Goal: Task Accomplishment & Management: Manage account settings

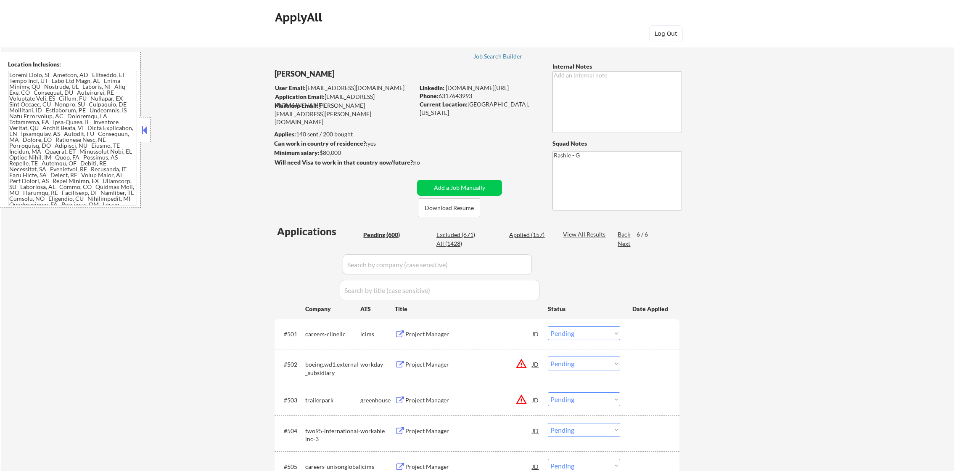
select select ""pending""
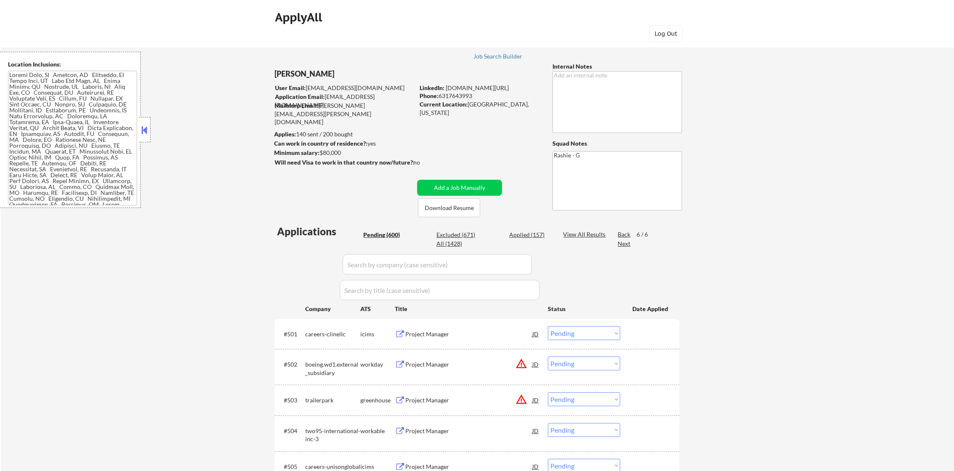
select select ""pending""
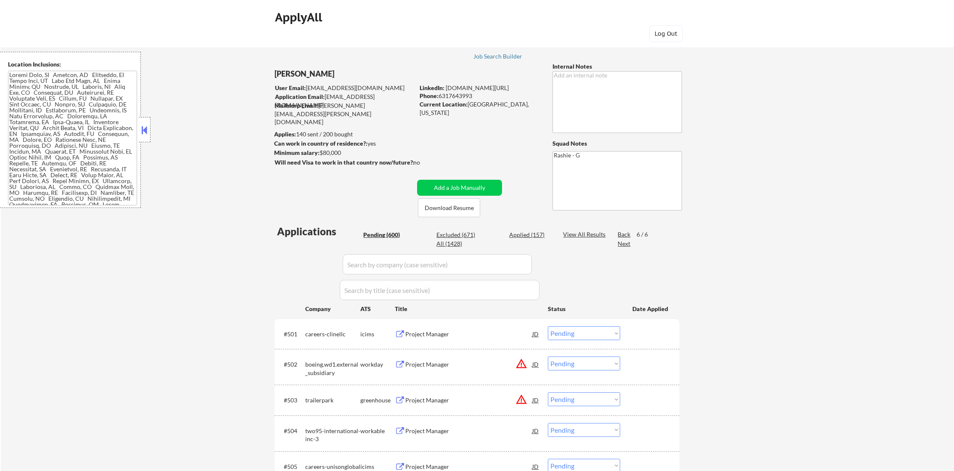
select select ""pending""
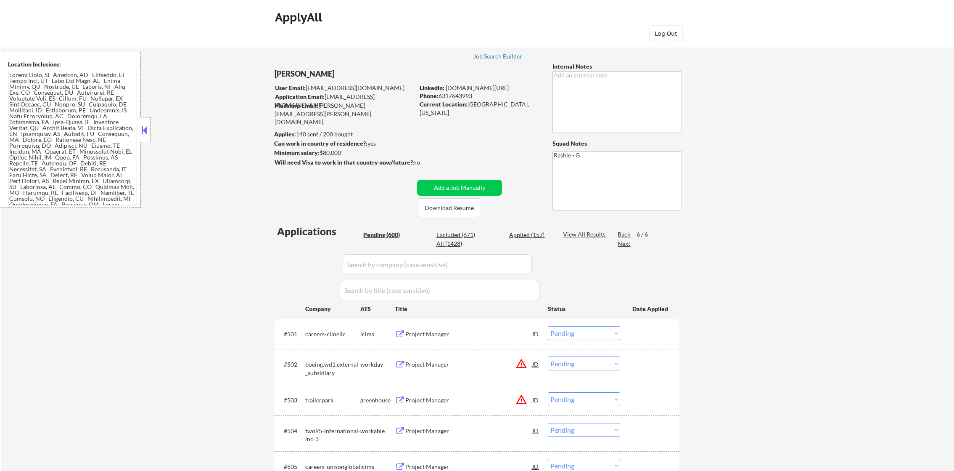
select select ""pending""
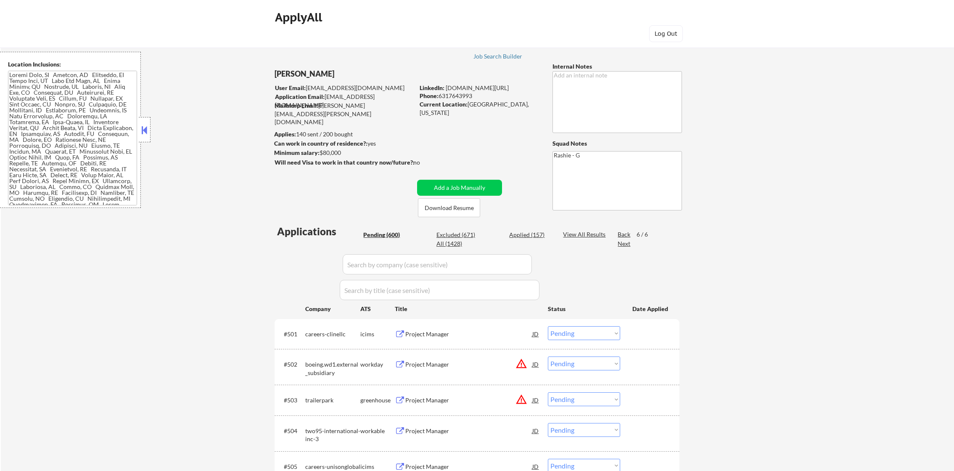
select select ""pending""
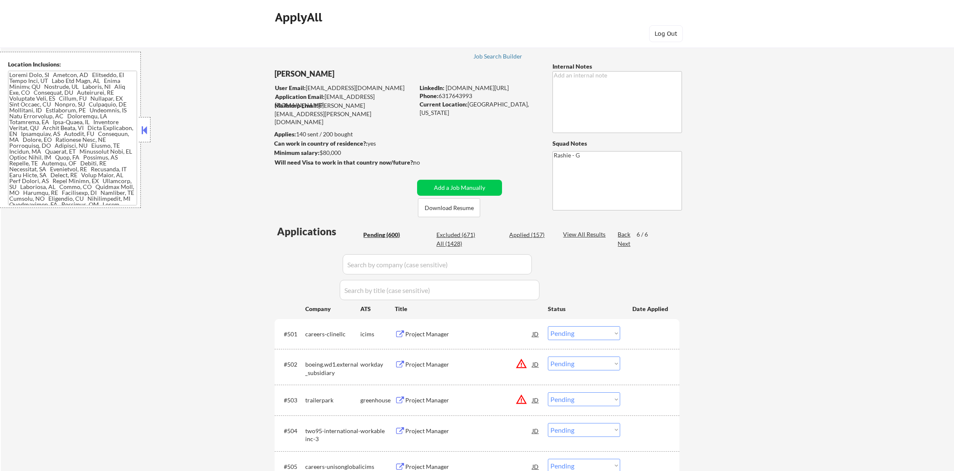
select select ""pending""
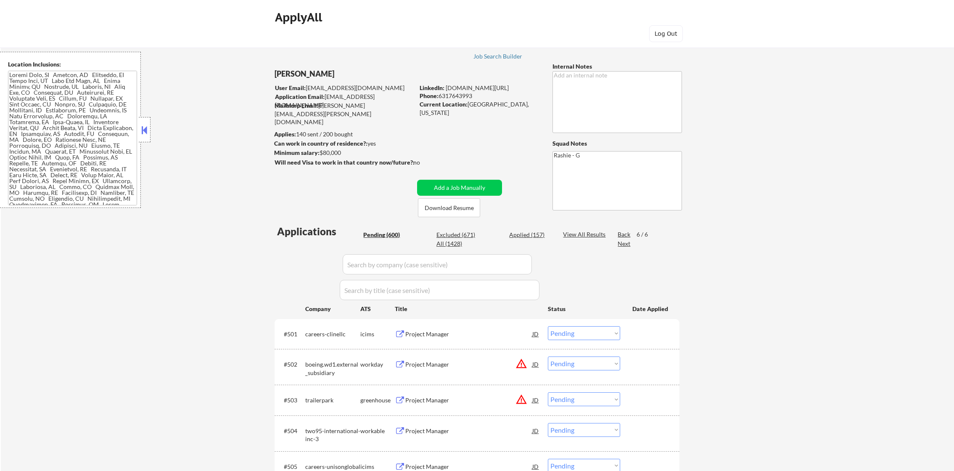
select select ""pending""
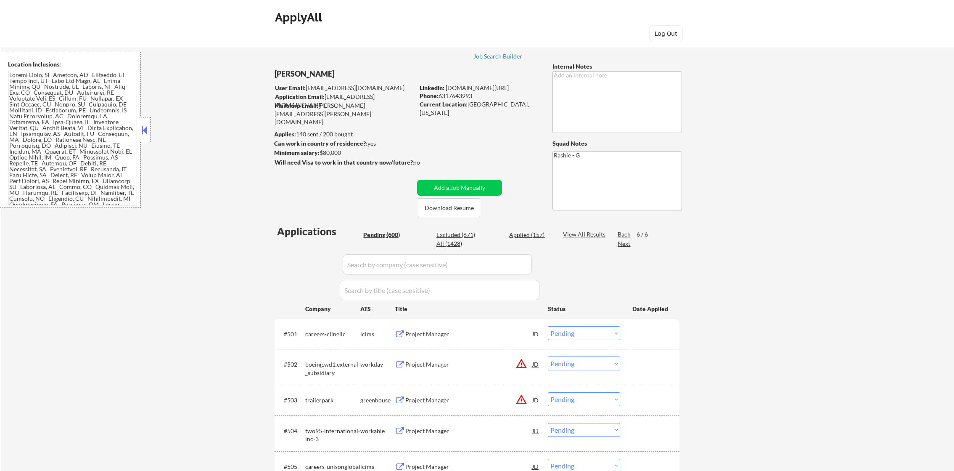
select select ""pending""
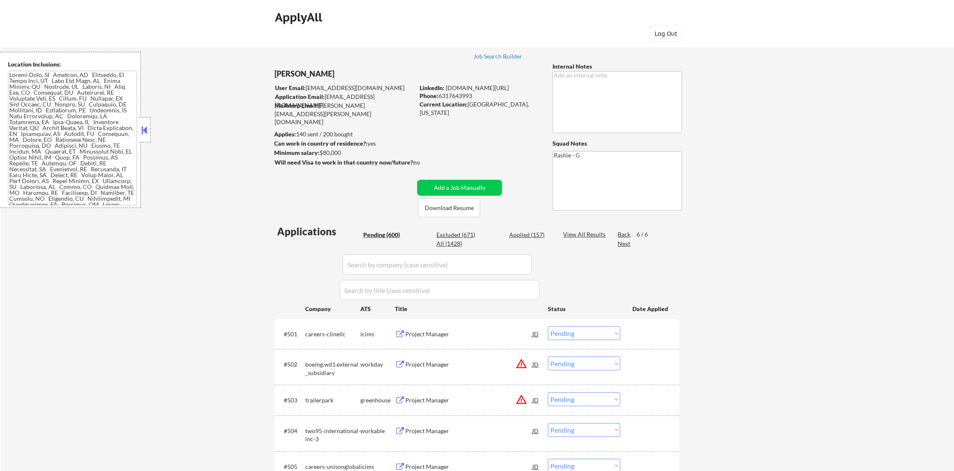
select select ""pending""
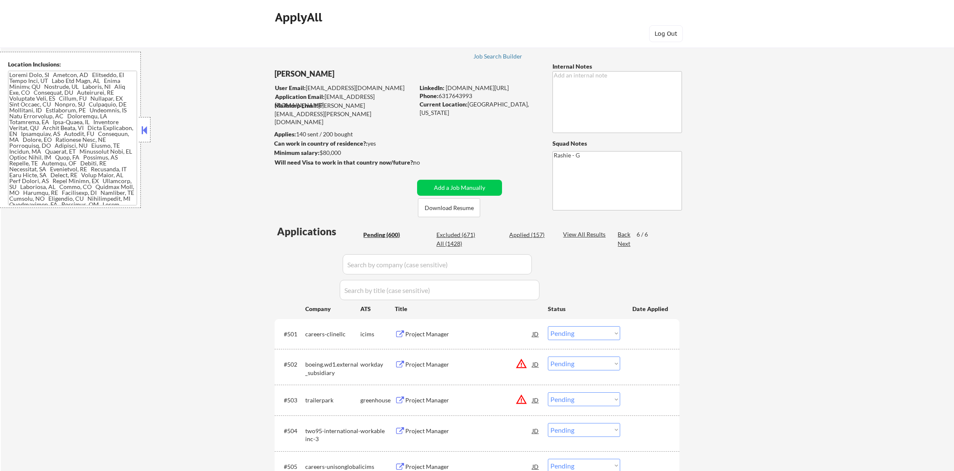
select select ""pending""
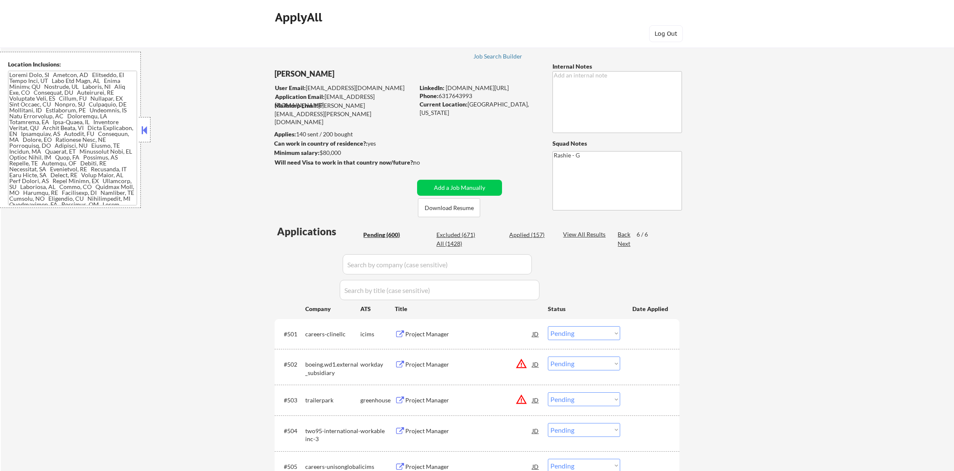
select select ""pending""
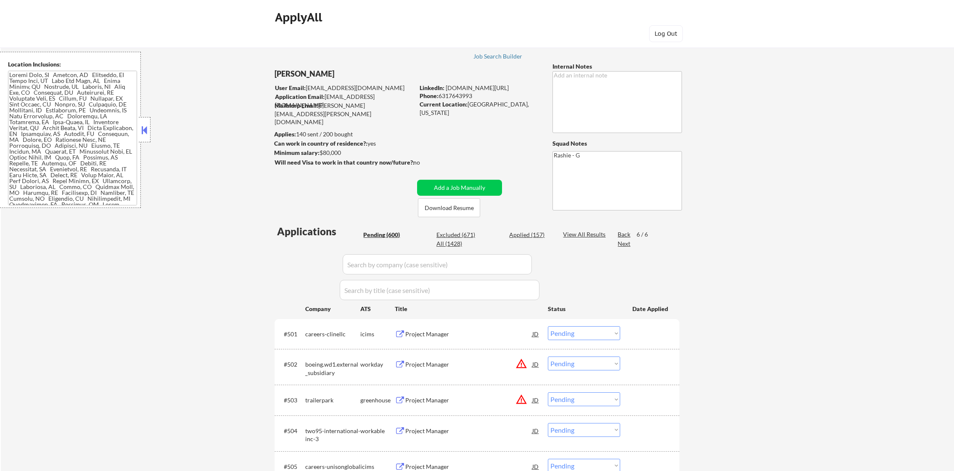
select select ""pending""
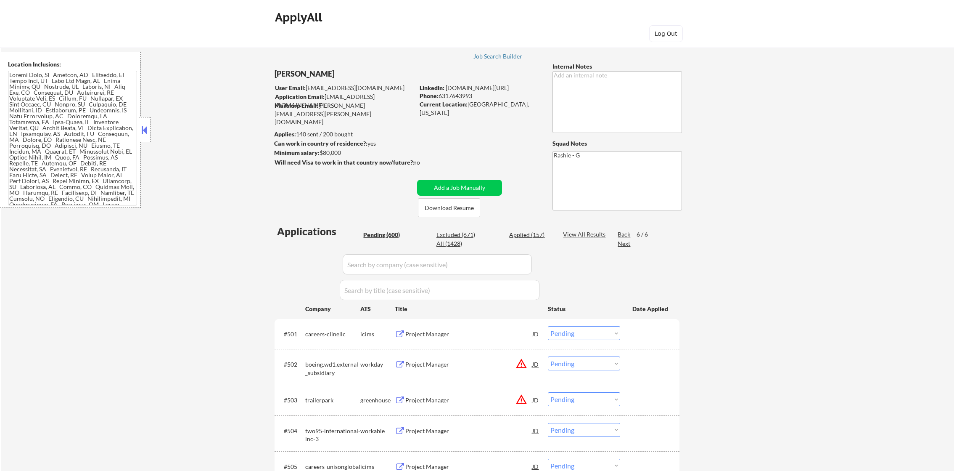
select select ""pending""
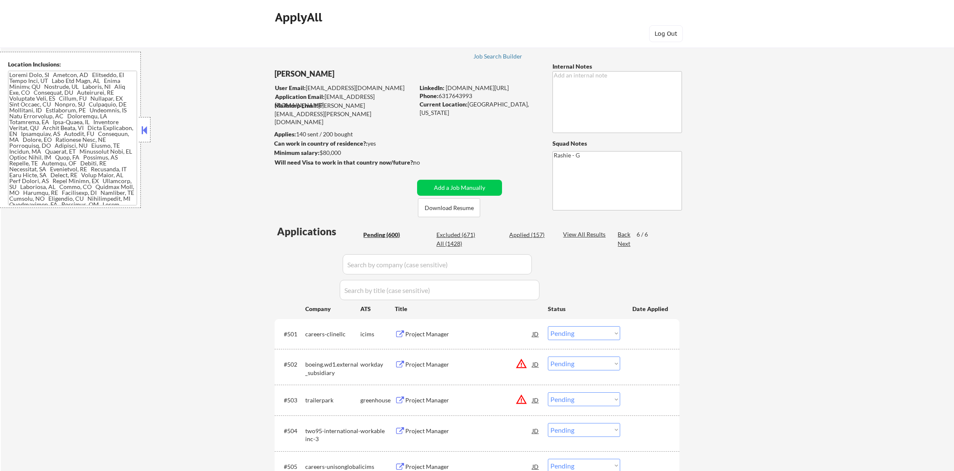
select select ""pending""
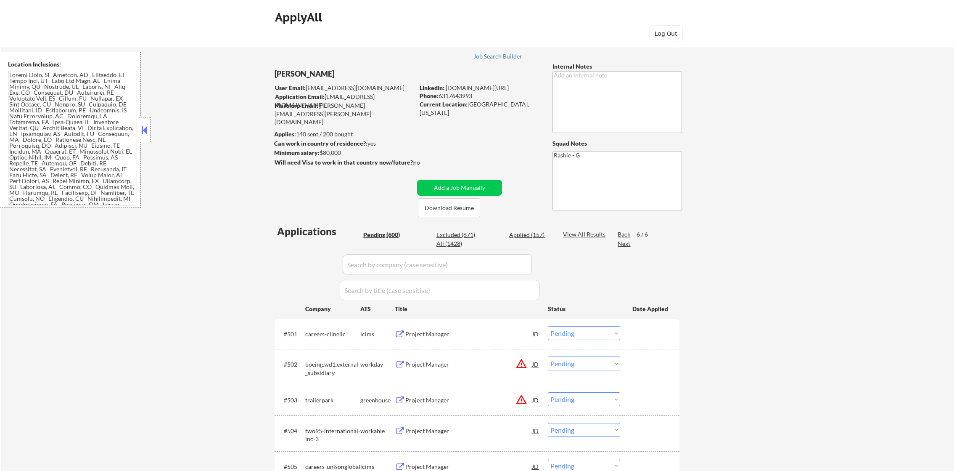
select select ""pending""
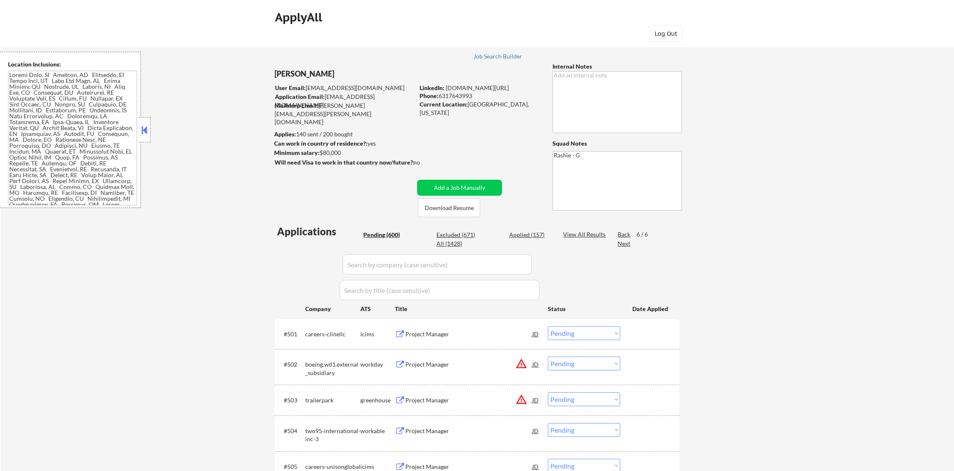
select select ""pending""
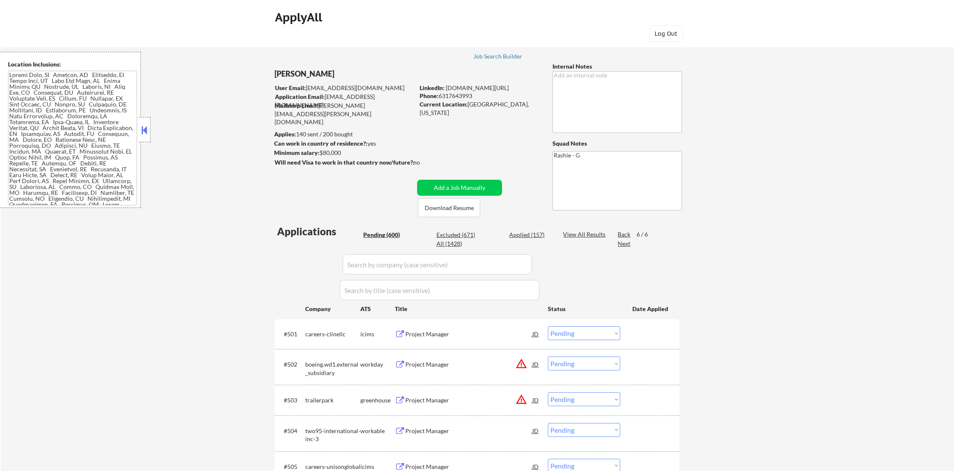
select select ""pending""
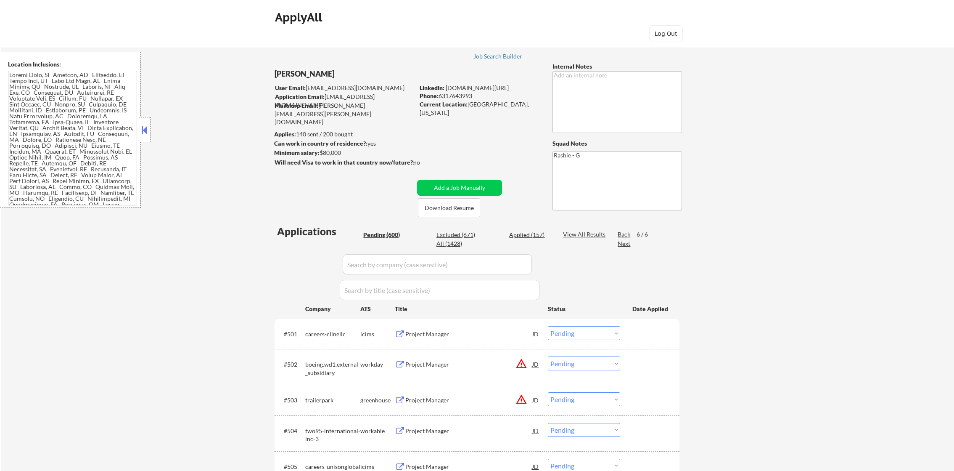
select select ""pending""
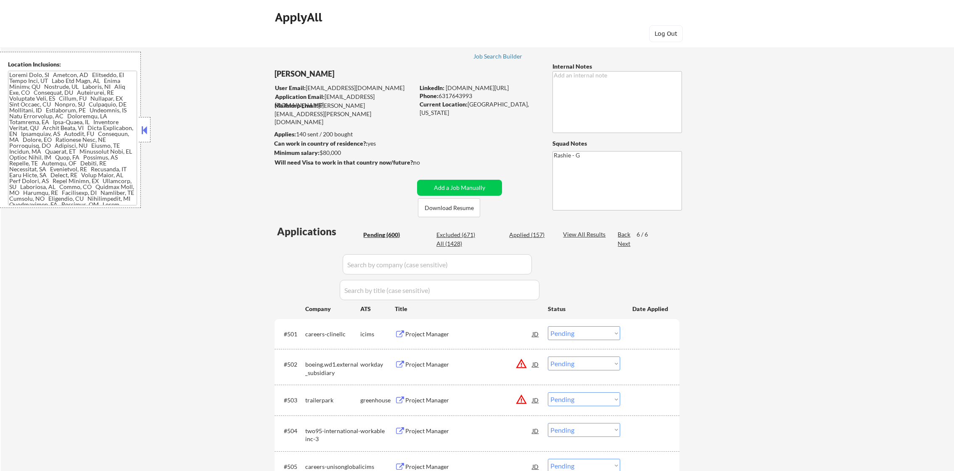
select select ""pending""
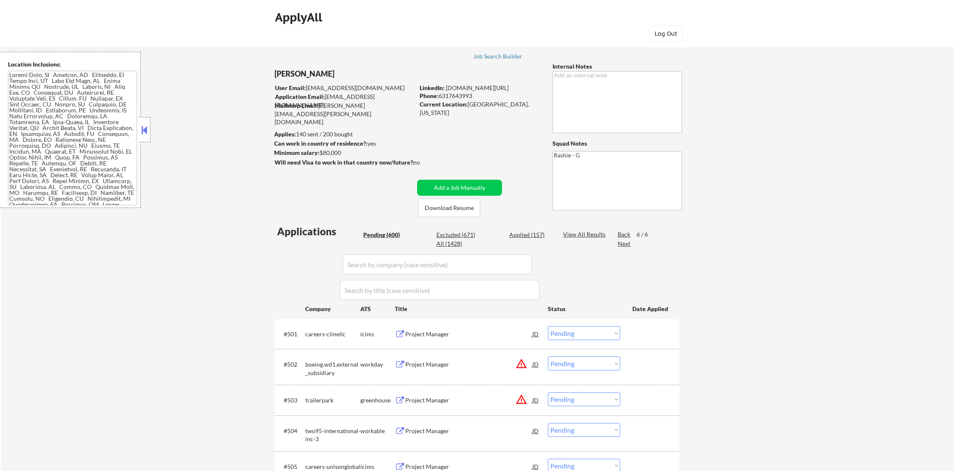
select select ""pending""
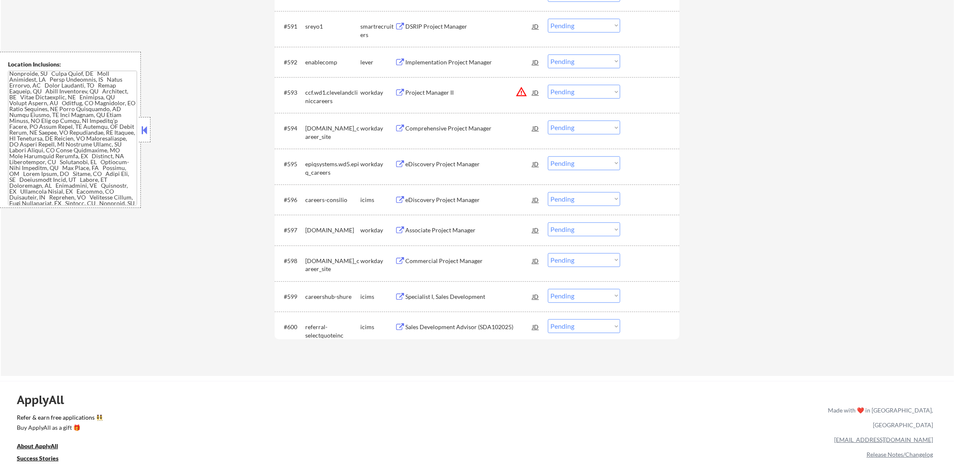
scroll to position [3239, 0]
click at [475, 60] on div "Implementation Project Manager" at bounding box center [468, 62] width 127 height 8
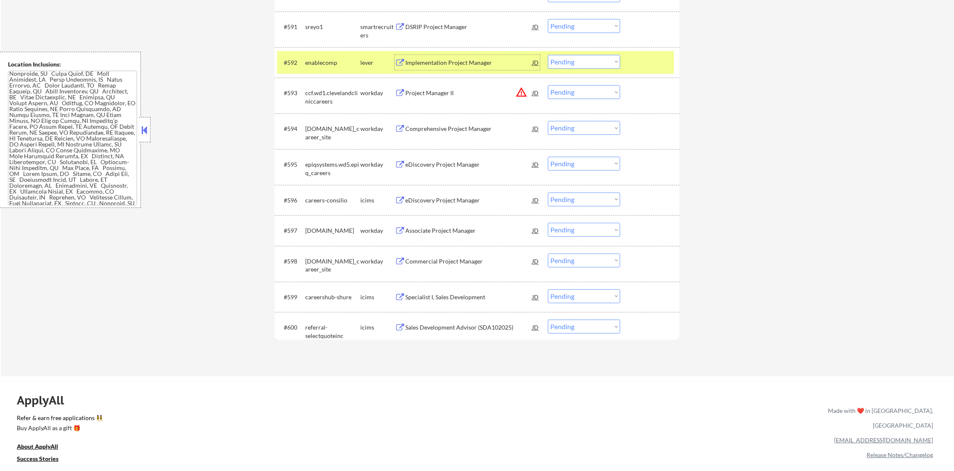
click at [562, 53] on div "#592 enablecomp lever Implementation Project Manager JD warning_amber Choose an…" at bounding box center [475, 62] width 397 height 23
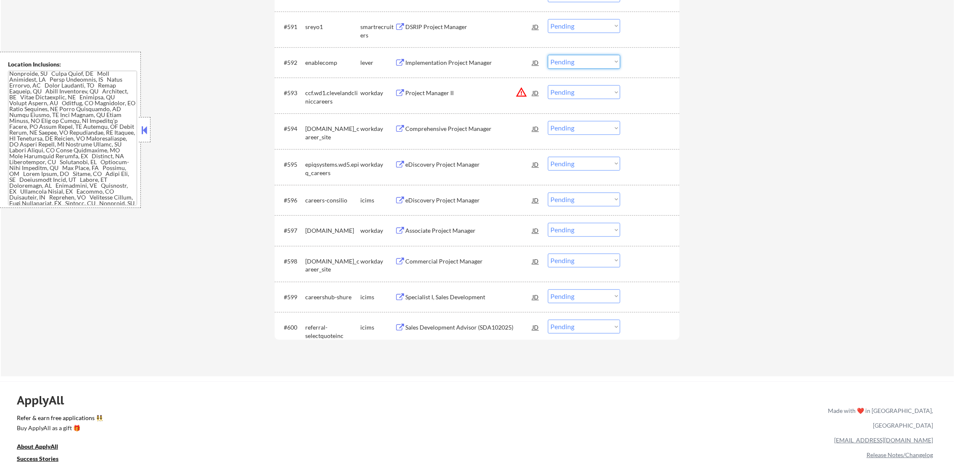
drag, startPoint x: 562, startPoint y: 61, endPoint x: 563, endPoint y: 65, distance: 4.4
click at [562, 61] on select "Choose an option... Pending Applied Excluded (Questions) Excluded (Expired) Exc…" at bounding box center [584, 62] width 72 height 14
click at [548, 55] on select "Choose an option... Pending Applied Excluded (Questions) Excluded (Expired) Exc…" at bounding box center [584, 62] width 72 height 14
select select ""pending""
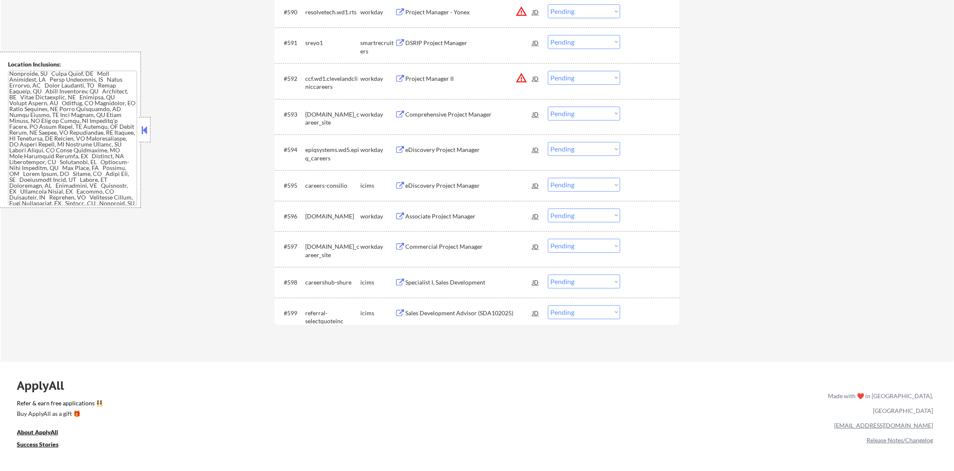
scroll to position [3218, 0]
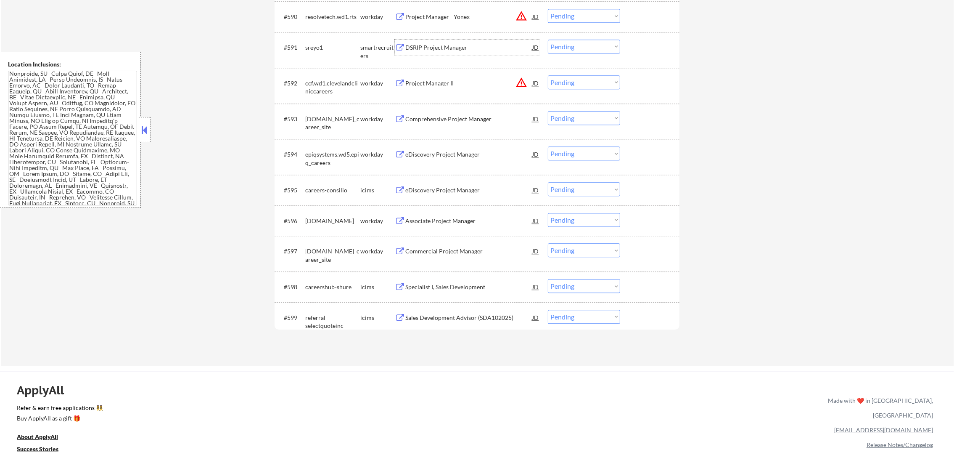
click at [458, 48] on div "DSRIP Project Manager" at bounding box center [468, 47] width 127 height 8
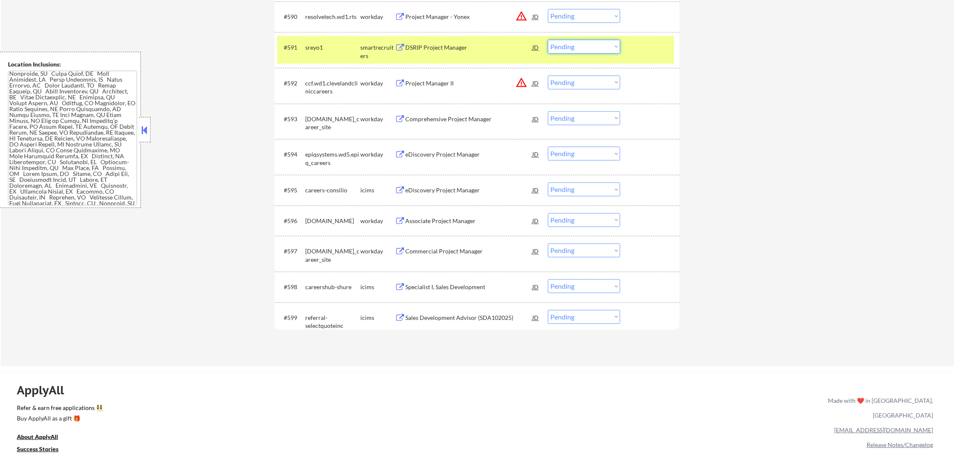
drag, startPoint x: 559, startPoint y: 47, endPoint x: 562, endPoint y: 52, distance: 5.8
click at [559, 47] on select "Choose an option... Pending Applied Excluded (Questions) Excluded (Expired) Exc…" at bounding box center [584, 47] width 72 height 14
click at [548, 40] on select "Choose an option... Pending Applied Excluded (Questions) Excluded (Expired) Exc…" at bounding box center [584, 47] width 72 height 14
click at [336, 50] on div "sreyo1" at bounding box center [332, 47] width 55 height 8
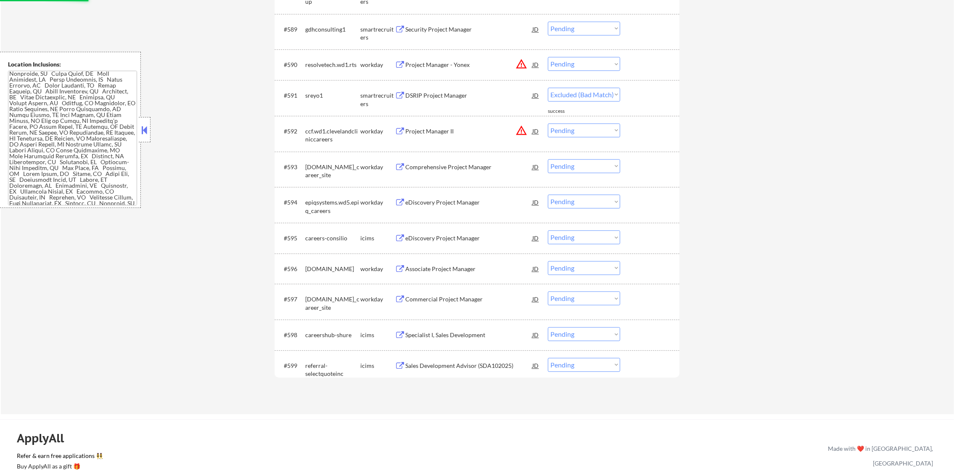
scroll to position [3155, 0]
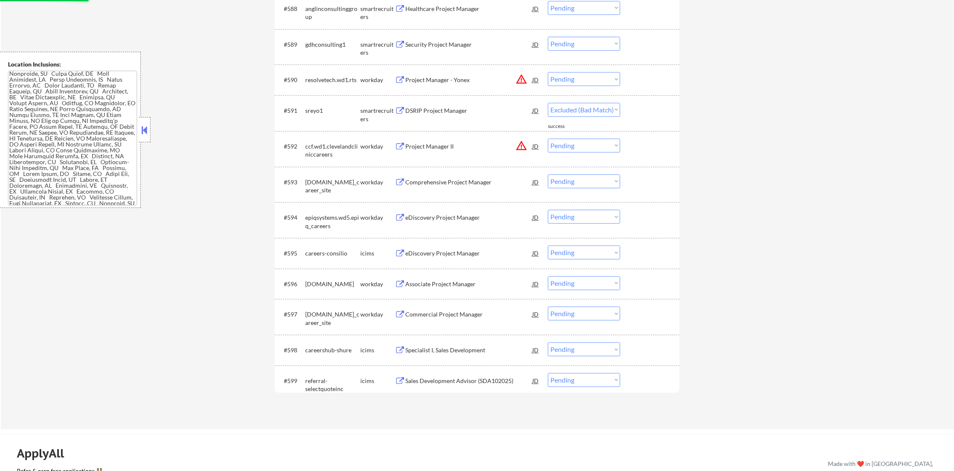
select select ""pending""
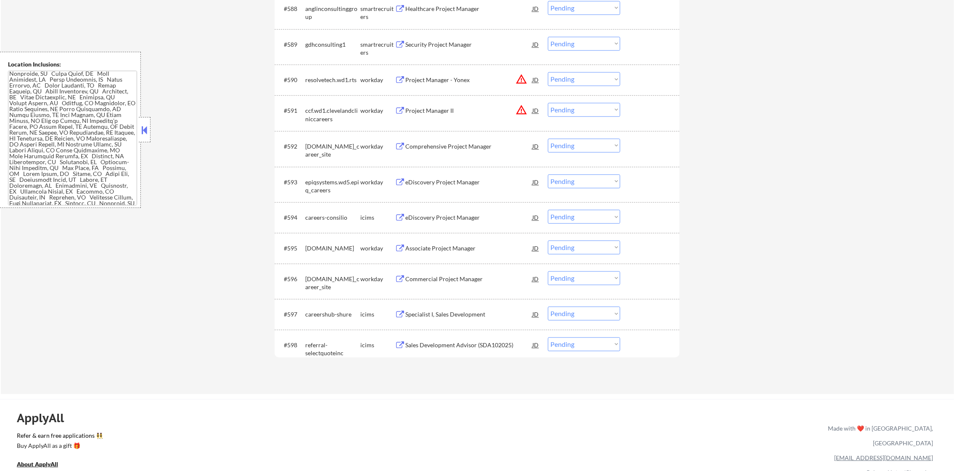
click at [481, 44] on div "Security Project Manager" at bounding box center [468, 44] width 127 height 8
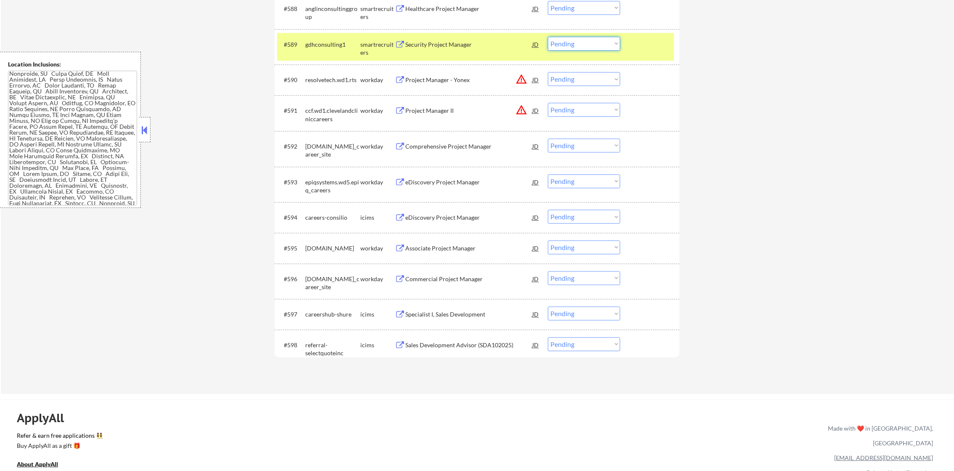
click at [590, 45] on select "Choose an option... Pending Applied Excluded (Questions) Excluded (Expired) Exc…" at bounding box center [584, 44] width 72 height 14
click at [548, 37] on select "Choose an option... Pending Applied Excluded (Questions) Excluded (Expired) Exc…" at bounding box center [584, 44] width 72 height 14
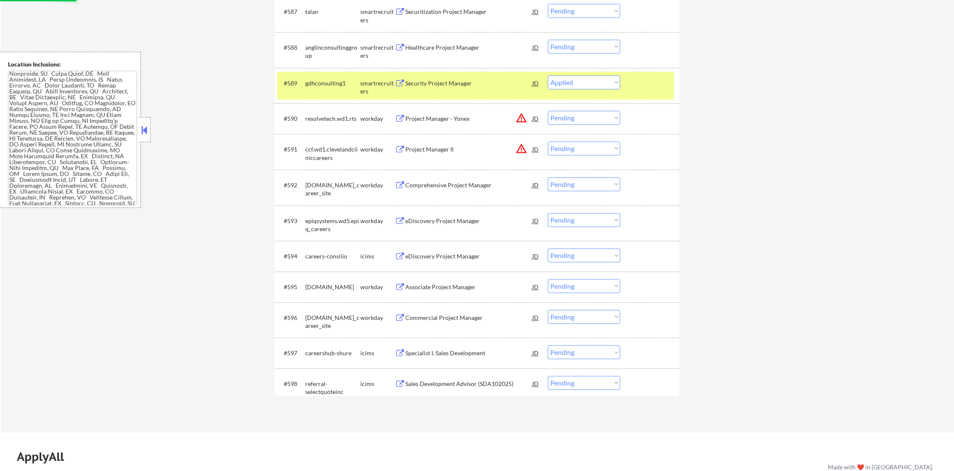
scroll to position [3113, 0]
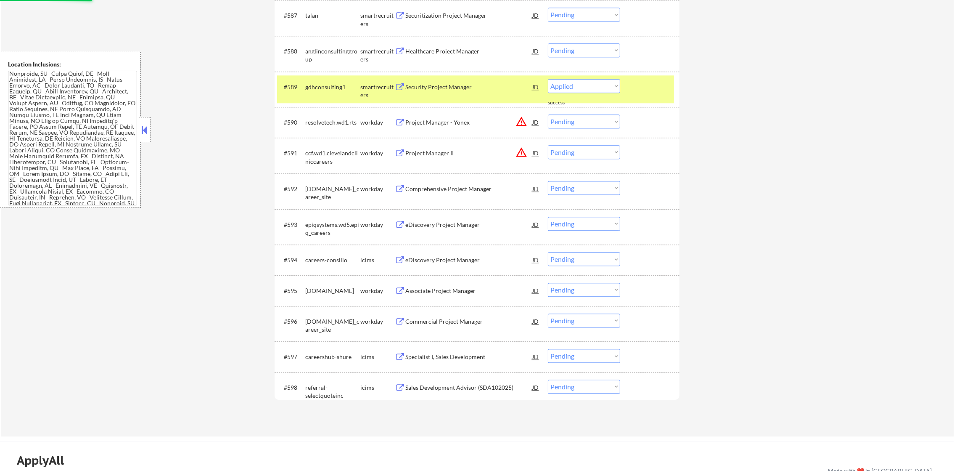
select select ""pending""
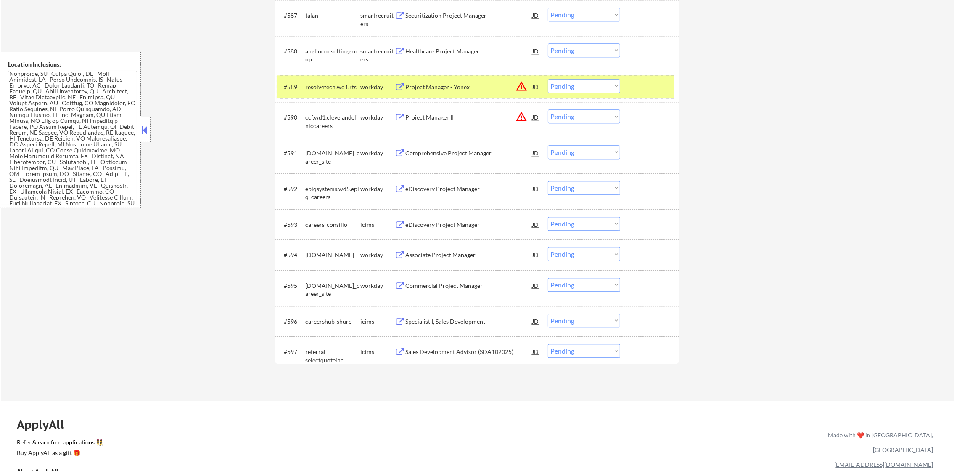
click at [325, 76] on div "#589 resolvetech.wd1.rts workday Project Manager - Yonex JD warning_amber Choos…" at bounding box center [475, 86] width 397 height 23
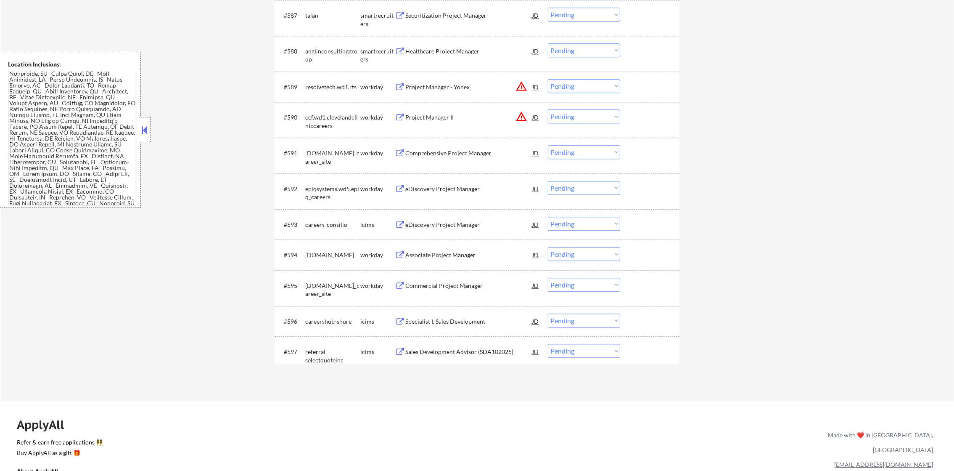
click at [442, 50] on div "Healthcare Project Manager" at bounding box center [468, 51] width 127 height 8
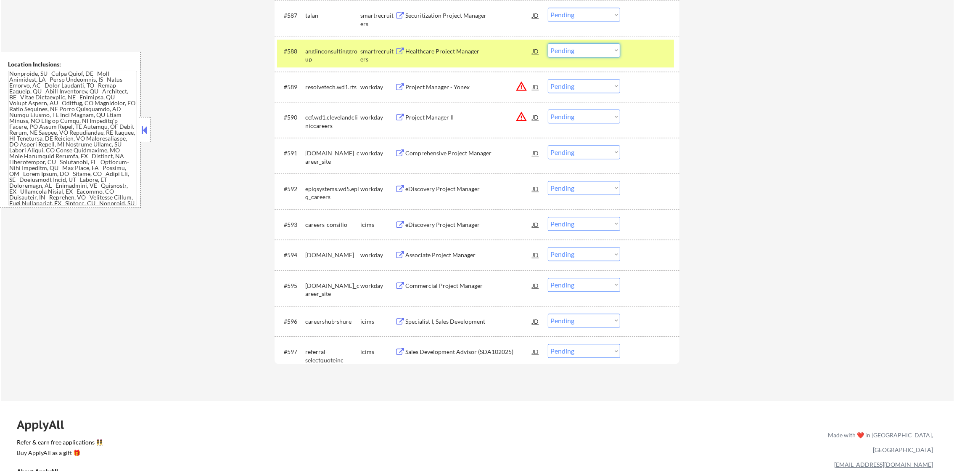
drag, startPoint x: 567, startPoint y: 43, endPoint x: 571, endPoint y: 56, distance: 13.6
click at [567, 43] on select "Choose an option... Pending Applied Excluded (Questions) Excluded (Expired) Exc…" at bounding box center [584, 50] width 72 height 14
click at [548, 43] on select "Choose an option... Pending Applied Excluded (Questions) Excluded (Expired) Exc…" at bounding box center [584, 50] width 72 height 14
click at [334, 60] on div "anglinconsultinggroup" at bounding box center [332, 55] width 55 height 16
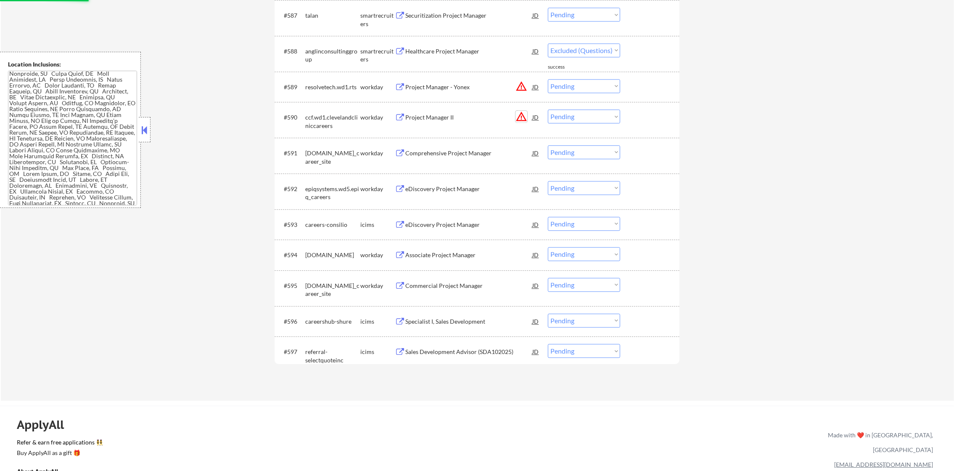
click at [523, 116] on button "warning_amber" at bounding box center [522, 117] width 12 height 12
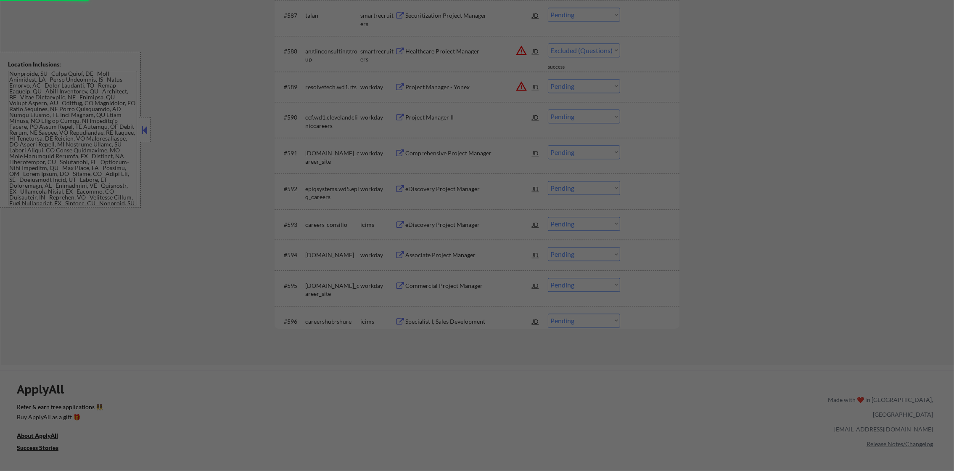
select select ""pending""
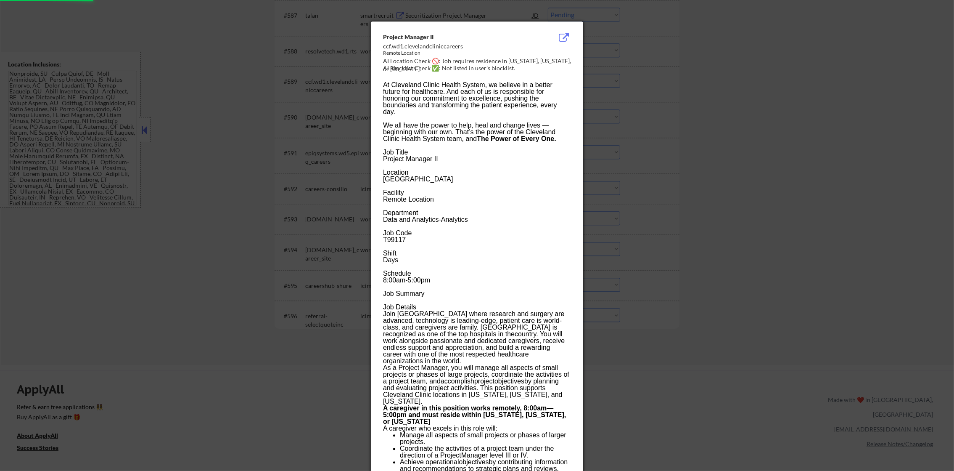
click at [708, 101] on div at bounding box center [477, 235] width 954 height 471
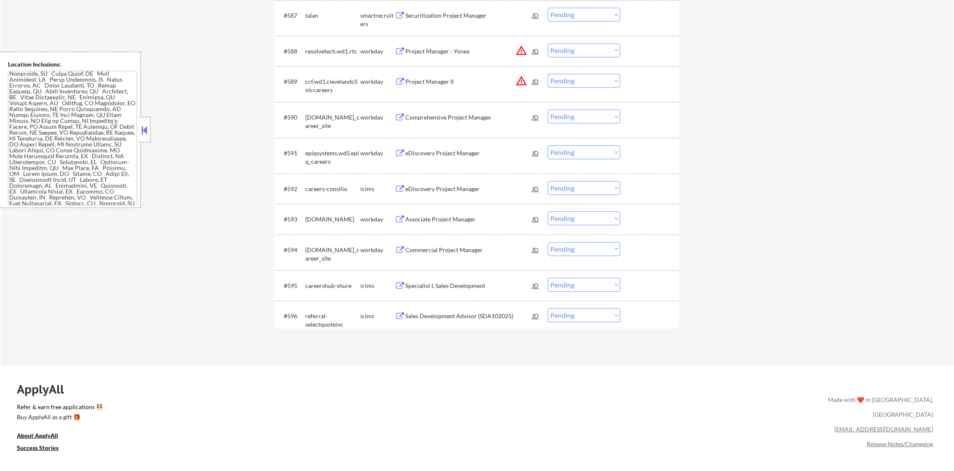
click at [598, 102] on div "#590 solera.wd5.global_career_site workday Comprehensive Project Manager JD war…" at bounding box center [477, 120] width 405 height 36
click at [591, 82] on select "Choose an option... Pending Applied Excluded (Questions) Excluded (Expired) Exc…" at bounding box center [584, 81] width 72 height 14
click at [548, 74] on select "Choose an option... Pending Applied Excluded (Questions) Excluded (Expired) Exc…" at bounding box center [584, 81] width 72 height 14
click at [521, 52] on button "warning_amber" at bounding box center [522, 51] width 12 height 12
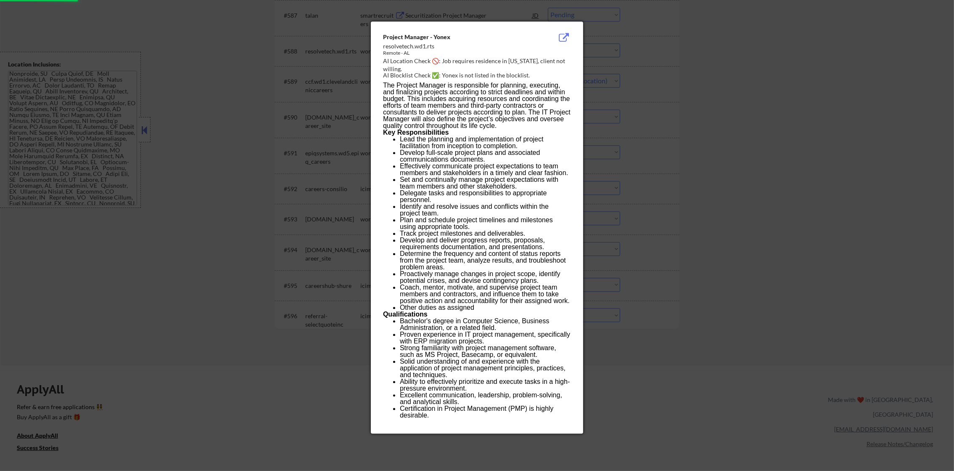
click at [626, 49] on div at bounding box center [477, 235] width 954 height 471
select select ""pending""
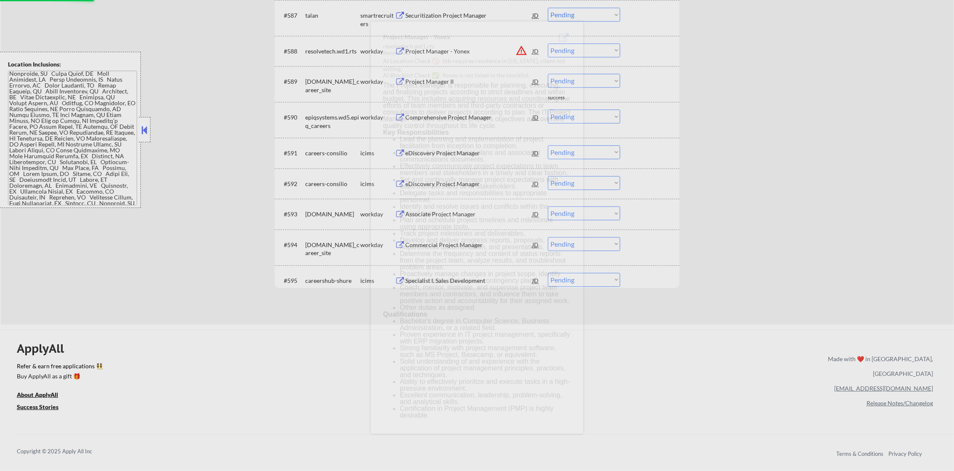
click at [589, 50] on select "Choose an option... Pending Applied Excluded (Questions) Excluded (Expired) Exc…" at bounding box center [584, 50] width 72 height 14
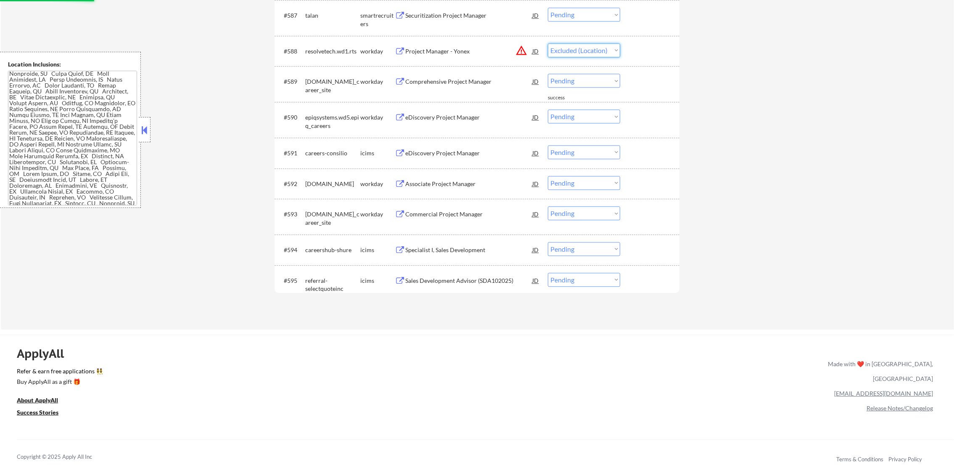
click at [548, 43] on select "Choose an option... Pending Applied Excluded (Questions) Excluded (Expired) Exc…" at bounding box center [584, 50] width 72 height 14
select select ""pending""
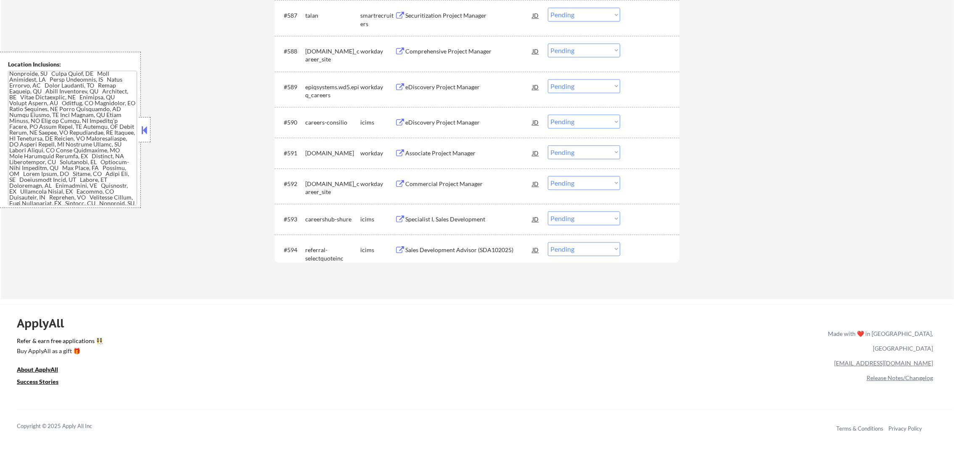
click at [444, 19] on div "Securitization Project Manager" at bounding box center [468, 15] width 127 height 8
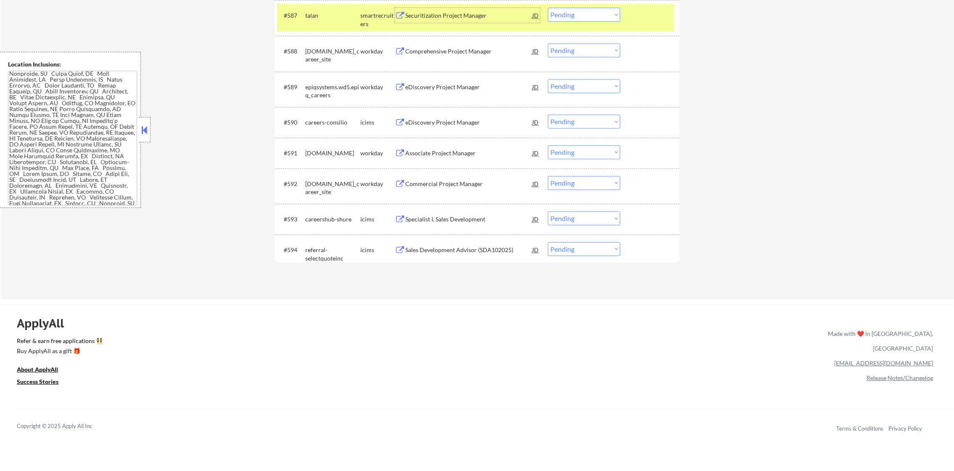
click at [556, 8] on select "Choose an option... Pending Applied Excluded (Questions) Excluded (Expired) Exc…" at bounding box center [584, 15] width 72 height 14
click at [548, 8] on select "Choose an option... Pending Applied Excluded (Questions) Excluded (Expired) Exc…" at bounding box center [584, 15] width 72 height 14
select select ""pending""
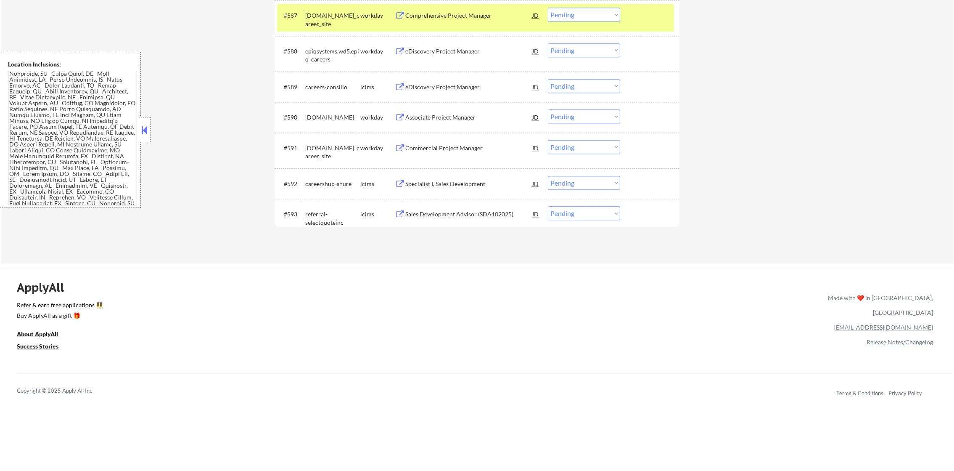
click at [309, 11] on div "solera.wd5.global_career_site" at bounding box center [332, 19] width 55 height 16
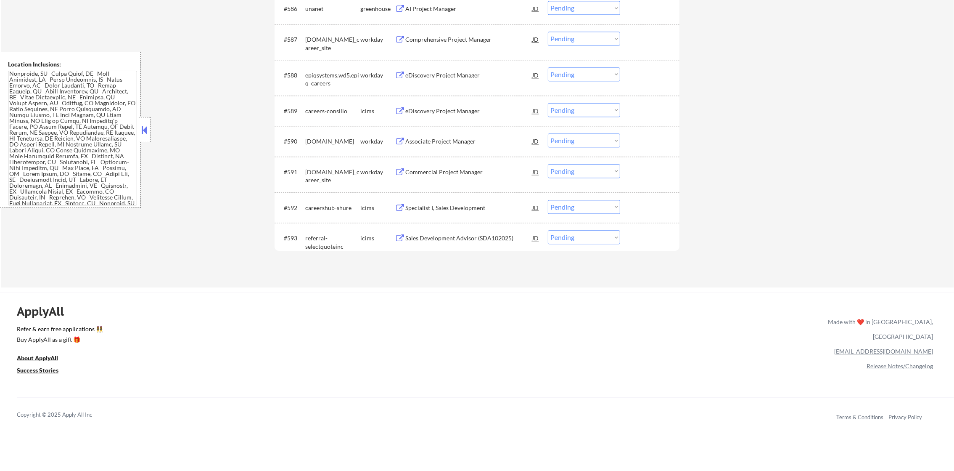
scroll to position [3092, 0]
click at [453, 10] on div "AI Project Manager" at bounding box center [468, 4] width 127 height 15
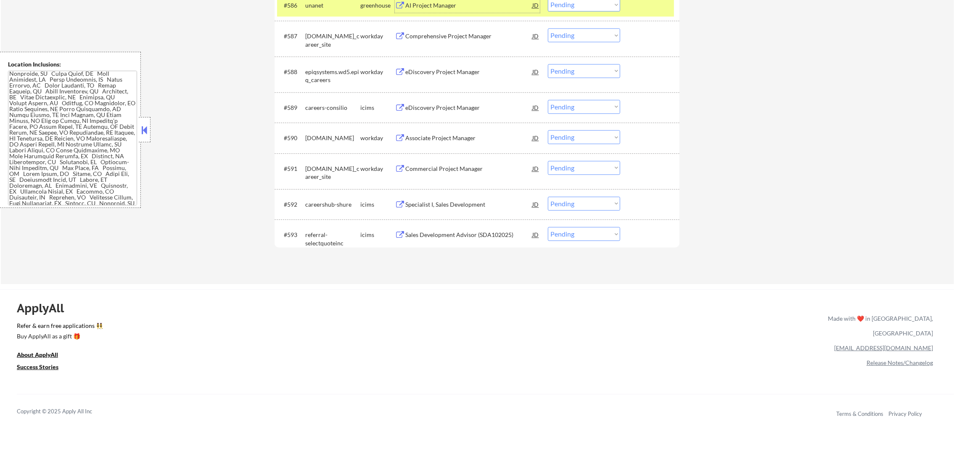
scroll to position [3089, 0]
click at [578, 9] on select "Choose an option... Pending Applied Excluded (Questions) Excluded (Expired) Exc…" at bounding box center [584, 7] width 72 height 14
click at [548, 0] on select "Choose an option... Pending Applied Excluded (Questions) Excluded (Expired) Exc…" at bounding box center [584, 7] width 72 height 14
select select ""pending""
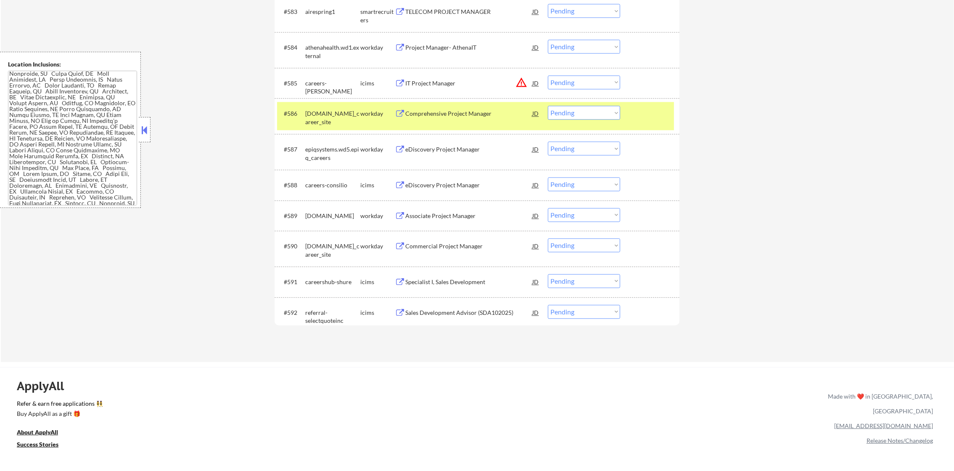
click at [335, 117] on div "solera.wd5.global_career_site" at bounding box center [332, 117] width 55 height 16
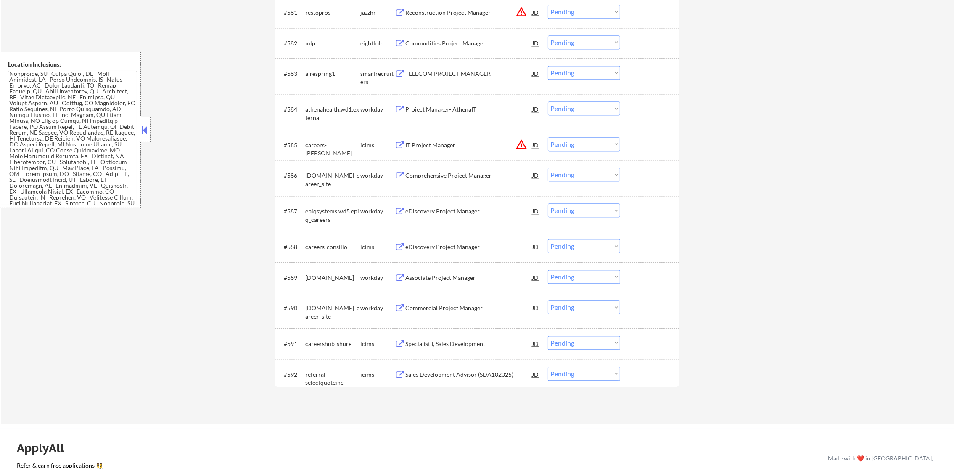
scroll to position [2921, 0]
click at [463, 80] on div "TELECOM PROJECT MANAGER" at bounding box center [468, 74] width 127 height 15
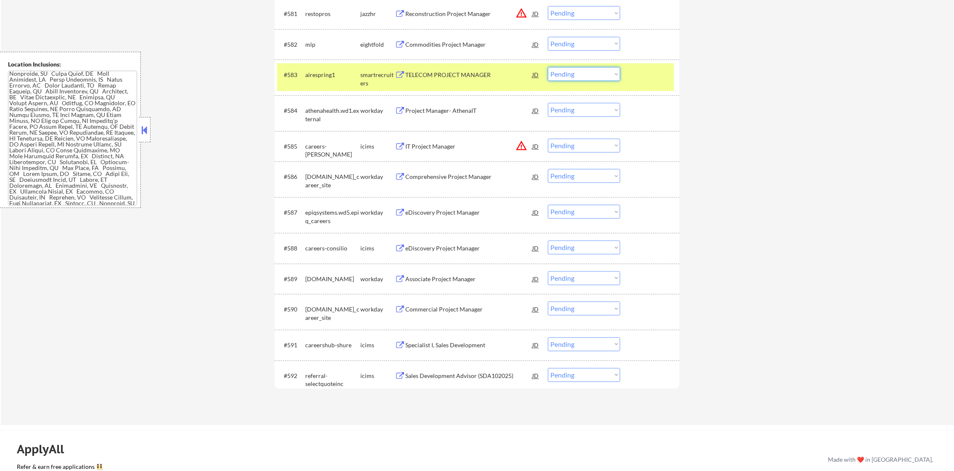
click at [562, 71] on select "Choose an option... Pending Applied Excluded (Questions) Excluded (Expired) Exc…" at bounding box center [584, 74] width 72 height 14
click at [548, 67] on select "Choose an option... Pending Applied Excluded (Questions) Excluded (Expired) Exc…" at bounding box center [584, 74] width 72 height 14
click at [345, 86] on div "#583 airespring1 smartrecruiters TELECOM PROJECT MANAGER JD warning_amber Choos…" at bounding box center [475, 77] width 397 height 28
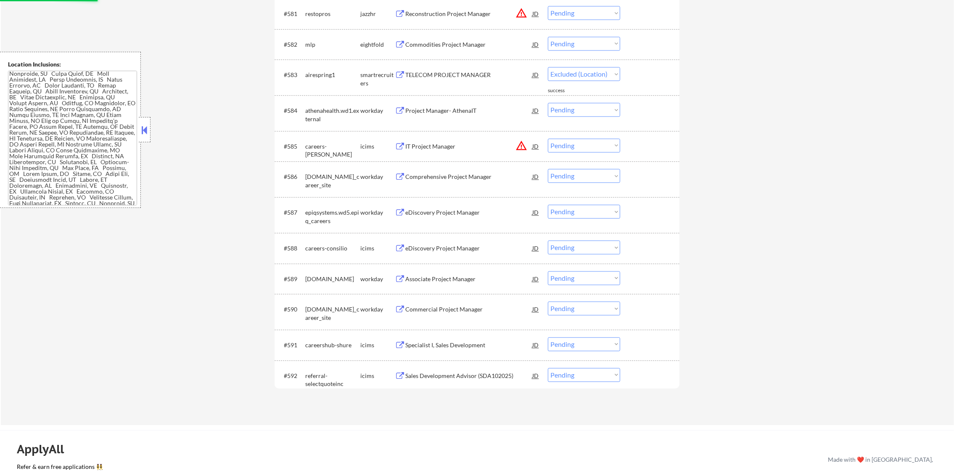
select select ""pending""
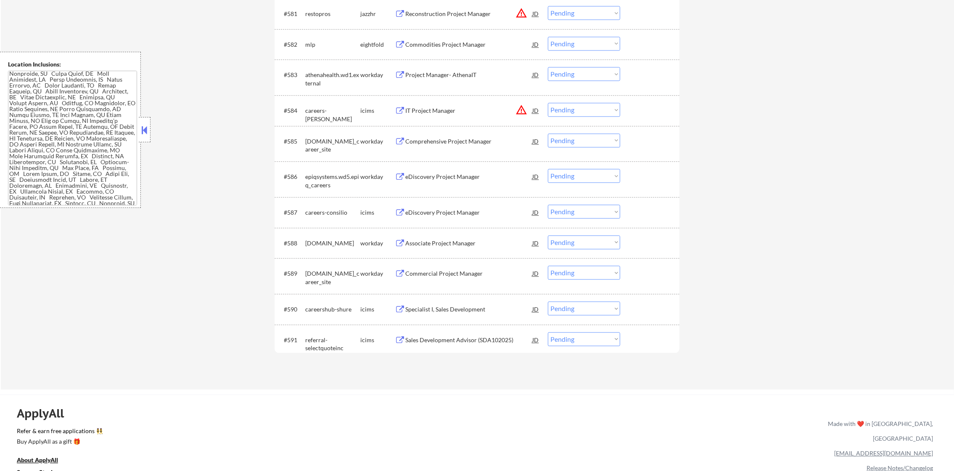
scroll to position [2900, 0]
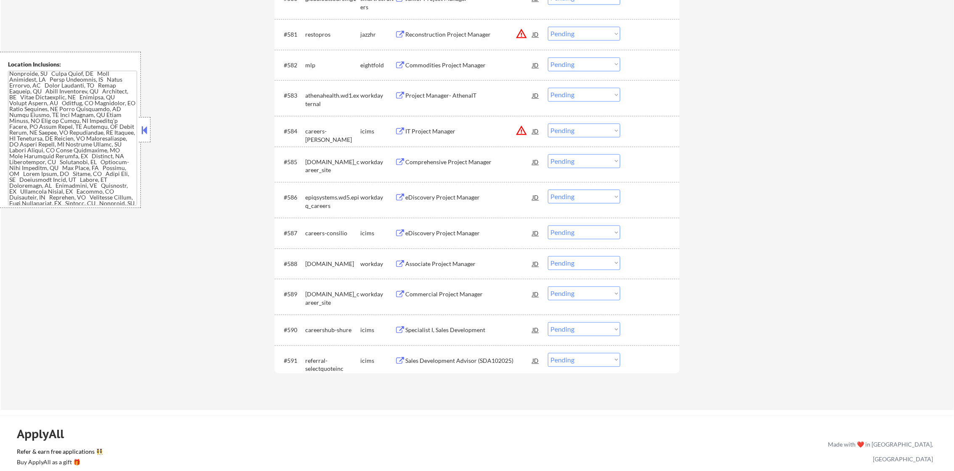
click at [519, 33] on button "warning_amber" at bounding box center [522, 34] width 12 height 12
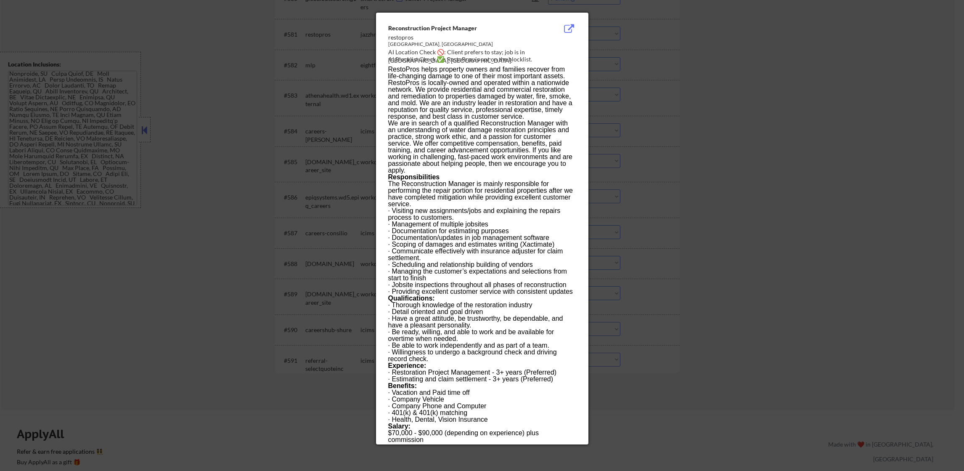
click at [600, 48] on div at bounding box center [482, 235] width 964 height 471
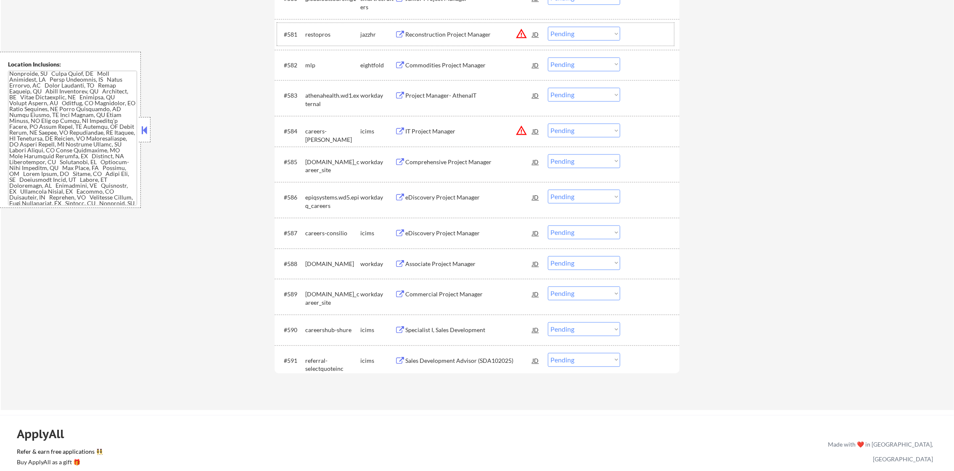
click at [485, 25] on div "#581 restopros jazzhr Reconstruction Project Manager JD warning_amber Choose an…" at bounding box center [475, 34] width 397 height 23
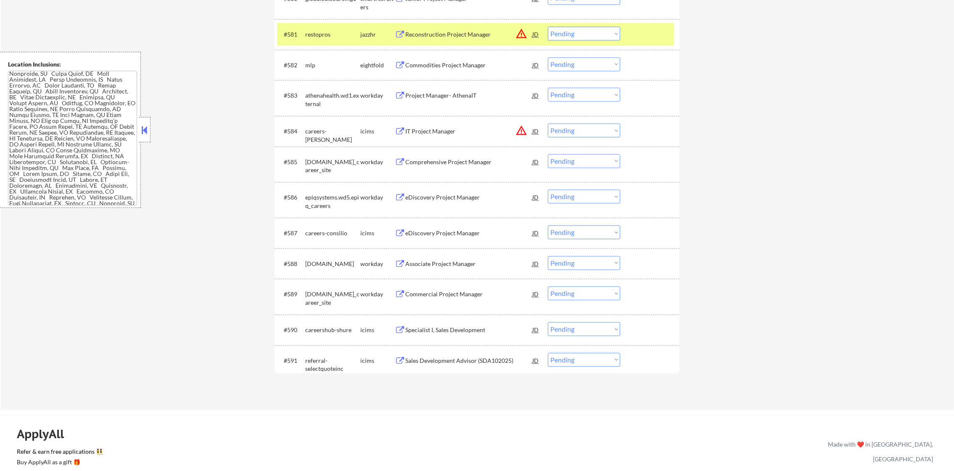
click at [478, 28] on div "Reconstruction Project Manager" at bounding box center [468, 33] width 127 height 15
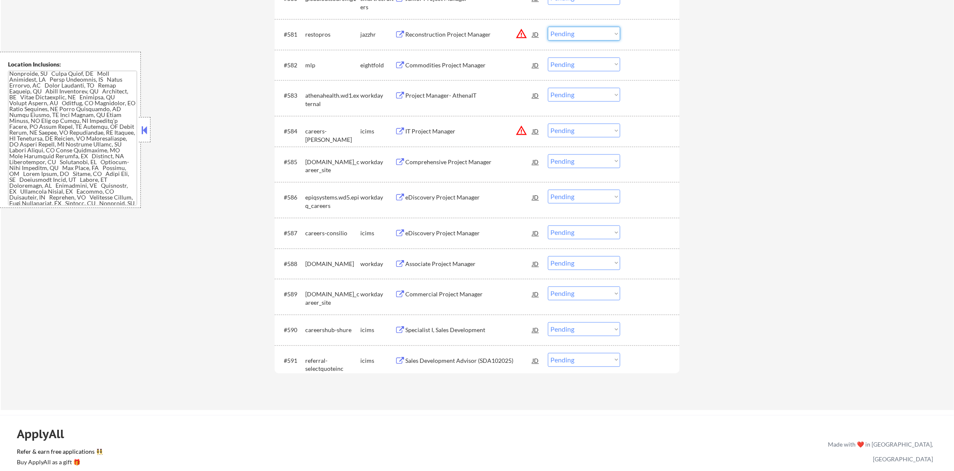
drag, startPoint x: 567, startPoint y: 33, endPoint x: 568, endPoint y: 41, distance: 7.7
click at [567, 33] on select "Choose an option... Pending Applied Excluded (Questions) Excluded (Expired) Exc…" at bounding box center [584, 33] width 72 height 14
click at [548, 26] on select "Choose an option... Pending Applied Excluded (Questions) Excluded (Expired) Exc…" at bounding box center [584, 33] width 72 height 14
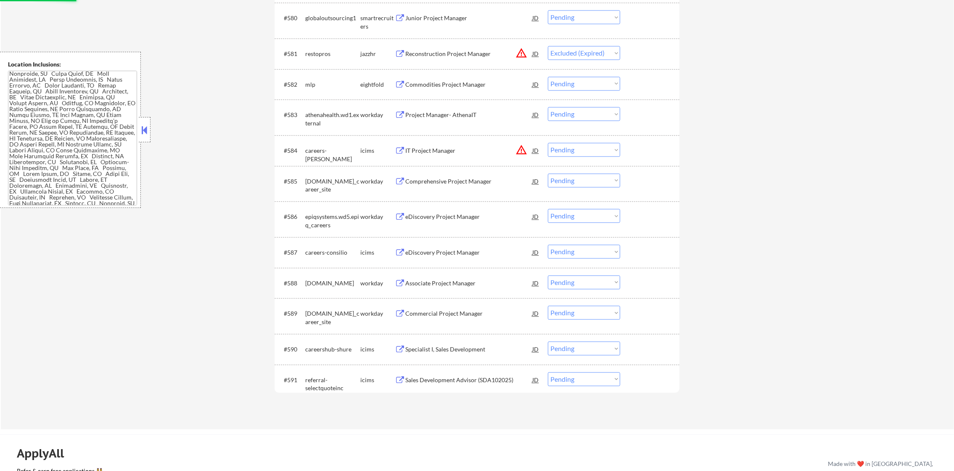
scroll to position [2858, 0]
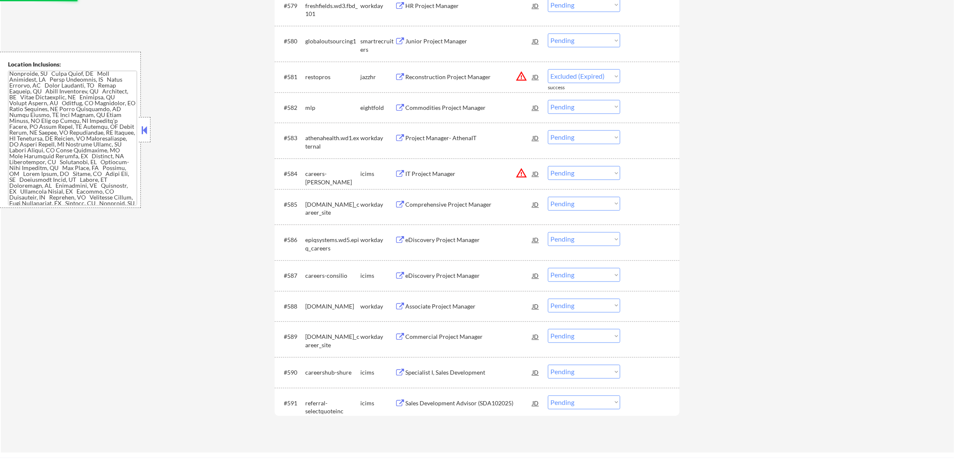
select select ""pending""
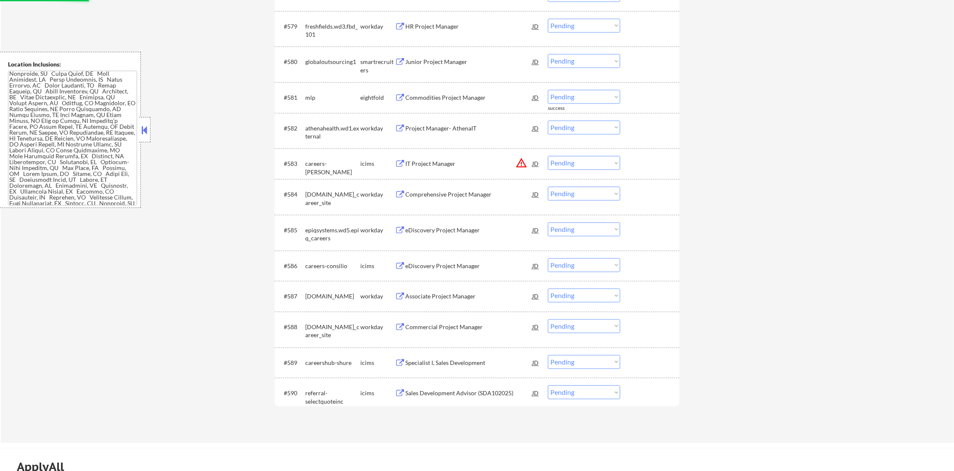
scroll to position [2816, 0]
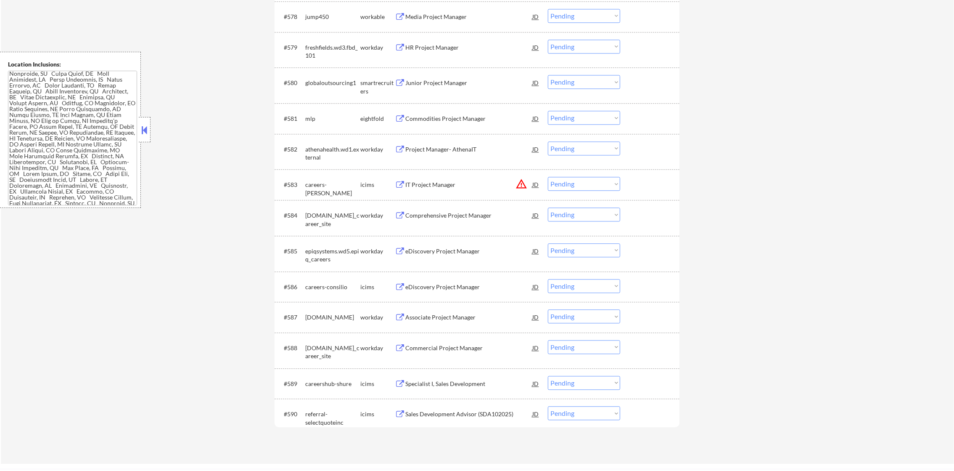
click at [443, 81] on div "Junior Project Manager" at bounding box center [468, 83] width 127 height 8
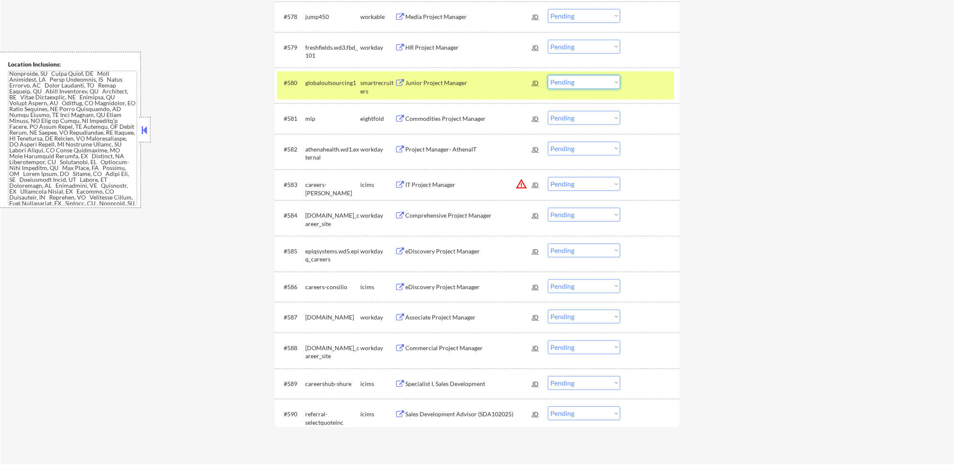
click at [574, 76] on select "Choose an option... Pending Applied Excluded (Questions) Excluded (Expired) Exc…" at bounding box center [584, 82] width 72 height 14
click at [548, 75] on select "Choose an option... Pending Applied Excluded (Questions) Excluded (Expired) Exc…" at bounding box center [584, 82] width 72 height 14
click at [331, 88] on div "globaloutsourcing1" at bounding box center [332, 82] width 55 height 15
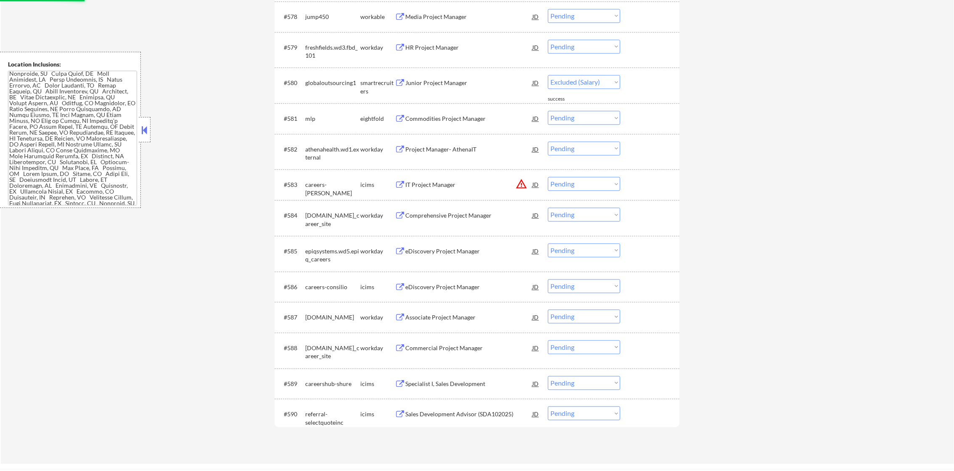
select select ""pending""
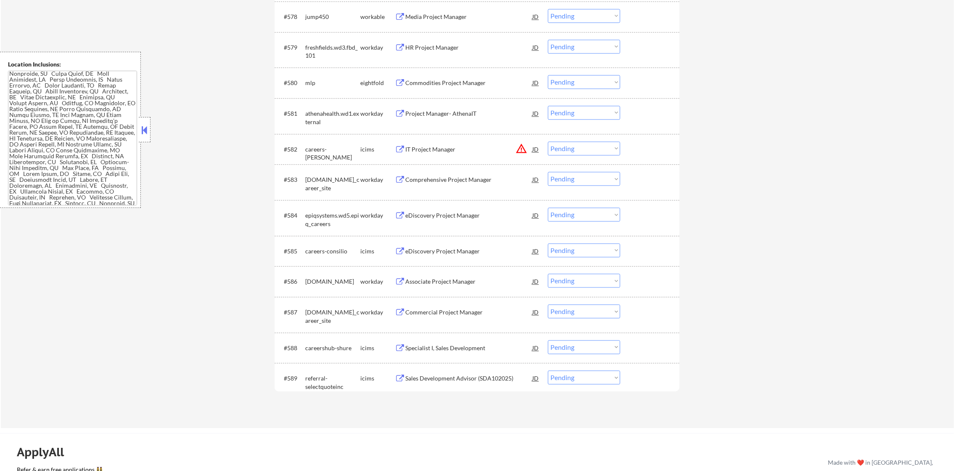
scroll to position [2795, 0]
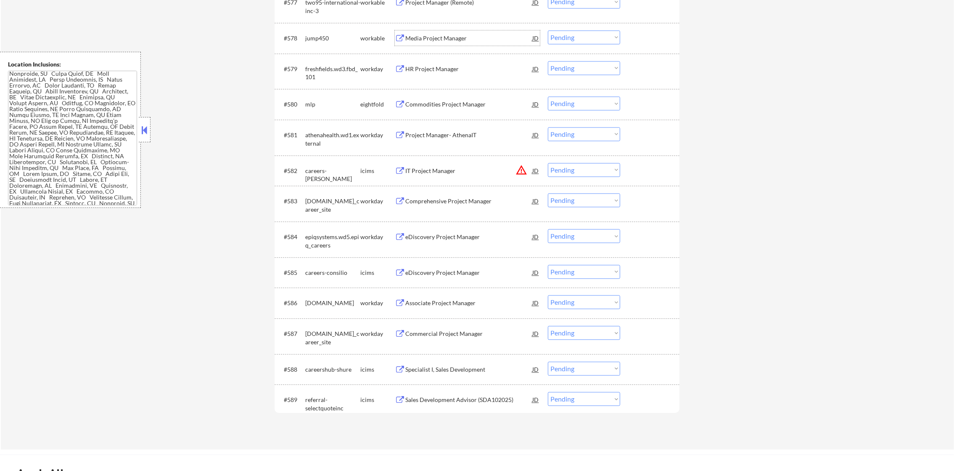
click at [446, 40] on div "Media Project Manager" at bounding box center [468, 38] width 127 height 8
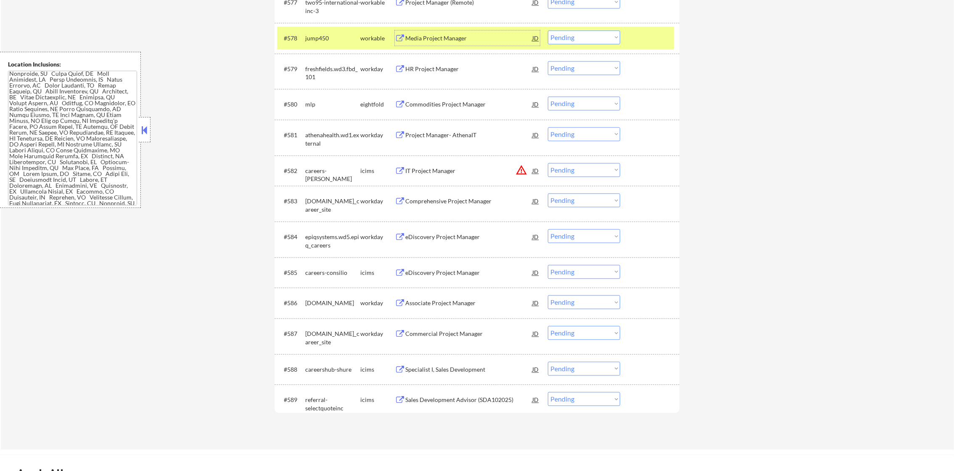
click at [572, 34] on select "Choose an option... Pending Applied Excluded (Questions) Excluded (Expired) Exc…" at bounding box center [584, 37] width 72 height 14
click at [548, 30] on select "Choose an option... Pending Applied Excluded (Questions) Excluded (Expired) Exc…" at bounding box center [584, 37] width 72 height 14
click at [311, 37] on div "jump450" at bounding box center [332, 38] width 55 height 8
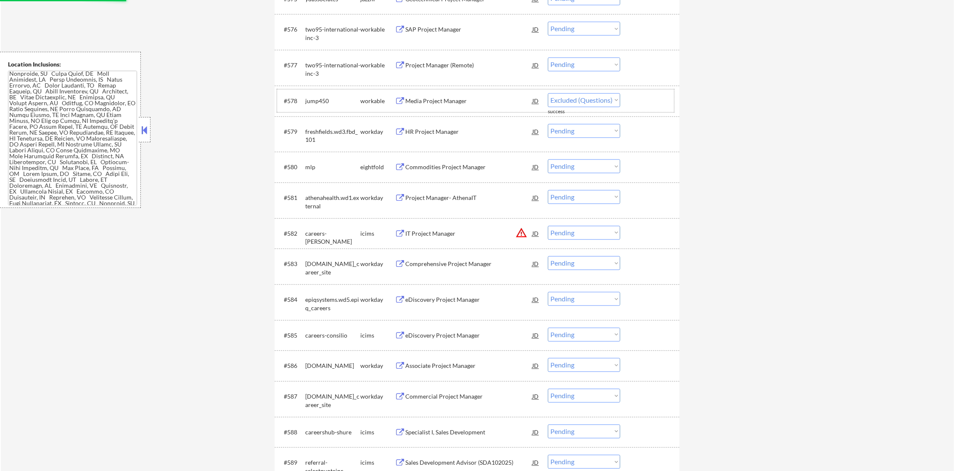
scroll to position [2732, 0]
select select ""pending""
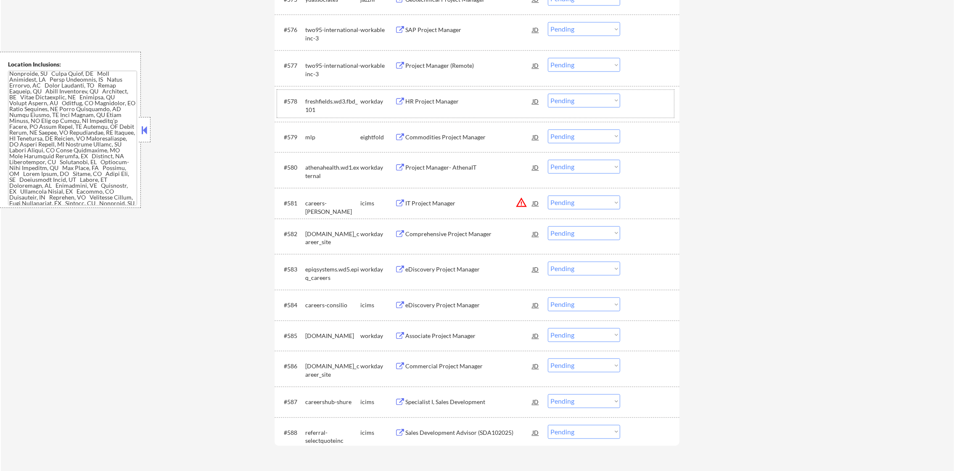
click at [458, 61] on div "Project Manager (Remote)" at bounding box center [468, 65] width 127 height 15
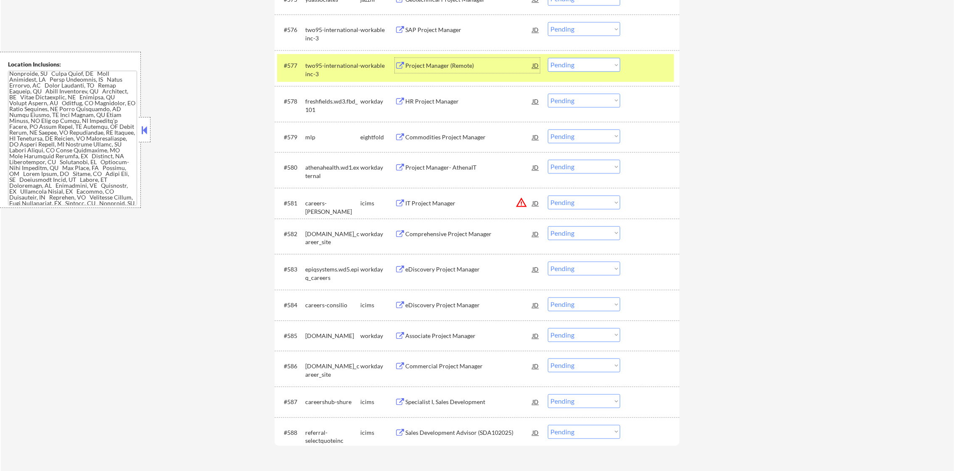
click at [566, 65] on select "Choose an option... Pending Applied Excluded (Questions) Excluded (Expired) Exc…" at bounding box center [584, 65] width 72 height 14
click at [548, 58] on select "Choose an option... Pending Applied Excluded (Questions) Excluded (Expired) Exc…" at bounding box center [584, 65] width 72 height 14
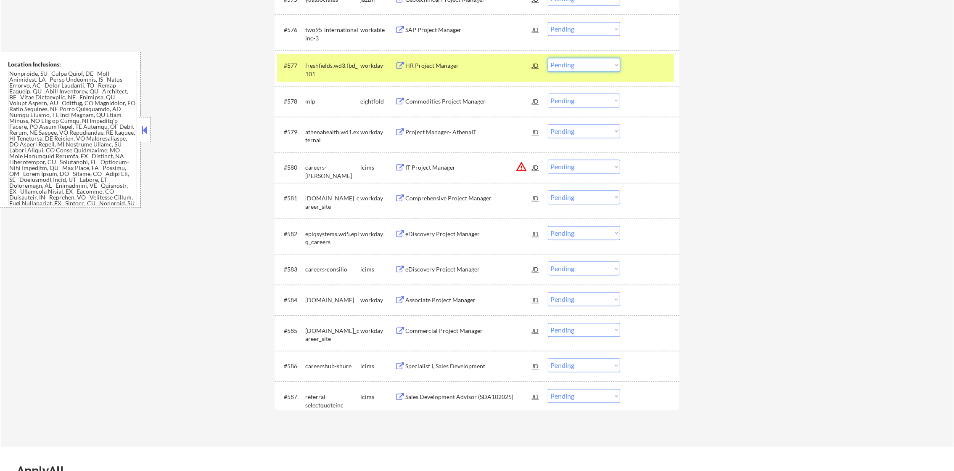
click at [569, 62] on select "Choose an option... Pending Applied Excluded (Questions) Excluded (Expired) Exc…" at bounding box center [584, 65] width 72 height 14
click at [548, 58] on select "Choose an option... Pending Applied Excluded (Questions) Excluded (Expired) Exc…" at bounding box center [584, 65] width 72 height 14
click at [433, 69] on div "HR Project Manager" at bounding box center [468, 65] width 127 height 8
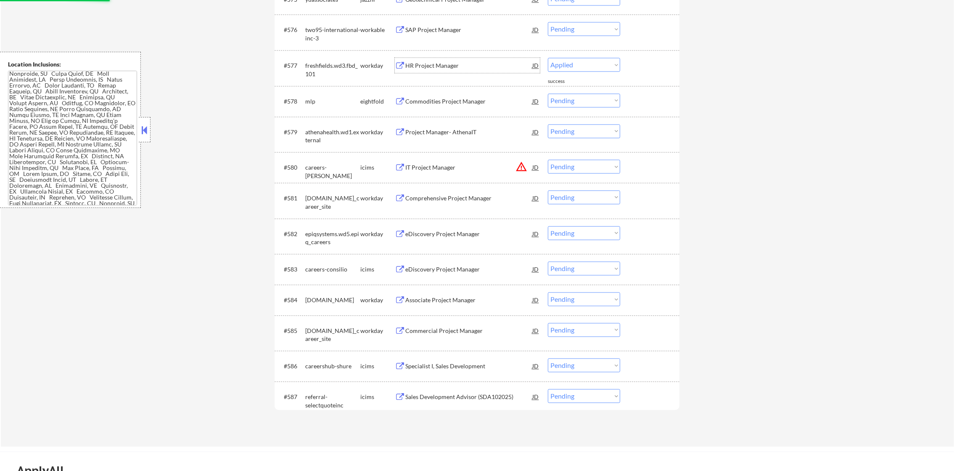
select select ""pending""
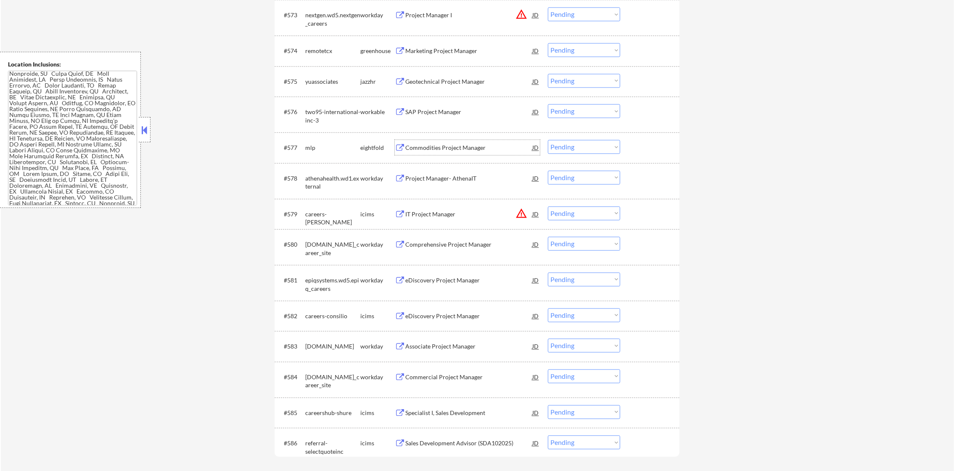
scroll to position [2648, 0]
click at [561, 114] on select "Choose an option... Pending Applied Excluded (Questions) Excluded (Expired) Exc…" at bounding box center [584, 113] width 72 height 14
click at [548, 106] on select "Choose an option... Pending Applied Excluded (Questions) Excluded (Expired) Exc…" at bounding box center [584, 113] width 72 height 14
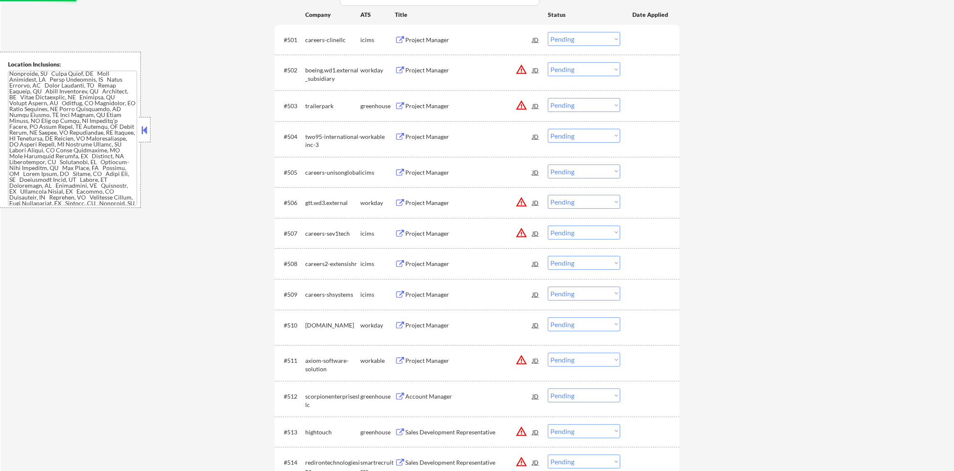
scroll to position [217, 0]
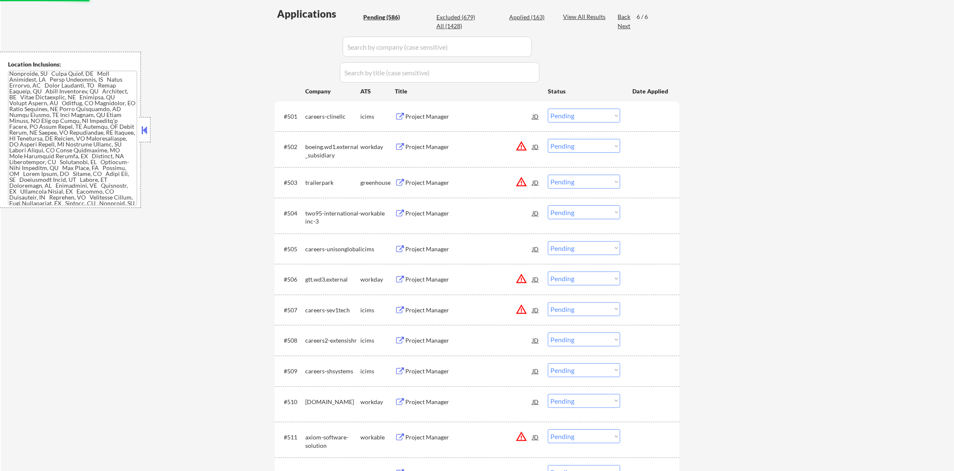
select select ""pending""
click at [542, 20] on div "Applied (163)" at bounding box center [530, 17] width 42 height 8
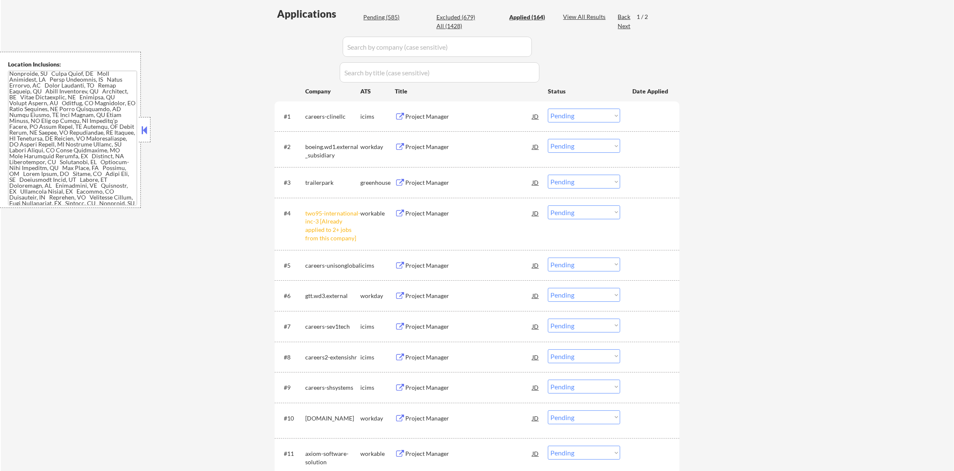
select select ""applied""
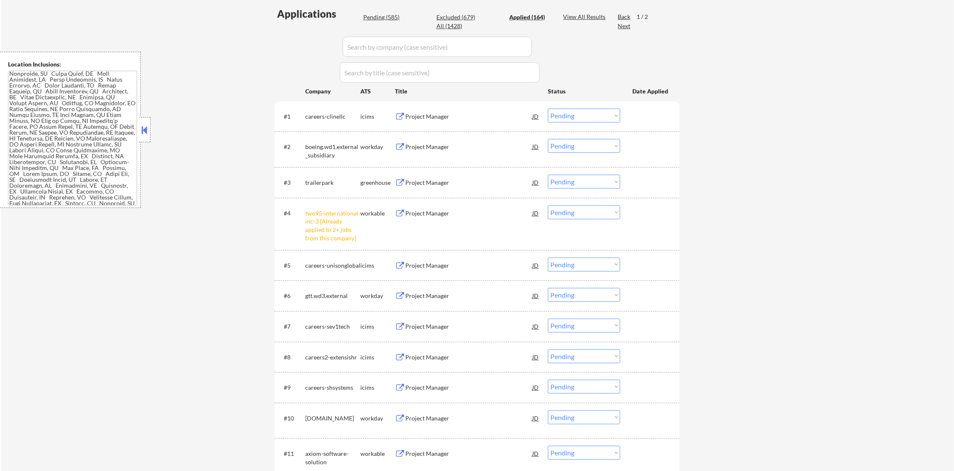
select select ""applied""
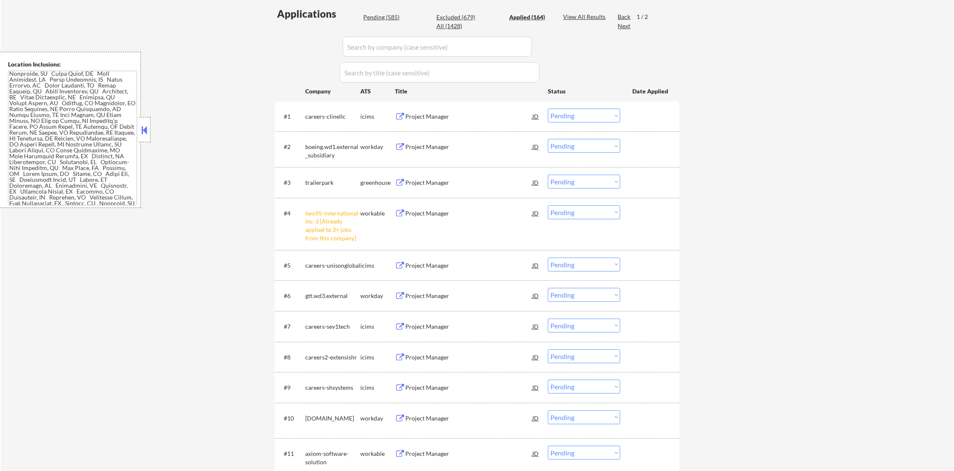
select select ""applied""
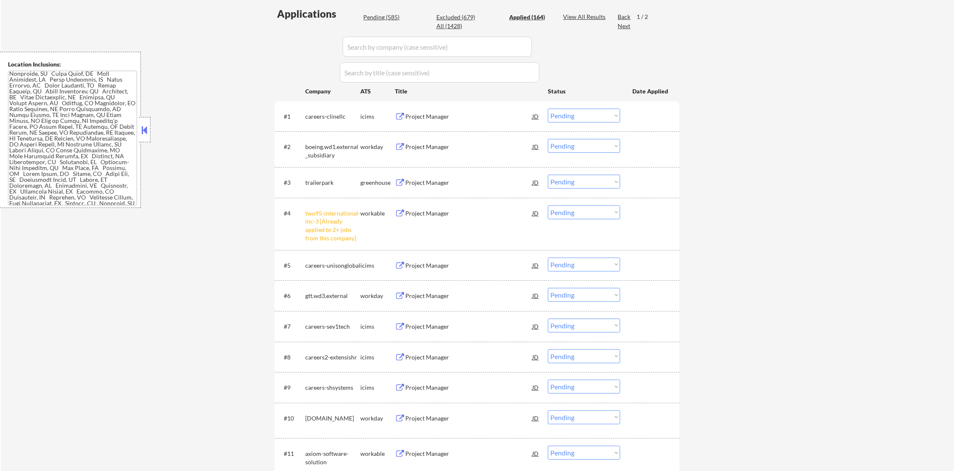
select select ""applied""
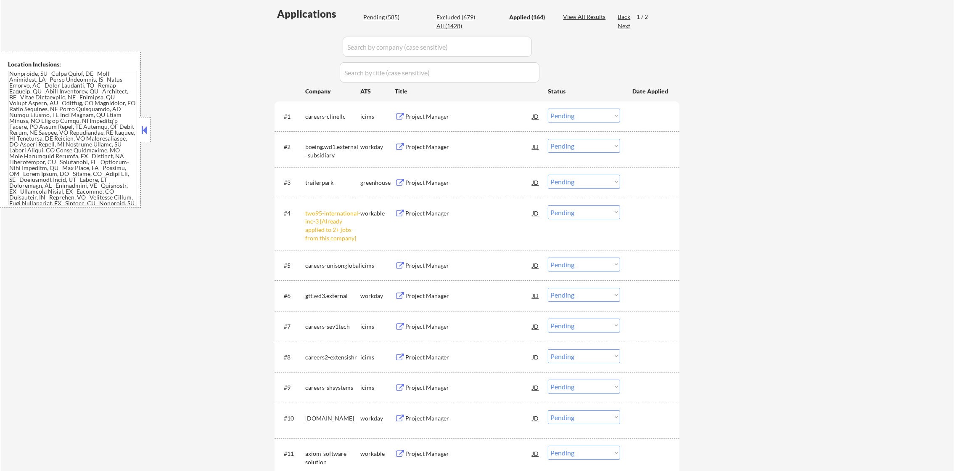
select select ""applied""
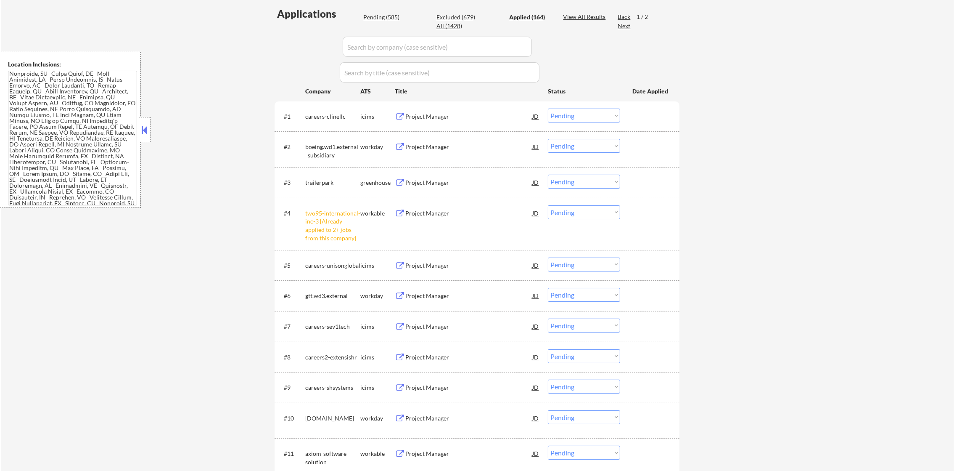
select select ""applied""
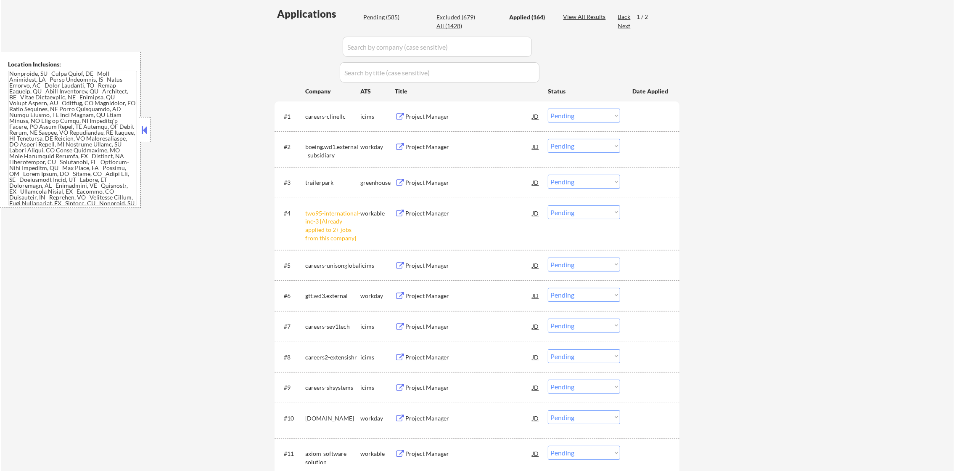
select select ""applied""
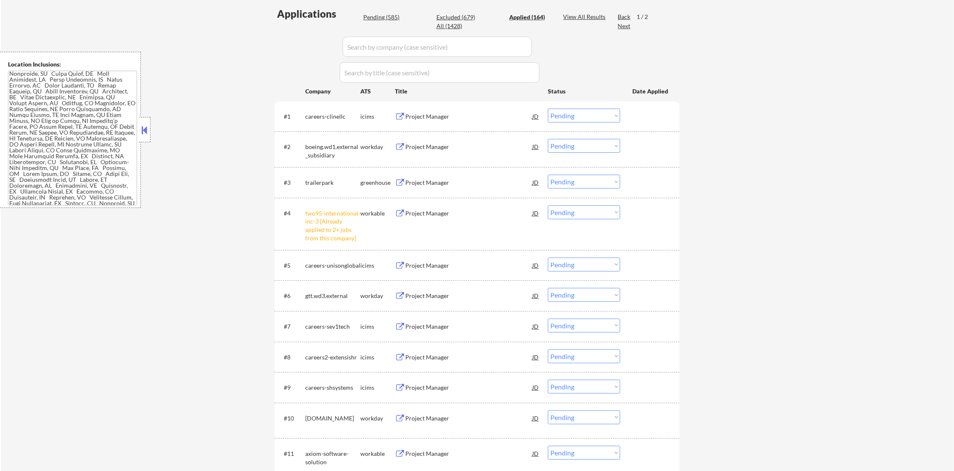
select select ""applied""
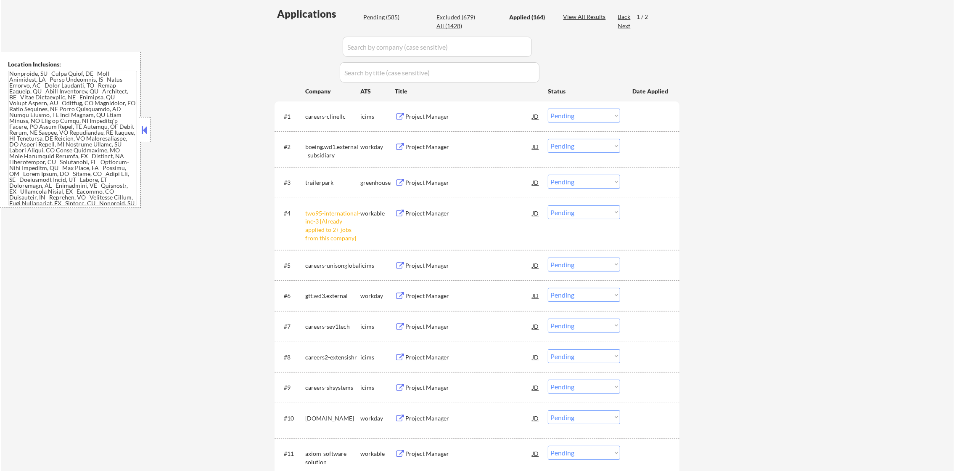
select select ""applied""
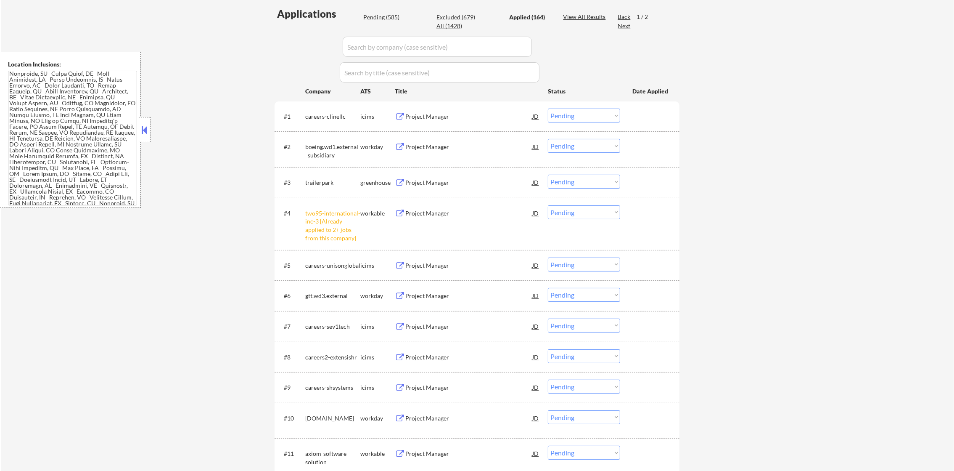
select select ""applied""
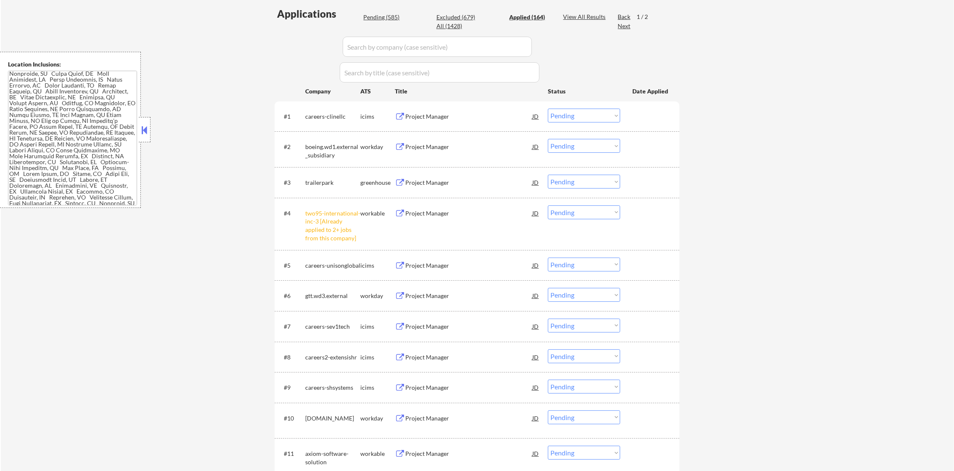
select select ""applied""
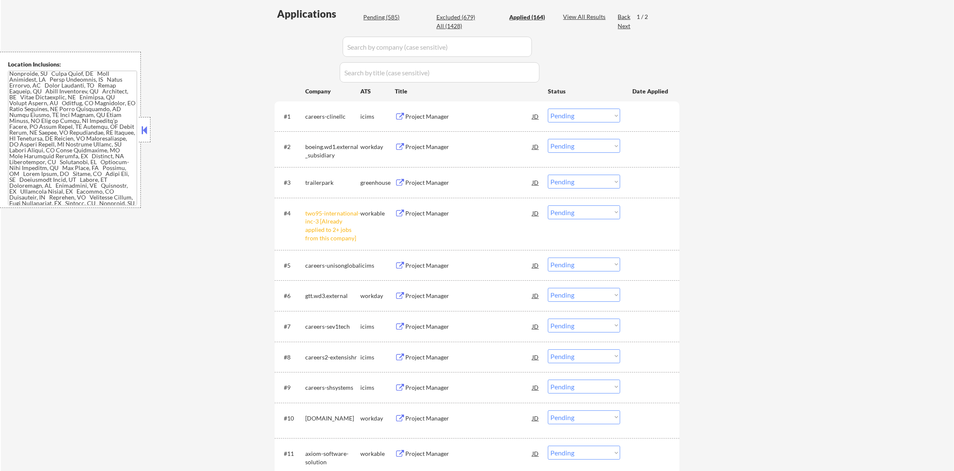
select select ""applied""
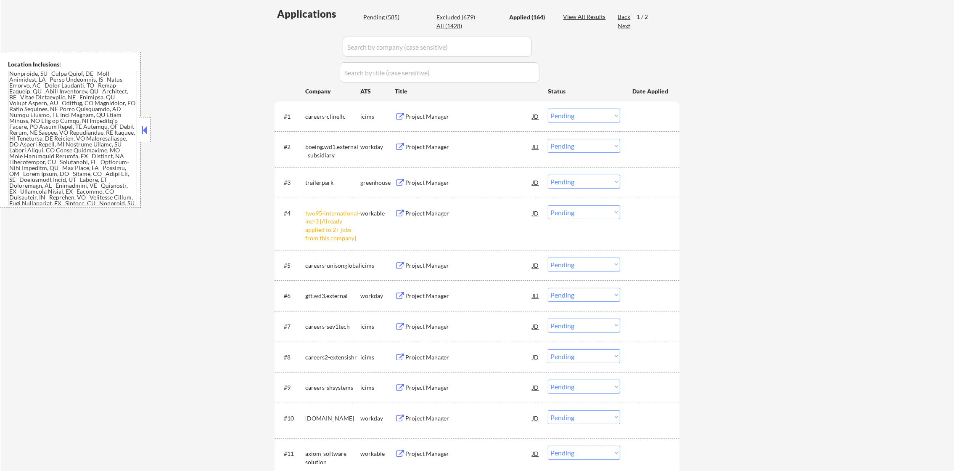
select select ""applied""
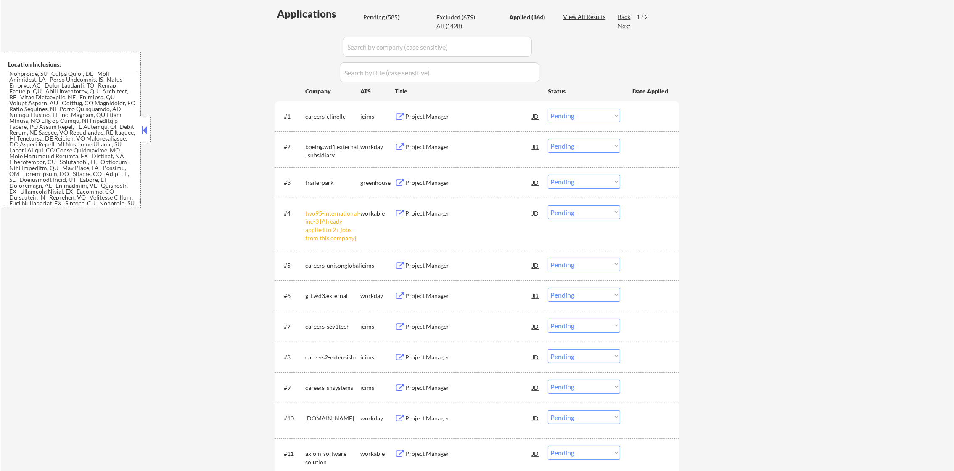
select select ""applied""
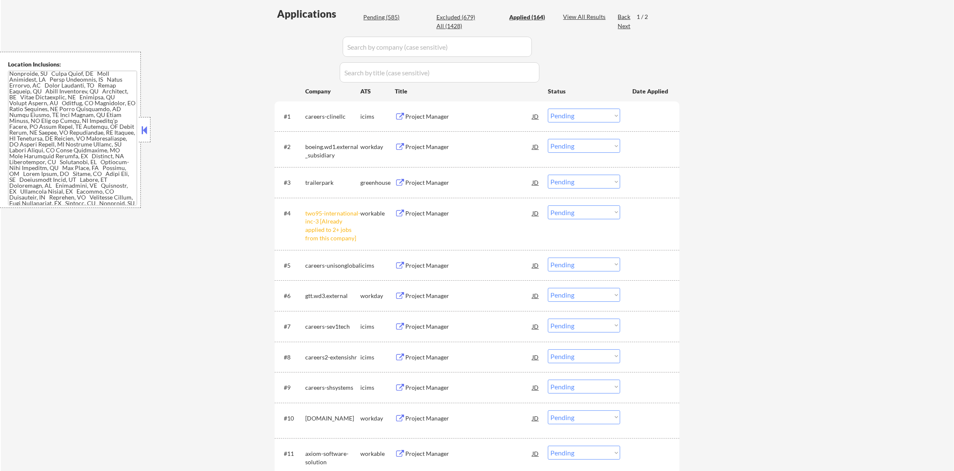
select select ""applied""
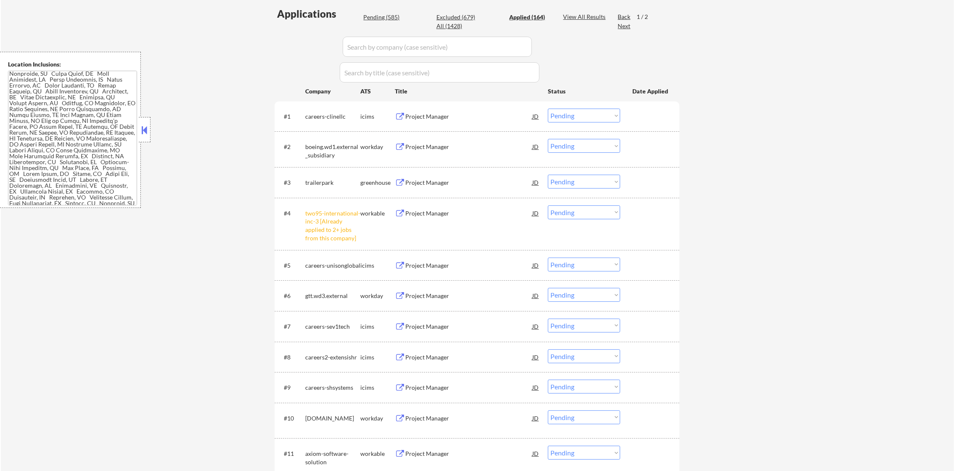
select select ""applied""
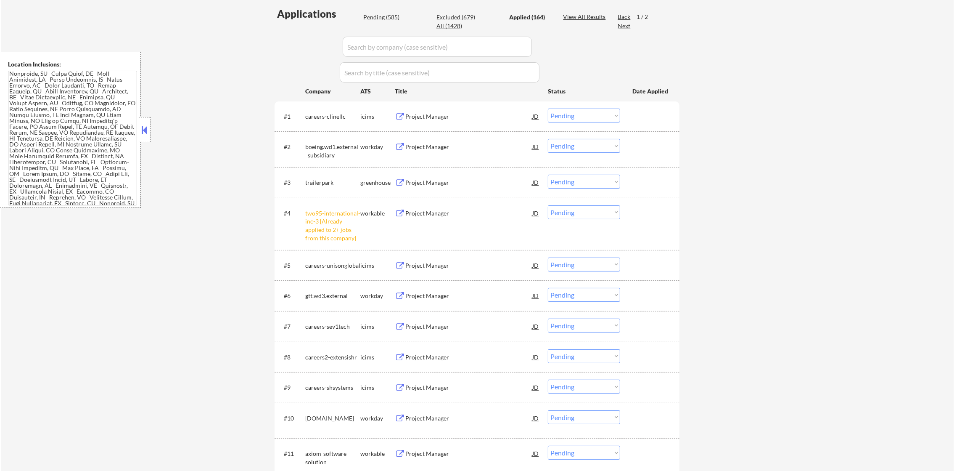
select select ""applied""
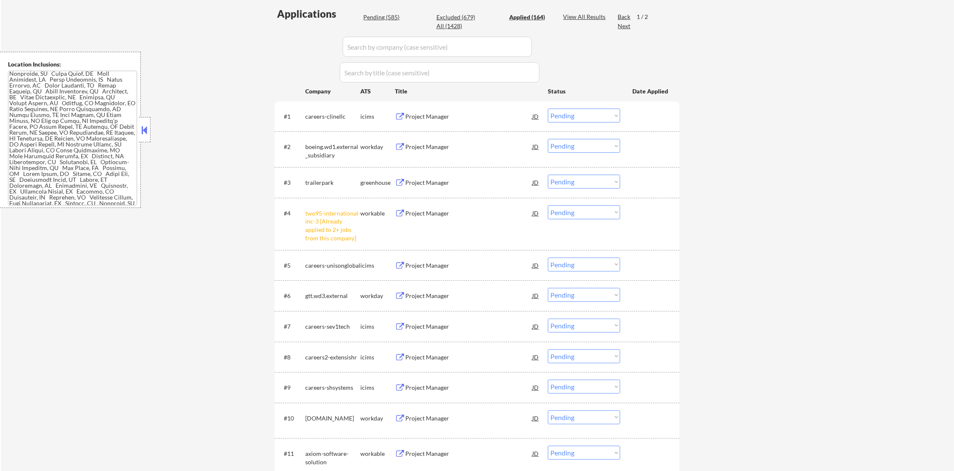
select select ""applied""
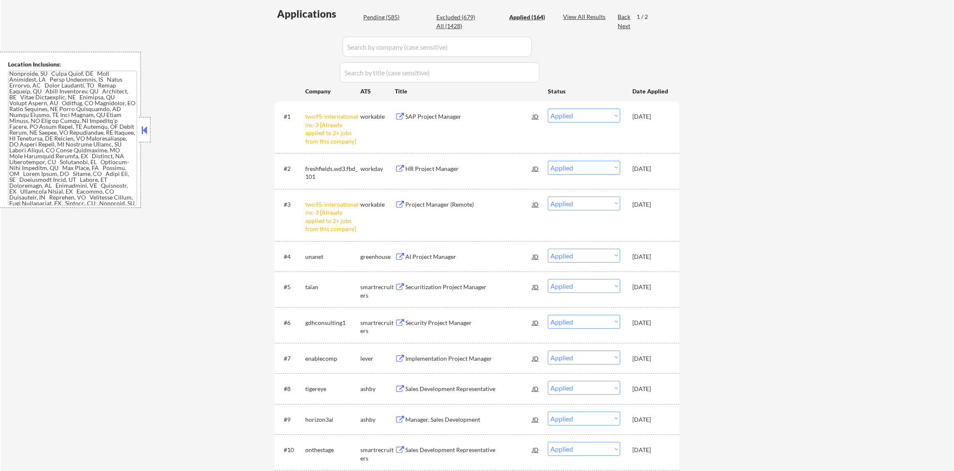
click at [581, 167] on select "Choose an option... Pending Applied Excluded (Questions) Excluded (Expired) Exc…" at bounding box center [584, 168] width 72 height 14
click at [548, 161] on select "Choose an option... Pending Applied Excluded (Questions) Excluded (Expired) Exc…" at bounding box center [584, 168] width 72 height 14
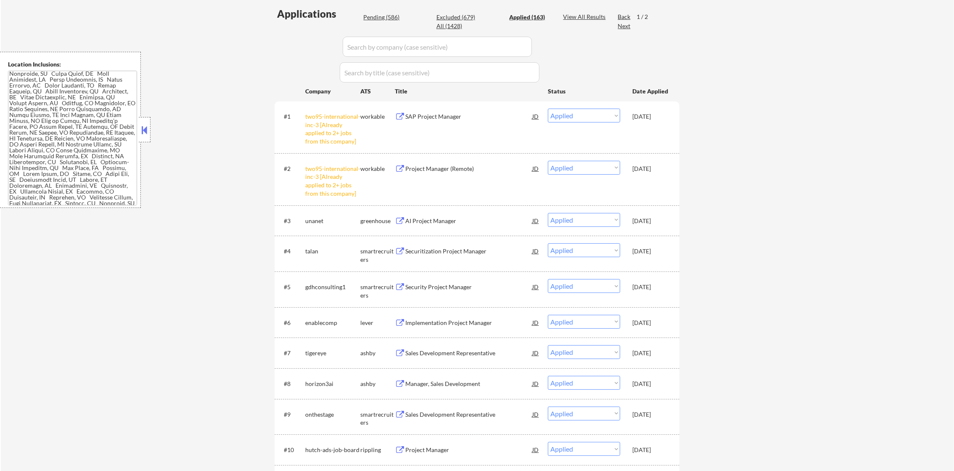
click at [389, 18] on div "Pending (586)" at bounding box center [384, 17] width 42 height 8
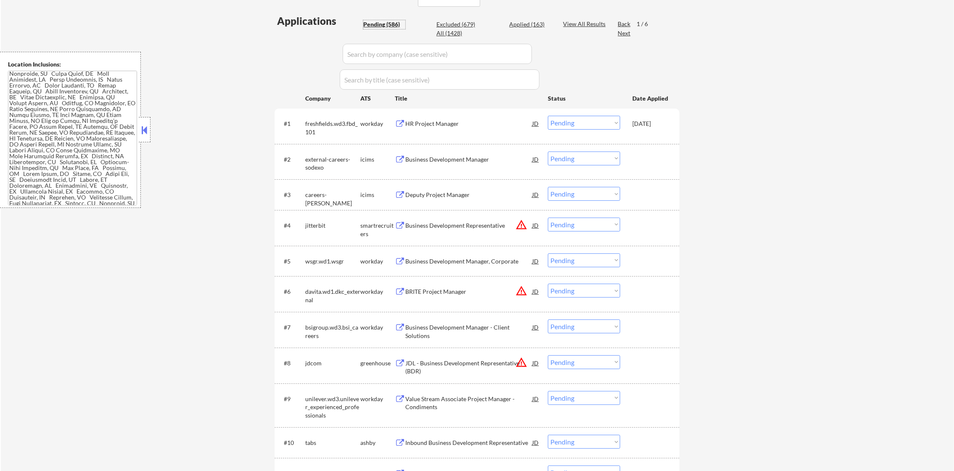
scroll to position [0, 0]
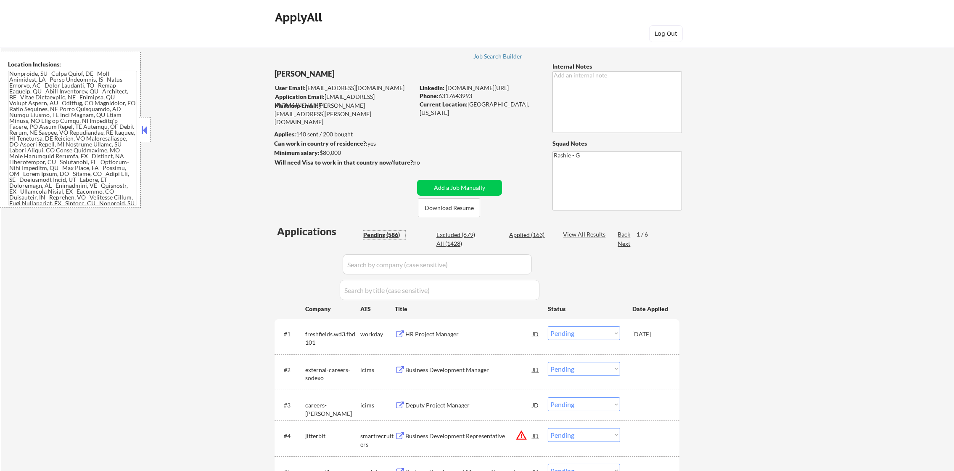
click at [628, 246] on div "Next" at bounding box center [624, 243] width 13 height 8
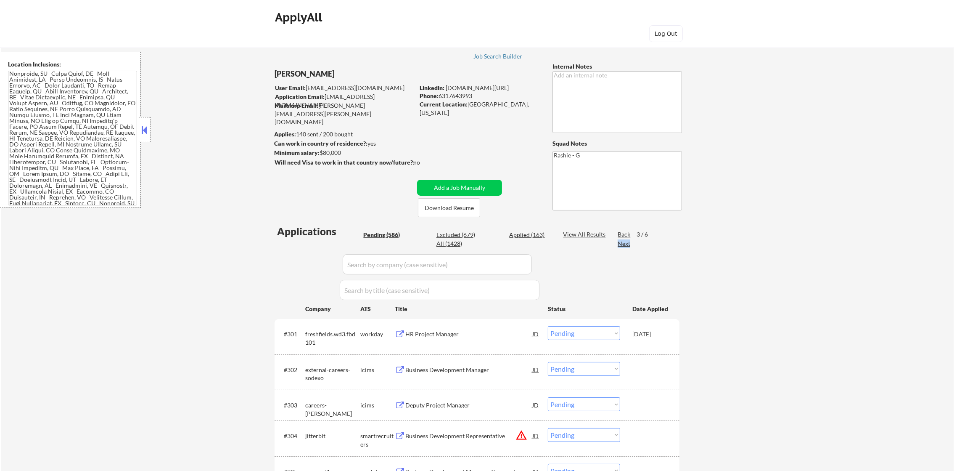
click at [628, 246] on div "Next" at bounding box center [624, 243] width 13 height 8
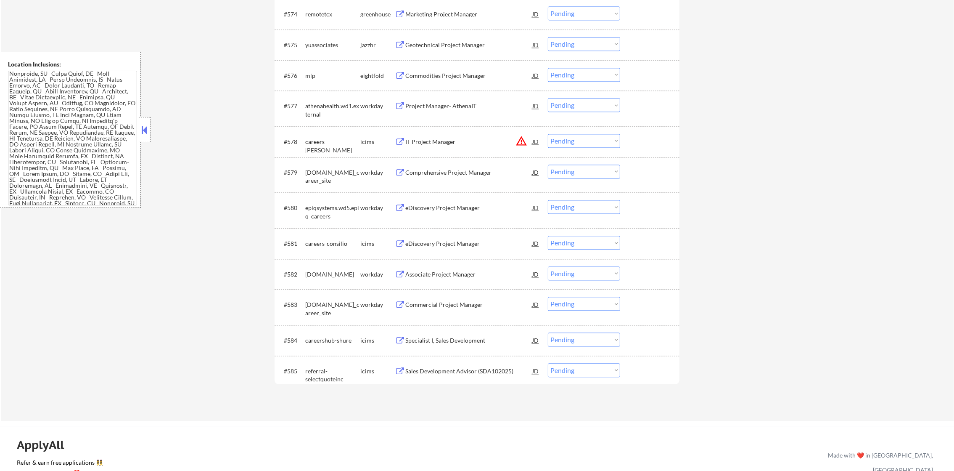
scroll to position [2695, 0]
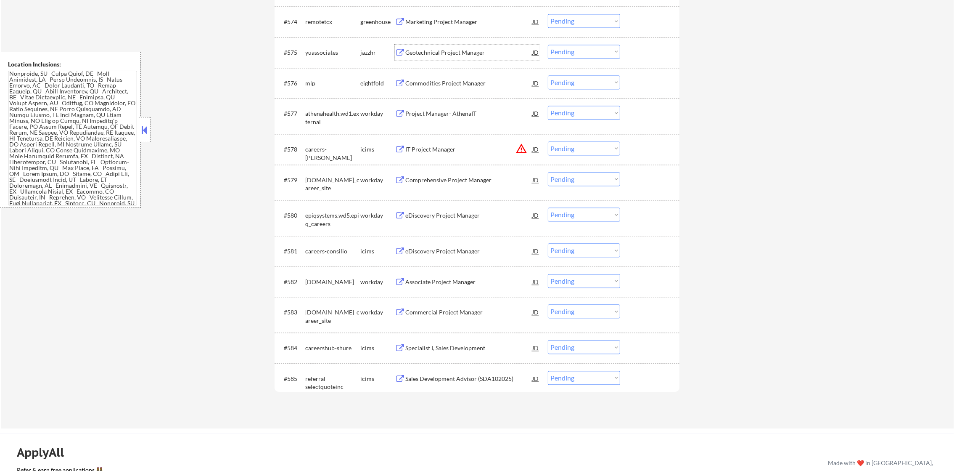
click at [464, 58] on div "Geotechnical Project Manager" at bounding box center [468, 52] width 127 height 15
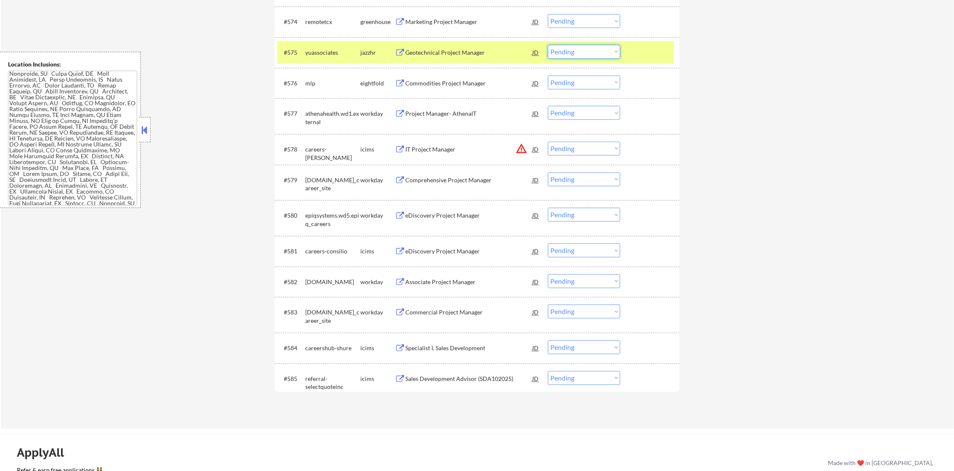
click at [573, 57] on select "Choose an option... Pending Applied Excluded (Questions) Excluded (Expired) Exc…" at bounding box center [584, 52] width 72 height 14
click at [548, 45] on select "Choose an option... Pending Applied Excluded (Questions) Excluded (Expired) Exc…" at bounding box center [584, 52] width 72 height 14
click at [318, 51] on div "yuassociates" at bounding box center [332, 52] width 55 height 8
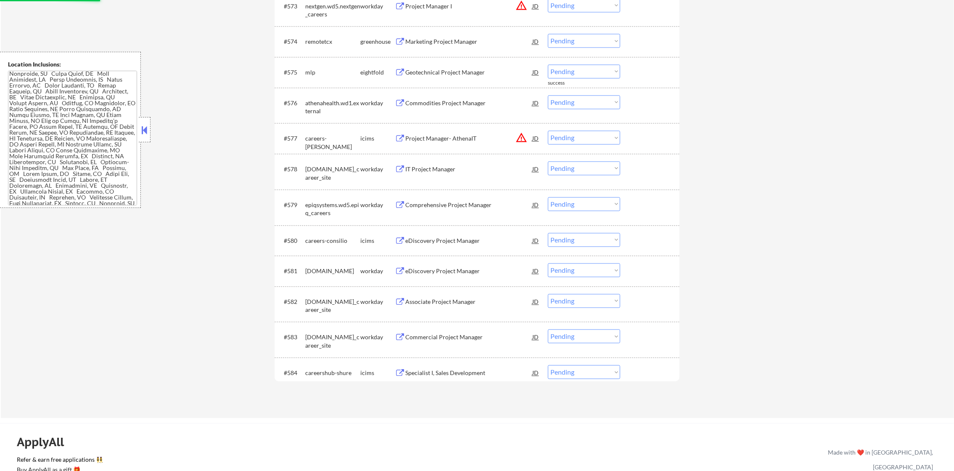
scroll to position [2653, 0]
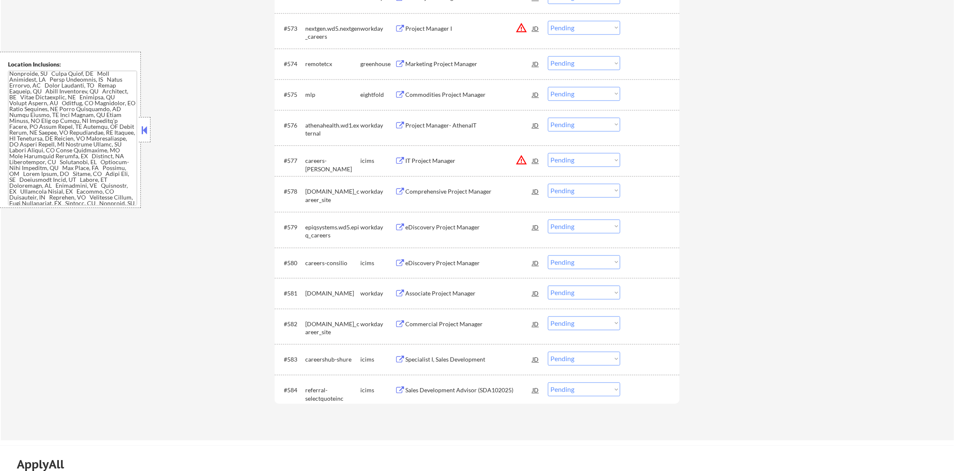
click at [451, 65] on div "Marketing Project Manager" at bounding box center [468, 64] width 127 height 8
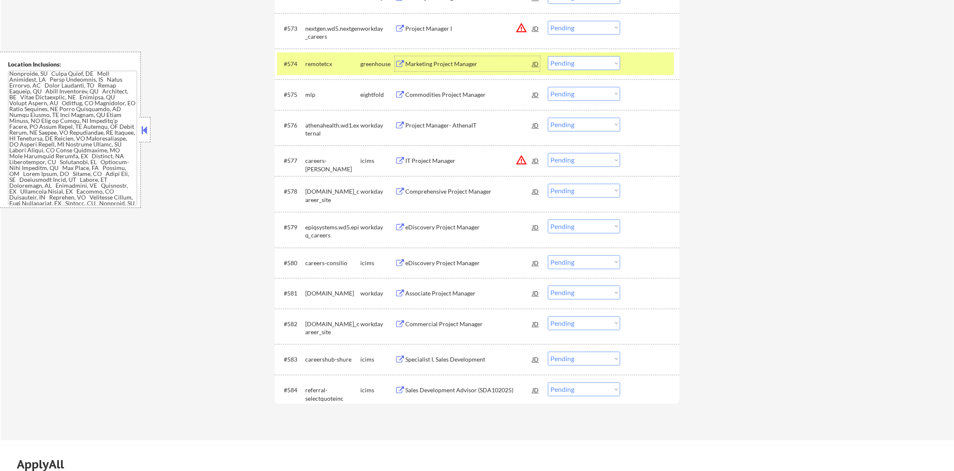
drag, startPoint x: 571, startPoint y: 60, endPoint x: 571, endPoint y: 66, distance: 6.3
click at [571, 61] on select "Choose an option... Pending Applied Excluded (Questions) Excluded (Expired) Exc…" at bounding box center [584, 63] width 72 height 14
click at [548, 56] on select "Choose an option... Pending Applied Excluded (Questions) Excluded (Expired) Exc…" at bounding box center [584, 63] width 72 height 14
click at [323, 71] on div "#574 remotetcx greenhouse Marketing Project Manager JD warning_amber Choose an …" at bounding box center [475, 63] width 397 height 23
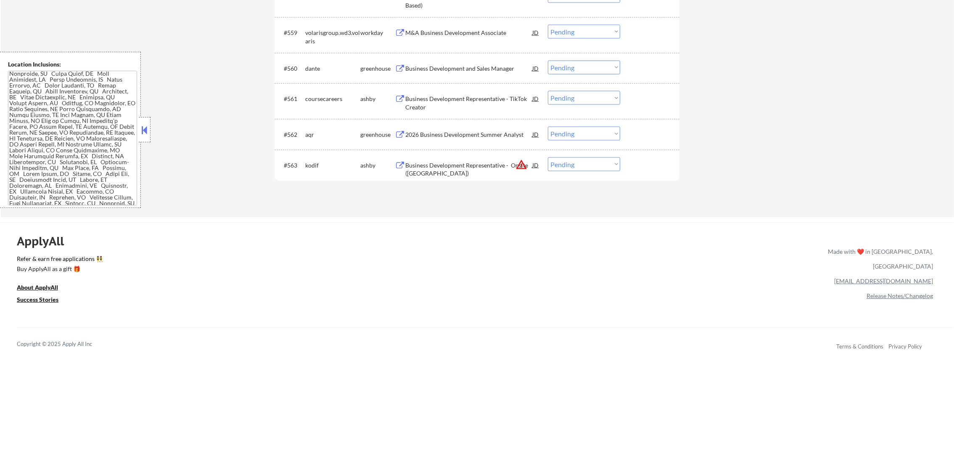
scroll to position [2173, 0]
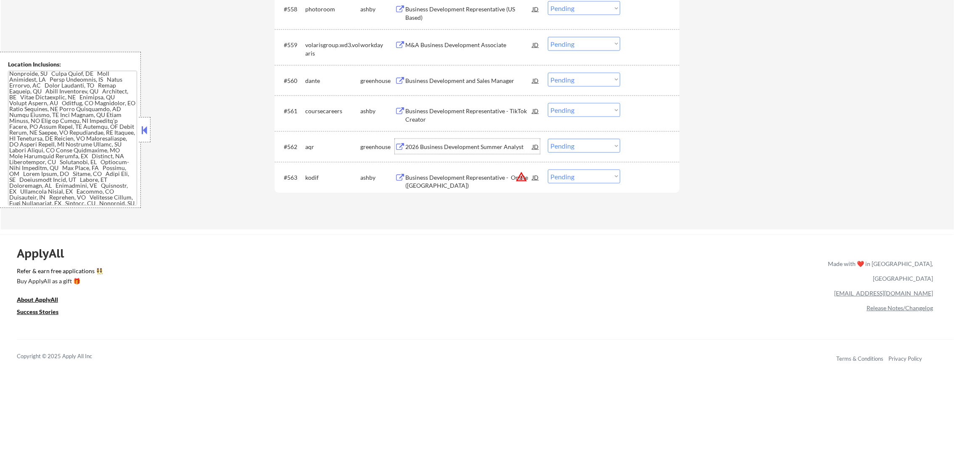
click at [435, 148] on div "2026 Business Development Summer Analyst" at bounding box center [468, 147] width 127 height 8
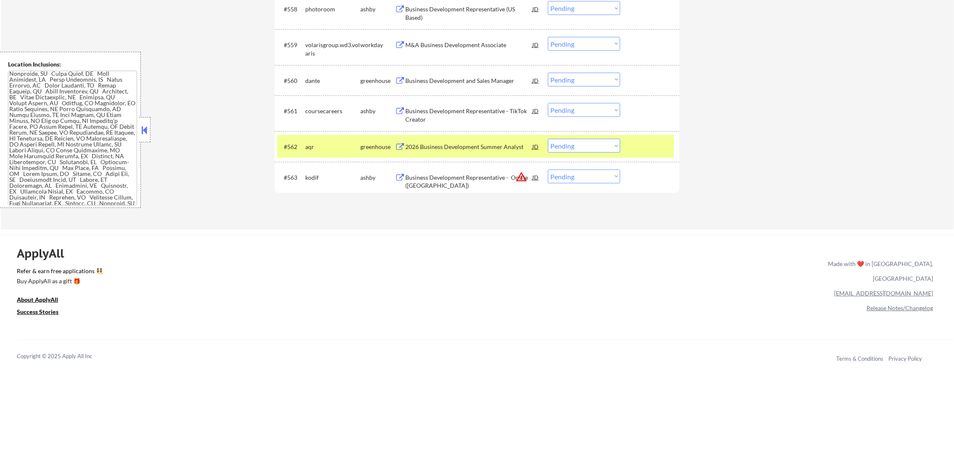
click at [566, 162] on div "#563 kodif ashby Business Development Representative - Onsite (SF) JD warning_a…" at bounding box center [477, 180] width 405 height 36
click at [581, 138] on div "#562 aqr greenhouse 2026 Business Development Summer Analyst JD warning_amber C…" at bounding box center [475, 146] width 397 height 23
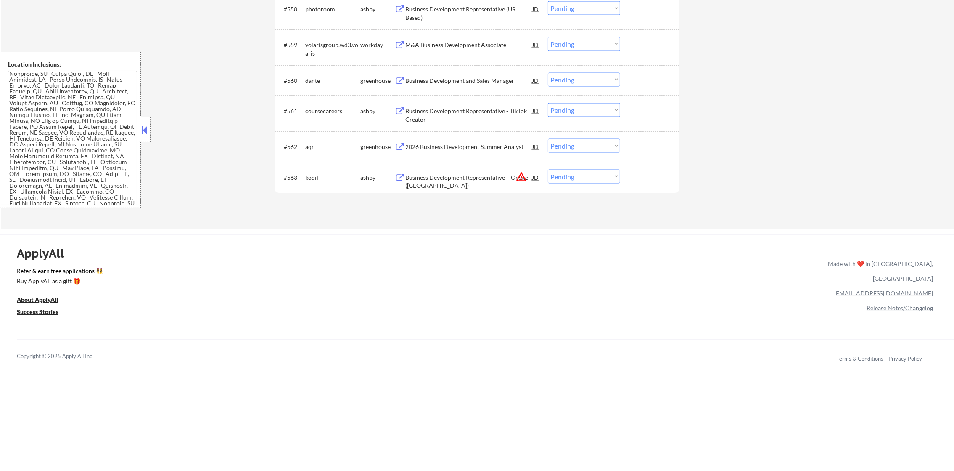
click at [586, 152] on select "Choose an option... Pending Applied Excluded (Questions) Excluded (Expired) Exc…" at bounding box center [584, 146] width 72 height 14
click at [548, 139] on select "Choose an option... Pending Applied Excluded (Questions) Excluded (Expired) Exc…" at bounding box center [584, 146] width 72 height 14
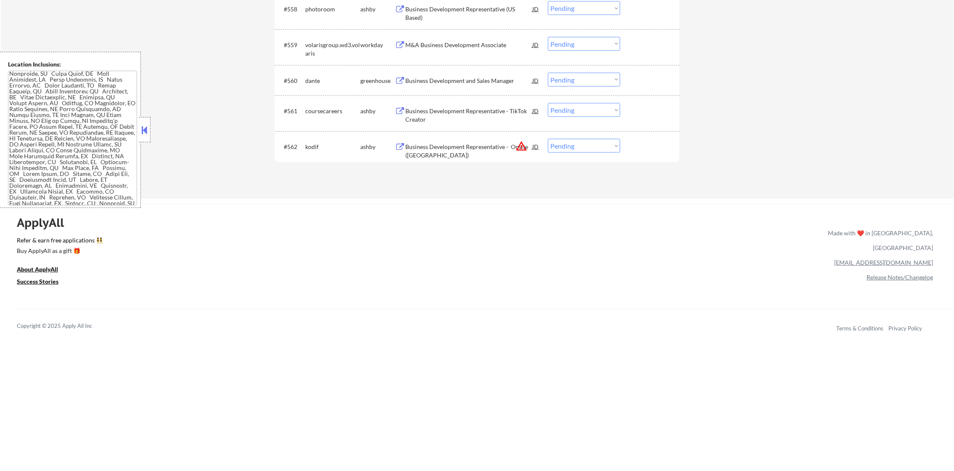
click at [451, 121] on div "Business Development Representative - TikTok Creator" at bounding box center [468, 115] width 127 height 16
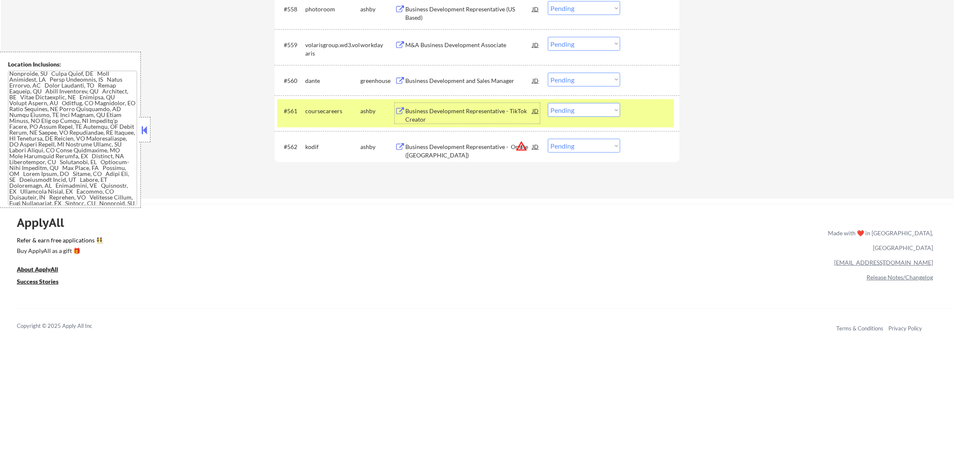
click at [570, 108] on select "Choose an option... Pending Applied Excluded (Questions) Excluded (Expired) Exc…" at bounding box center [584, 110] width 72 height 14
click at [548, 103] on select "Choose an option... Pending Applied Excluded (Questions) Excluded (Expired) Exc…" at bounding box center [584, 110] width 72 height 14
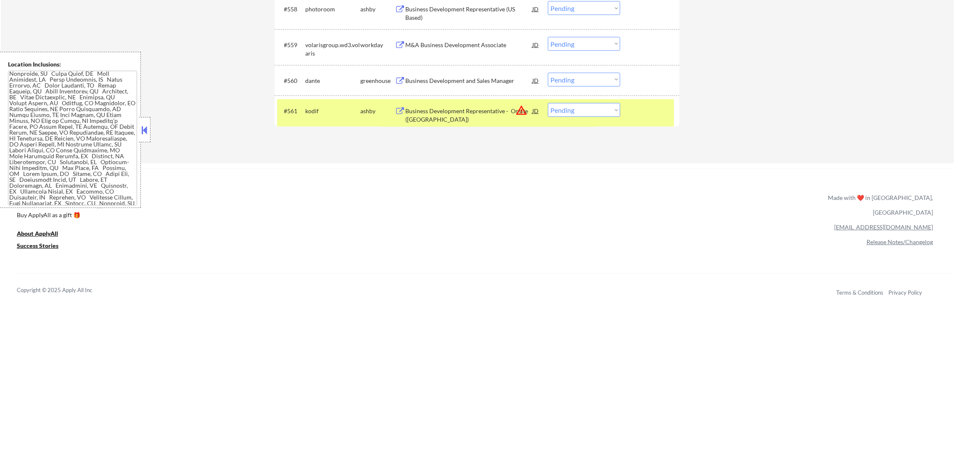
click at [296, 108] on div "#561" at bounding box center [291, 111] width 15 height 8
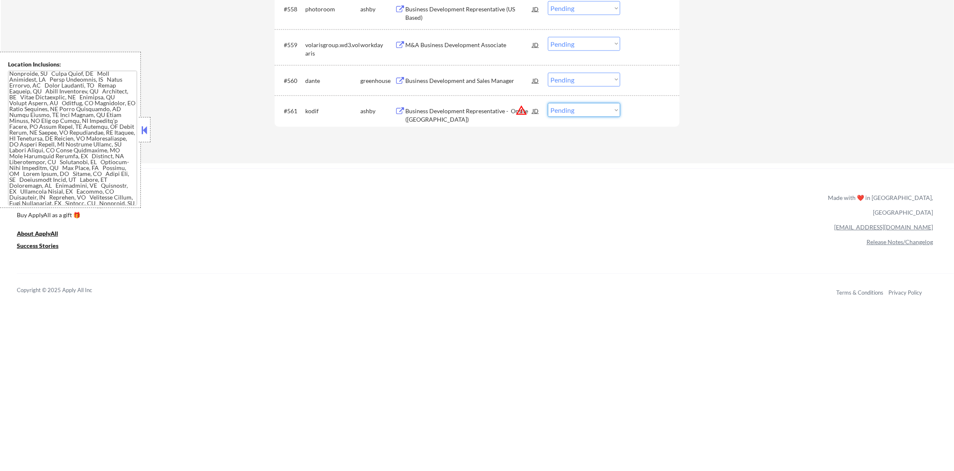
click at [574, 116] on select "Choose an option... Pending Applied Excluded (Questions) Excluded (Expired) Exc…" at bounding box center [584, 110] width 72 height 14
click at [548, 103] on select "Choose an option... Pending Applied Excluded (Questions) Excluded (Expired) Exc…" at bounding box center [584, 110] width 72 height 14
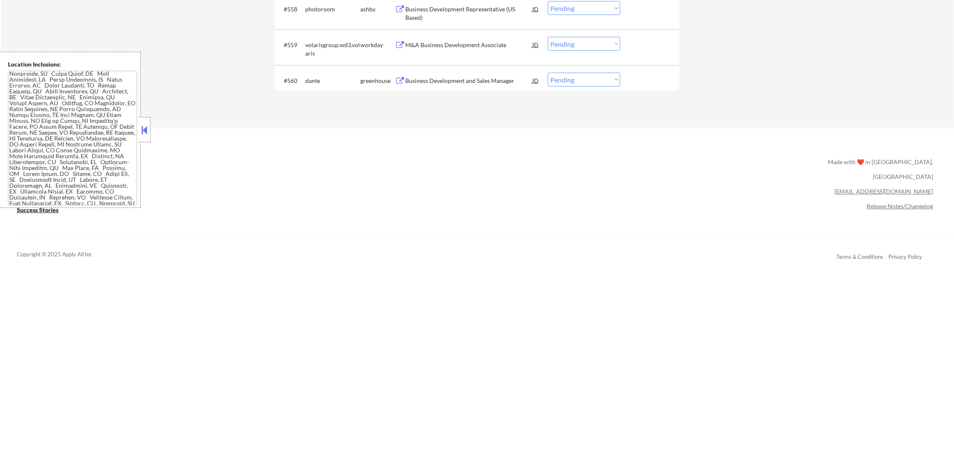
click at [486, 77] on div "Business Development and Sales Manager" at bounding box center [468, 81] width 127 height 8
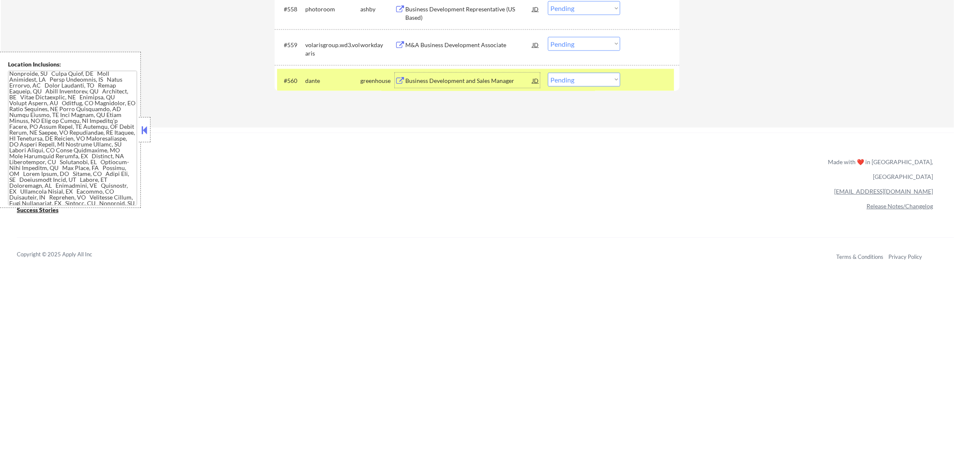
click at [553, 79] on select "Choose an option... Pending Applied Excluded (Questions) Excluded (Expired) Exc…" at bounding box center [584, 80] width 72 height 14
click at [548, 73] on select "Choose an option... Pending Applied Excluded (Questions) Excluded (Expired) Exc…" at bounding box center [584, 80] width 72 height 14
click at [289, 71] on div "#560 dante greenhouse Business Development and Sales Manager JD warning_amber C…" at bounding box center [475, 80] width 397 height 23
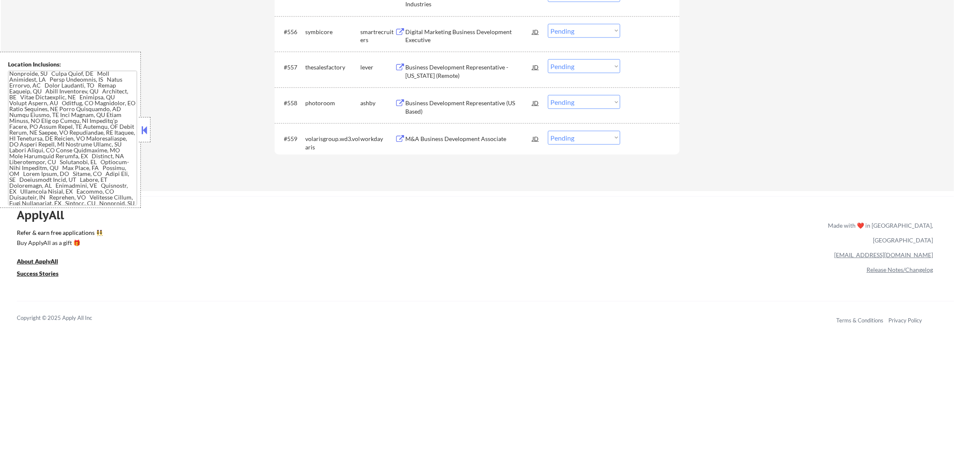
scroll to position [2068, 0]
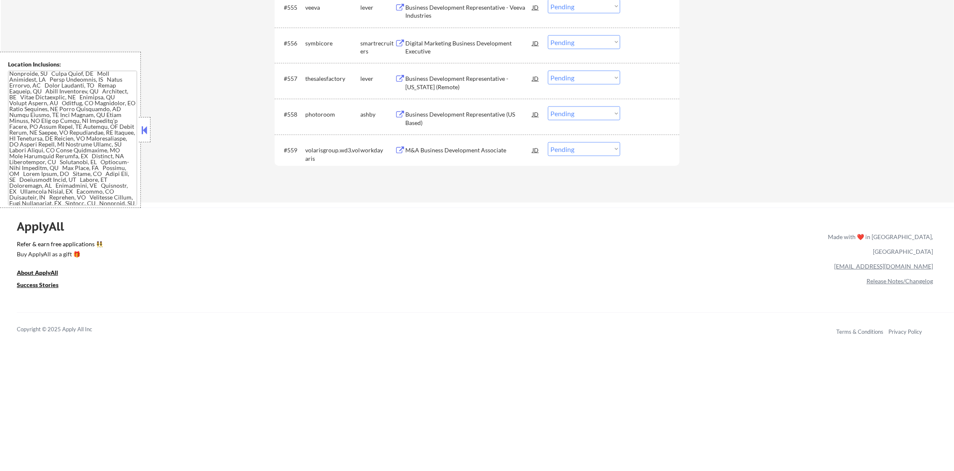
click at [451, 116] on div "Business Development Representative (US Based)" at bounding box center [468, 118] width 127 height 16
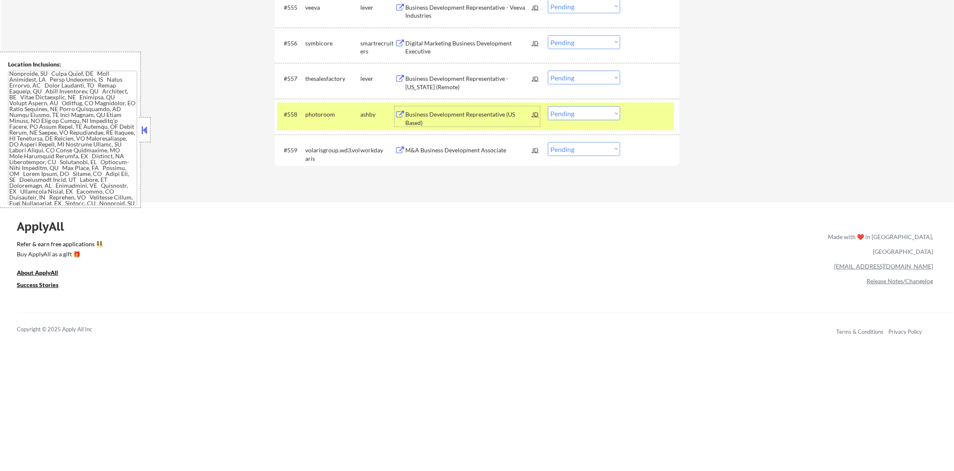
click at [568, 111] on select "Choose an option... Pending Applied Excluded (Questions) Excluded (Expired) Exc…" at bounding box center [584, 113] width 72 height 14
click at [548, 106] on select "Choose an option... Pending Applied Excluded (Questions) Excluded (Expired) Exc…" at bounding box center [584, 113] width 72 height 14
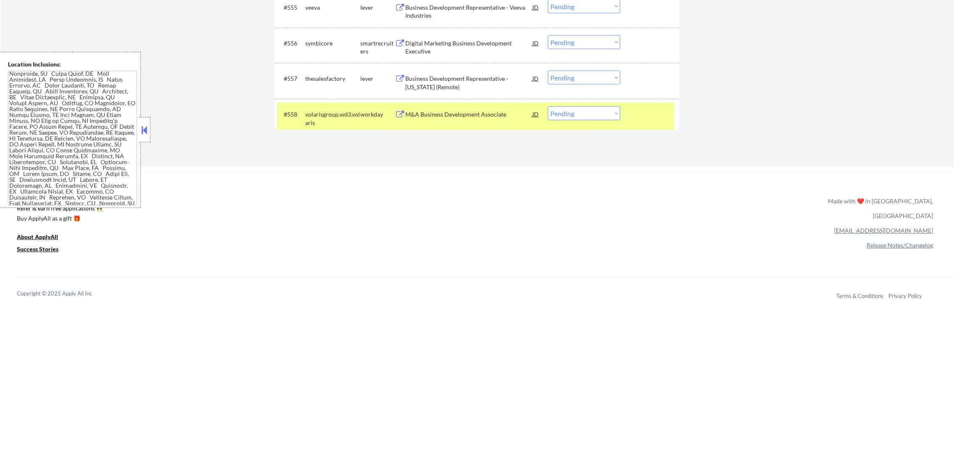
click at [344, 109] on div "volarisgroup.wd3.volaris" at bounding box center [332, 116] width 55 height 20
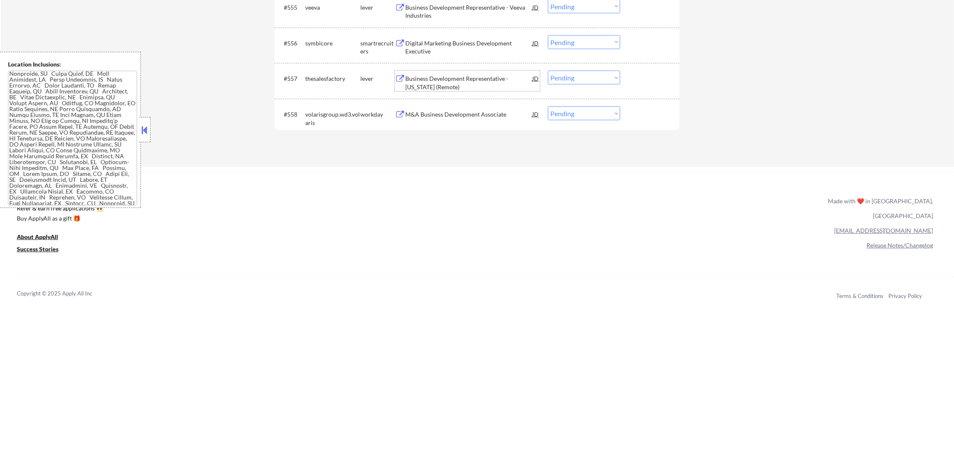
click at [459, 79] on div "Business Development Representative - Florida (Remote)" at bounding box center [468, 82] width 127 height 16
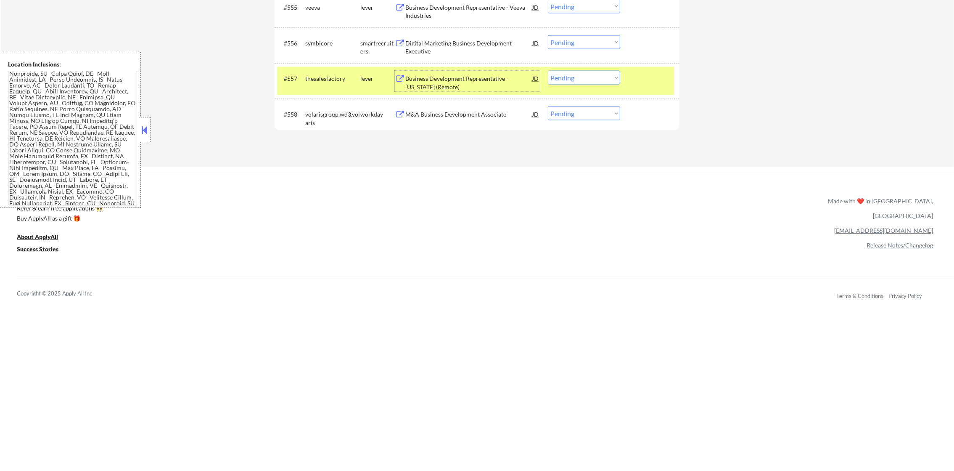
click at [571, 75] on select "Choose an option... Pending Applied Excluded (Questions) Excluded (Expired) Exc…" at bounding box center [584, 78] width 72 height 14
click at [548, 71] on select "Choose an option... Pending Applied Excluded (Questions) Excluded (Expired) Exc…" at bounding box center [584, 78] width 72 height 14
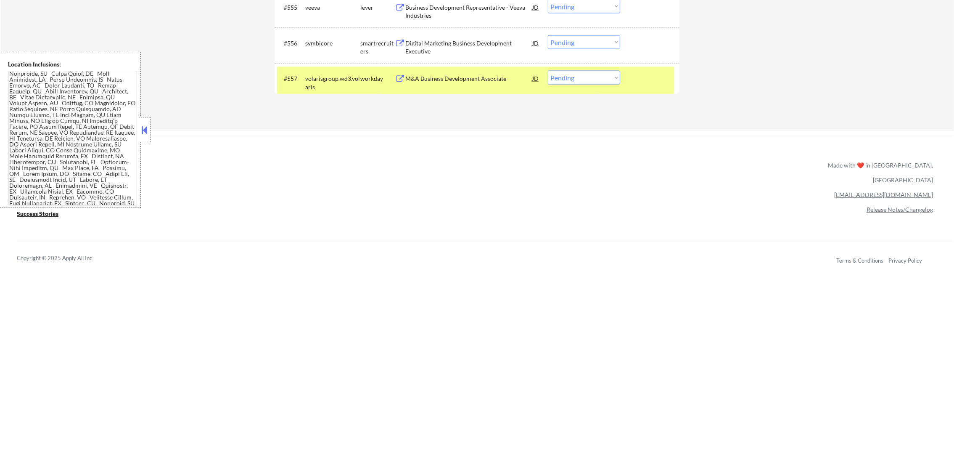
click at [336, 69] on div "#557 volarisgroup.wd3.volaris workday M&A Business Development Associate JD war…" at bounding box center [475, 81] width 397 height 28
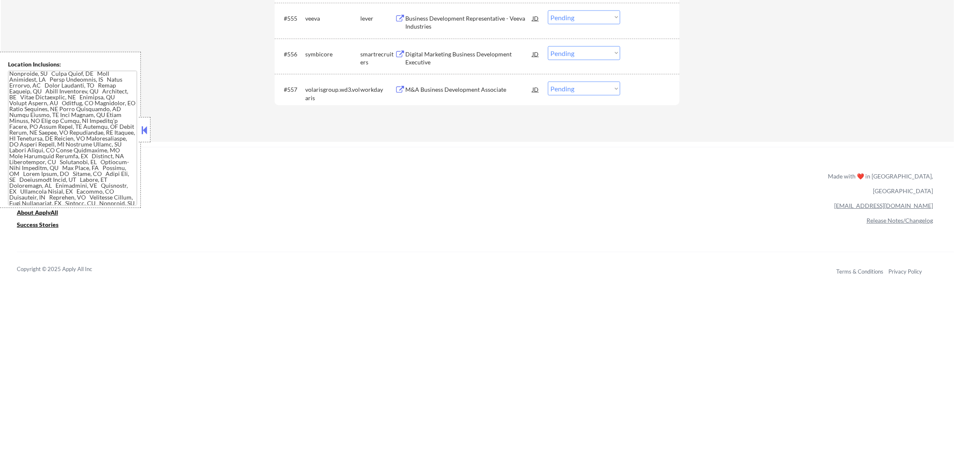
scroll to position [2047, 0]
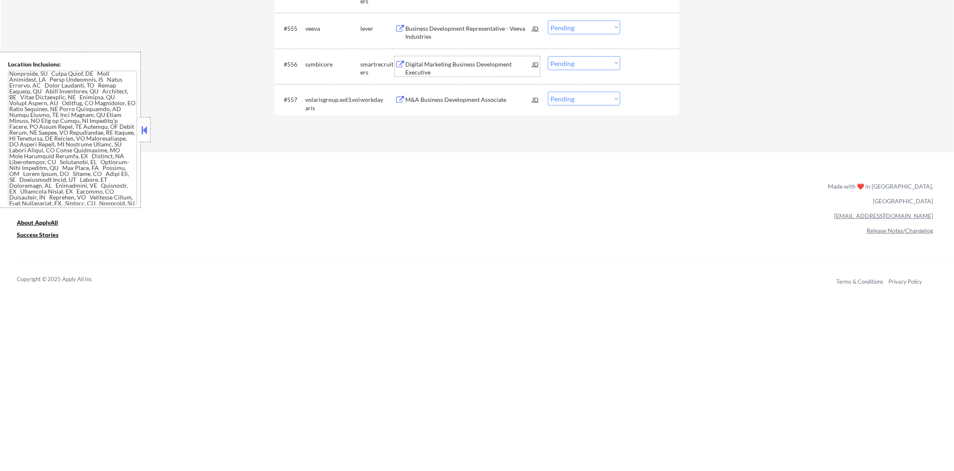
click at [467, 65] on div "Digital Marketing Business Development Executive" at bounding box center [468, 68] width 127 height 16
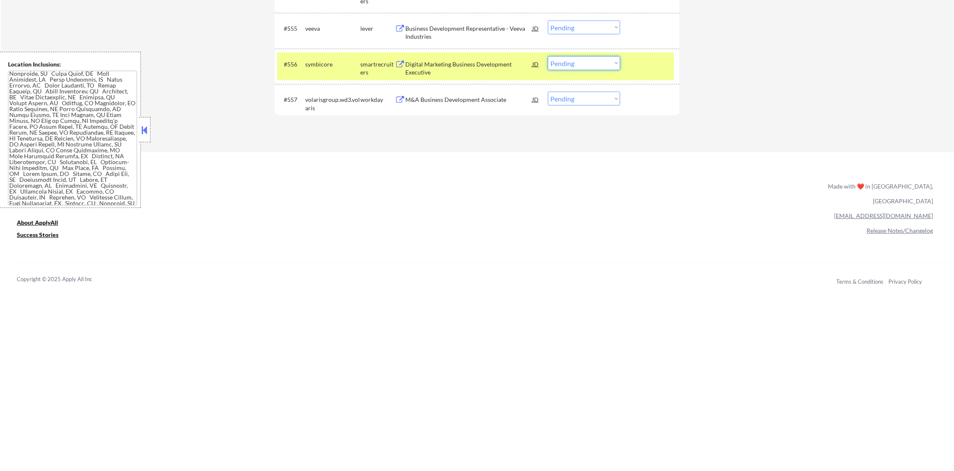
drag, startPoint x: 559, startPoint y: 58, endPoint x: 564, endPoint y: 69, distance: 11.7
click at [559, 58] on select "Choose an option... Pending Applied Excluded (Questions) Excluded (Expired) Exc…" at bounding box center [584, 63] width 72 height 14
click at [548, 56] on select "Choose an option... Pending Applied Excluded (Questions) Excluded (Expired) Exc…" at bounding box center [584, 63] width 72 height 14
click at [336, 71] on div "symbicore" at bounding box center [332, 63] width 55 height 15
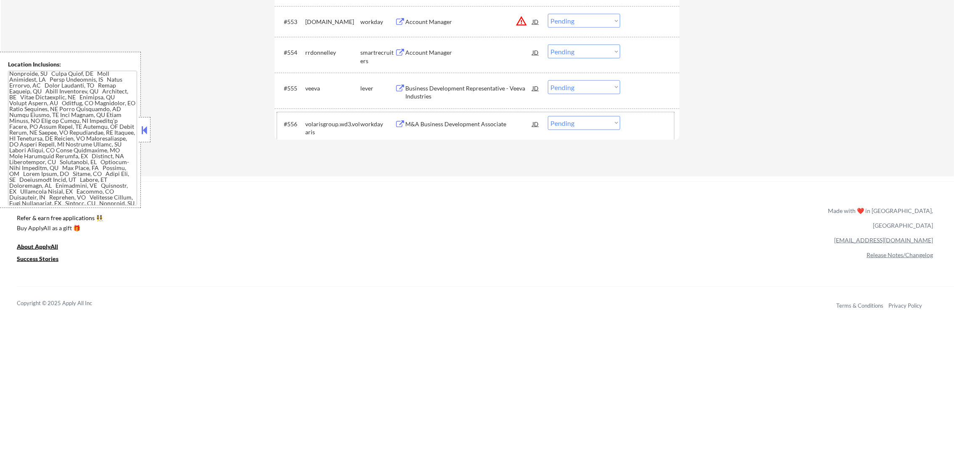
scroll to position [1984, 0]
click at [486, 93] on div "Business Development Representative - Veeva Industries" at bounding box center [468, 95] width 127 height 16
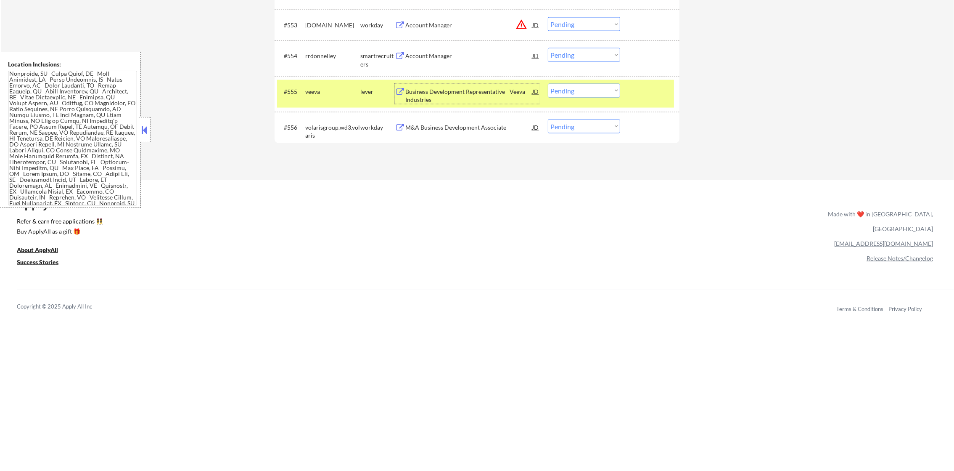
drag, startPoint x: 576, startPoint y: 93, endPoint x: 576, endPoint y: 98, distance: 4.6
click at [576, 93] on select "Choose an option... Pending Applied Excluded (Questions) Excluded (Expired) Exc…" at bounding box center [584, 91] width 72 height 14
click at [548, 84] on select "Choose an option... Pending Applied Excluded (Questions) Excluded (Expired) Exc…" at bounding box center [584, 91] width 72 height 14
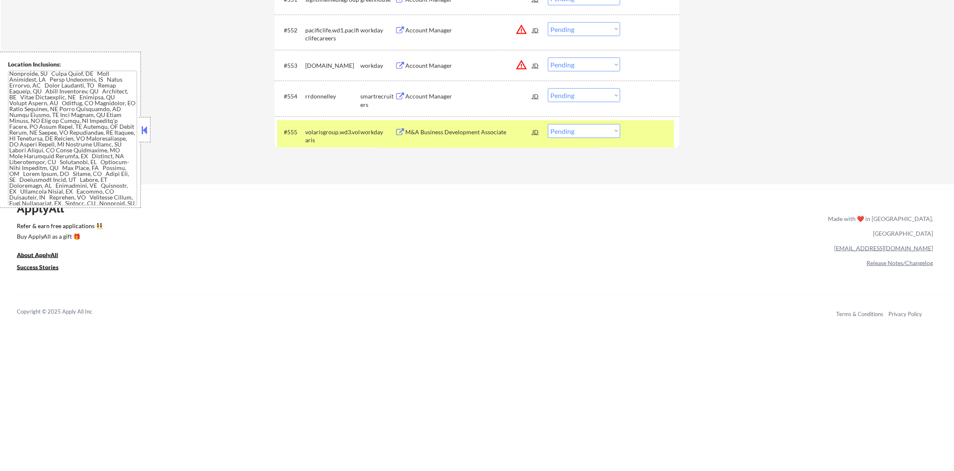
scroll to position [1942, 0]
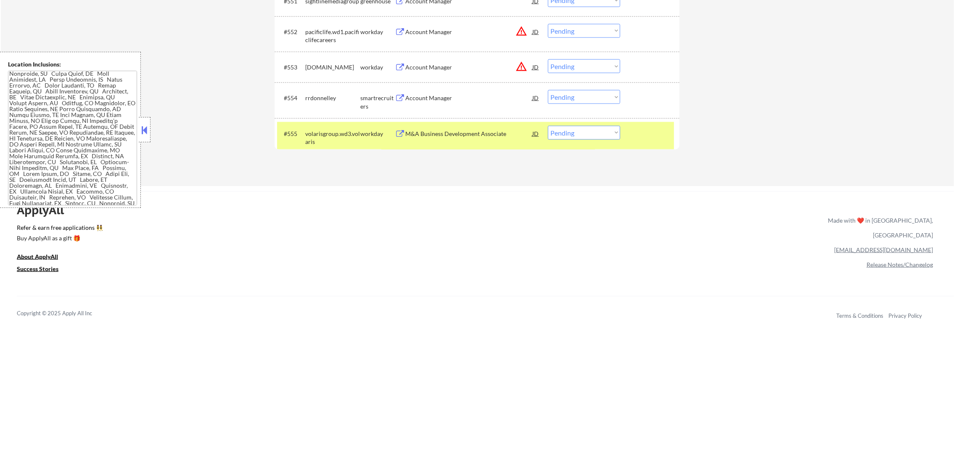
click at [317, 139] on div "volarisgroup.wd3.volaris" at bounding box center [332, 138] width 55 height 16
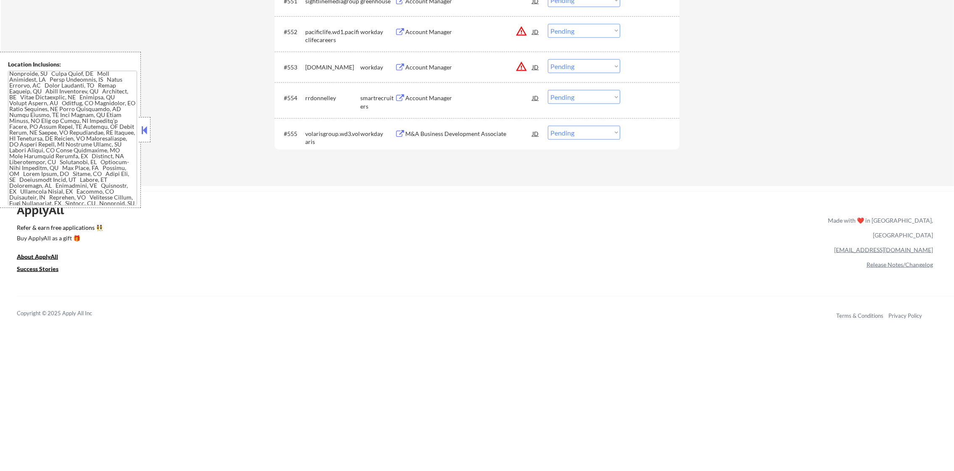
click at [463, 99] on div "Account Manager" at bounding box center [468, 98] width 127 height 8
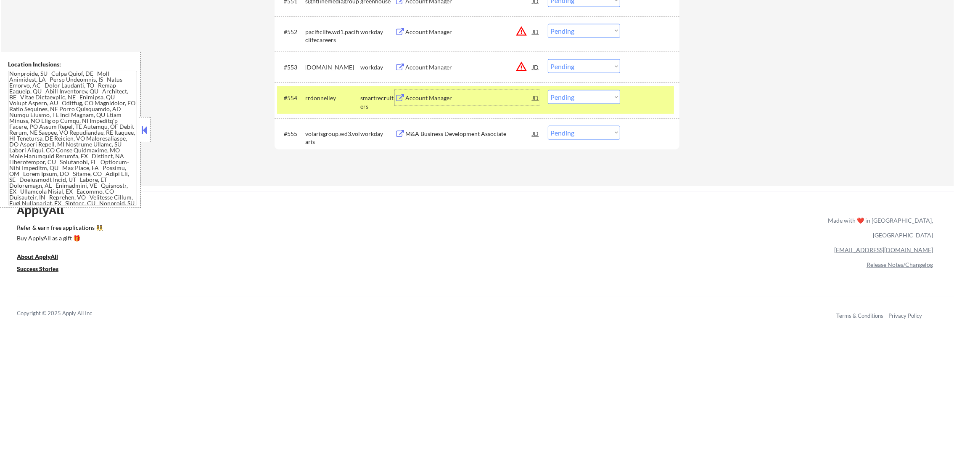
click at [567, 106] on div "#554 rrdonnelley smartrecruiters Account Manager JD warning_amber Choose an opt…" at bounding box center [475, 100] width 397 height 28
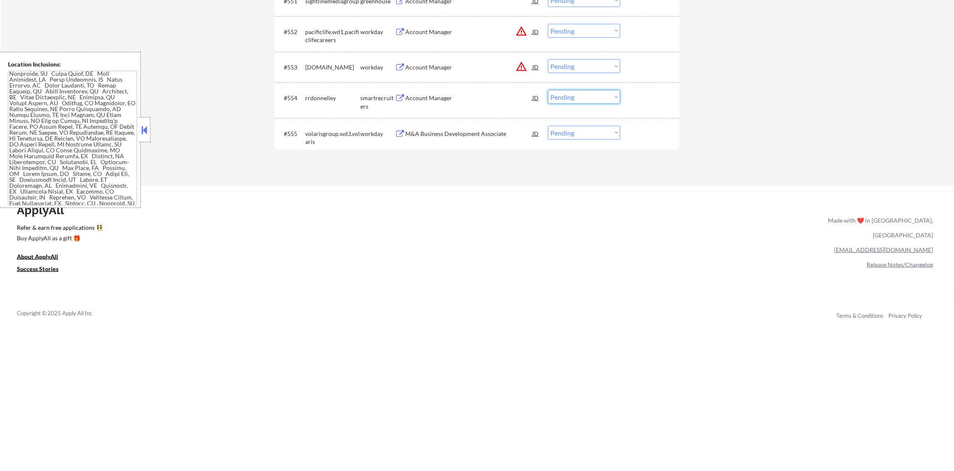
click at [574, 98] on select "Choose an option... Pending Applied Excluded (Questions) Excluded (Expired) Exc…" at bounding box center [584, 97] width 72 height 14
click at [548, 90] on select "Choose an option... Pending Applied Excluded (Questions) Excluded (Expired) Exc…" at bounding box center [584, 97] width 72 height 14
click at [519, 67] on button "warning_amber" at bounding box center [522, 67] width 12 height 12
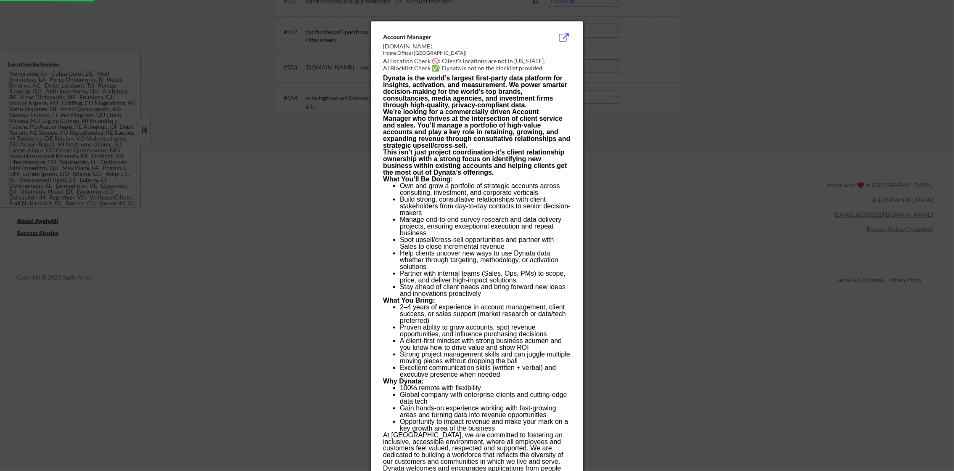
click at [629, 171] on div at bounding box center [477, 235] width 954 height 471
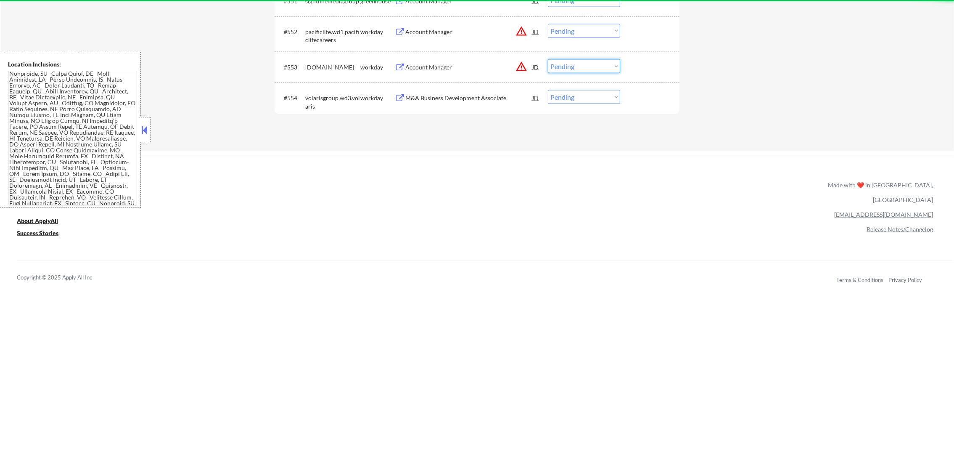
click at [582, 66] on select "Choose an option... Pending Applied Excluded (Questions) Excluded (Expired) Exc…" at bounding box center [584, 66] width 72 height 14
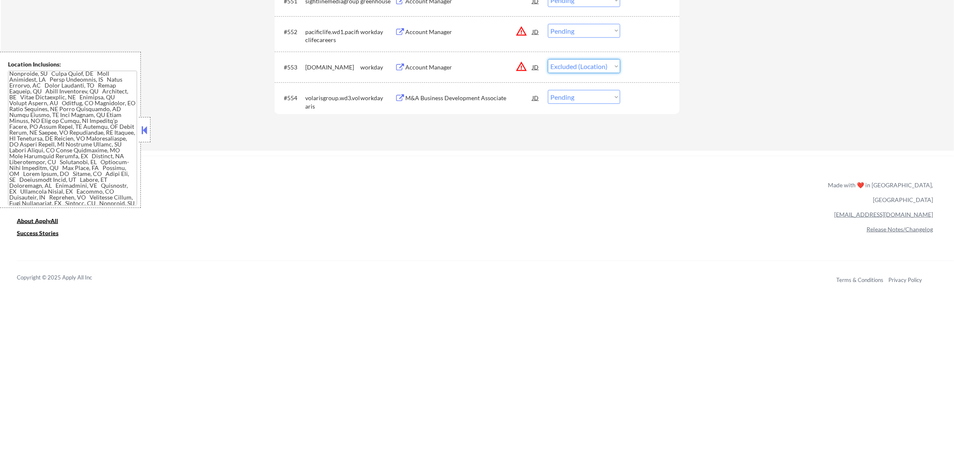
click at [548, 59] on select "Choose an option... Pending Applied Excluded (Questions) Excluded (Expired) Exc…" at bounding box center [584, 66] width 72 height 14
click at [521, 27] on button "warning_amber" at bounding box center [522, 31] width 12 height 12
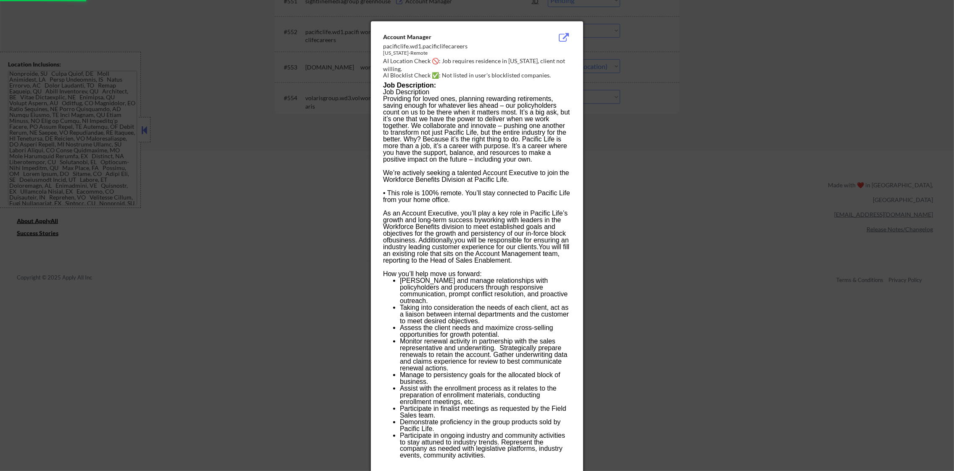
click at [604, 42] on div at bounding box center [477, 235] width 954 height 471
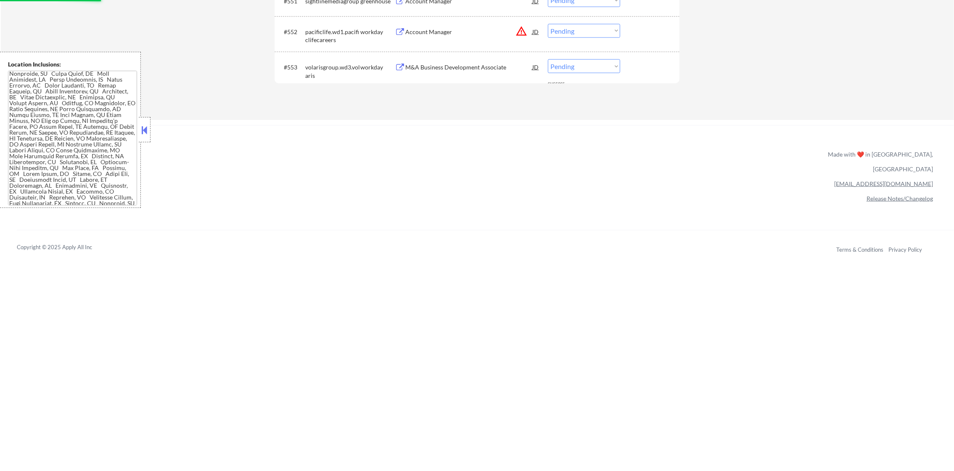
click at [596, 29] on select "Choose an option... Pending Applied Excluded (Questions) Excluded (Expired) Exc…" at bounding box center [584, 31] width 72 height 14
click at [548, 24] on select "Choose an option... Pending Applied Excluded (Questions) Excluded (Expired) Exc…" at bounding box center [584, 31] width 72 height 14
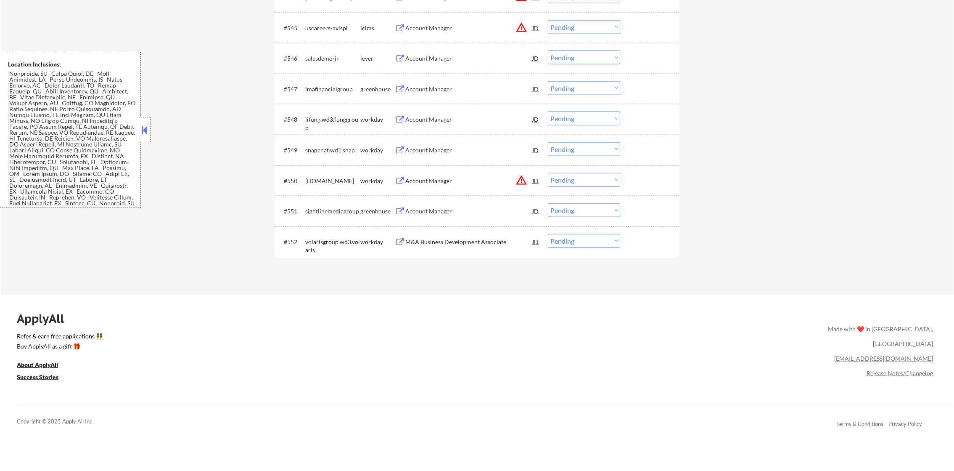
scroll to position [1732, 0]
click at [492, 93] on div "Account Manager" at bounding box center [468, 89] width 127 height 15
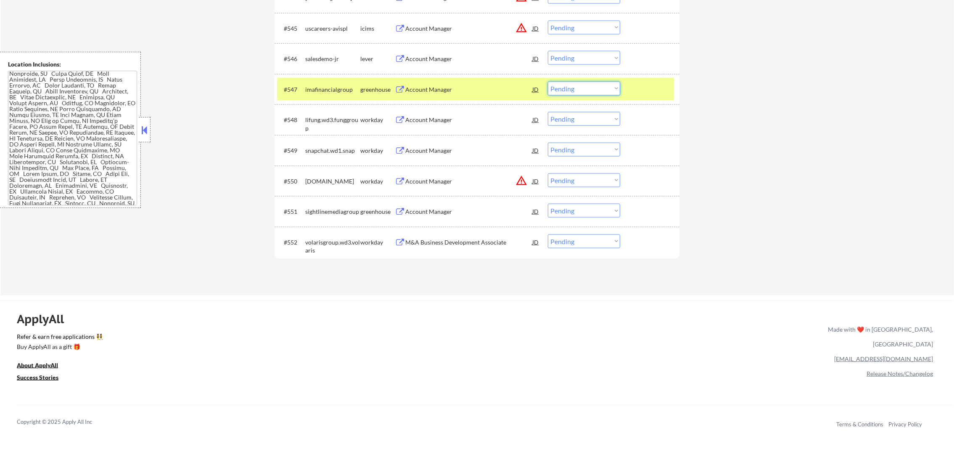
drag, startPoint x: 579, startPoint y: 87, endPoint x: 581, endPoint y: 96, distance: 9.9
click at [579, 87] on select "Choose an option... Pending Applied Excluded (Questions) Excluded (Expired) Exc…" at bounding box center [584, 89] width 72 height 14
click at [548, 82] on select "Choose an option... Pending Applied Excluded (Questions) Excluded (Expired) Exc…" at bounding box center [584, 89] width 72 height 14
click at [293, 85] on div "#547" at bounding box center [291, 89] width 15 height 9
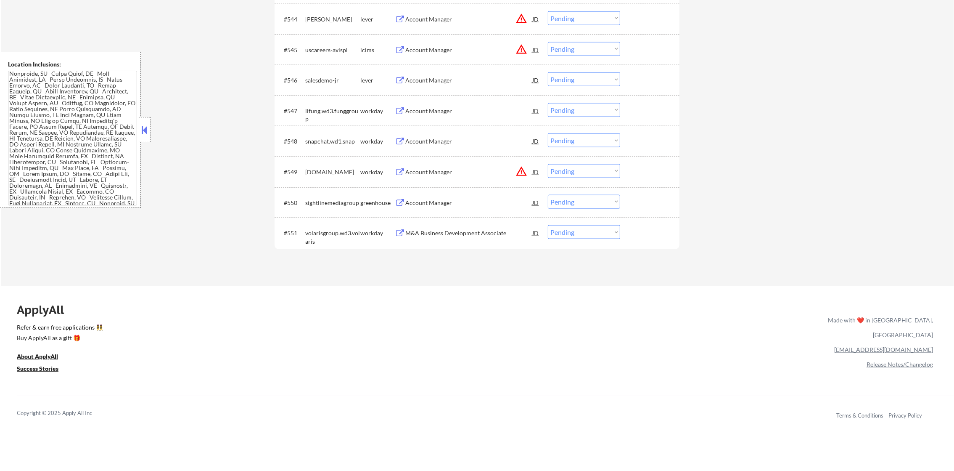
scroll to position [1956, 0]
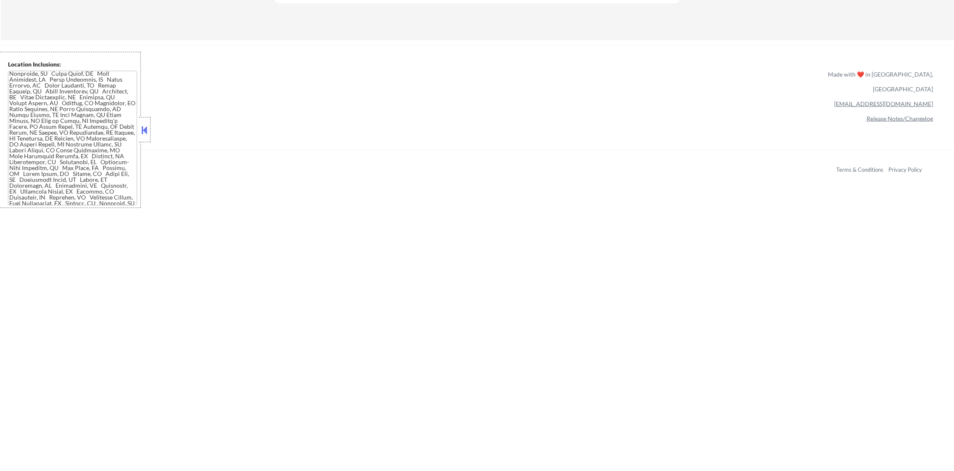
drag, startPoint x: 963, startPoint y: 423, endPoint x: 963, endPoint y: 387, distance: 36.6
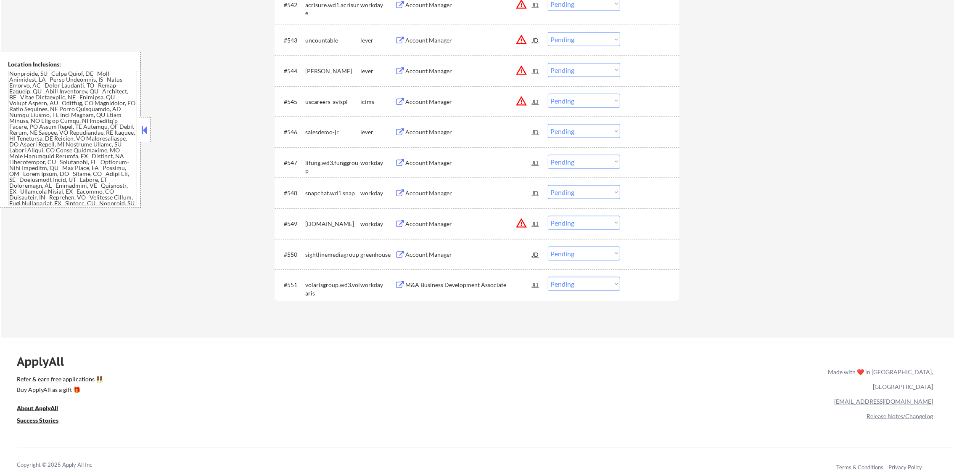
scroll to position [1691, 0]
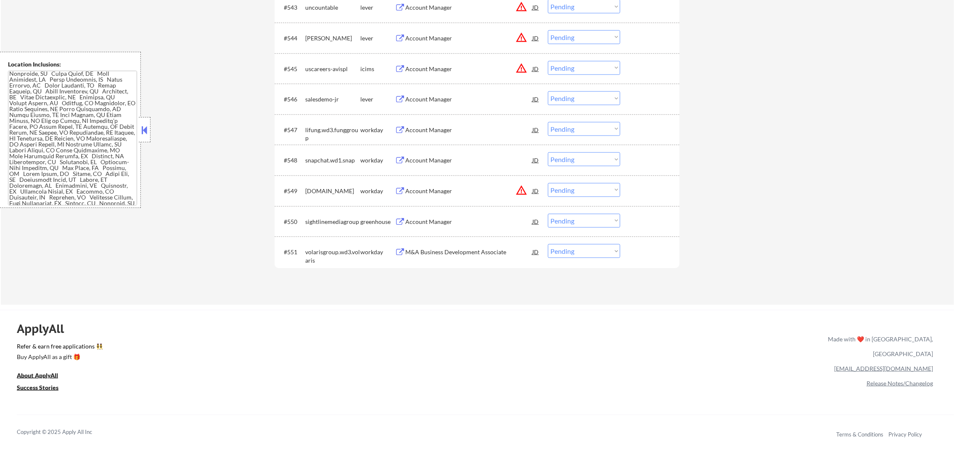
click at [461, 228] on div "Account Manager" at bounding box center [468, 221] width 127 height 15
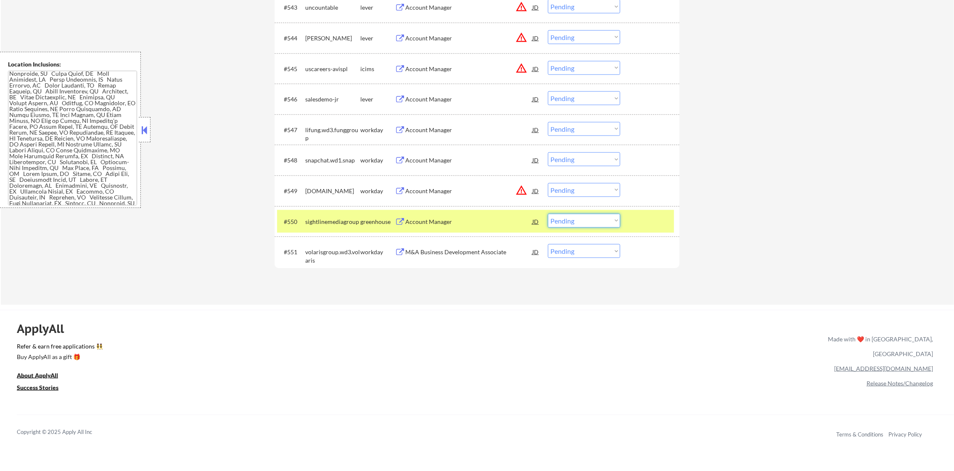
click at [572, 226] on select "Choose an option... Pending Applied Excluded (Questions) Excluded (Expired) Exc…" at bounding box center [584, 221] width 72 height 14
click at [548, 214] on select "Choose an option... Pending Applied Excluded (Questions) Excluded (Expired) Exc…" at bounding box center [584, 221] width 72 height 14
click at [292, 218] on div "#550" at bounding box center [291, 221] width 15 height 8
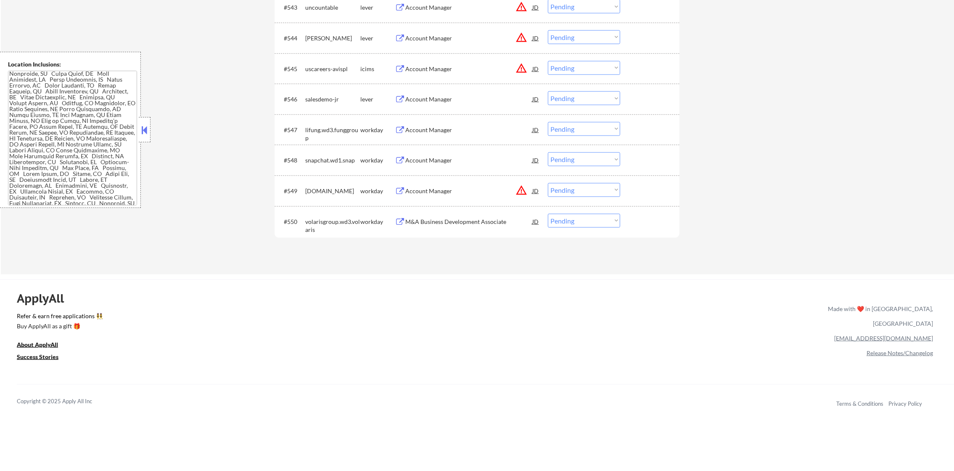
click at [457, 103] on div "Account Manager" at bounding box center [468, 98] width 127 height 15
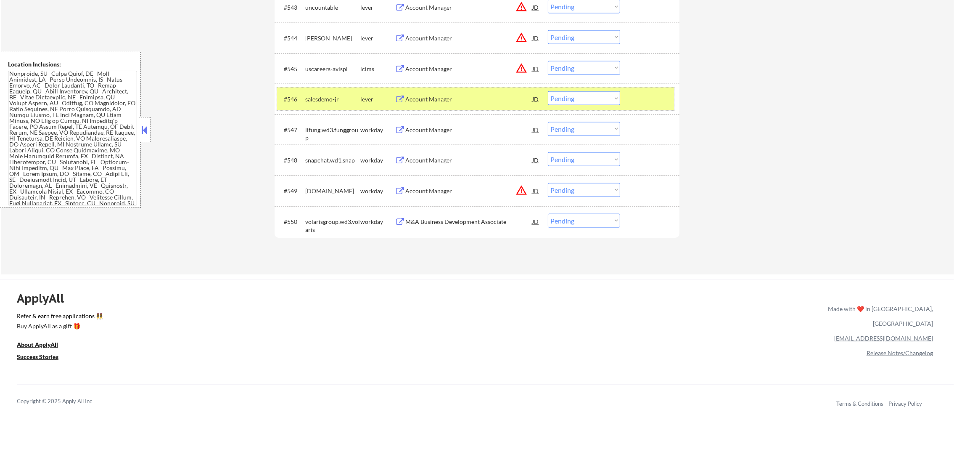
click at [584, 106] on div "#546 salesdemo-jr lever Account Manager JD warning_amber Choose an option... Pe…" at bounding box center [475, 98] width 397 height 23
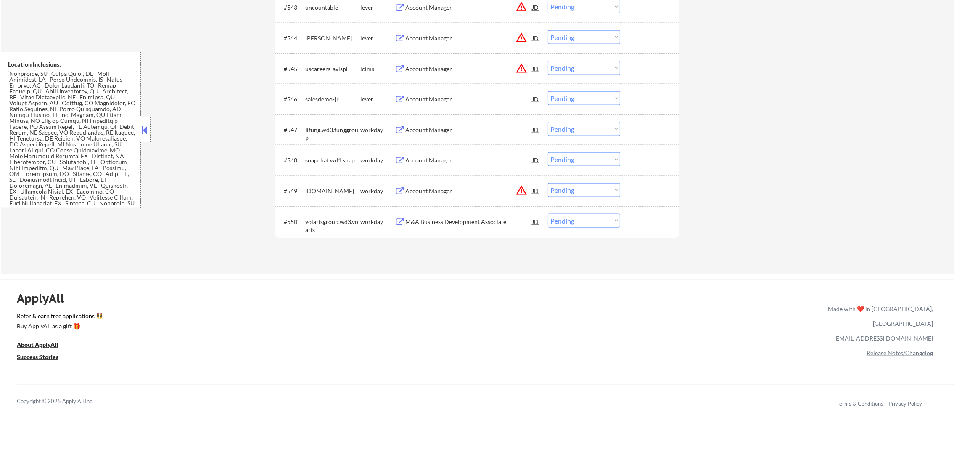
click at [586, 100] on select "Choose an option... Pending Applied Excluded (Questions) Excluded (Expired) Exc…" at bounding box center [584, 98] width 72 height 14
click at [548, 91] on select "Choose an option... Pending Applied Excluded (Questions) Excluded (Expired) Exc…" at bounding box center [584, 98] width 72 height 14
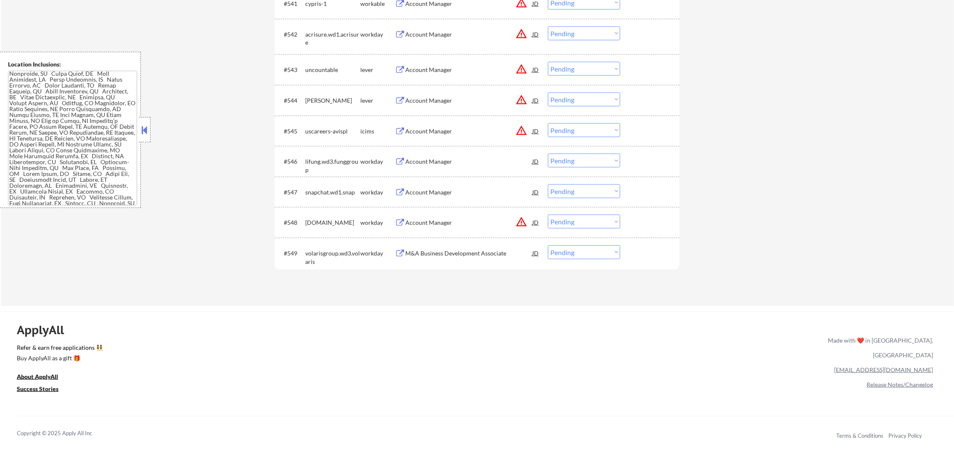
scroll to position [1628, 0]
click at [519, 103] on button "warning_amber" at bounding box center [522, 101] width 12 height 12
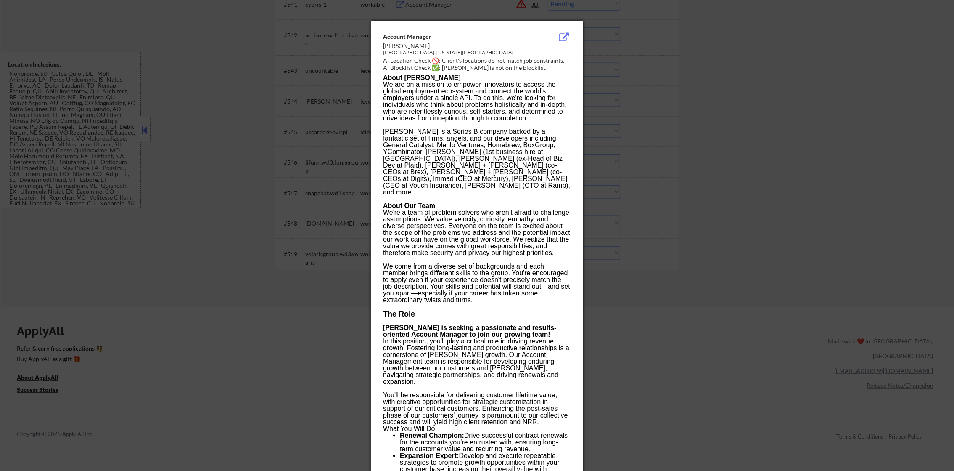
click at [634, 97] on div at bounding box center [477, 235] width 954 height 471
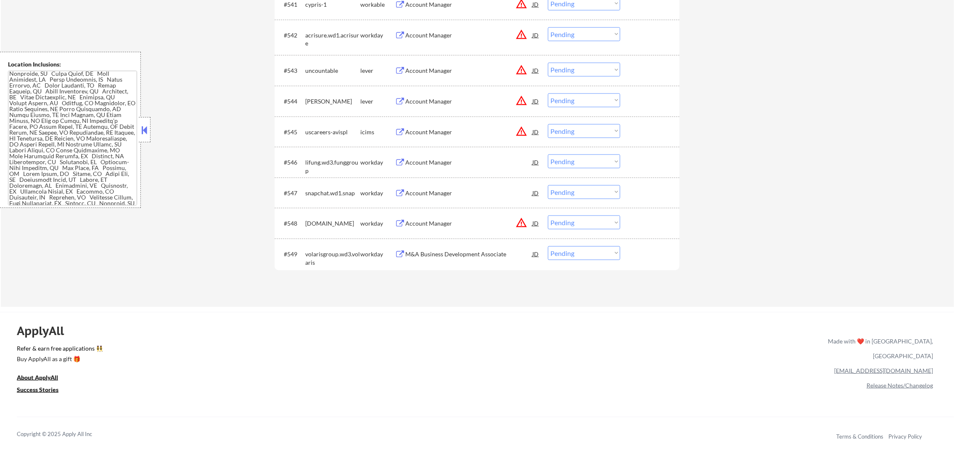
drag, startPoint x: 571, startPoint y: 101, endPoint x: 572, endPoint y: 106, distance: 4.8
click at [571, 101] on select "Choose an option... Pending Applied Excluded (Questions) Excluded (Expired) Exc…" at bounding box center [584, 100] width 72 height 14
click at [548, 93] on select "Choose an option... Pending Applied Excluded (Questions) Excluded (Expired) Exc…" at bounding box center [584, 100] width 72 height 14
click at [522, 70] on button "warning_amber" at bounding box center [522, 70] width 12 height 12
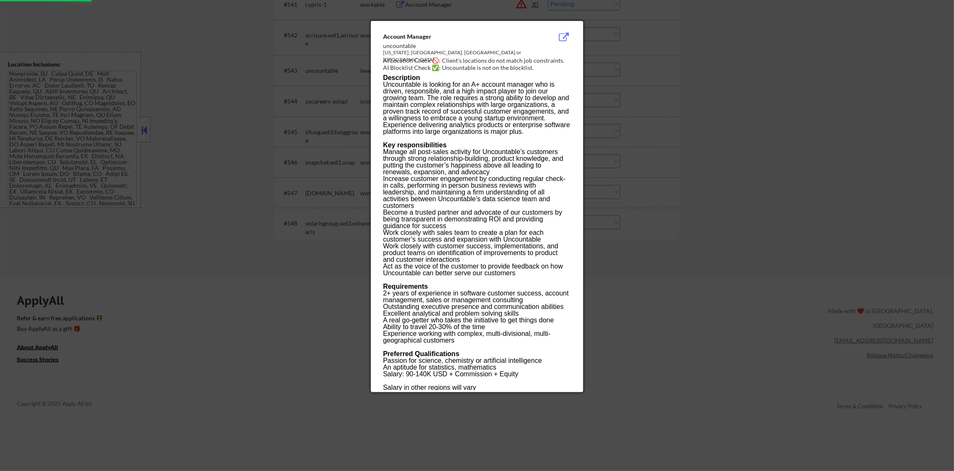
click at [595, 63] on div at bounding box center [477, 235] width 954 height 471
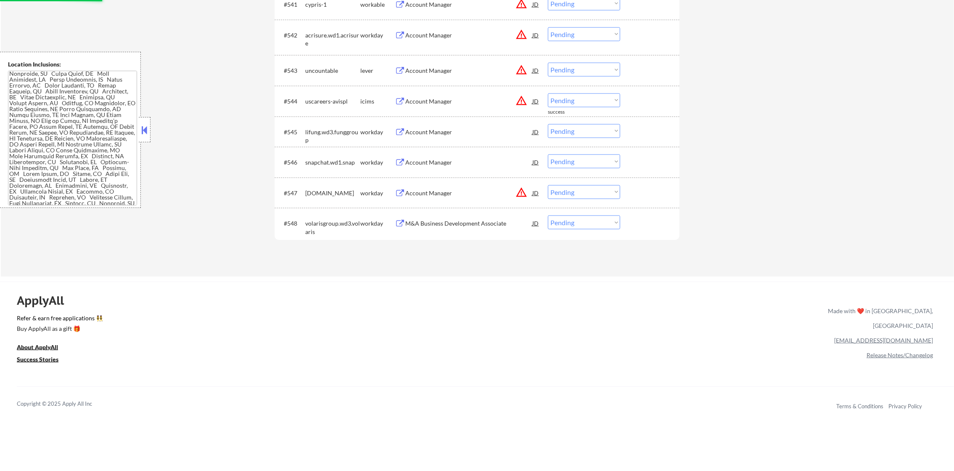
click at [594, 63] on select "Choose an option... Pending Applied Excluded (Questions) Excluded (Expired) Exc…" at bounding box center [584, 70] width 72 height 14
click at [548, 63] on select "Choose an option... Pending Applied Excluded (Questions) Excluded (Expired) Exc…" at bounding box center [584, 70] width 72 height 14
click at [523, 98] on button "warning_amber" at bounding box center [522, 101] width 12 height 12
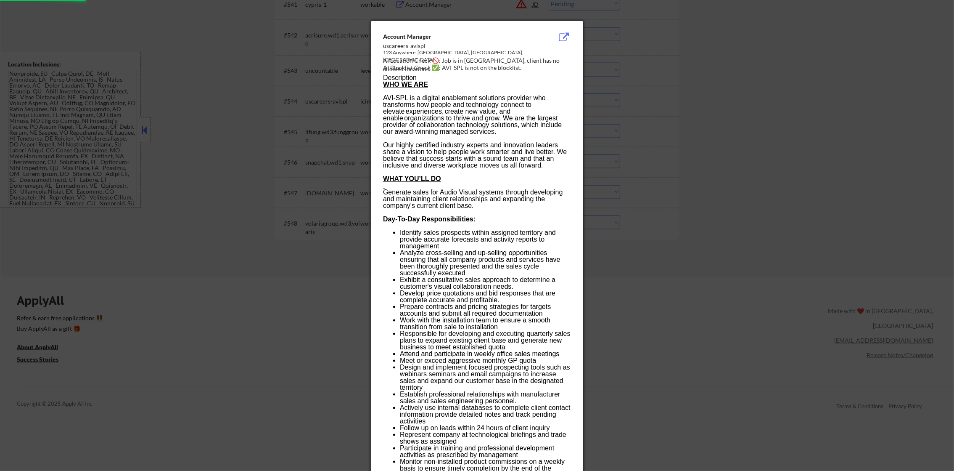
click at [627, 93] on div at bounding box center [477, 235] width 954 height 471
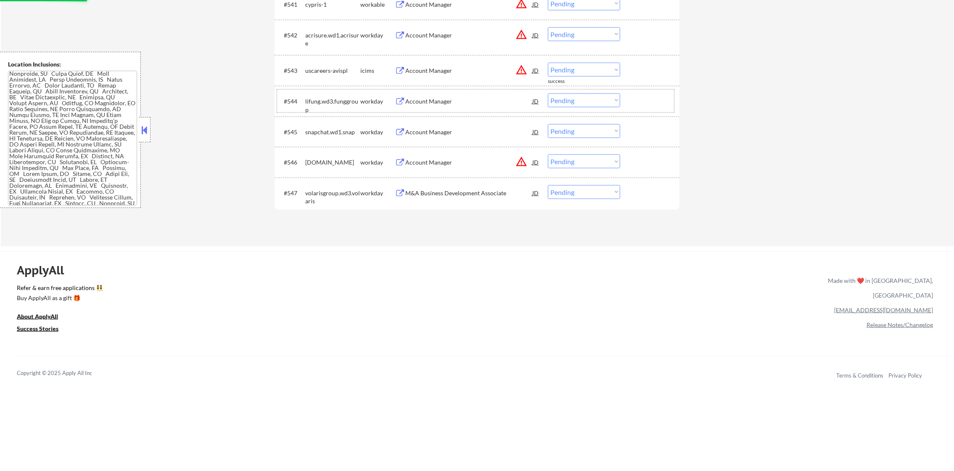
click at [590, 108] on div "#544 lifung.wd3.funggroup workday Account Manager JD warning_amber Choose an op…" at bounding box center [475, 101] width 397 height 23
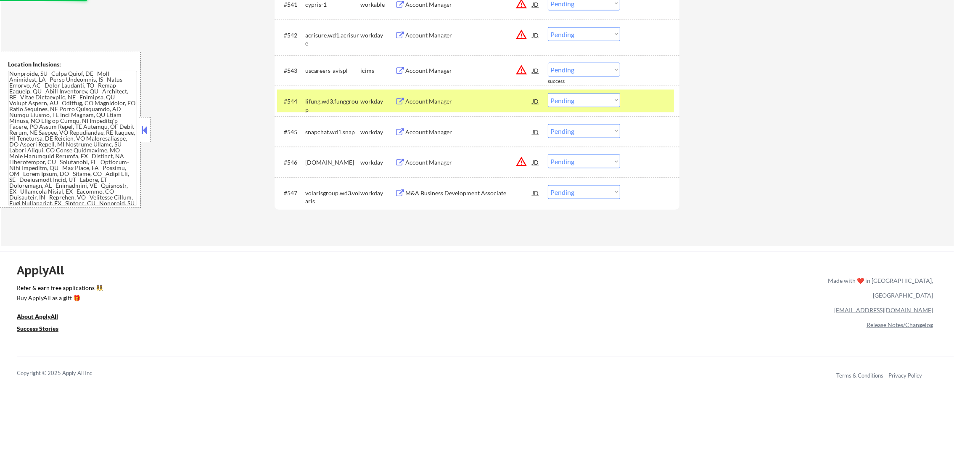
click at [600, 73] on select "Choose an option... Pending Applied Excluded (Questions) Excluded (Expired) Exc…" at bounding box center [584, 70] width 72 height 14
click at [548, 63] on select "Choose an option... Pending Applied Excluded (Questions) Excluded (Expired) Exc…" at bounding box center [584, 70] width 72 height 14
click at [329, 106] on div "lifung.wd3.funggroup" at bounding box center [332, 100] width 55 height 15
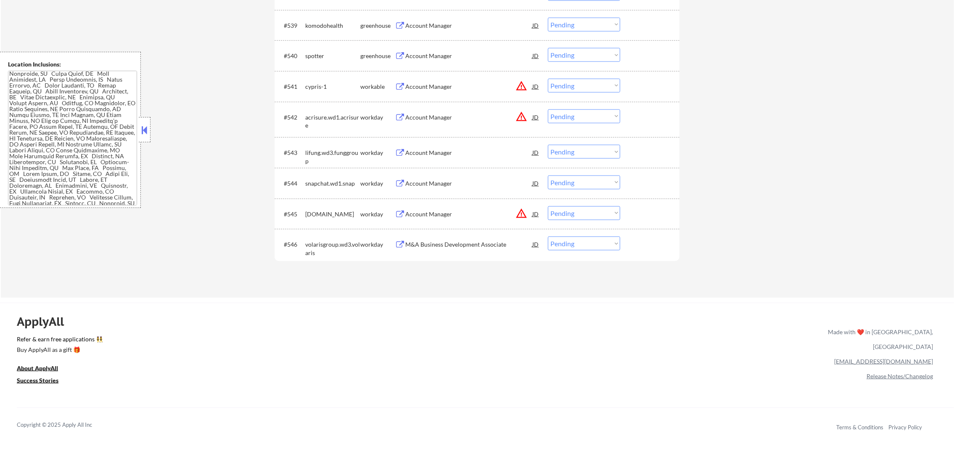
scroll to position [1544, 0]
click at [518, 87] on button "warning_amber" at bounding box center [522, 88] width 12 height 12
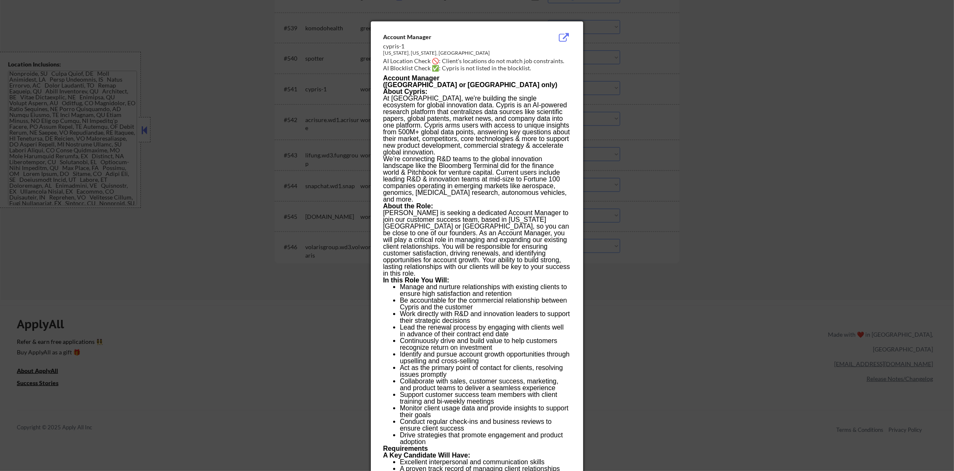
click at [613, 89] on div at bounding box center [477, 235] width 954 height 471
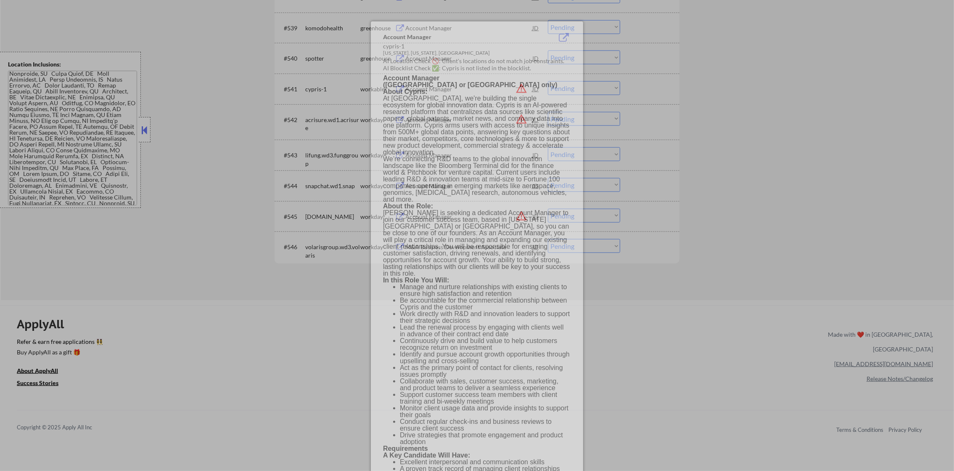
click at [613, 89] on div at bounding box center [477, 235] width 954 height 471
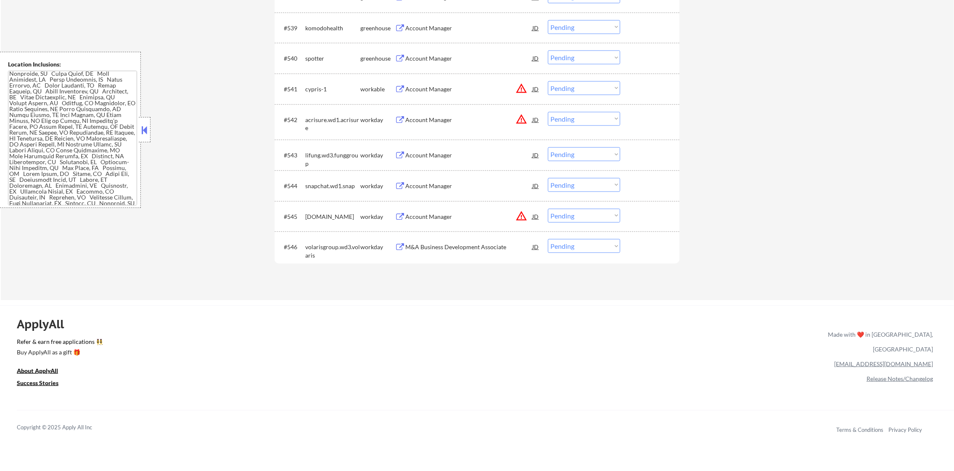
click at [467, 64] on div "Account Manager" at bounding box center [468, 57] width 127 height 15
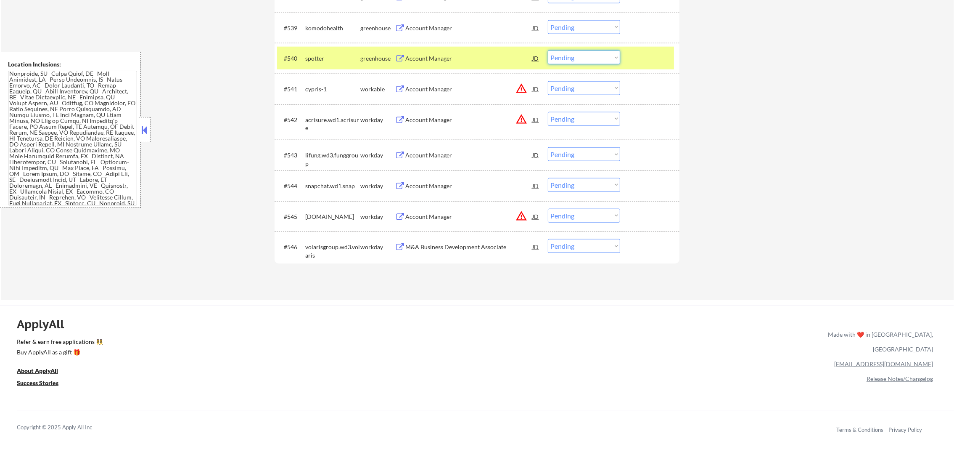
click at [592, 60] on select "Choose an option... Pending Applied Excluded (Questions) Excluded (Expired) Exc…" at bounding box center [584, 57] width 72 height 14
click at [548, 50] on select "Choose an option... Pending Applied Excluded (Questions) Excluded (Expired) Exc…" at bounding box center [584, 57] width 72 height 14
click at [304, 50] on div "#540 spotter greenhouse Account Manager JD warning_amber Choose an option... Pe…" at bounding box center [475, 58] width 397 height 23
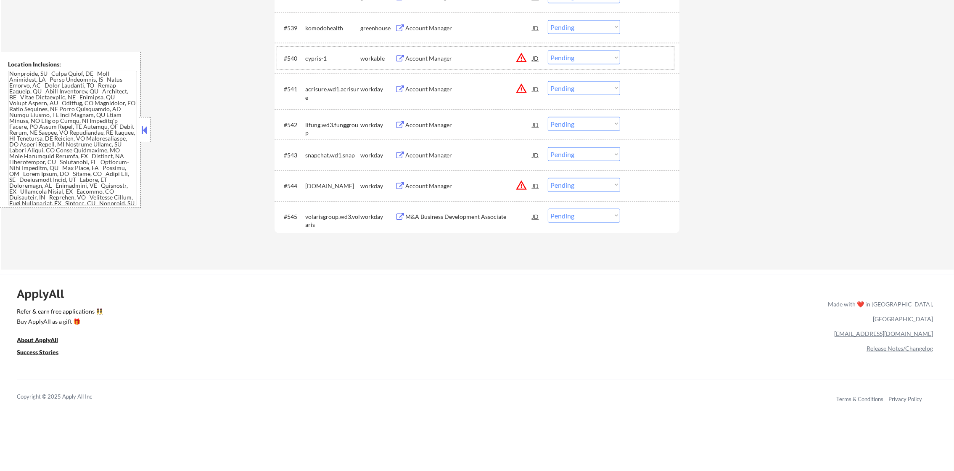
click at [460, 30] on div "Account Manager" at bounding box center [468, 28] width 127 height 8
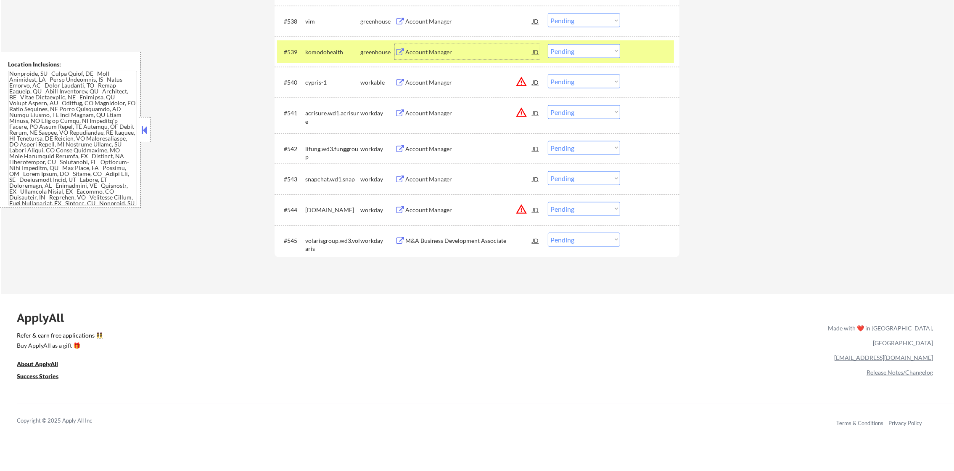
scroll to position [1502, 0]
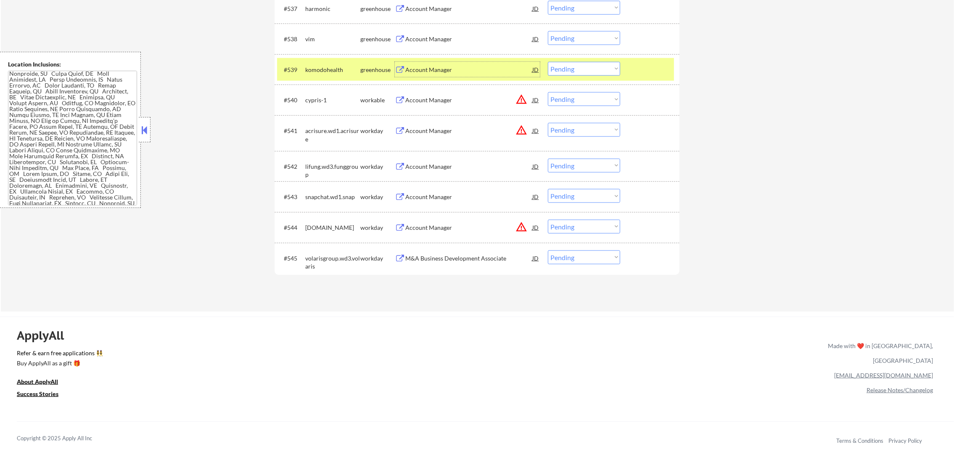
click at [579, 74] on select "Choose an option... Pending Applied Excluded (Questions) Excluded (Expired) Exc…" at bounding box center [584, 69] width 72 height 14
click at [548, 62] on select "Choose an option... Pending Applied Excluded (Questions) Excluded (Expired) Exc…" at bounding box center [584, 69] width 72 height 14
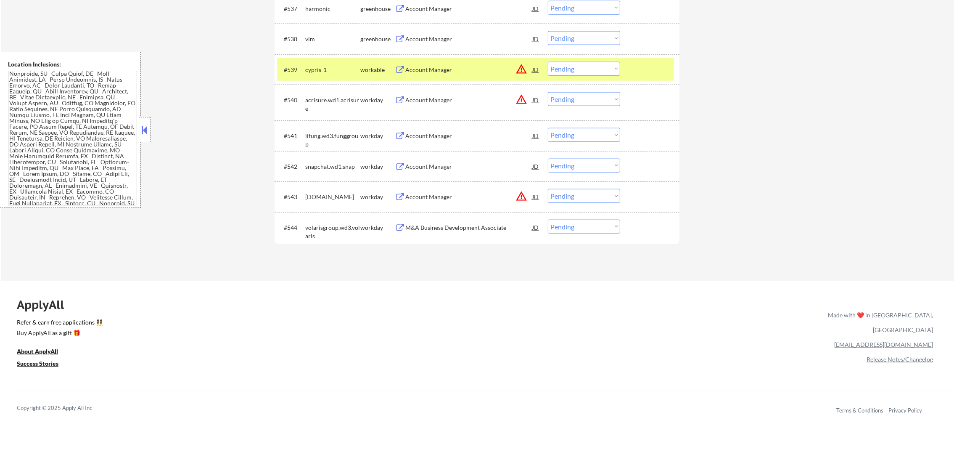
click at [335, 74] on div "cypris-1" at bounding box center [332, 69] width 55 height 15
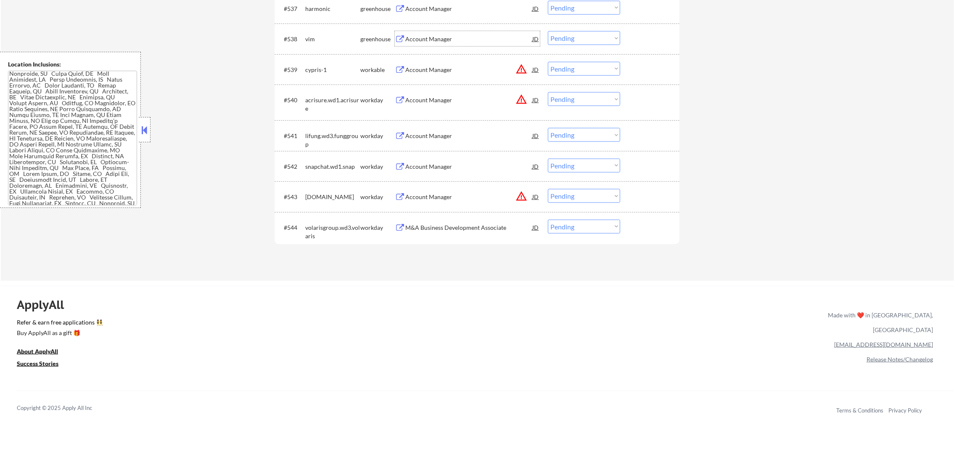
click at [434, 42] on div "Account Manager" at bounding box center [468, 39] width 127 height 8
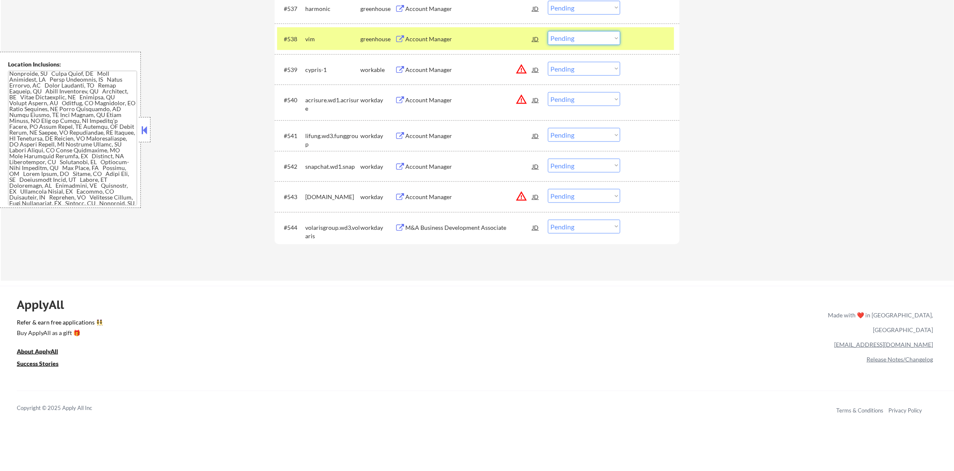
click at [572, 34] on select "Choose an option... Pending Applied Excluded (Questions) Excluded (Expired) Exc…" at bounding box center [584, 38] width 72 height 14
click at [548, 31] on select "Choose an option... Pending Applied Excluded (Questions) Excluded (Expired) Exc…" at bounding box center [584, 38] width 72 height 14
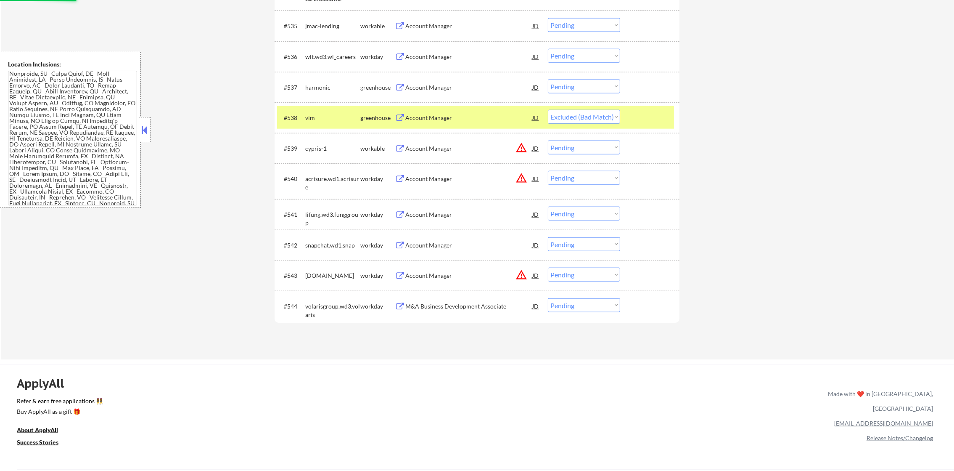
scroll to position [1418, 0]
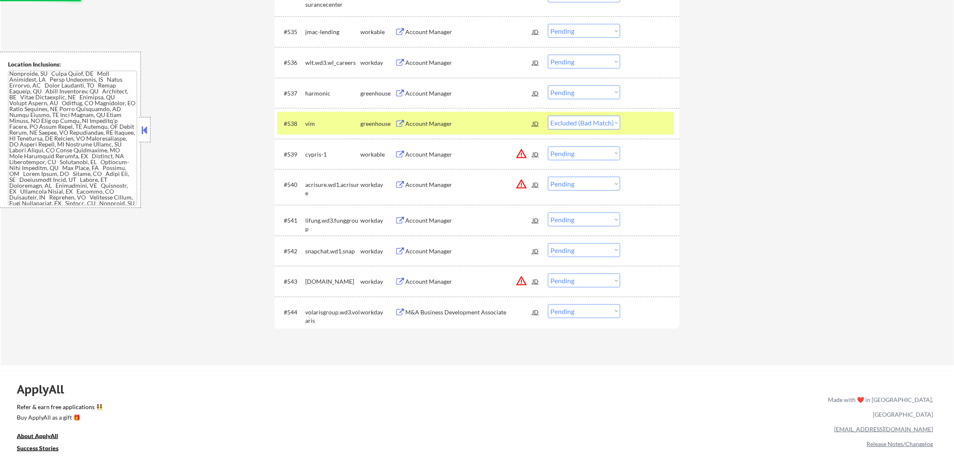
click at [307, 122] on div "vim" at bounding box center [332, 123] width 55 height 8
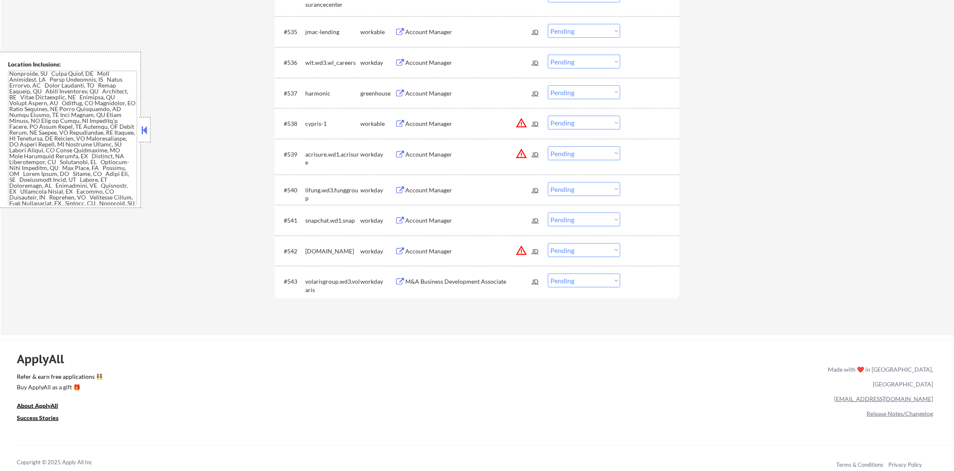
click at [461, 98] on div "Account Manager" at bounding box center [468, 92] width 127 height 15
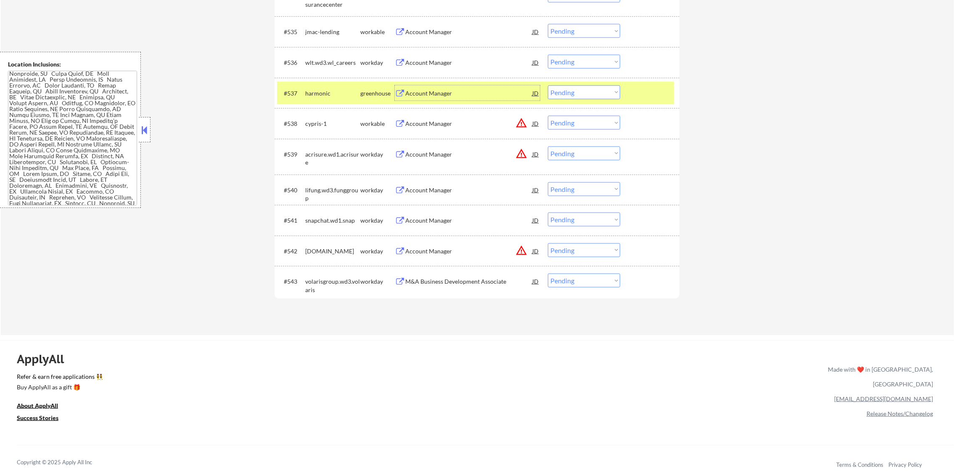
drag, startPoint x: 577, startPoint y: 87, endPoint x: 579, endPoint y: 95, distance: 9.1
click at [577, 87] on select "Choose an option... Pending Applied Excluded (Questions) Excluded (Expired) Exc…" at bounding box center [584, 92] width 72 height 14
click at [548, 85] on select "Choose an option... Pending Applied Excluded (Questions) Excluded (Expired) Exc…" at bounding box center [584, 92] width 72 height 14
click at [339, 92] on div "harmonic" at bounding box center [332, 93] width 55 height 8
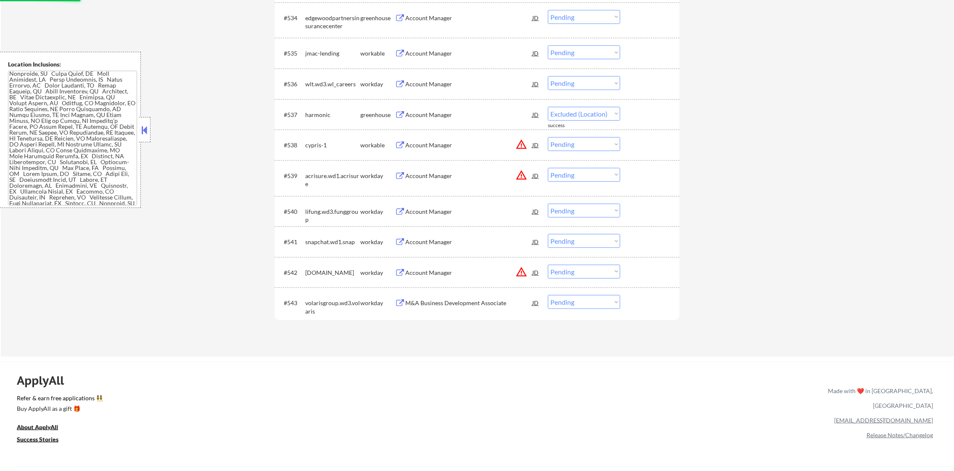
scroll to position [1376, 0]
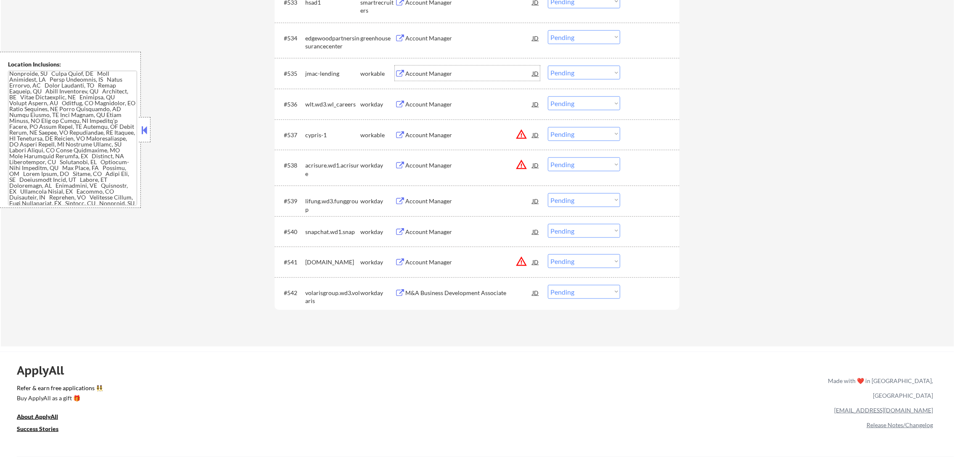
click at [463, 73] on div "Account Manager" at bounding box center [468, 73] width 127 height 8
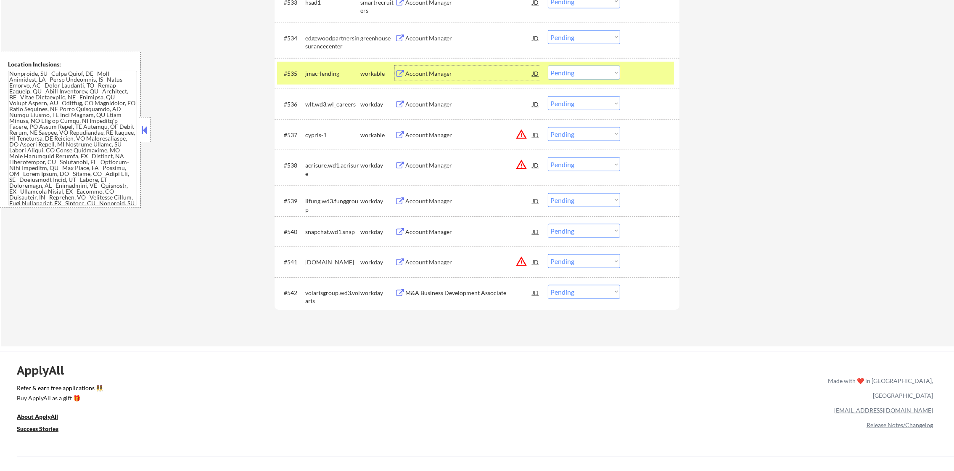
click at [563, 81] on div "#535 jmac-lending workable Account Manager JD warning_amber Choose an option...…" at bounding box center [475, 73] width 397 height 23
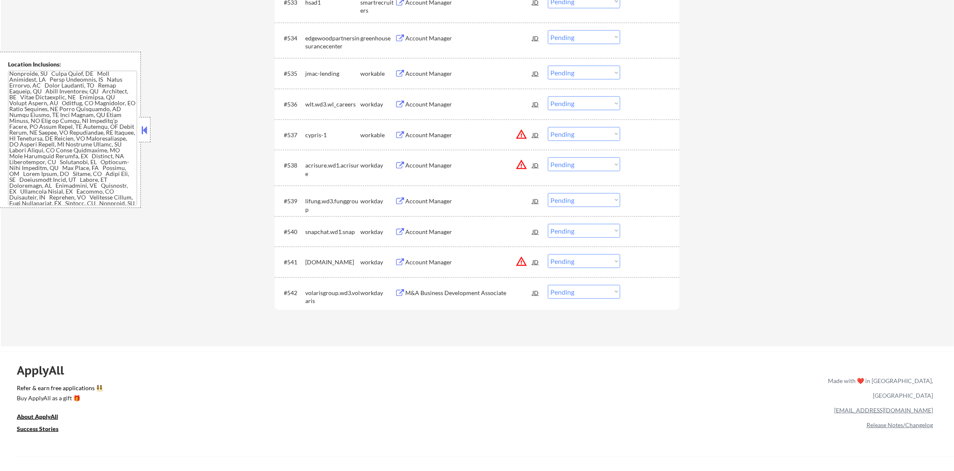
drag, startPoint x: 566, startPoint y: 71, endPoint x: 568, endPoint y: 81, distance: 10.3
click at [566, 71] on select "Choose an option... Pending Applied Excluded (Questions) Excluded (Expired) Exc…" at bounding box center [584, 73] width 72 height 14
click at [548, 66] on select "Choose an option... Pending Applied Excluded (Questions) Excluded (Expired) Exc…" at bounding box center [584, 73] width 72 height 14
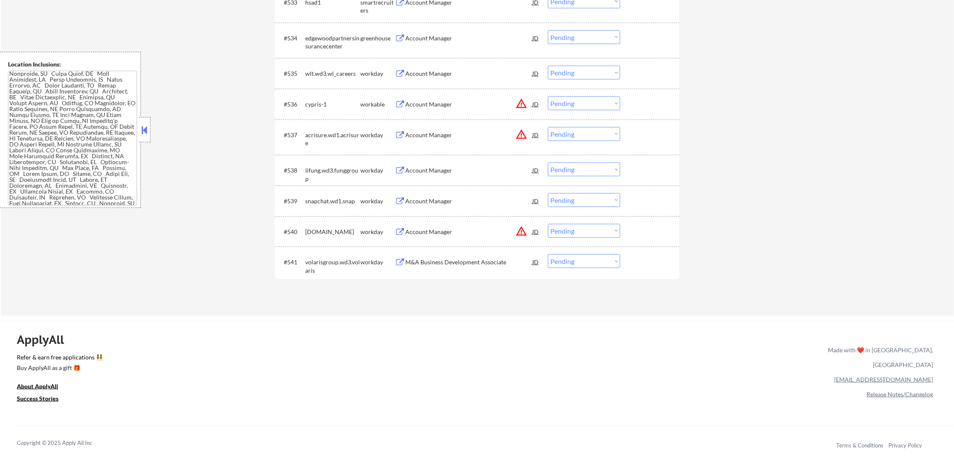
click at [466, 36] on div "Account Manager" at bounding box center [468, 38] width 127 height 8
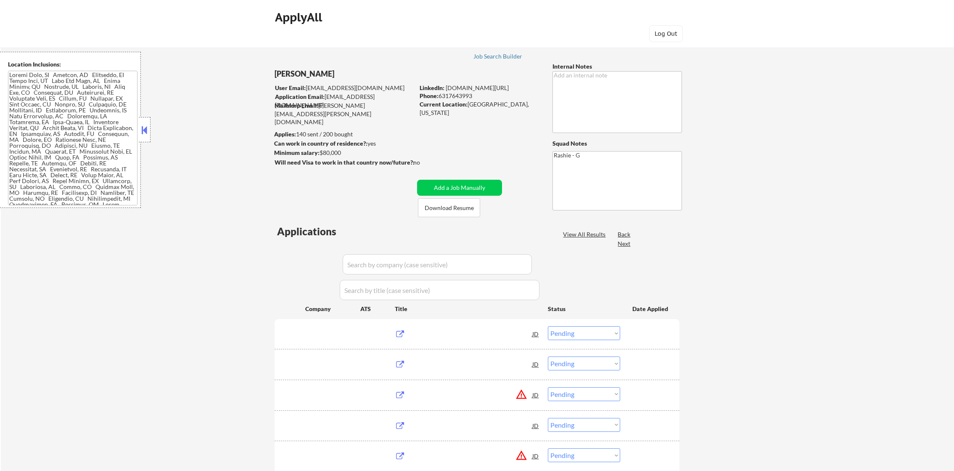
select select ""pending""
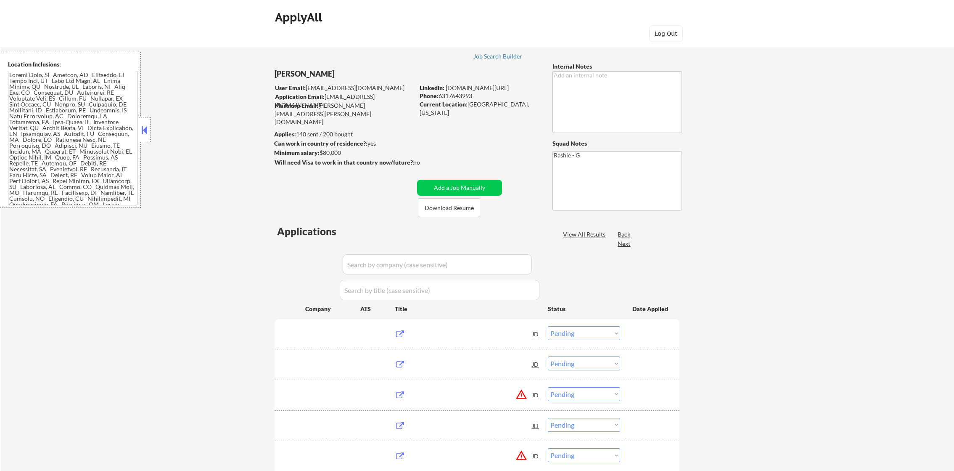
select select ""pending""
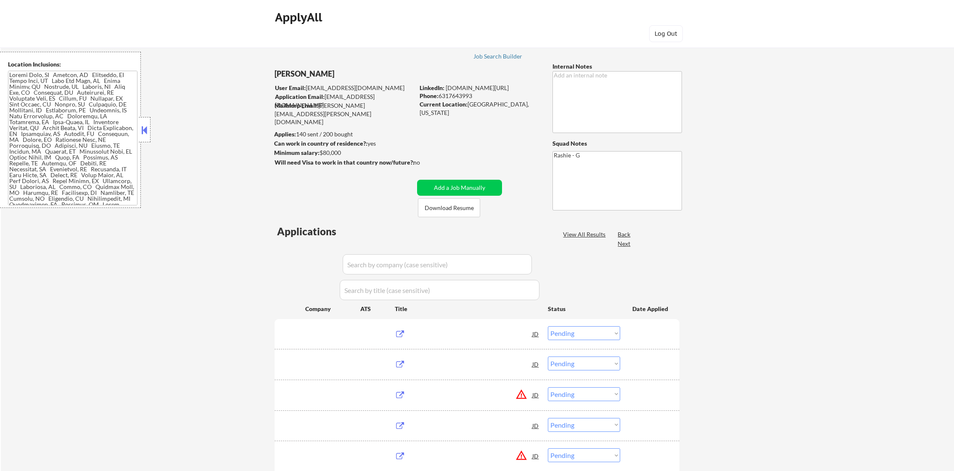
select select ""pending""
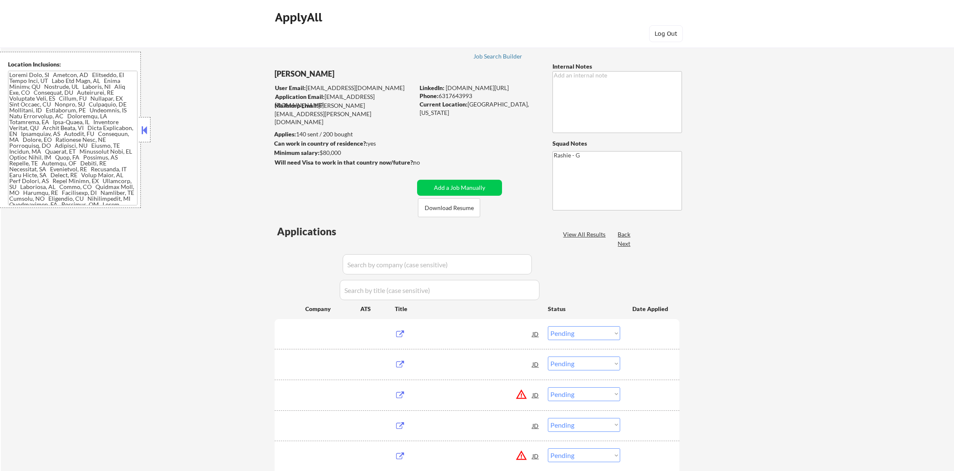
select select ""pending""
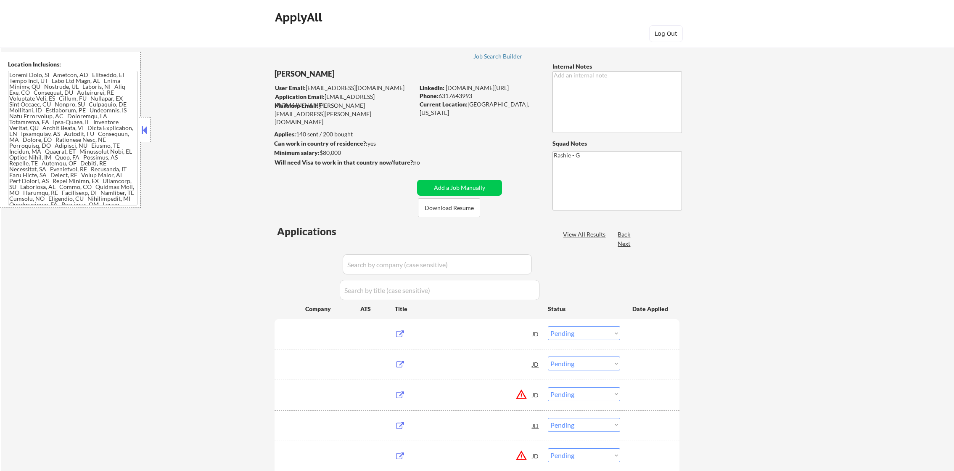
select select ""pending""
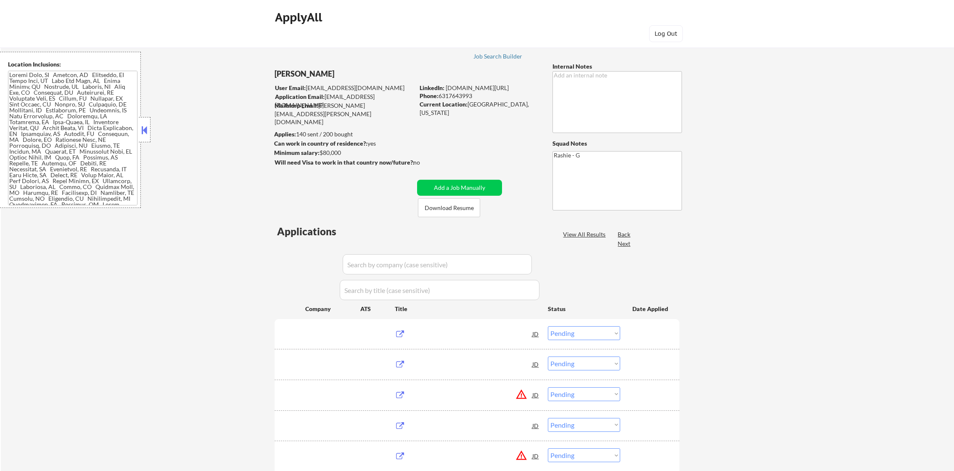
select select ""pending""
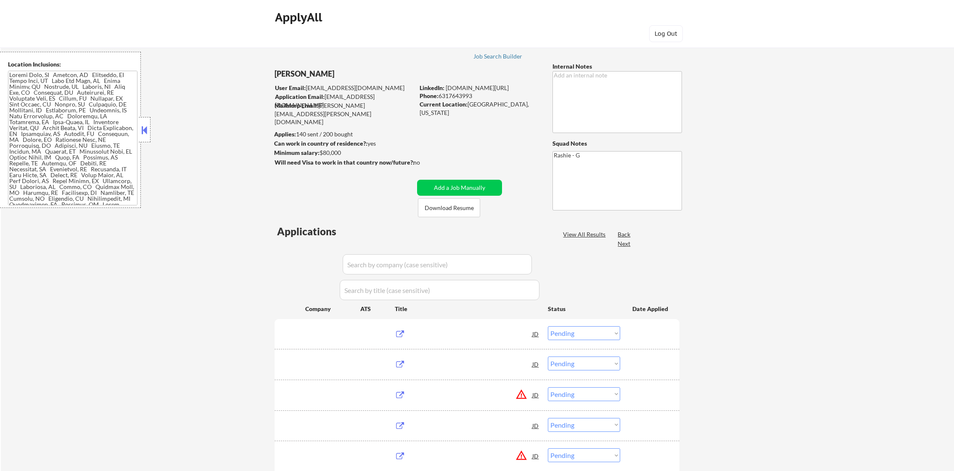
select select ""pending""
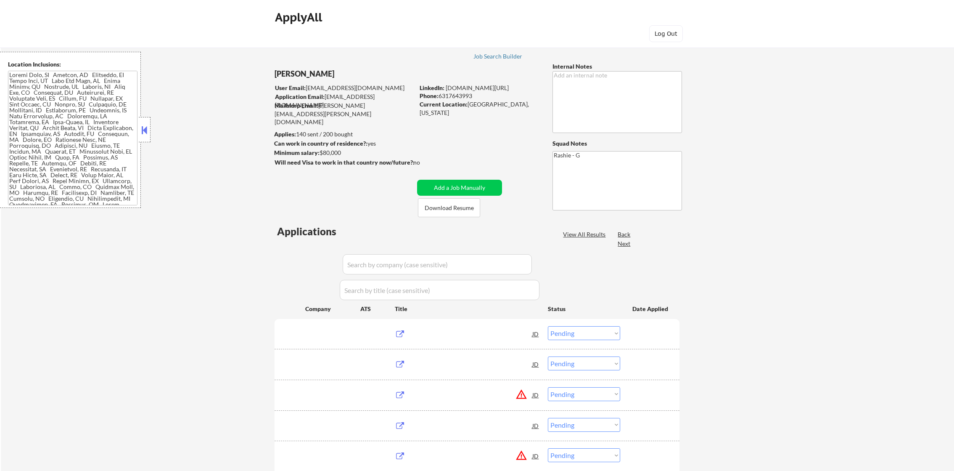
select select ""pending""
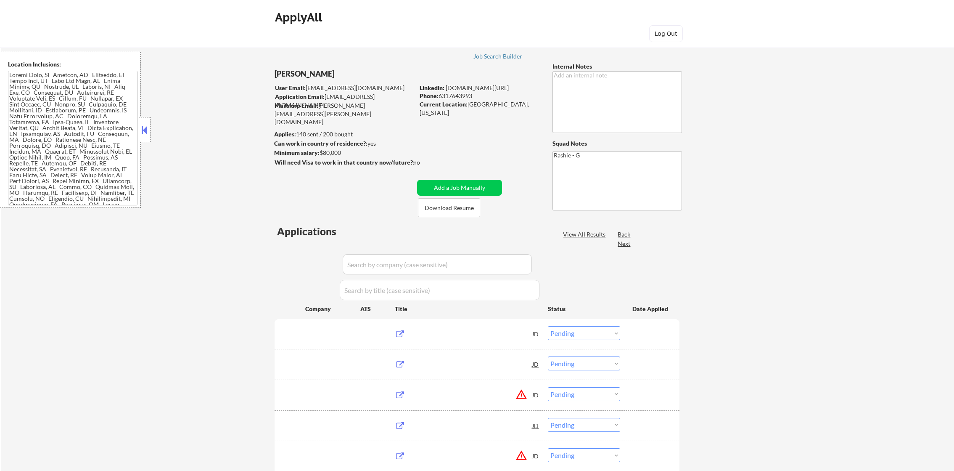
select select ""pending""
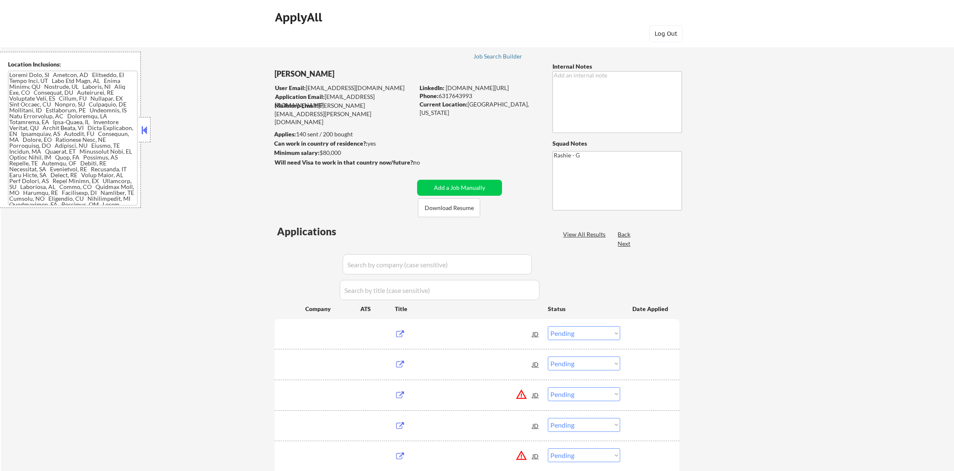
select select ""pending""
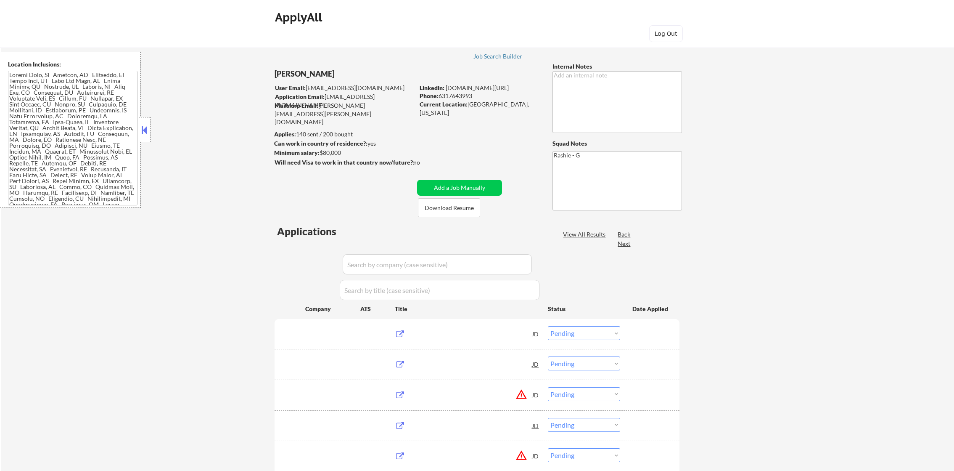
select select ""pending""
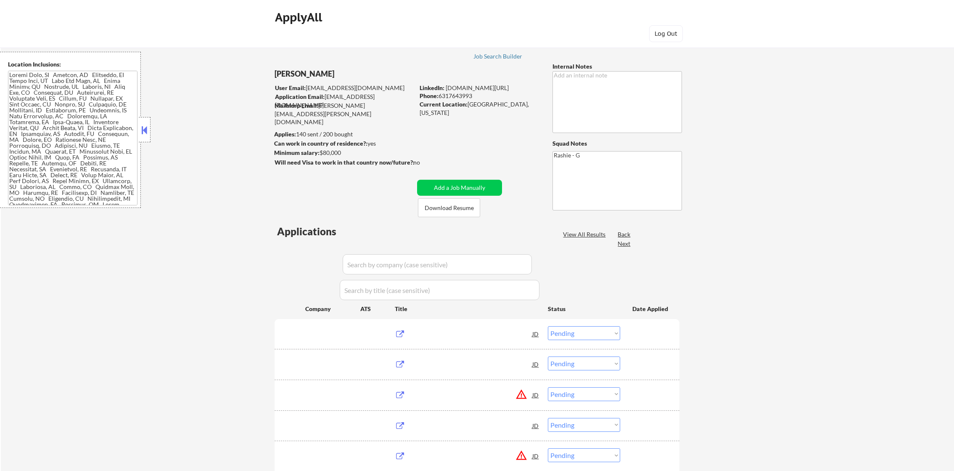
select select ""pending""
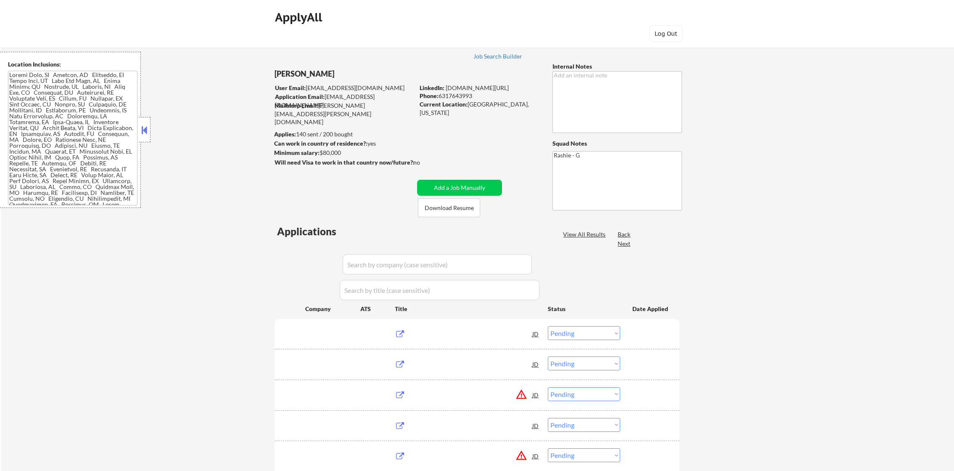
select select ""pending""
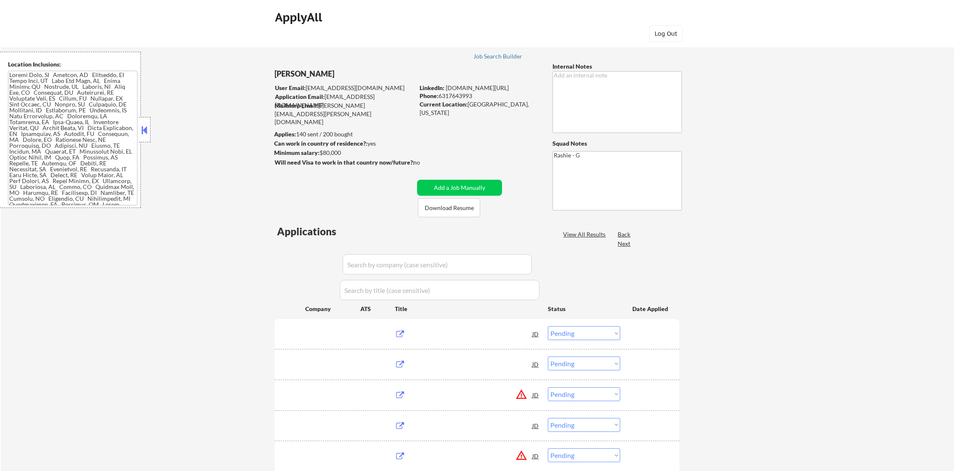
select select ""pending""
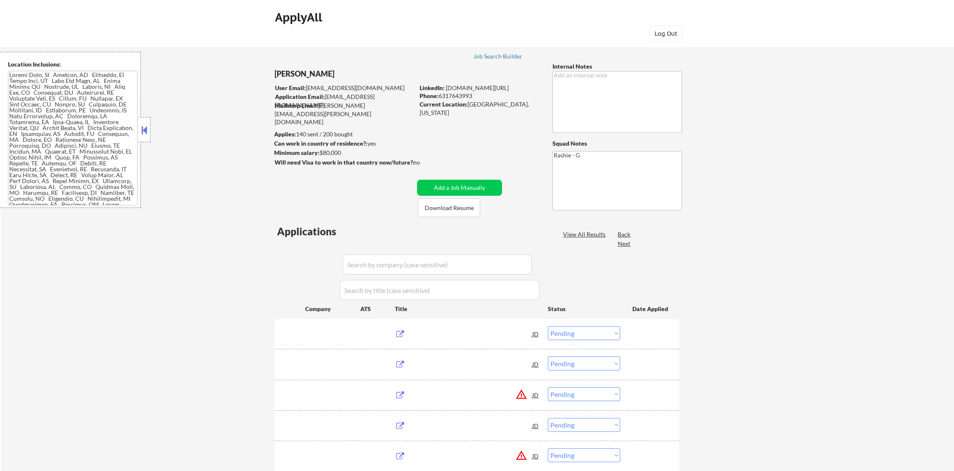
select select ""pending""
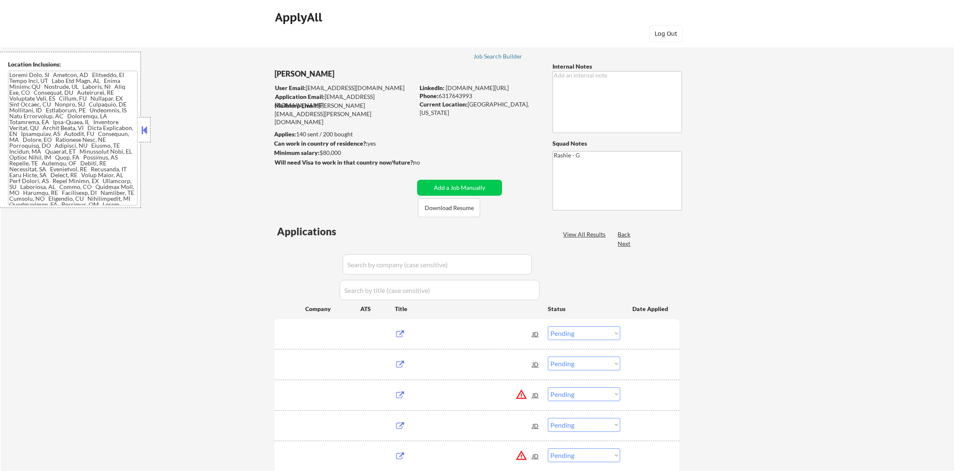
select select ""pending""
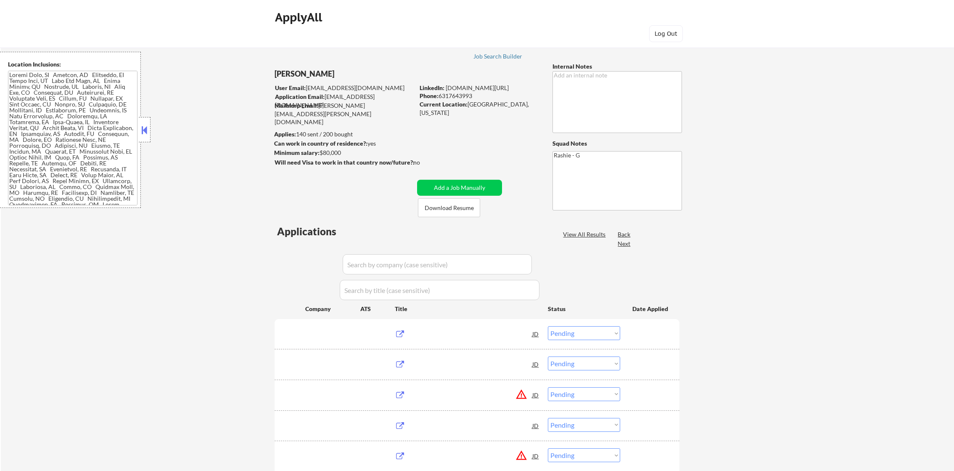
select select ""pending""
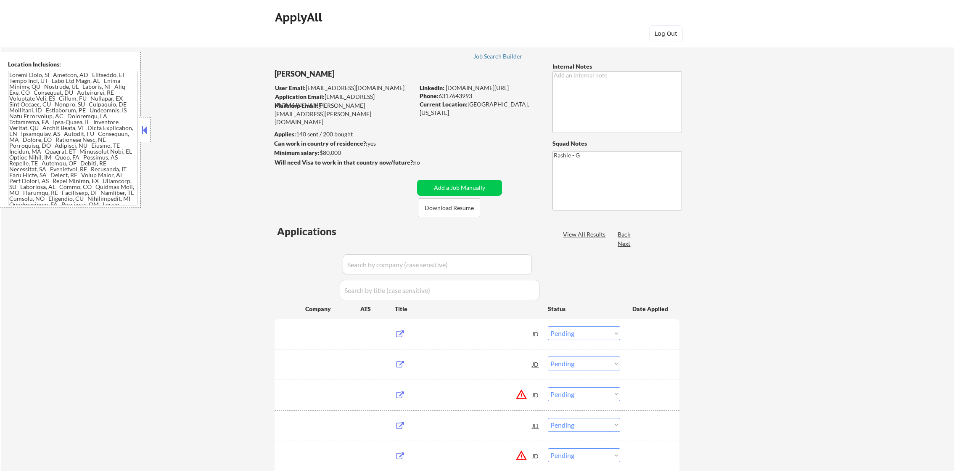
select select ""pending""
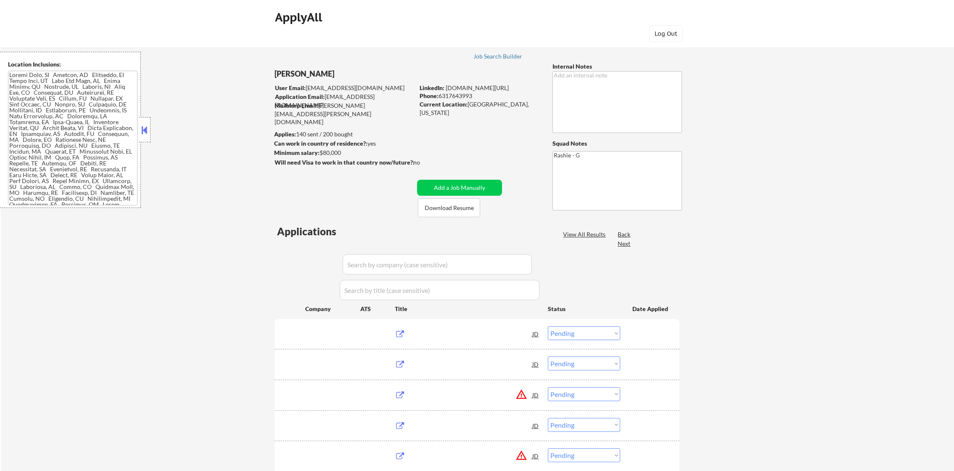
select select ""pending""
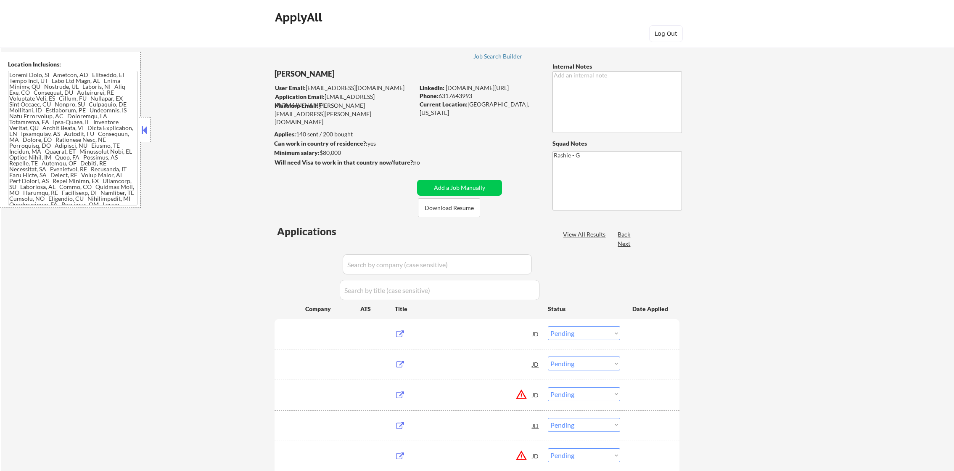
select select ""pending""
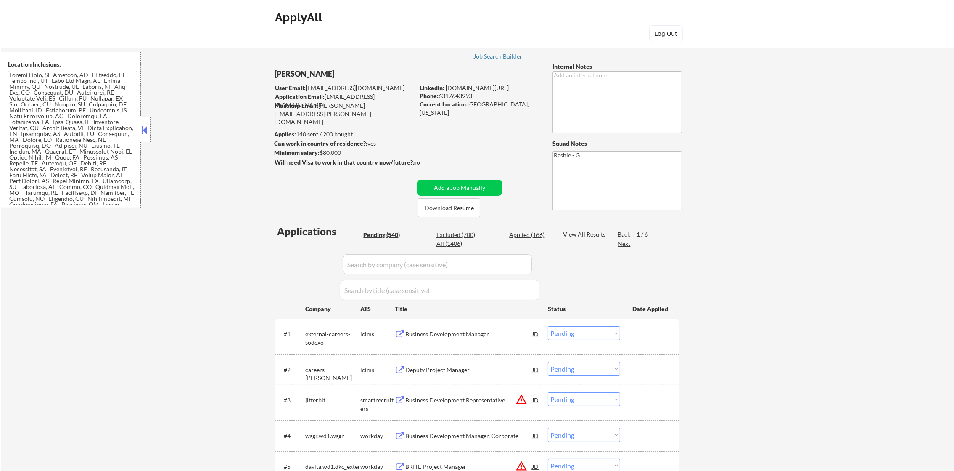
click at [627, 242] on div "Next" at bounding box center [624, 243] width 13 height 8
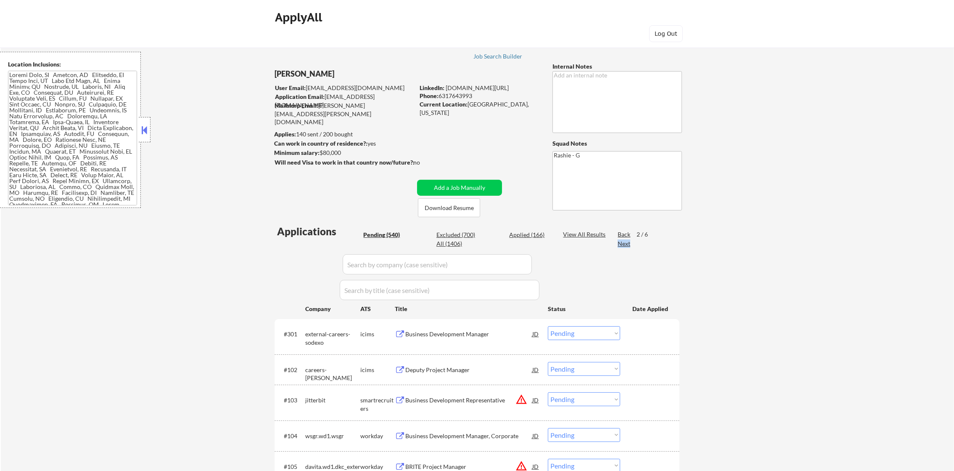
click at [627, 242] on div "Next" at bounding box center [624, 243] width 13 height 8
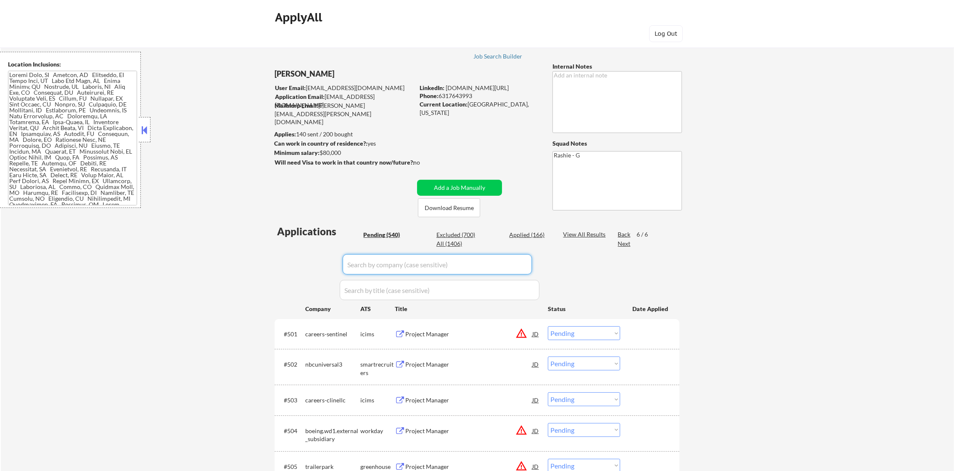
click at [439, 266] on input "input" at bounding box center [437, 264] width 189 height 20
paste input "edgewoodpartnersinsurancecenter"
type input "edgewoodpartnersinsurancecenter"
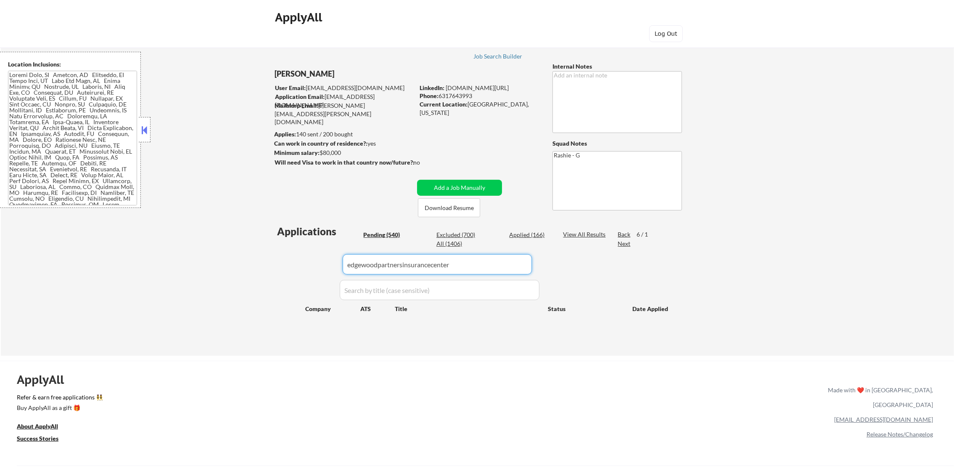
drag, startPoint x: 401, startPoint y: 264, endPoint x: 452, endPoint y: 259, distance: 51.5
click at [402, 264] on input "input" at bounding box center [437, 264] width 189 height 20
click at [450, 248] on div "All (1406)" at bounding box center [457, 243] width 42 height 9
click at [450, 242] on div "All (1406)" at bounding box center [457, 243] width 42 height 8
select select ""excluded""
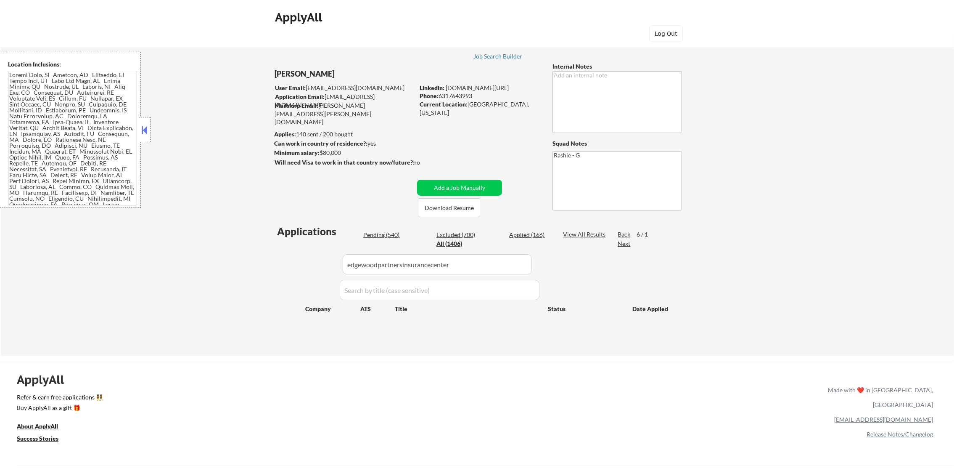
click at [251, 262] on div "← Return to /applysquad Mailslurp Inbox Job Search Builder [PERSON_NAME] User E…" at bounding box center [477, 195] width 953 height 322
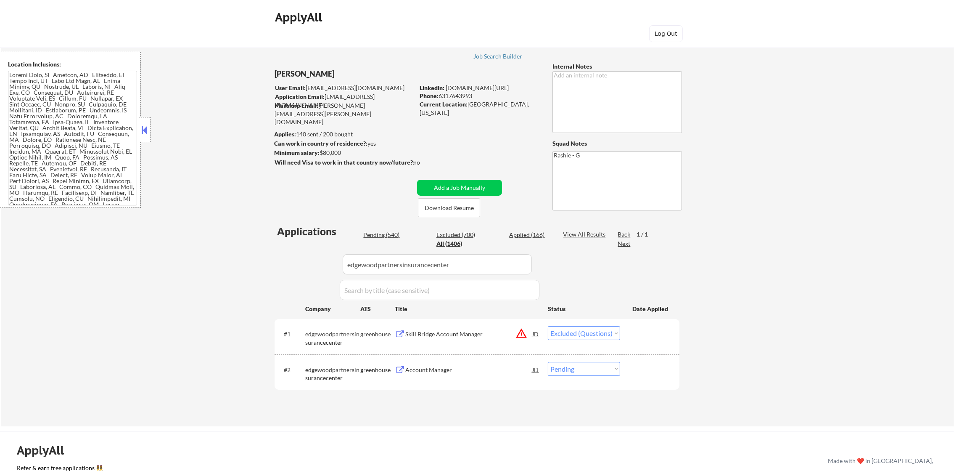
click at [567, 373] on select "Choose an option... Pending Applied Excluded (Questions) Excluded (Expired) Exc…" at bounding box center [584, 369] width 72 height 14
select select ""applied""
click at [548, 362] on select "Choose an option... Pending Applied Excluded (Questions) Excluded (Expired) Exc…" at bounding box center [584, 369] width 72 height 14
click at [567, 245] on div "Applications Pending (540) Excluded (700) Applied (166) All (1406) View All Res…" at bounding box center [477, 317] width 405 height 186
select select ""applied""
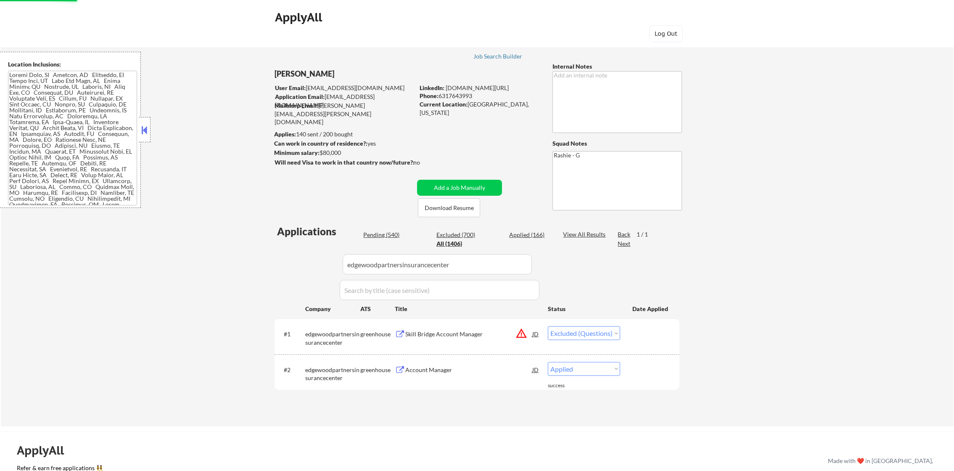
select select ""applied""
select select ""excluded""
drag, startPoint x: 466, startPoint y: 263, endPoint x: 243, endPoint y: 265, distance: 222.5
click at [244, 265] on div "← Return to /applysquad Mailslurp Inbox Job Search Builder [PERSON_NAME] User E…" at bounding box center [477, 230] width 953 height 392
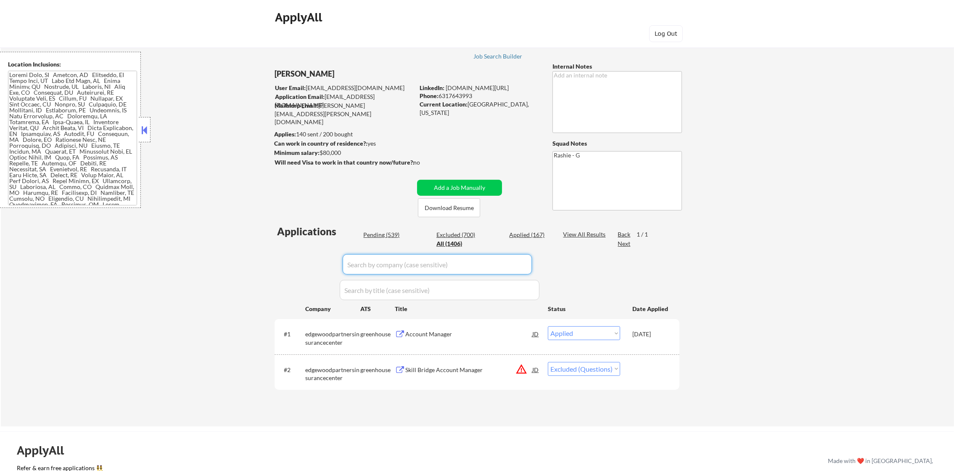
click at [195, 227] on div "← Return to /applysquad Mailslurp Inbox Job Search Builder [PERSON_NAME] User E…" at bounding box center [477, 230] width 953 height 392
click at [385, 233] on div "Pending (539)" at bounding box center [384, 234] width 42 height 8
select select ""applied""
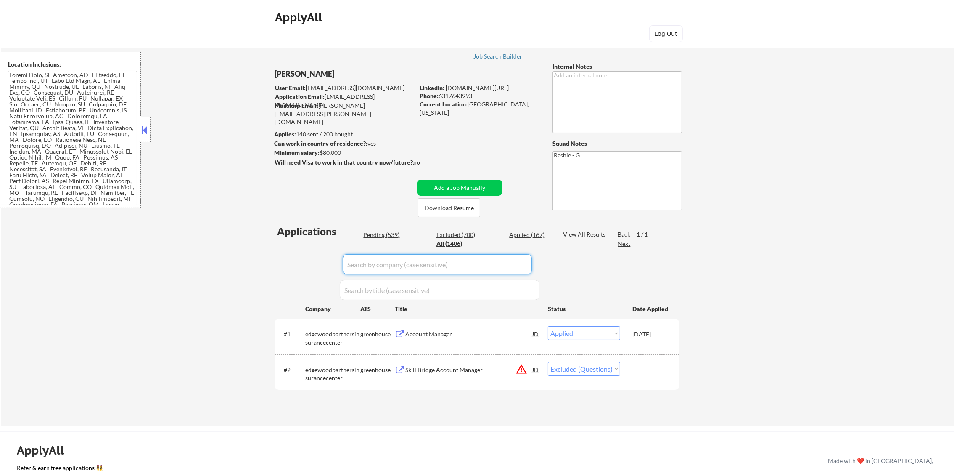
select select ""applied""
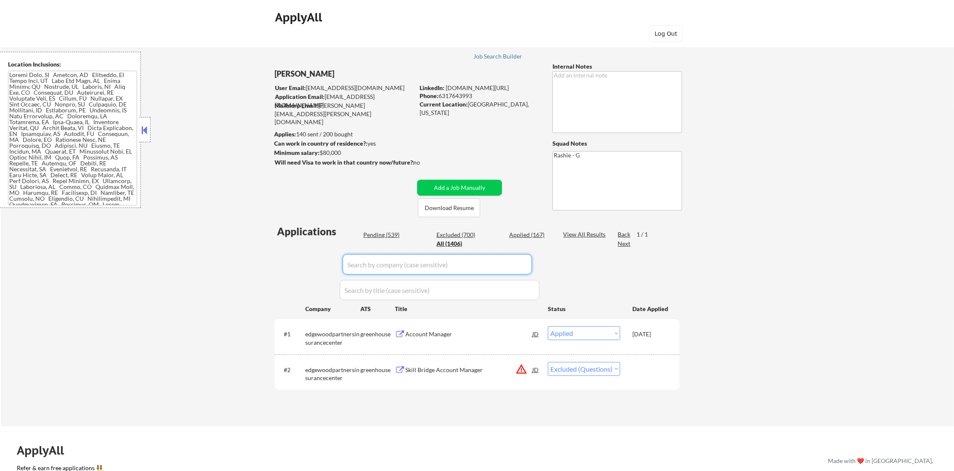
select select ""applied""
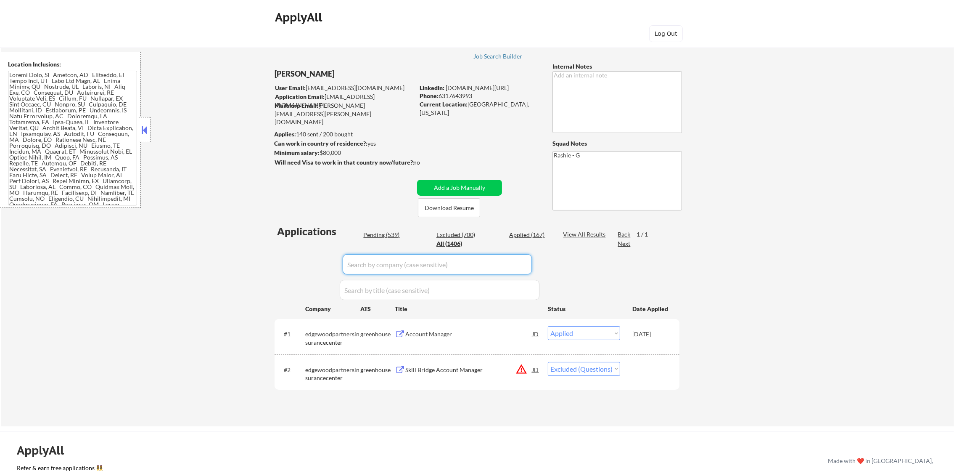
select select ""applied""
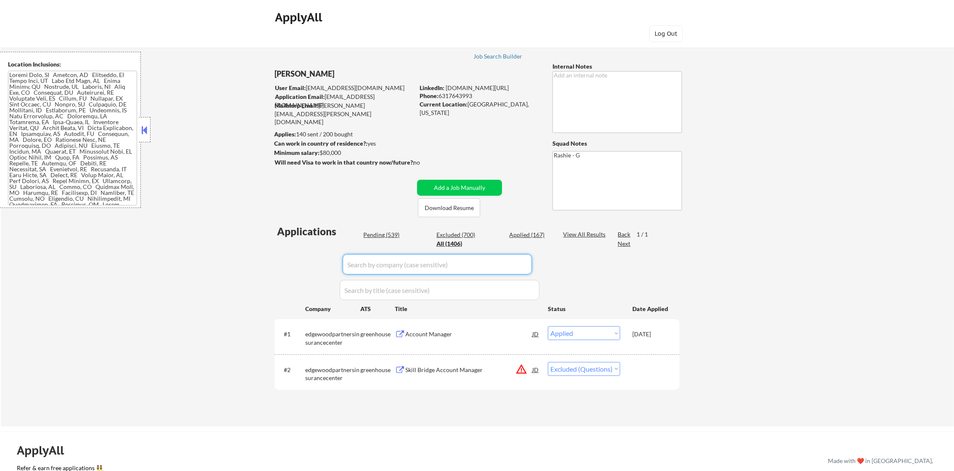
select select ""applied""
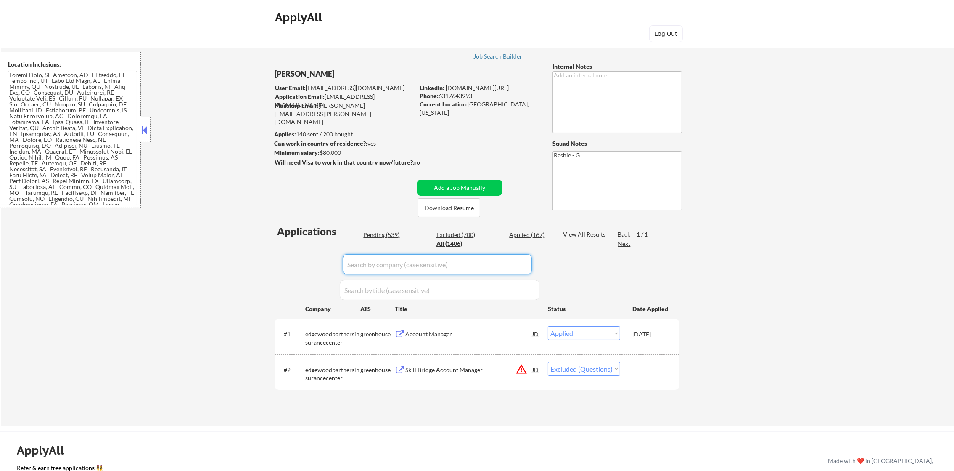
select select ""applied""
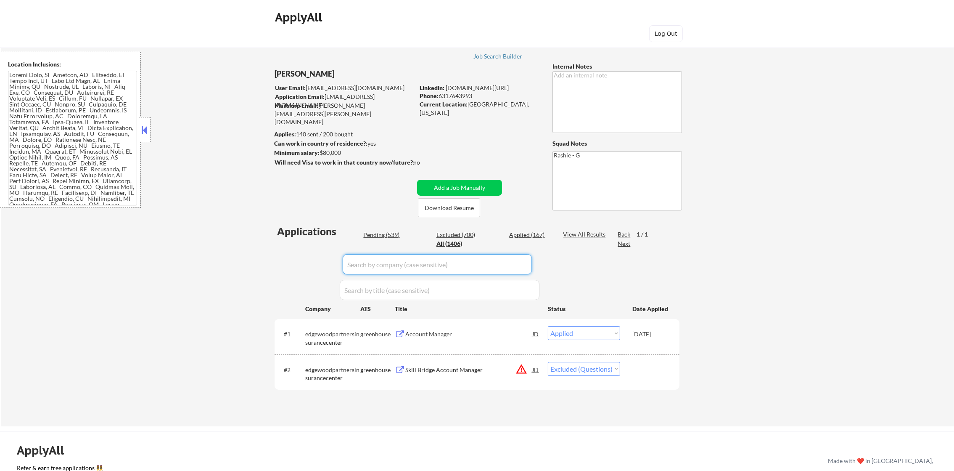
select select ""applied""
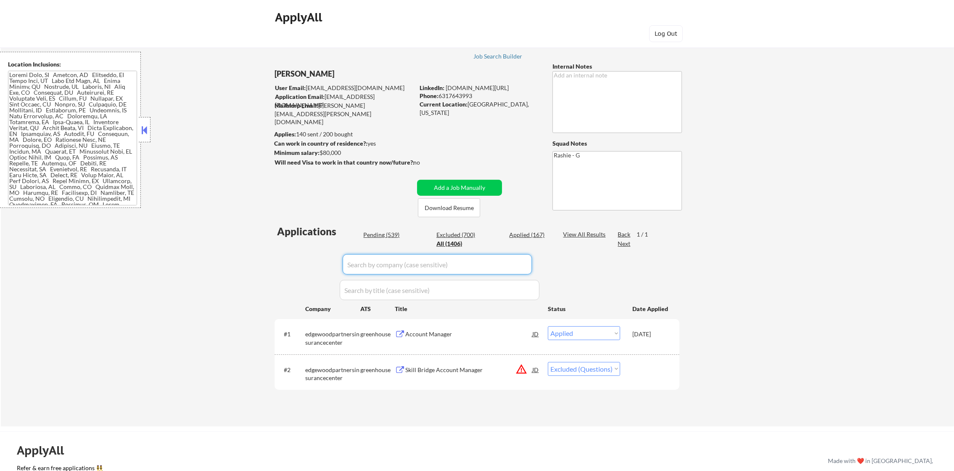
select select ""applied""
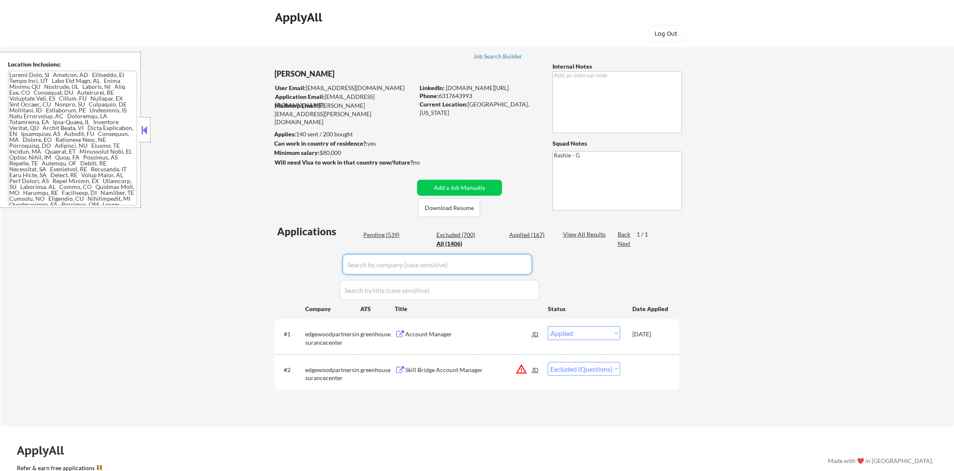
select select ""applied""
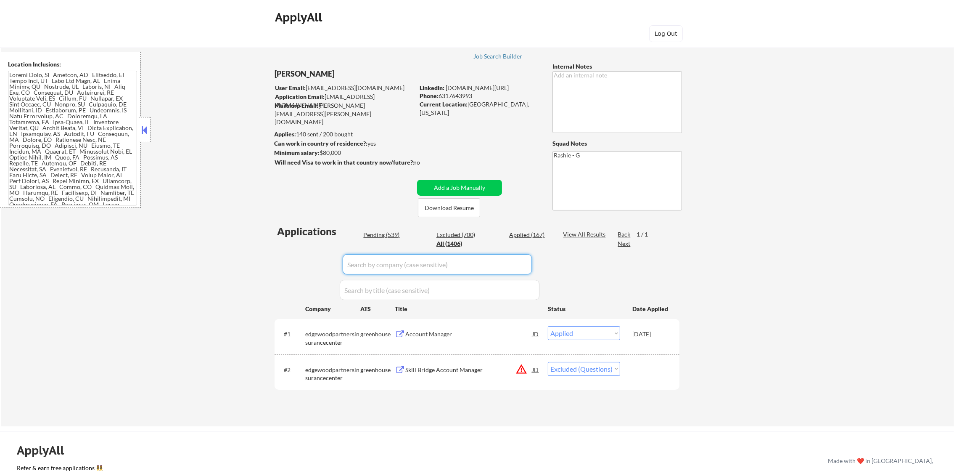
select select ""applied""
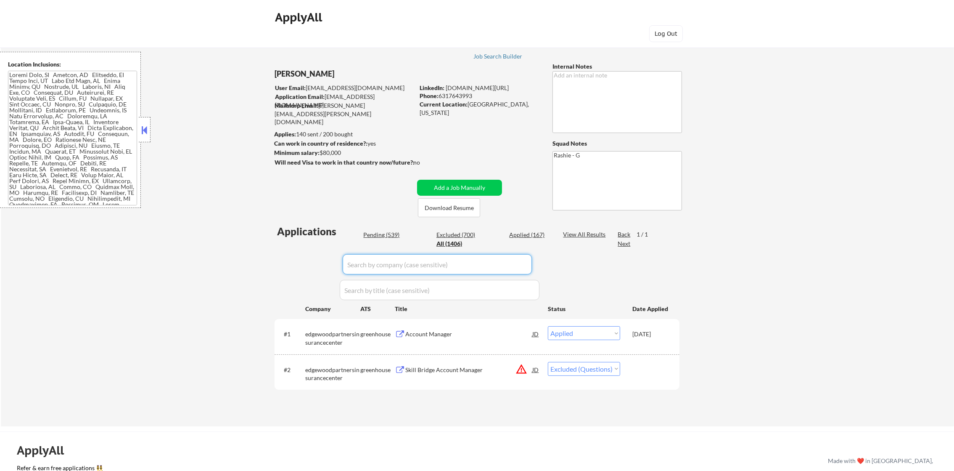
select select ""applied""
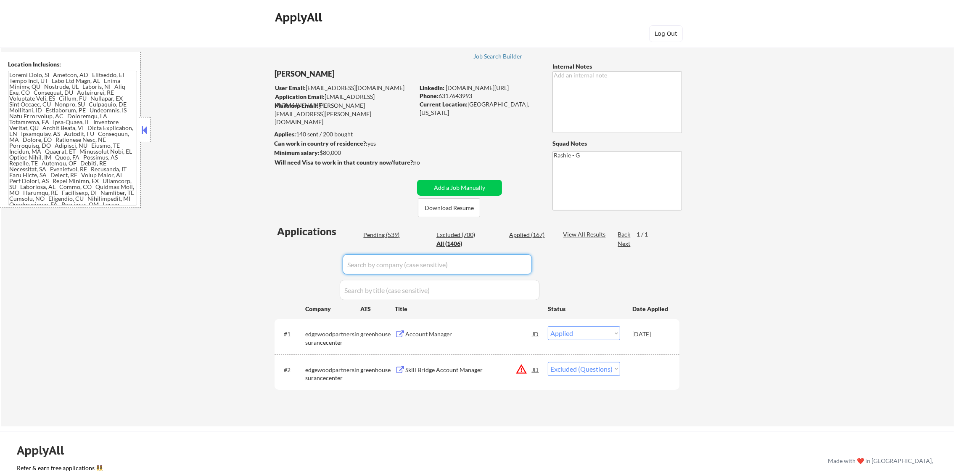
select select ""applied""
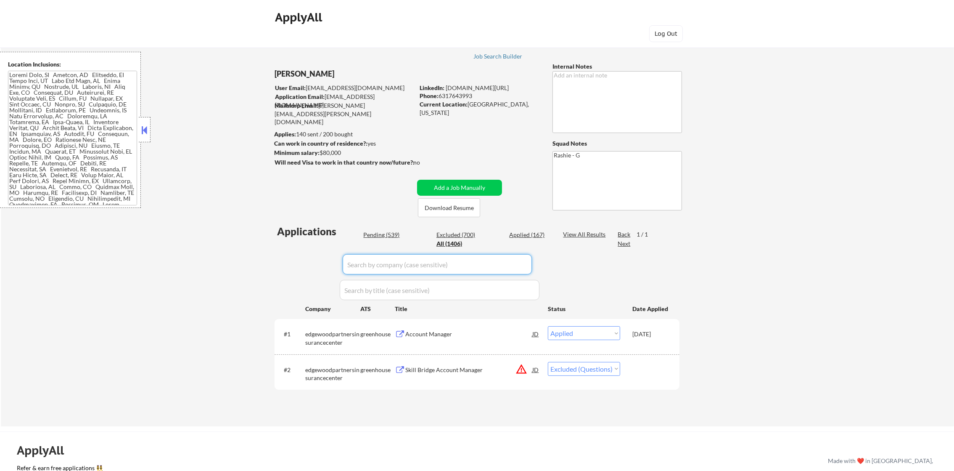
select select ""applied""
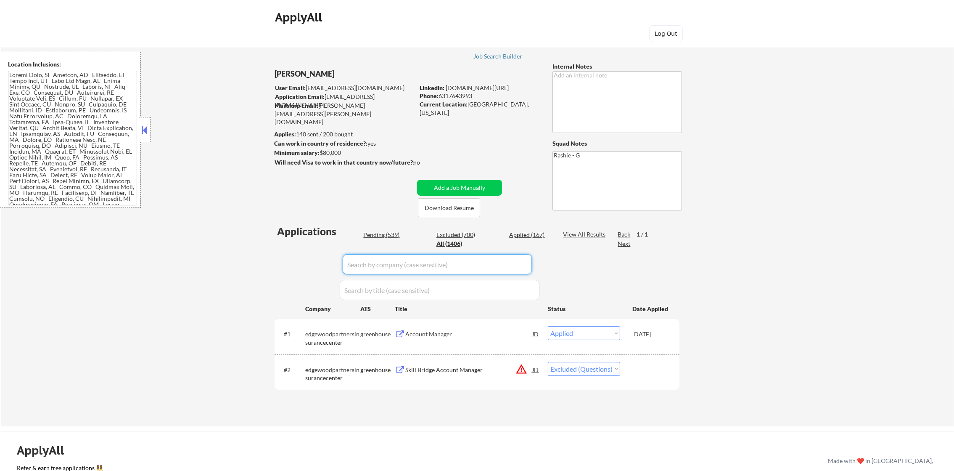
select select ""applied""
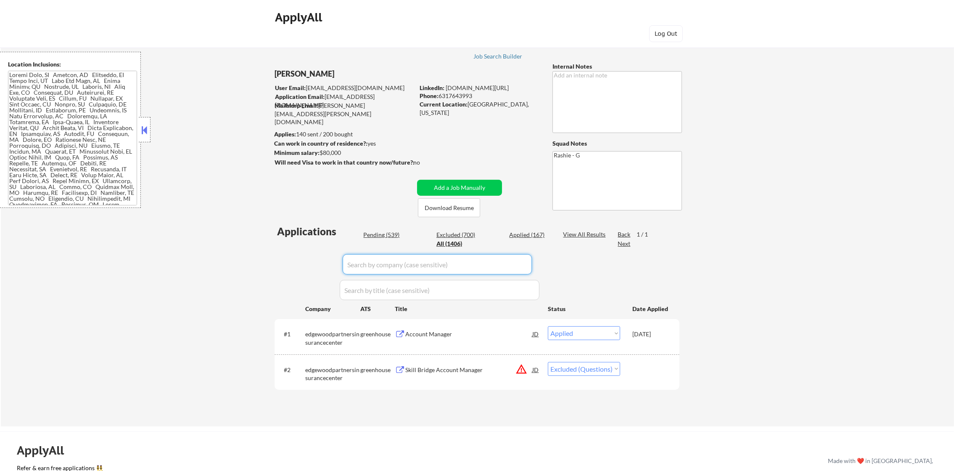
select select ""applied""
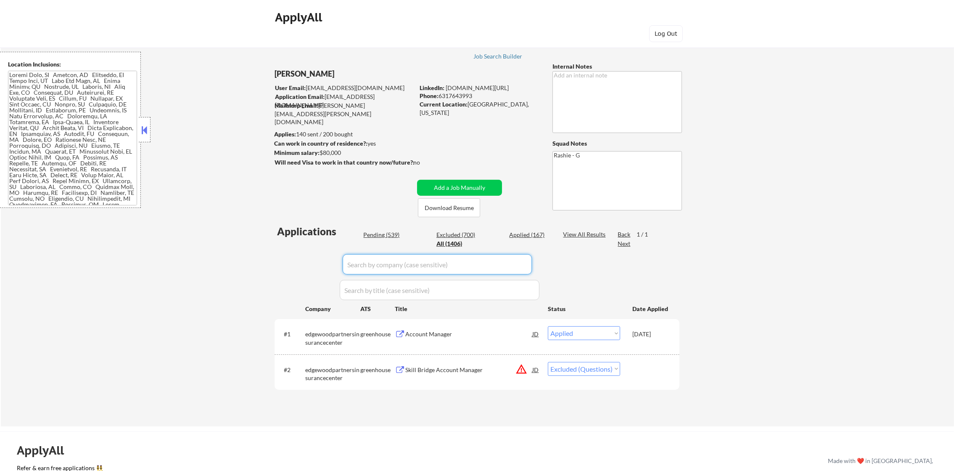
select select ""applied""
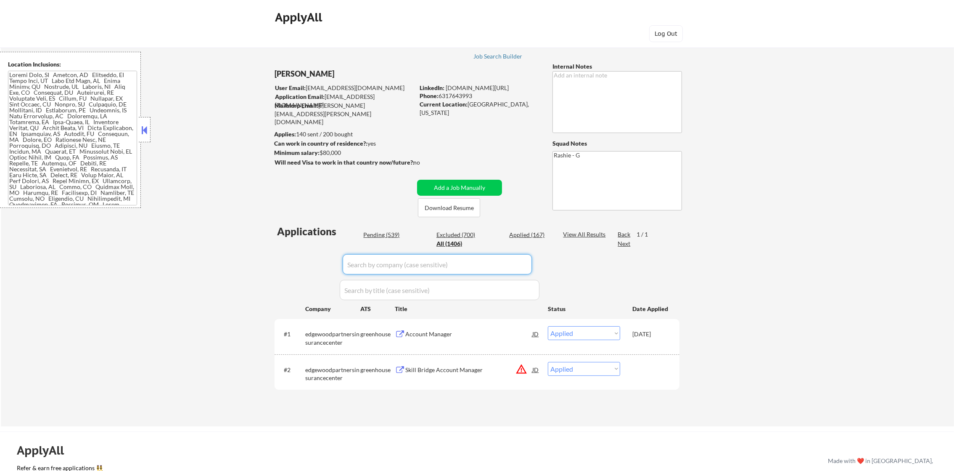
select select ""applied""
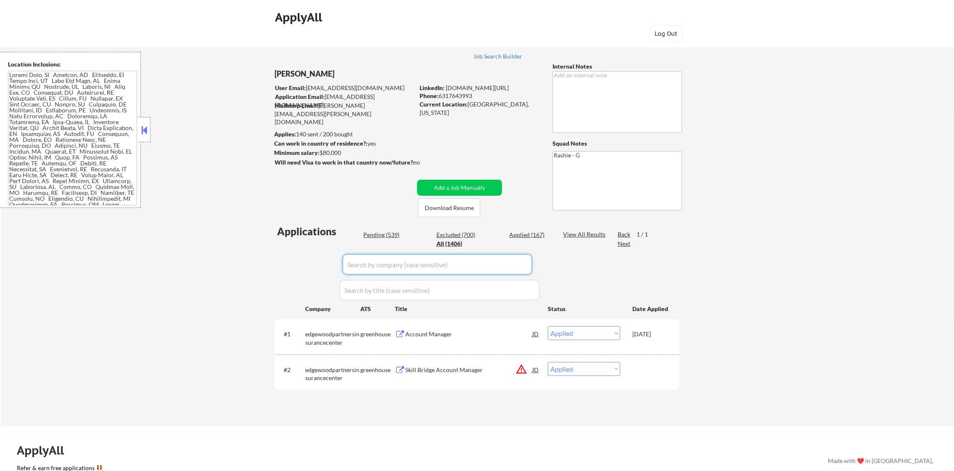
select select ""applied""
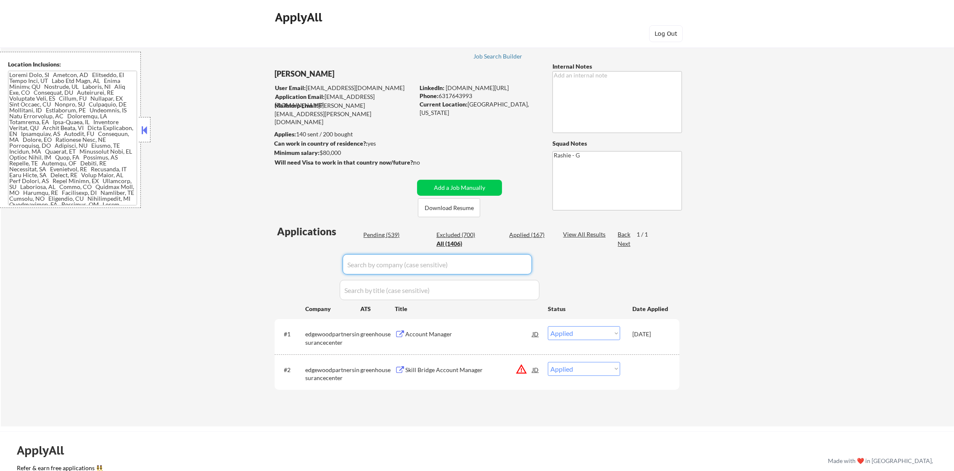
select select ""applied""
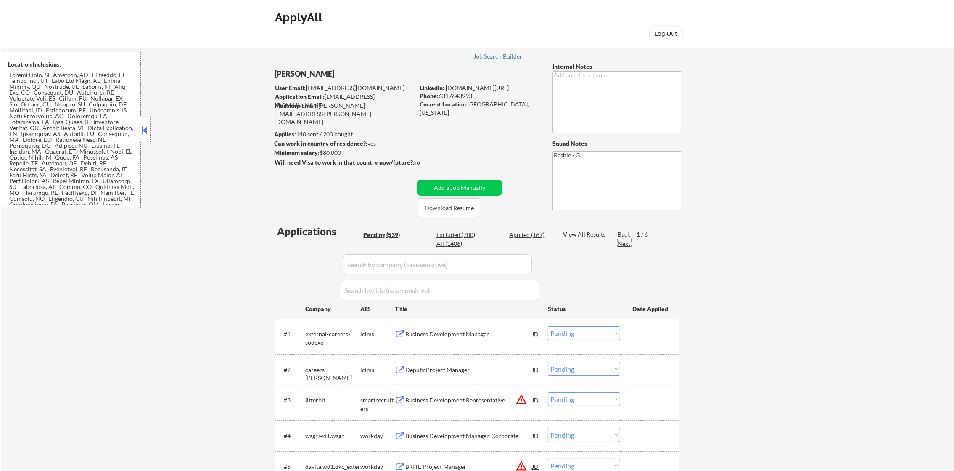
click at [619, 242] on div "Next" at bounding box center [624, 243] width 13 height 8
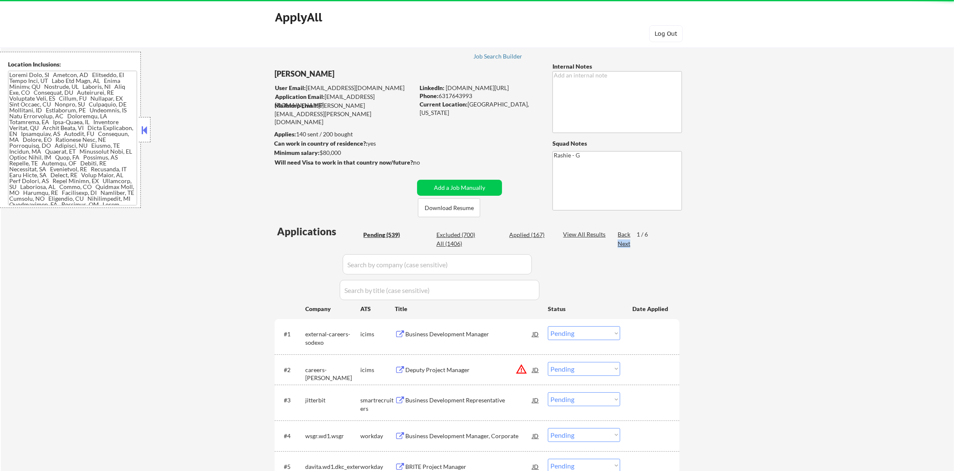
click at [619, 242] on div "Next" at bounding box center [624, 243] width 13 height 8
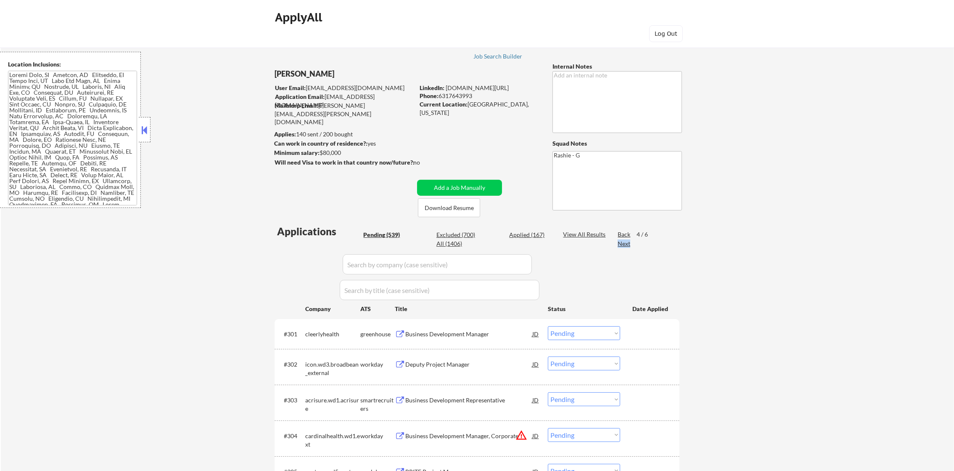
click at [622, 240] on div "Next" at bounding box center [624, 243] width 13 height 8
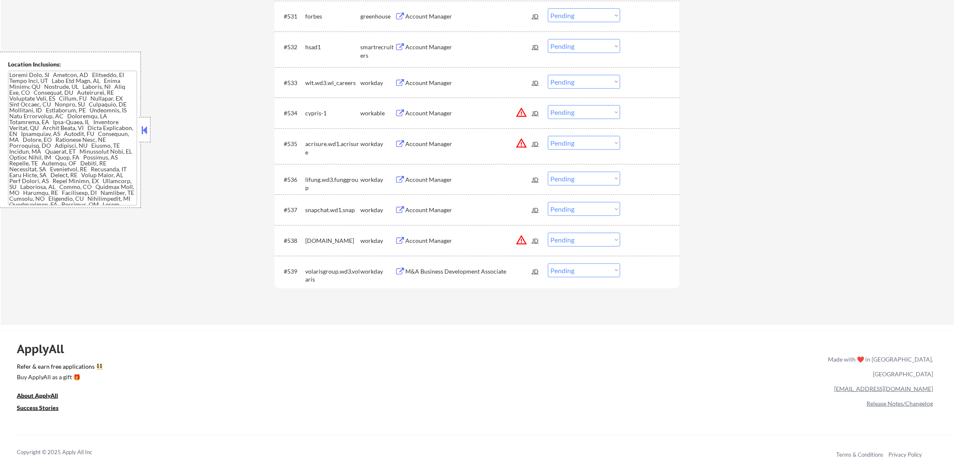
scroll to position [1291, 0]
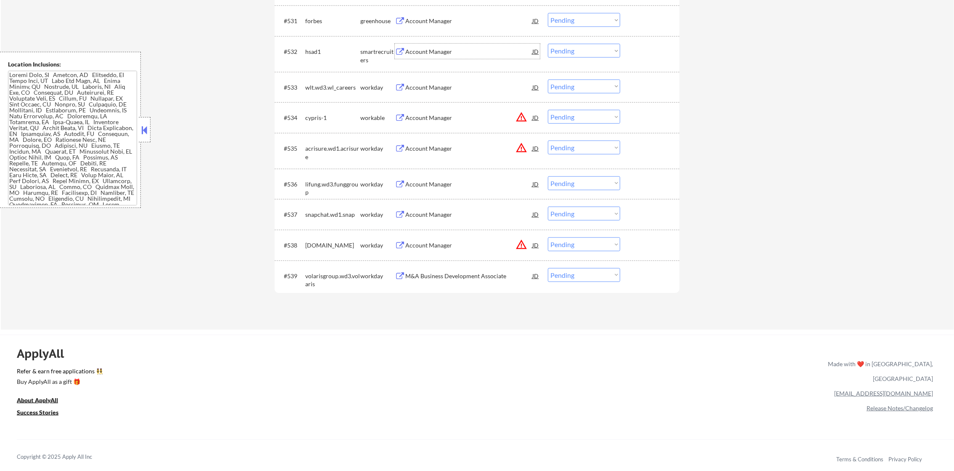
click at [448, 44] on div "Account Manager" at bounding box center [468, 51] width 127 height 15
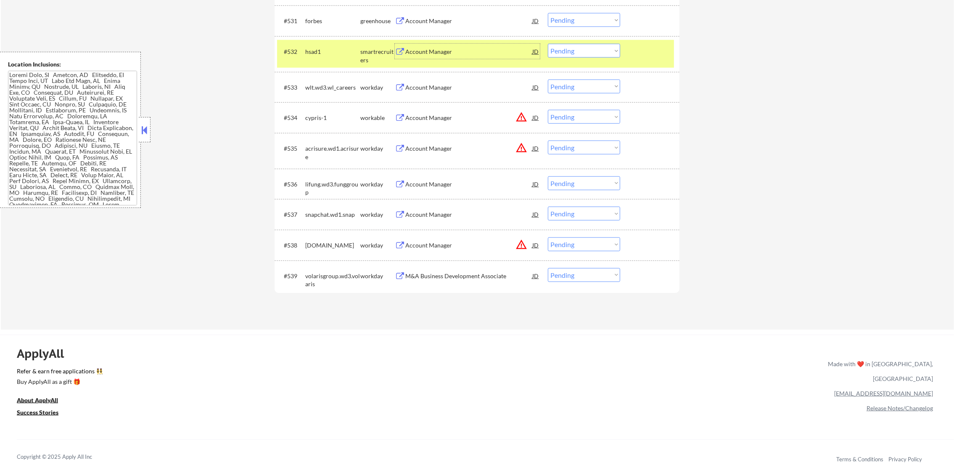
click at [579, 56] on select "Choose an option... Pending Applied Excluded (Questions) Excluded (Expired) Exc…" at bounding box center [584, 51] width 72 height 14
click at [548, 44] on select "Choose an option... Pending Applied Excluded (Questions) Excluded (Expired) Exc…" at bounding box center [584, 51] width 72 height 14
click at [331, 63] on div "#532 hsad1 smartrecruiters Account Manager JD Choose an option... Pending Appli…" at bounding box center [475, 54] width 397 height 28
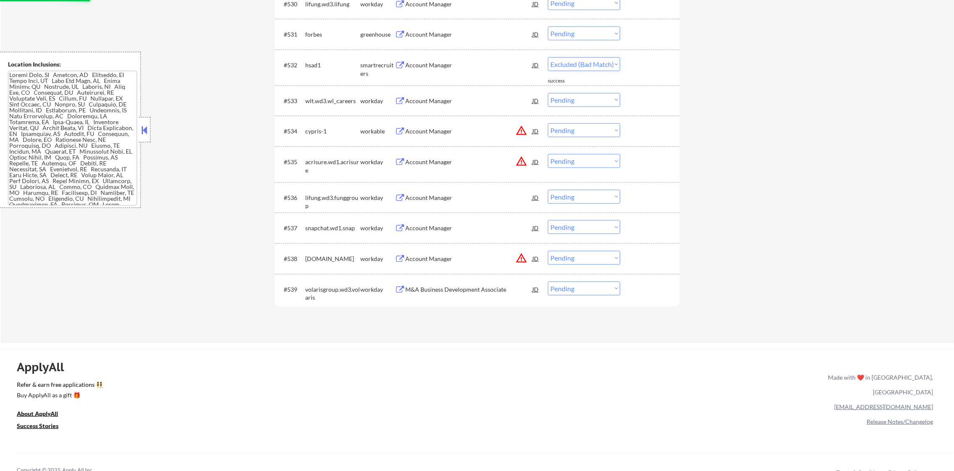
scroll to position [1270, 0]
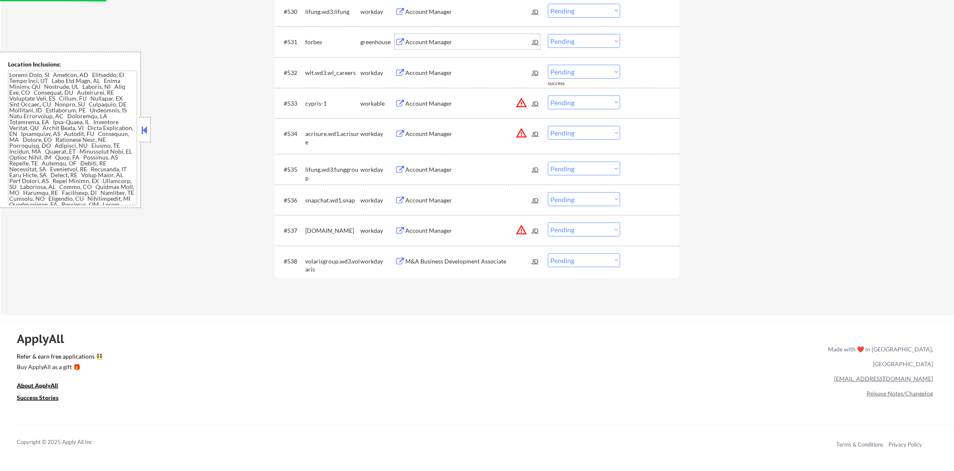
click at [471, 46] on div "Account Manager" at bounding box center [468, 42] width 127 height 8
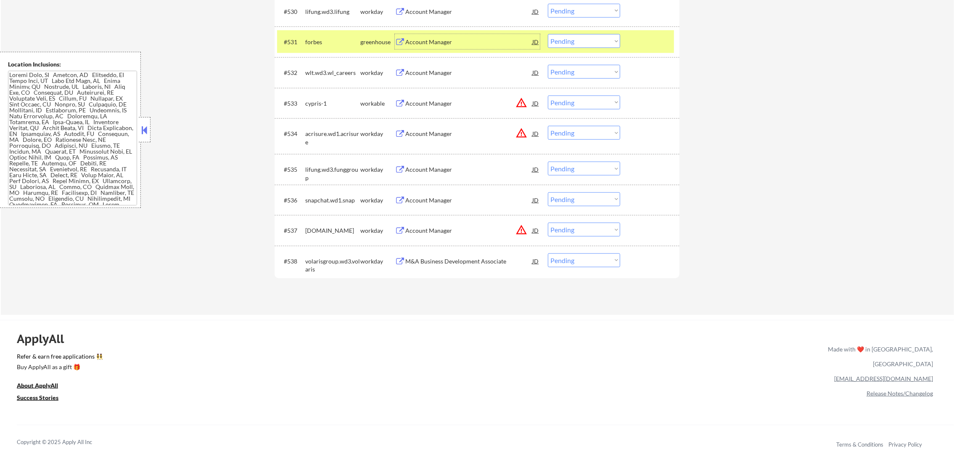
click at [591, 50] on div "#531 forbes greenhouse Account Manager JD warning_amber Choose an option... Pen…" at bounding box center [475, 41] width 397 height 23
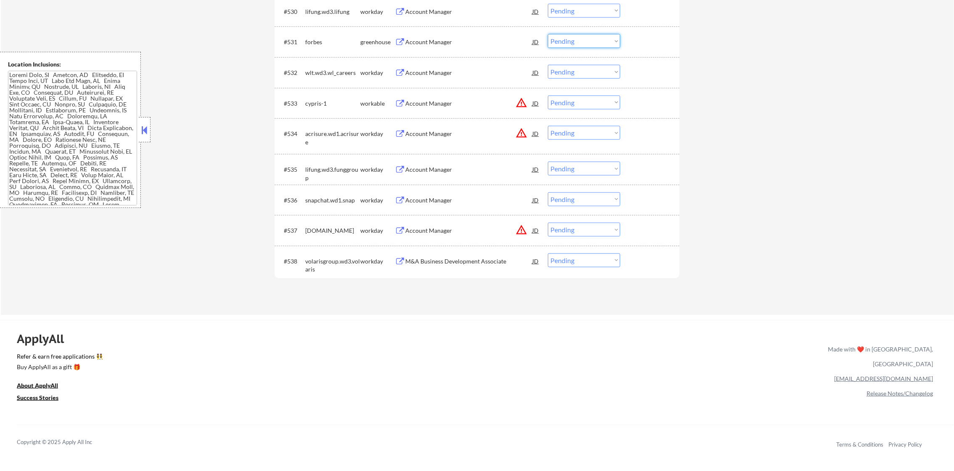
click at [571, 42] on select "Choose an option... Pending Applied Excluded (Questions) Excluded (Expired) Exc…" at bounding box center [584, 41] width 72 height 14
click at [577, 37] on select "Choose an option... Pending Applied Excluded (Questions) Excluded (Expired) Exc…" at bounding box center [584, 41] width 72 height 14
click at [548, 34] on select "Choose an option... Pending Applied Excluded (Questions) Excluded (Expired) Exc…" at bounding box center [584, 41] width 72 height 14
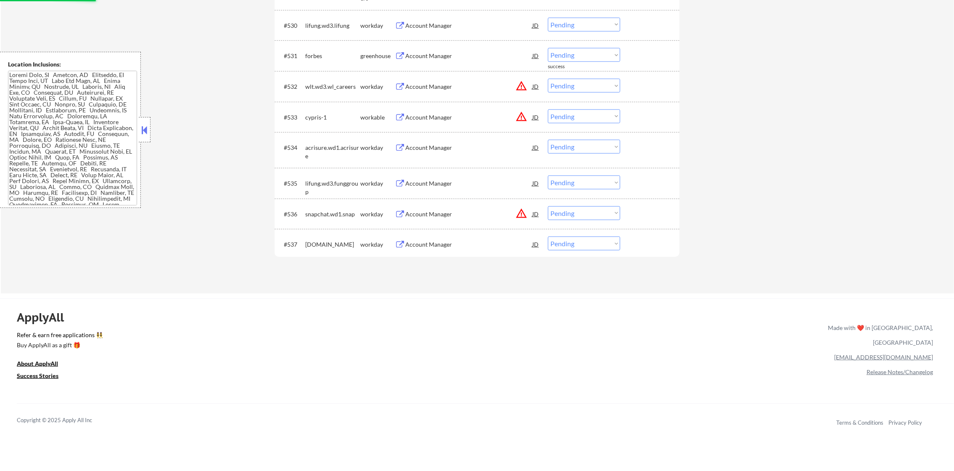
scroll to position [1248, 0]
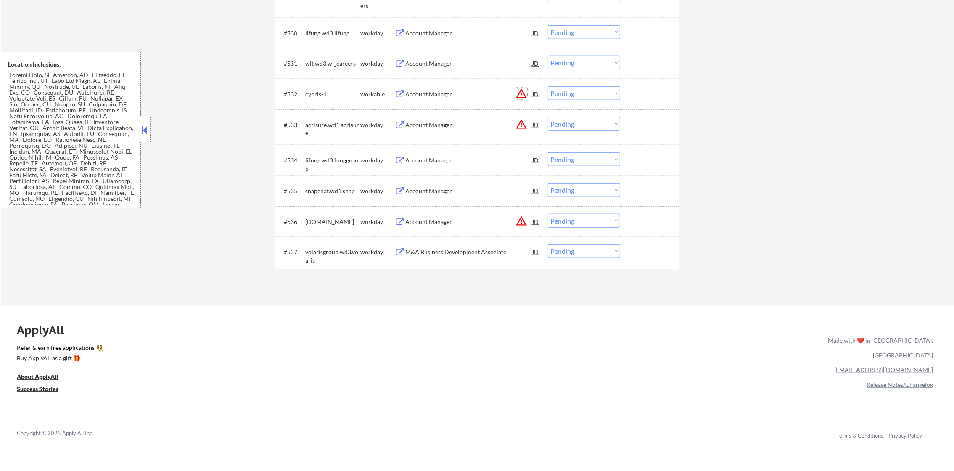
click at [524, 87] on button "warning_amber" at bounding box center [522, 93] width 12 height 12
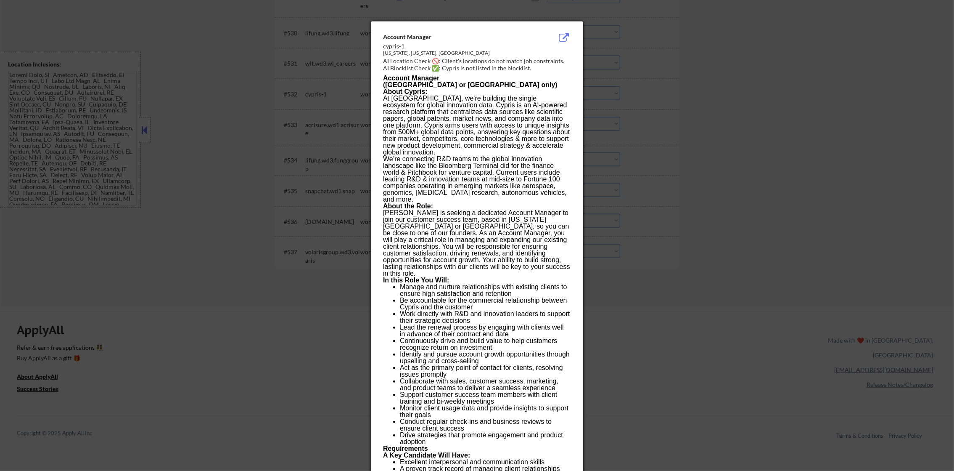
click at [614, 71] on div at bounding box center [477, 235] width 954 height 471
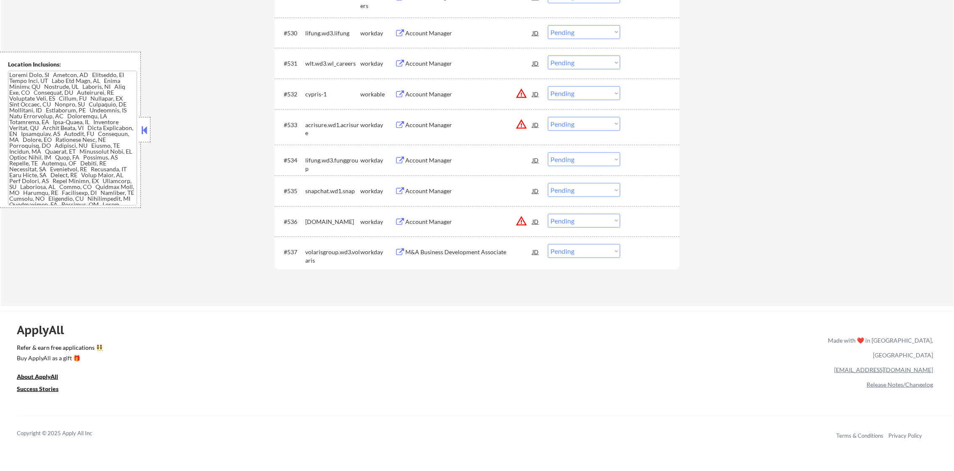
click at [473, 93] on div "Account Manager" at bounding box center [468, 94] width 127 height 8
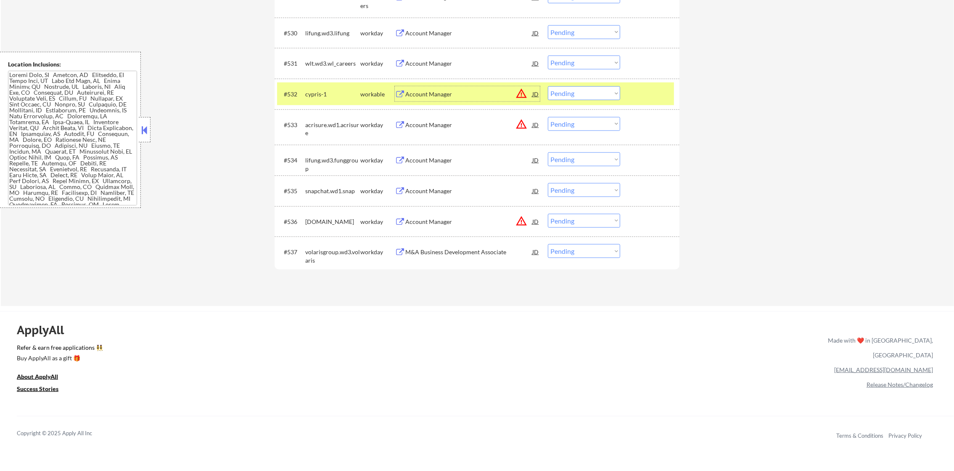
click at [546, 87] on div "#532 cypris-1 workable Account Manager JD warning_amber Choose an option... Pen…" at bounding box center [475, 93] width 397 height 23
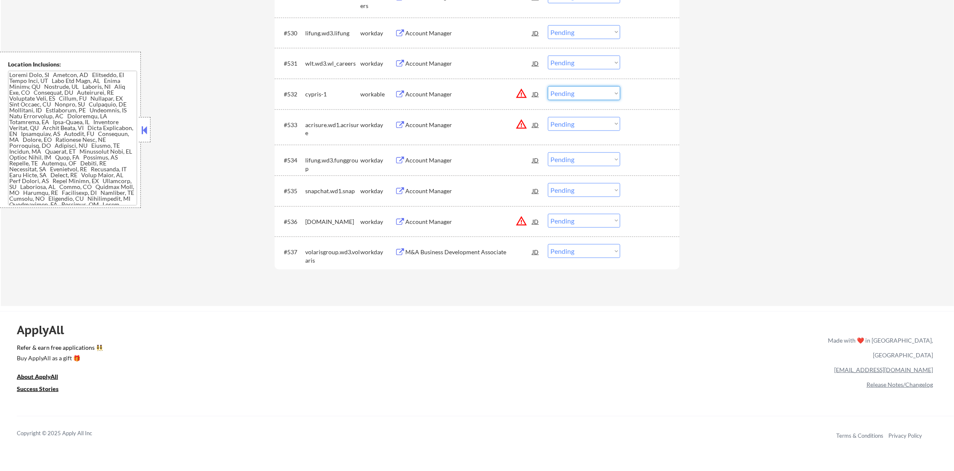
drag, startPoint x: 561, startPoint y: 94, endPoint x: 564, endPoint y: 100, distance: 6.8
click at [561, 94] on select "Choose an option... Pending Applied Excluded (Questions) Excluded (Expired) Exc…" at bounding box center [584, 93] width 72 height 14
click at [548, 86] on select "Choose an option... Pending Applied Excluded (Questions) Excluded (Expired) Exc…" at bounding box center [584, 93] width 72 height 14
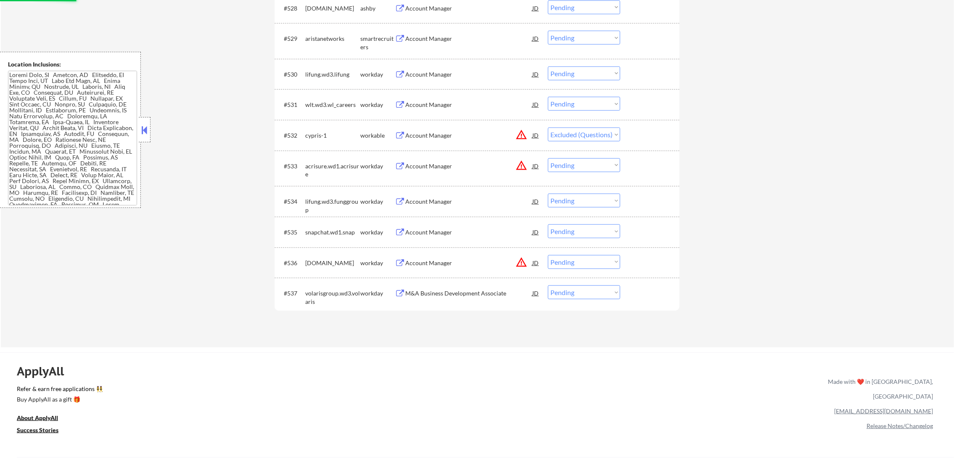
scroll to position [1207, 0]
click at [464, 40] on div "Account Manager" at bounding box center [468, 39] width 127 height 8
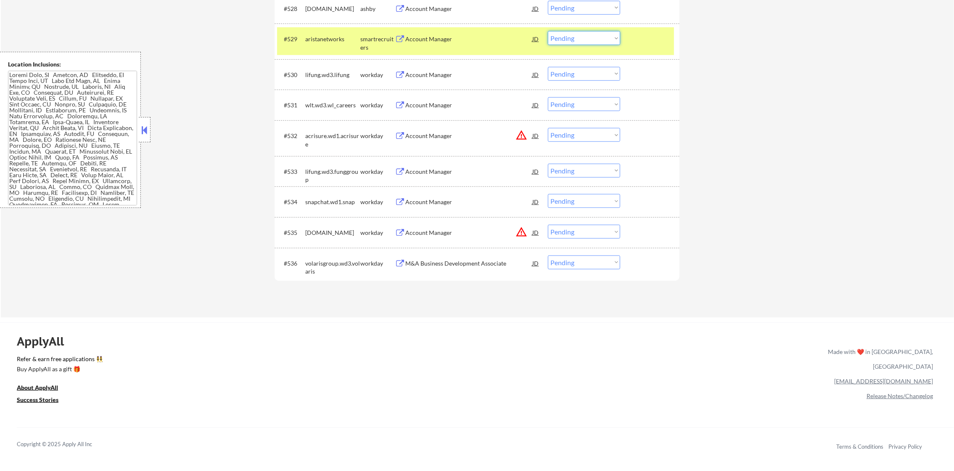
click at [598, 36] on select "Choose an option... Pending Applied Excluded (Questions) Excluded (Expired) Exc…" at bounding box center [584, 38] width 72 height 14
click at [548, 31] on select "Choose an option... Pending Applied Excluded (Questions) Excluded (Expired) Exc…" at bounding box center [584, 38] width 72 height 14
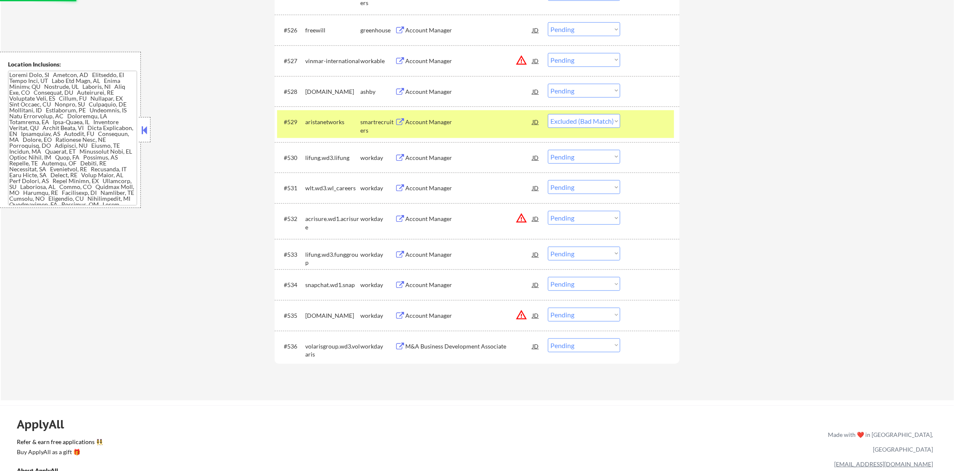
scroll to position [1122, 0]
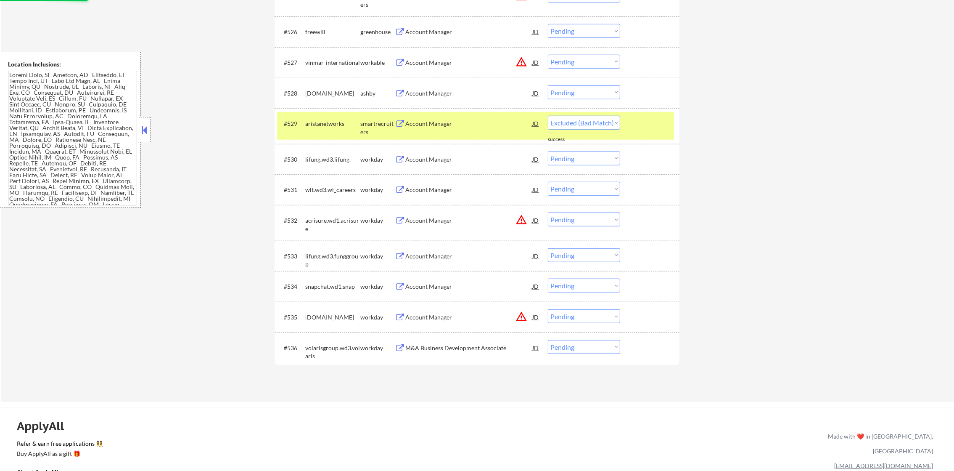
click at [327, 123] on div "aristanetworks" at bounding box center [332, 123] width 55 height 8
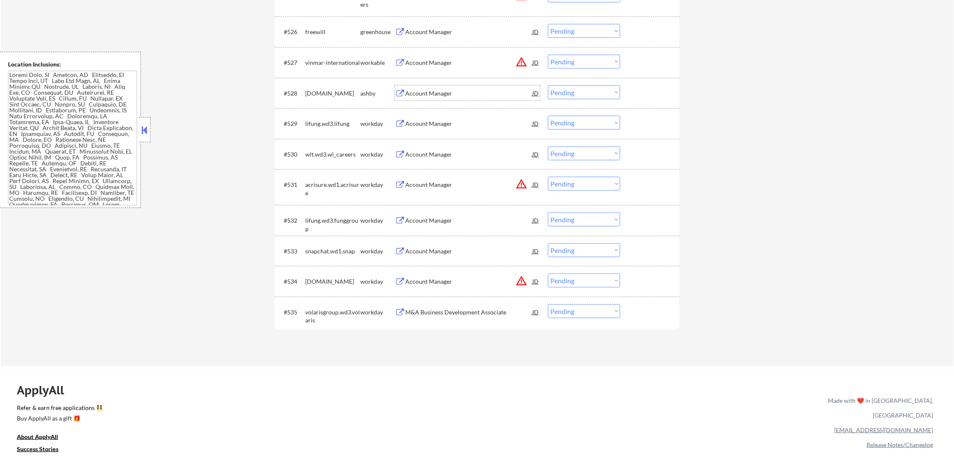
click at [470, 91] on div "Account Manager" at bounding box center [468, 93] width 127 height 8
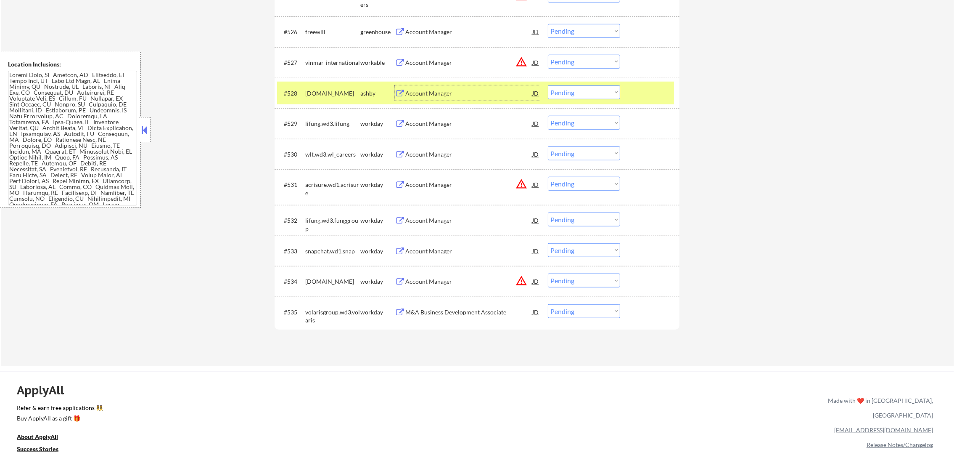
click at [558, 94] on select "Choose an option... Pending Applied Excluded (Questions) Excluded (Expired) Exc…" at bounding box center [584, 92] width 72 height 14
click at [548, 85] on select "Choose an option... Pending Applied Excluded (Questions) Excluded (Expired) Exc…" at bounding box center [584, 92] width 72 height 14
click at [332, 91] on div "[DOMAIN_NAME]" at bounding box center [332, 93] width 55 height 8
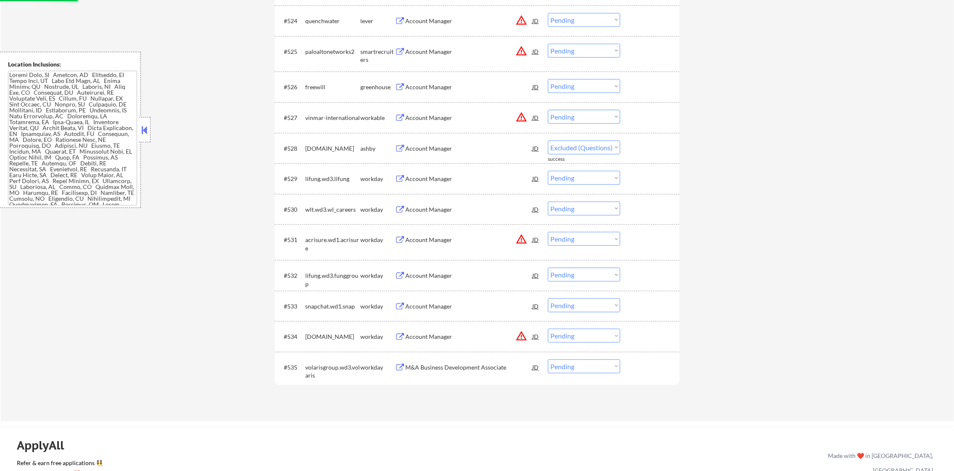
scroll to position [1060, 0]
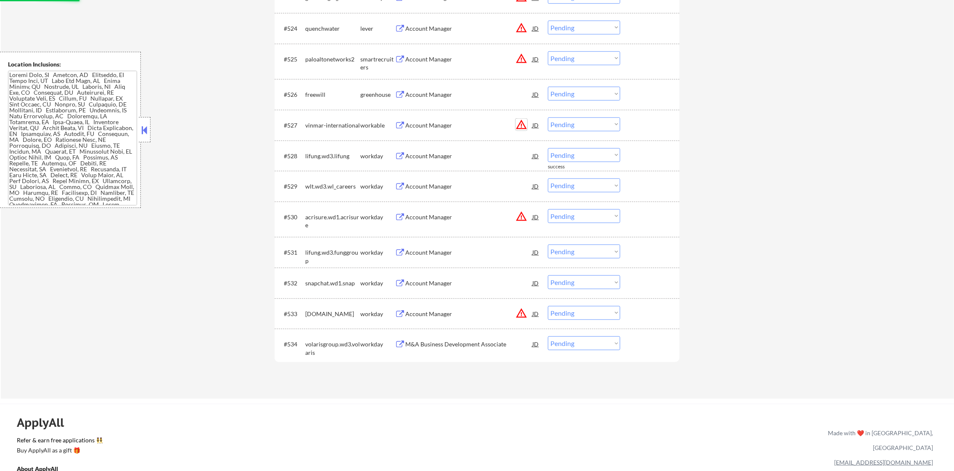
click at [523, 128] on button "warning_amber" at bounding box center [522, 125] width 12 height 12
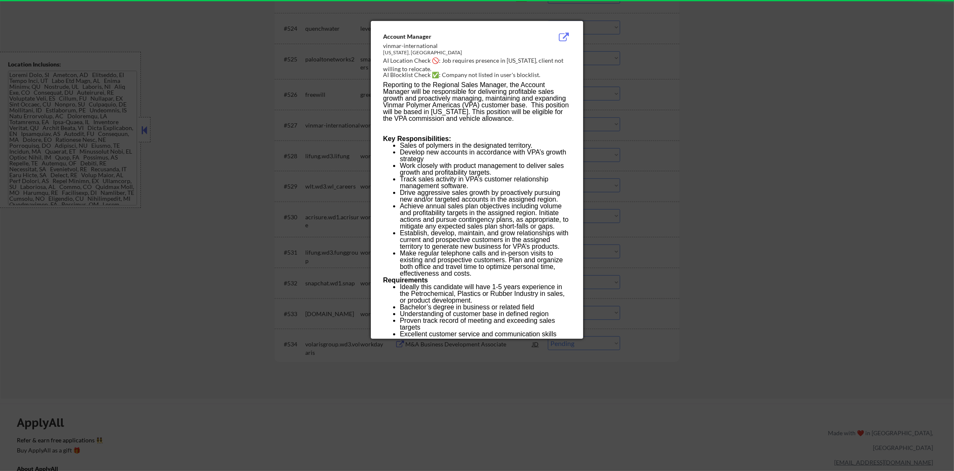
click at [599, 112] on div at bounding box center [477, 235] width 954 height 471
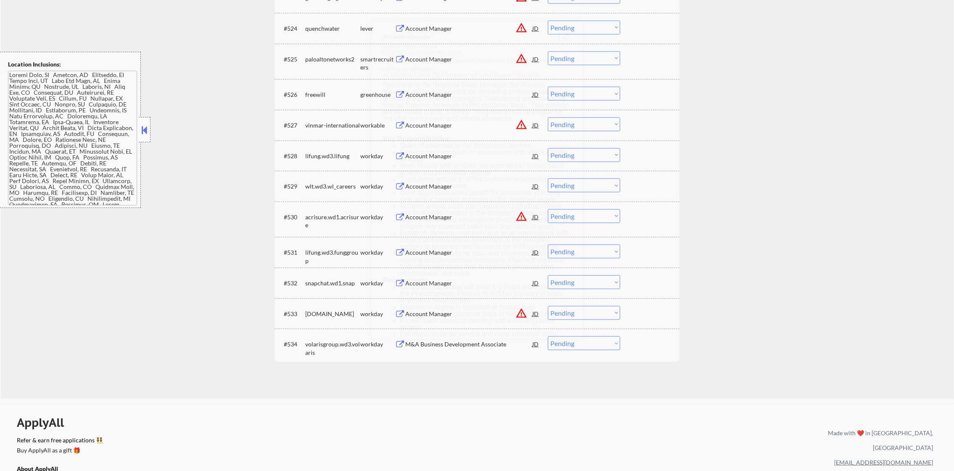
click at [574, 116] on div "#527 vinmar-international workable Account Manager JD warning_amber Choose an o…" at bounding box center [475, 125] width 397 height 23
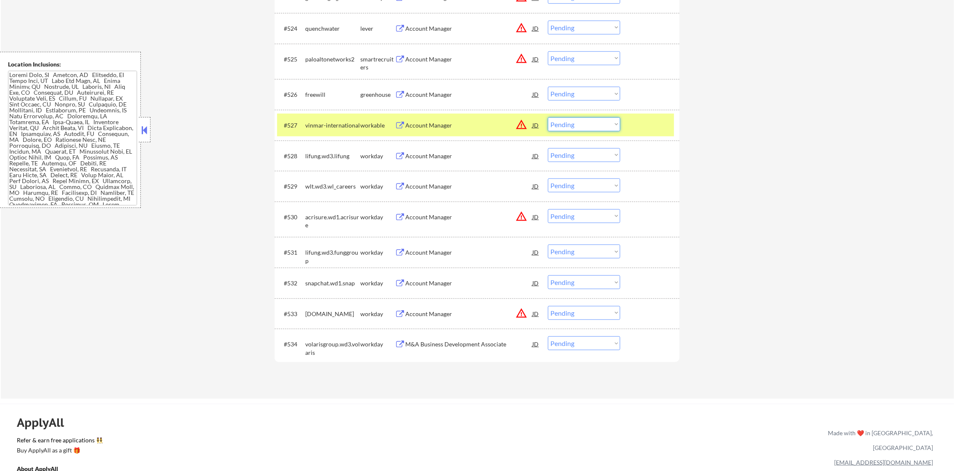
click at [571, 130] on select "Choose an option... Pending Applied Excluded (Questions) Excluded (Expired) Exc…" at bounding box center [584, 124] width 72 height 14
click at [548, 117] on select "Choose an option... Pending Applied Excluded (Questions) Excluded (Expired) Exc…" at bounding box center [584, 124] width 72 height 14
click at [315, 124] on div "vinmar-international" at bounding box center [332, 125] width 55 height 8
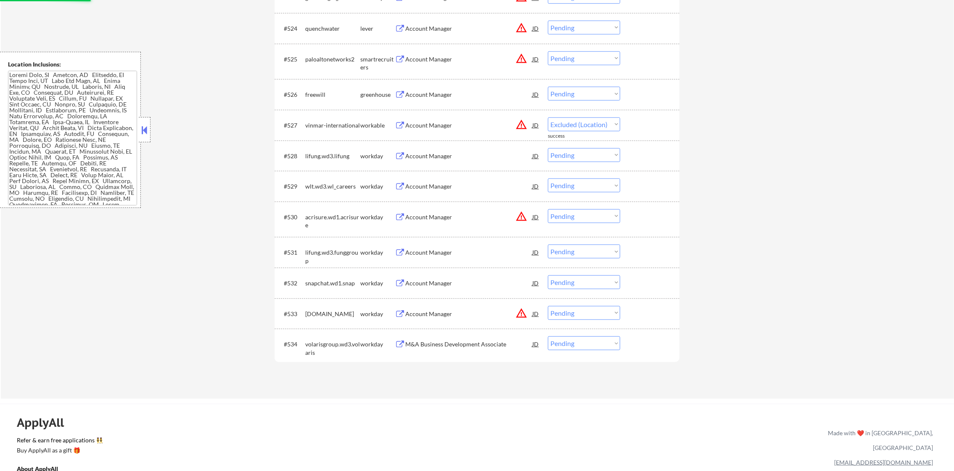
click at [461, 98] on div "Account Manager" at bounding box center [468, 94] width 127 height 8
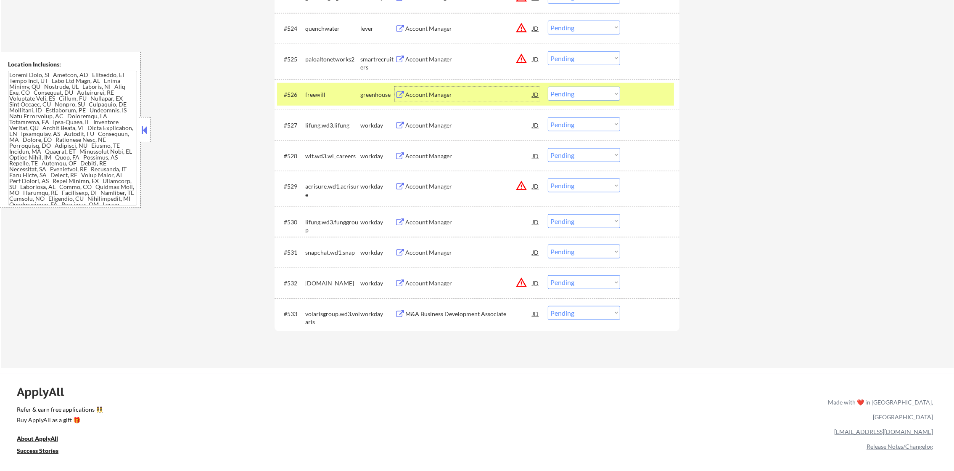
click at [564, 102] on div "#526 freewill greenhouse Account Manager JD Choose an option... Pending Applied…" at bounding box center [475, 94] width 397 height 23
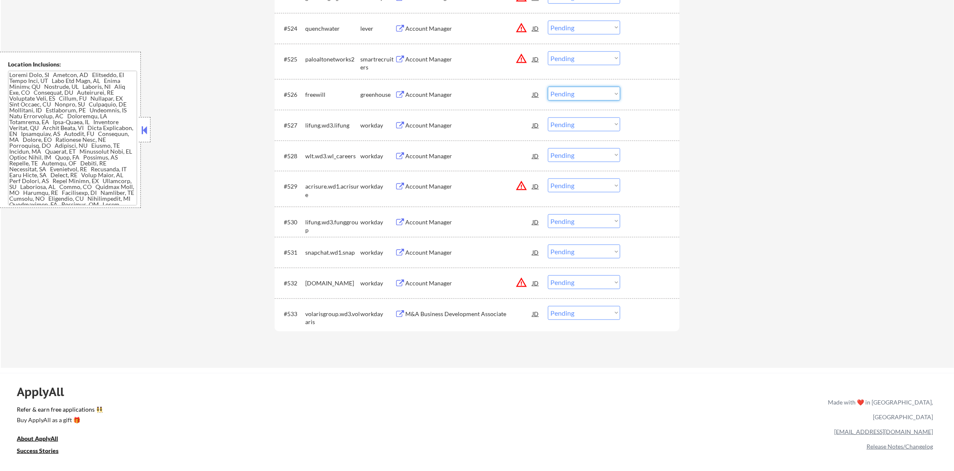
drag, startPoint x: 576, startPoint y: 93, endPoint x: 576, endPoint y: 100, distance: 8.0
click at [576, 93] on select "Choose an option... Pending Applied Excluded (Questions) Excluded (Expired) Exc…" at bounding box center [584, 94] width 72 height 14
click at [548, 87] on select "Choose an option... Pending Applied Excluded (Questions) Excluded (Expired) Exc…" at bounding box center [584, 94] width 72 height 14
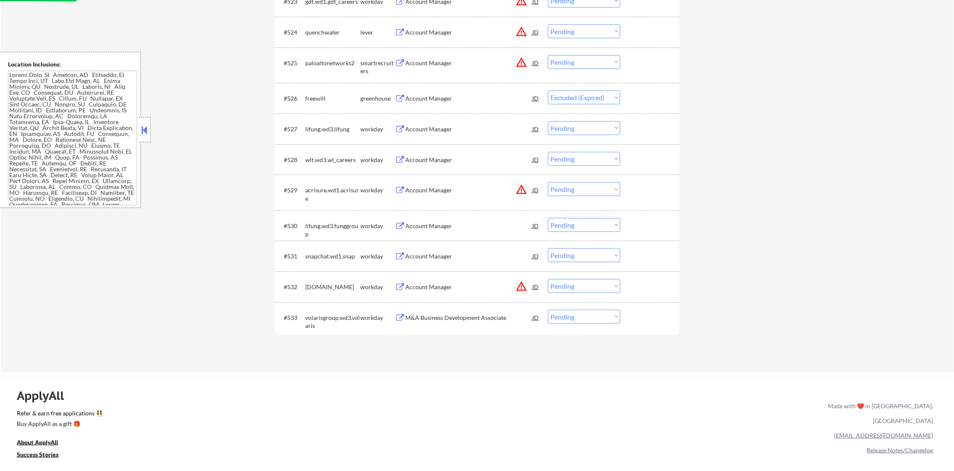
scroll to position [997, 0]
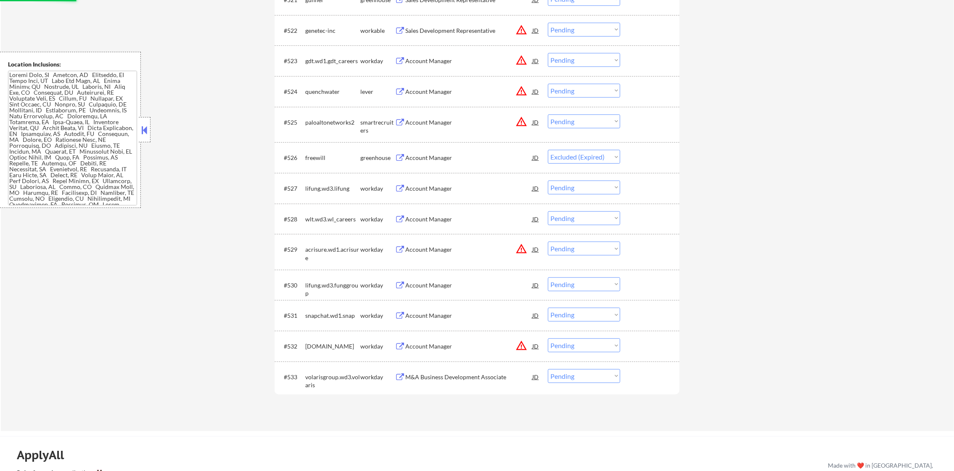
click at [522, 124] on button "warning_amber" at bounding box center [522, 122] width 12 height 12
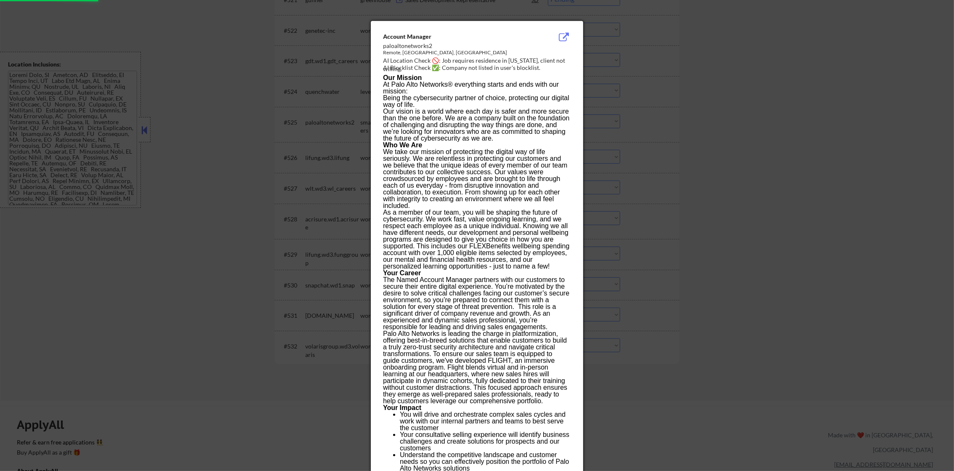
click at [614, 95] on div at bounding box center [477, 235] width 954 height 471
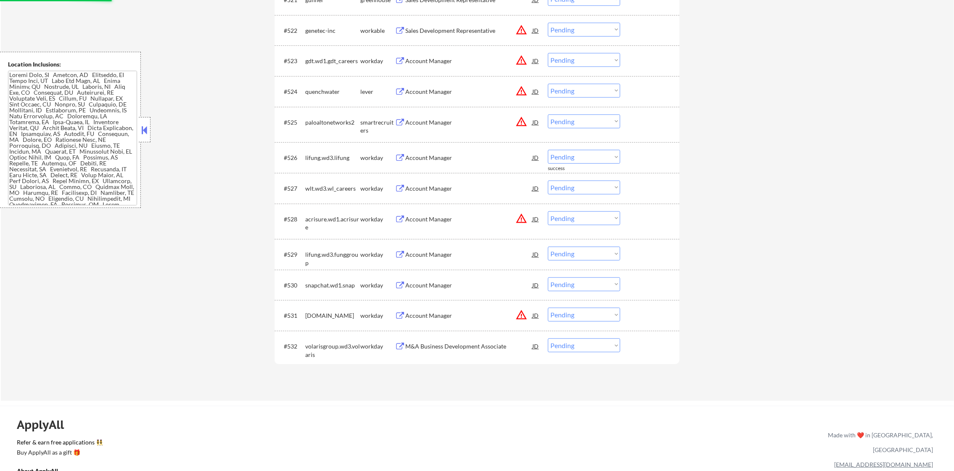
click at [574, 117] on select "Choose an option... Pending Applied Excluded (Questions) Excluded (Expired) Exc…" at bounding box center [584, 121] width 72 height 14
click at [548, 114] on select "Choose an option... Pending Applied Excluded (Questions) Excluded (Expired) Exc…" at bounding box center [584, 121] width 72 height 14
click at [526, 88] on button "warning_amber" at bounding box center [522, 91] width 12 height 12
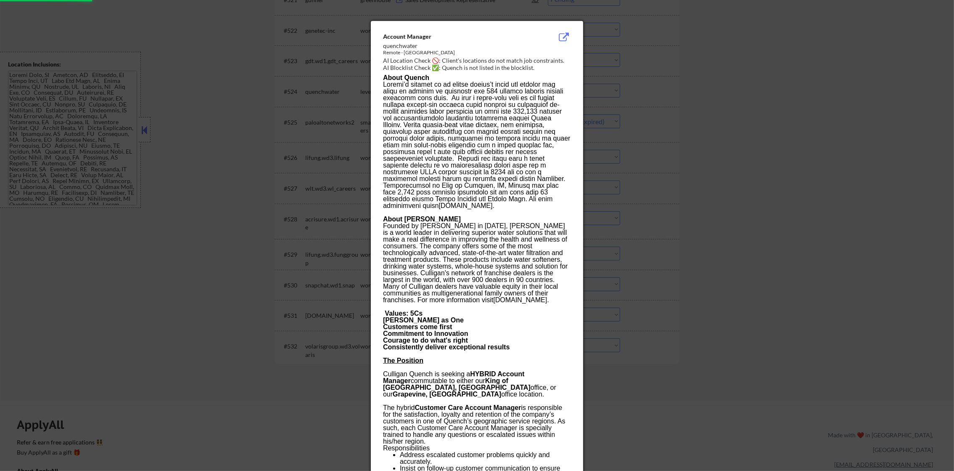
click at [592, 86] on div at bounding box center [477, 235] width 954 height 471
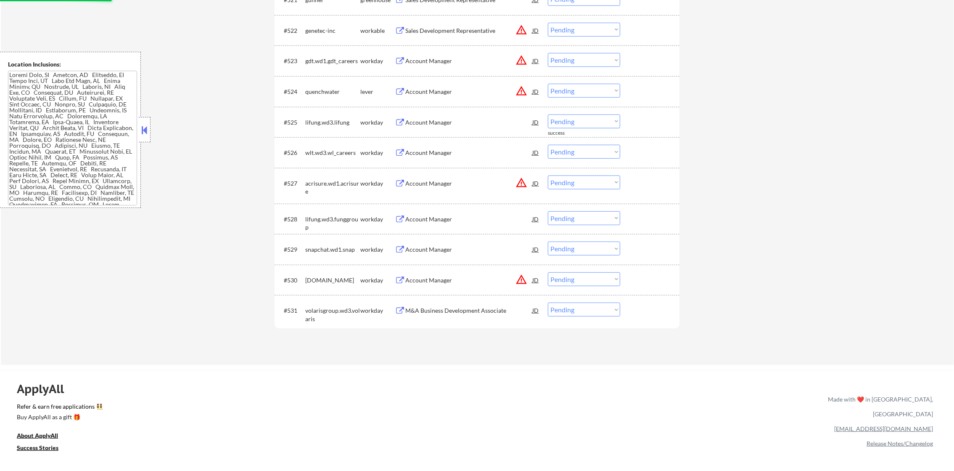
click at [452, 81] on div "#524 quenchwater lever Account Manager JD warning_amber Choose an option... Pen…" at bounding box center [475, 91] width 397 height 23
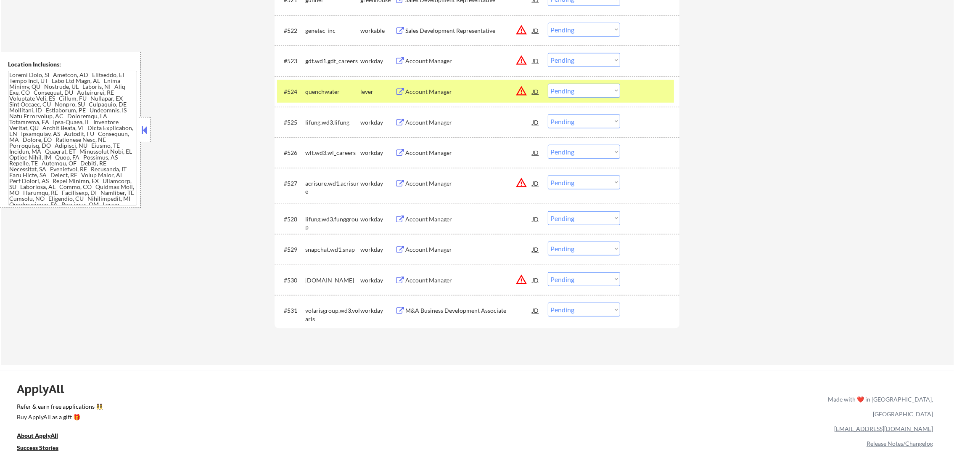
click at [485, 98] on div "Account Manager" at bounding box center [468, 91] width 127 height 15
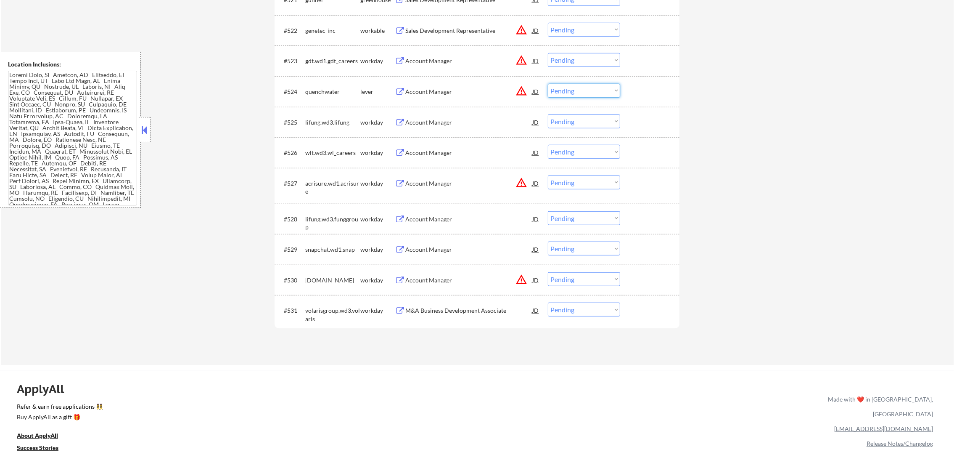
click at [563, 89] on select "Choose an option... Pending Applied Excluded (Questions) Excluded (Expired) Exc…" at bounding box center [584, 91] width 72 height 14
click at [548, 84] on select "Choose an option... Pending Applied Excluded (Questions) Excluded (Expired) Exc…" at bounding box center [584, 91] width 72 height 14
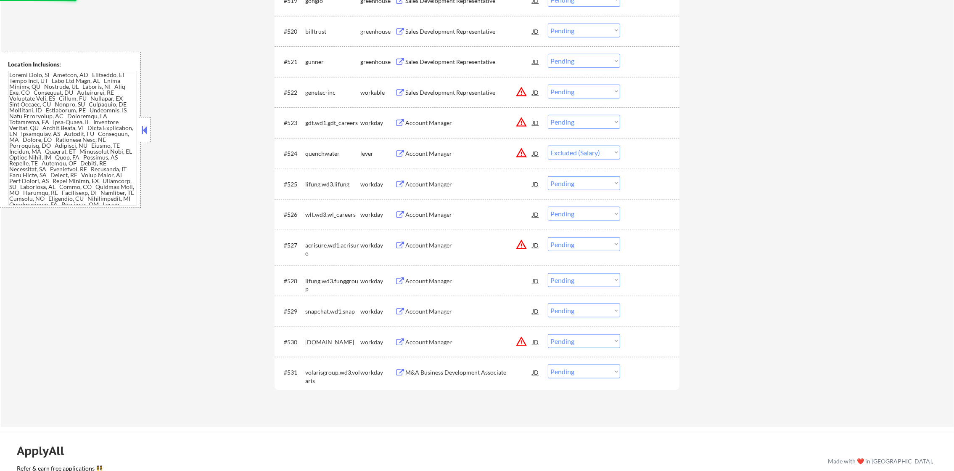
scroll to position [934, 0]
click at [521, 121] on button "warning_amber" at bounding box center [522, 123] width 12 height 12
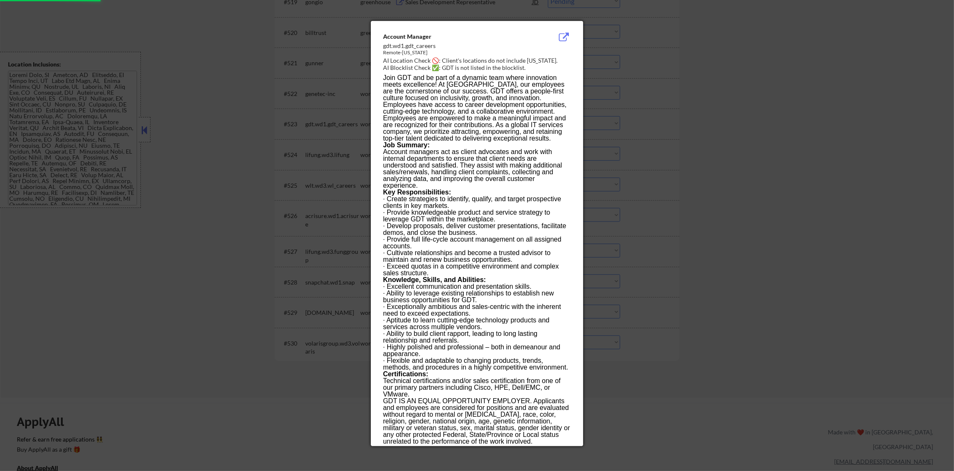
click at [630, 100] on div at bounding box center [477, 235] width 954 height 471
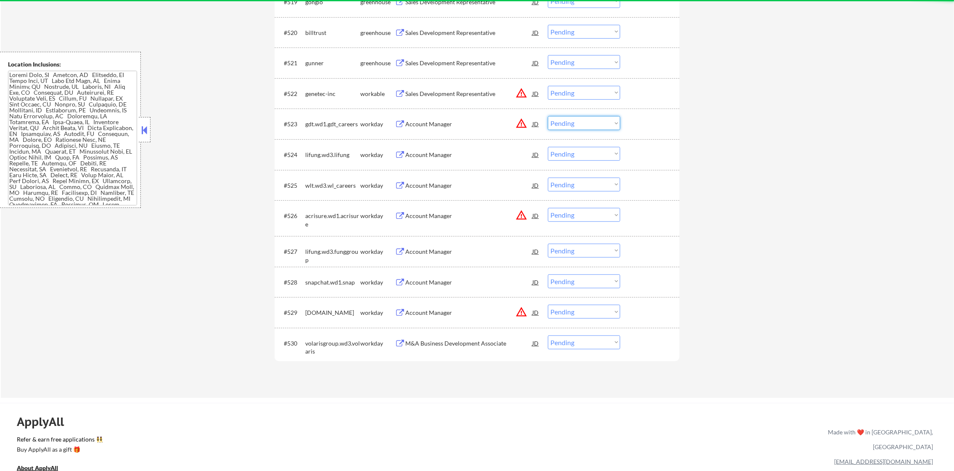
click at [594, 124] on select "Choose an option... Pending Applied Excluded (Questions) Excluded (Expired) Exc…" at bounding box center [584, 123] width 72 height 14
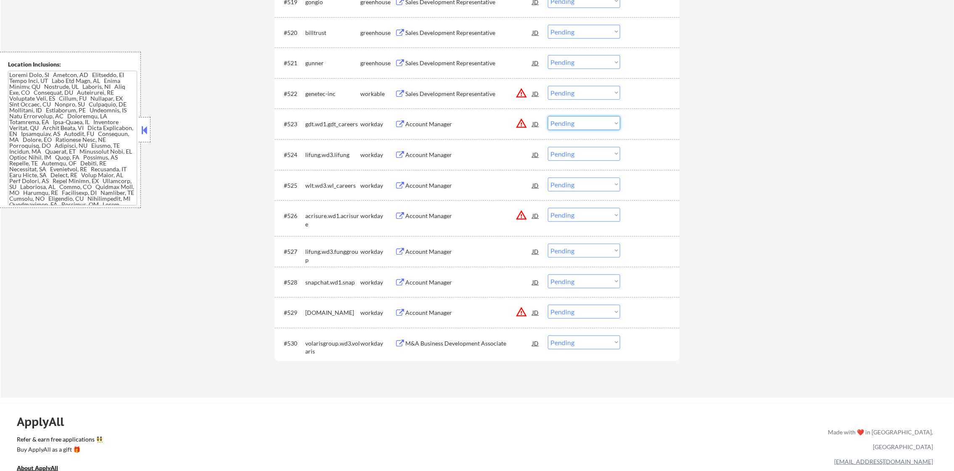
click at [520, 89] on button "warning_amber" at bounding box center [522, 93] width 12 height 12
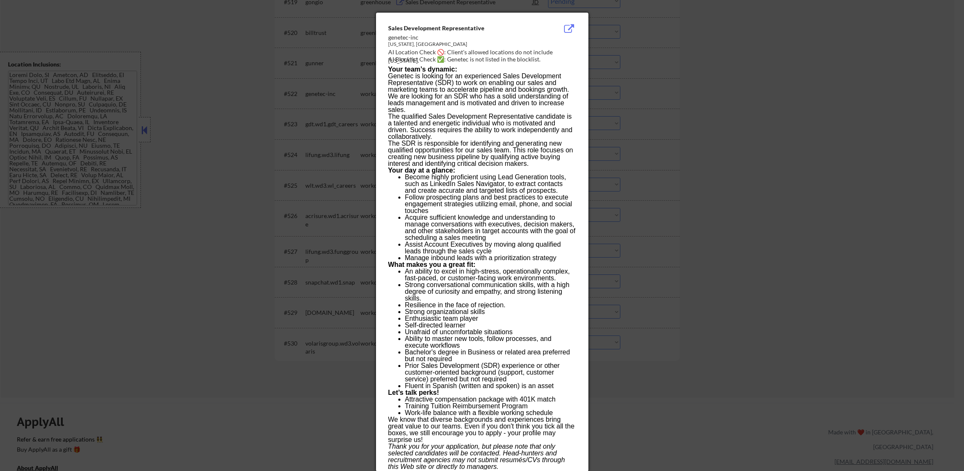
click at [622, 76] on div at bounding box center [482, 235] width 964 height 471
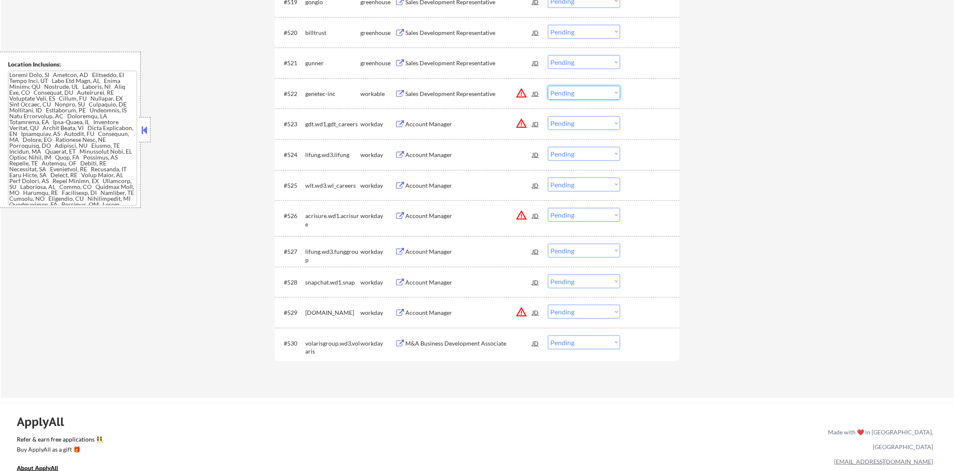
click at [589, 97] on select "Choose an option... Pending Applied Excluded (Questions) Excluded (Expired) Exc…" at bounding box center [584, 93] width 72 height 14
click at [548, 86] on select "Choose an option... Pending Applied Excluded (Questions) Excluded (Expired) Exc…" at bounding box center [584, 93] width 72 height 14
click at [464, 60] on div "Sales Development Representative" at bounding box center [468, 63] width 127 height 8
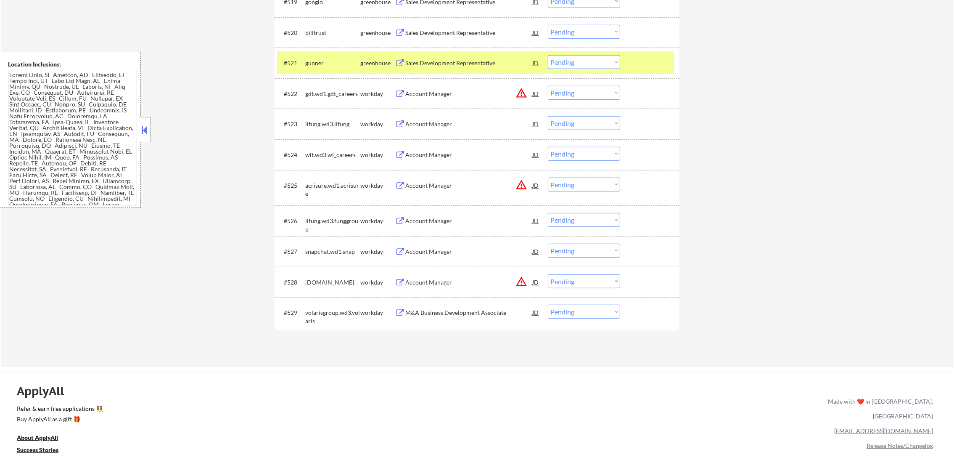
scroll to position [119, 0]
click at [566, 65] on select "Choose an option... Pending Applied Excluded (Questions) Excluded (Expired) Exc…" at bounding box center [584, 62] width 72 height 14
click at [548, 55] on select "Choose an option... Pending Applied Excluded (Questions) Excluded (Expired) Exc…" at bounding box center [584, 62] width 72 height 14
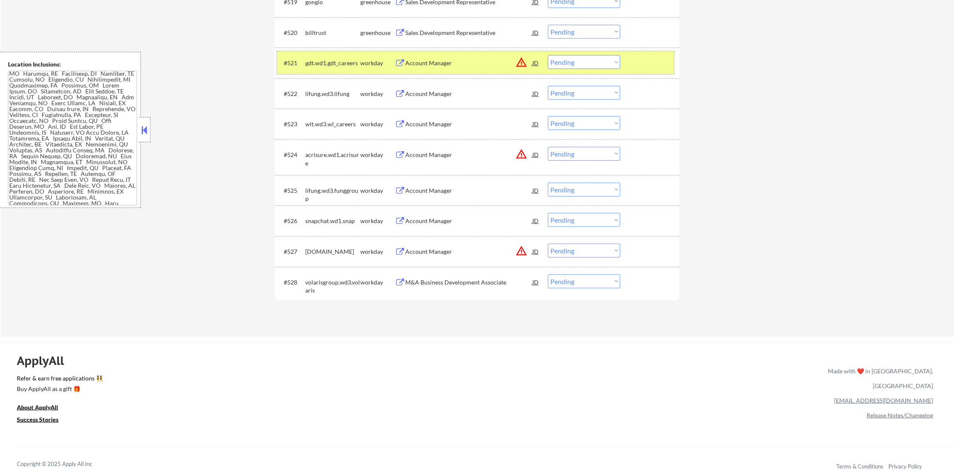
click at [339, 60] on div "gdt.wd1.gdt_careers" at bounding box center [332, 63] width 55 height 8
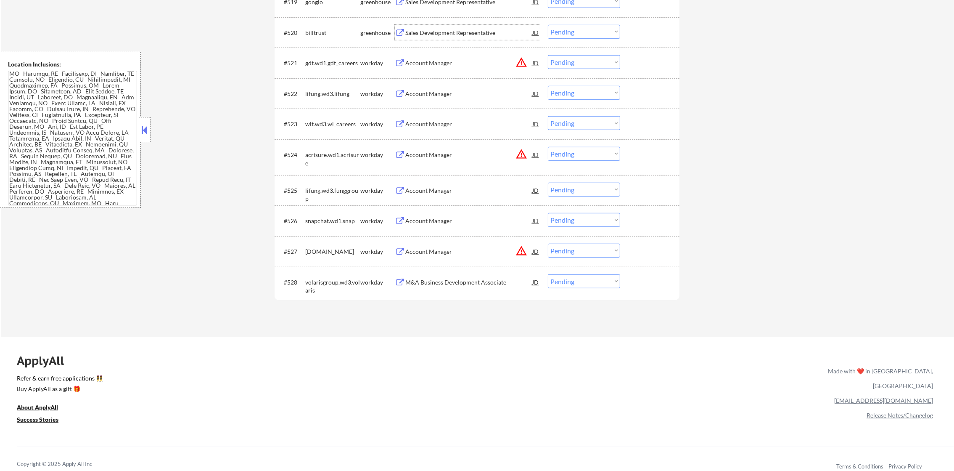
click at [495, 31] on div "Sales Development Representative" at bounding box center [468, 33] width 127 height 8
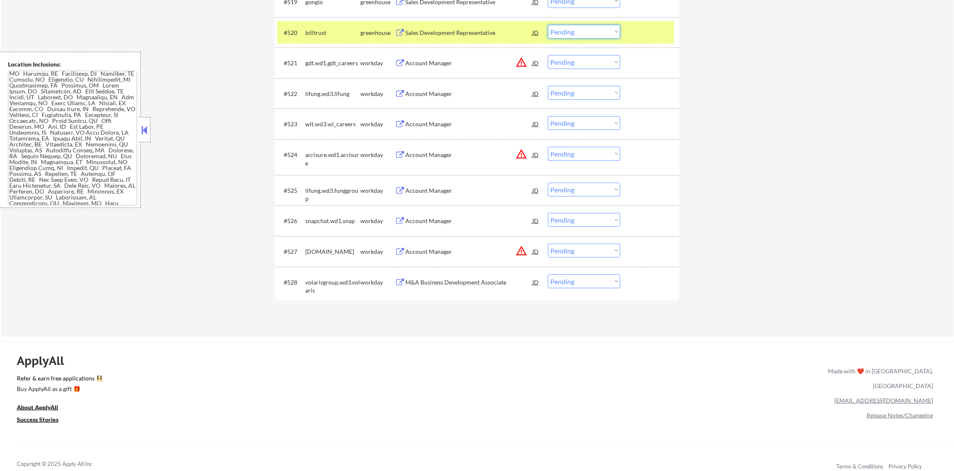
click at [579, 29] on select "Choose an option... Pending Applied Excluded (Questions) Excluded (Expired) Exc…" at bounding box center [584, 32] width 72 height 14
click at [548, 25] on select "Choose an option... Pending Applied Excluded (Questions) Excluded (Expired) Exc…" at bounding box center [584, 32] width 72 height 14
click at [335, 29] on div "billtrust" at bounding box center [332, 33] width 55 height 8
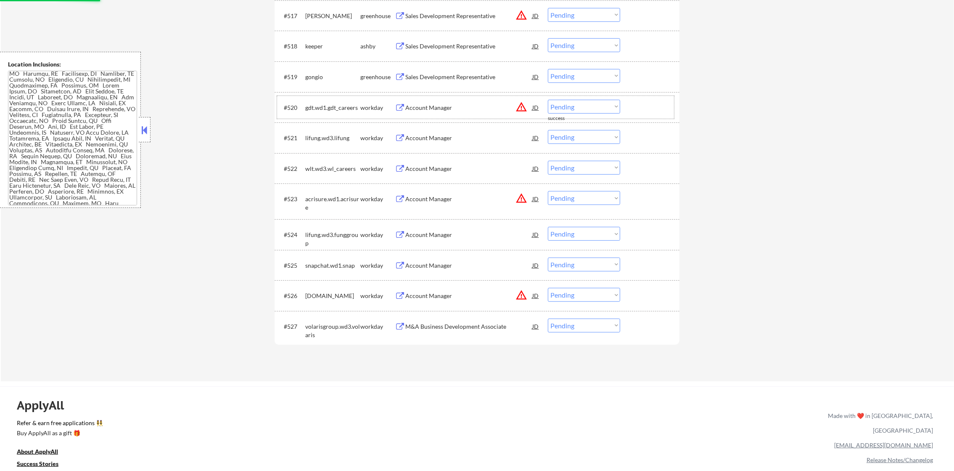
scroll to position [849, 0]
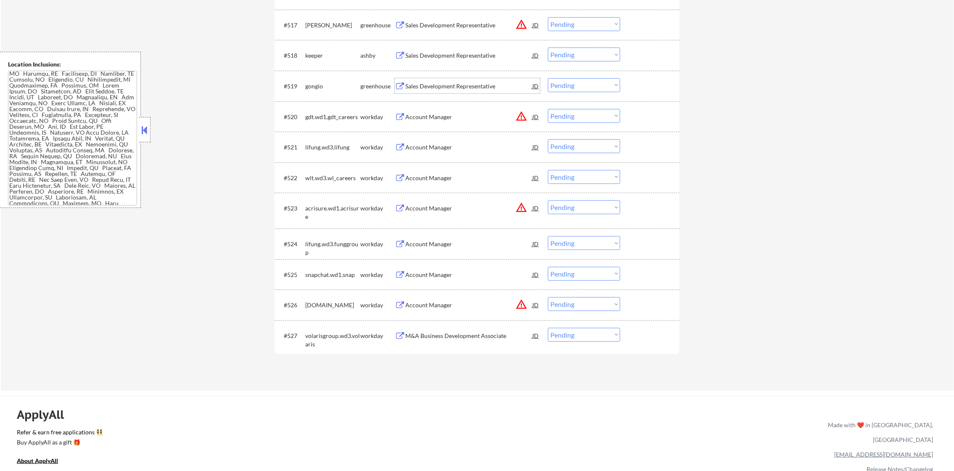
click at [473, 82] on div "Sales Development Representative" at bounding box center [468, 86] width 127 height 8
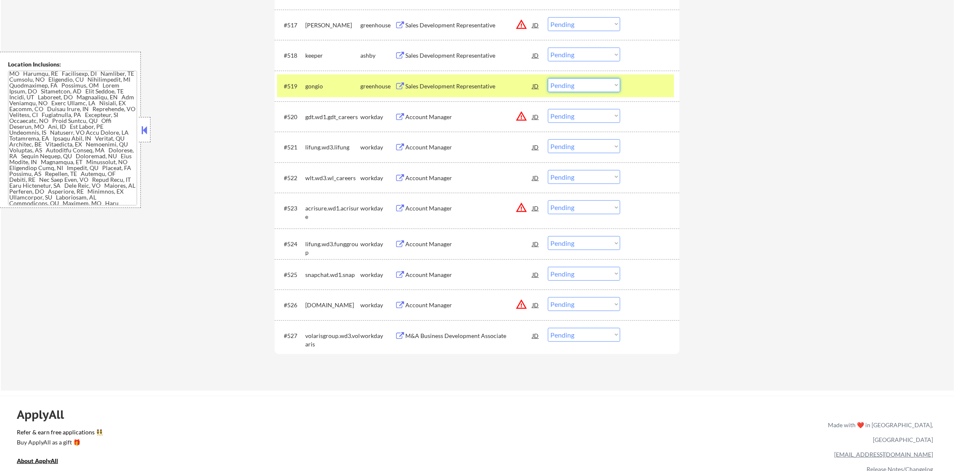
click at [579, 83] on select "Choose an option... Pending Applied Excluded (Questions) Excluded (Expired) Exc…" at bounding box center [584, 85] width 72 height 14
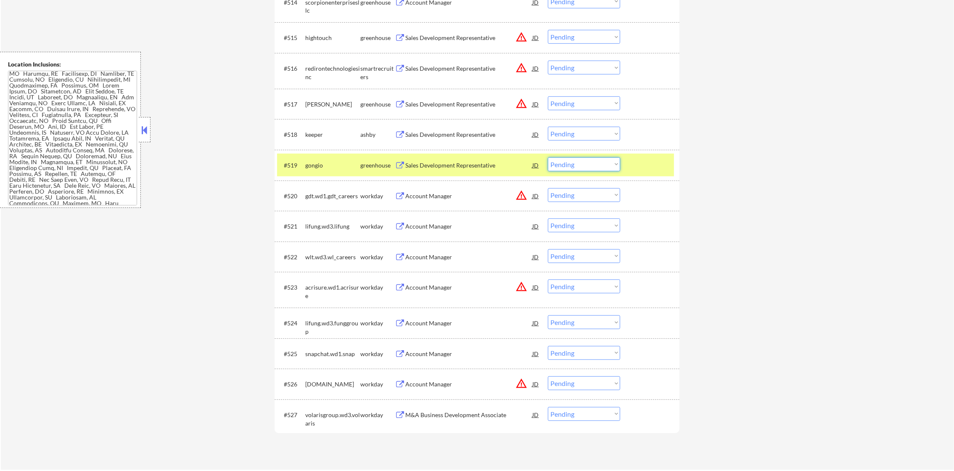
scroll to position [765, 0]
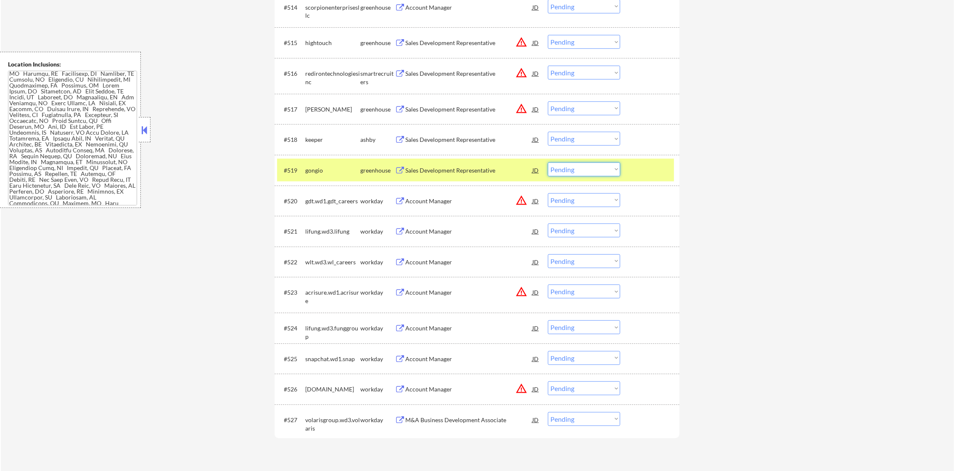
click at [587, 169] on select "Choose an option... Pending Applied Excluded (Questions) Excluded (Expired) Exc…" at bounding box center [584, 169] width 72 height 14
click at [307, 177] on div "#519 gongio greenhouse Sales Development Representative JD warning_amber Choose…" at bounding box center [475, 170] width 397 height 23
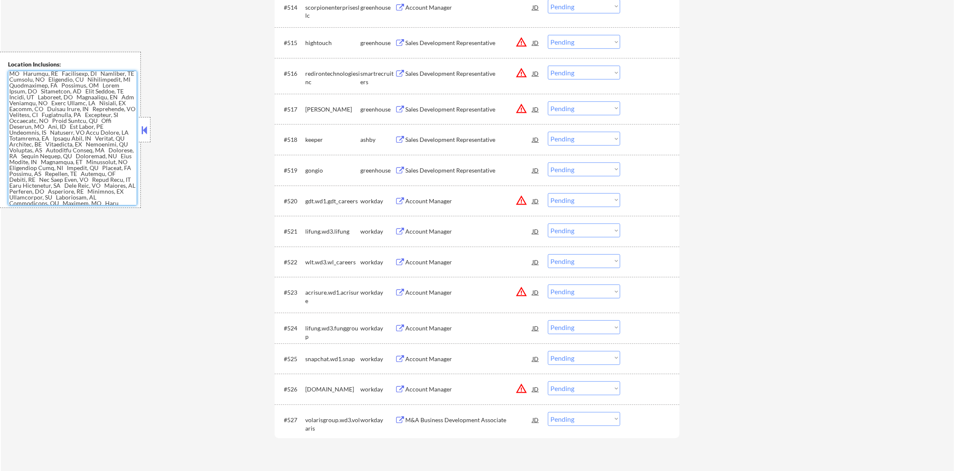
click at [122, 157] on textarea at bounding box center [72, 138] width 129 height 135
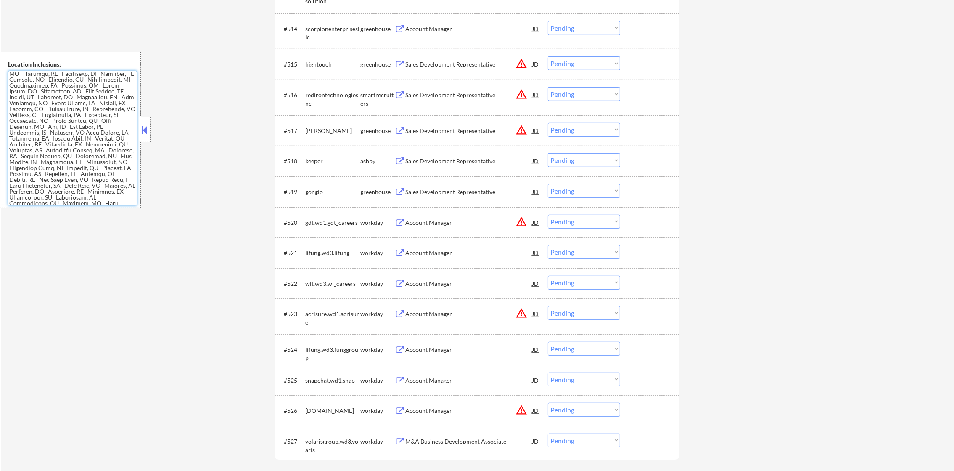
click at [570, 189] on select "Choose an option... Pending Applied Excluded (Questions) Excluded (Expired) Exc…" at bounding box center [584, 191] width 72 height 14
click at [548, 184] on select "Choose an option... Pending Applied Excluded (Questions) Excluded (Expired) Exc…" at bounding box center [584, 191] width 72 height 14
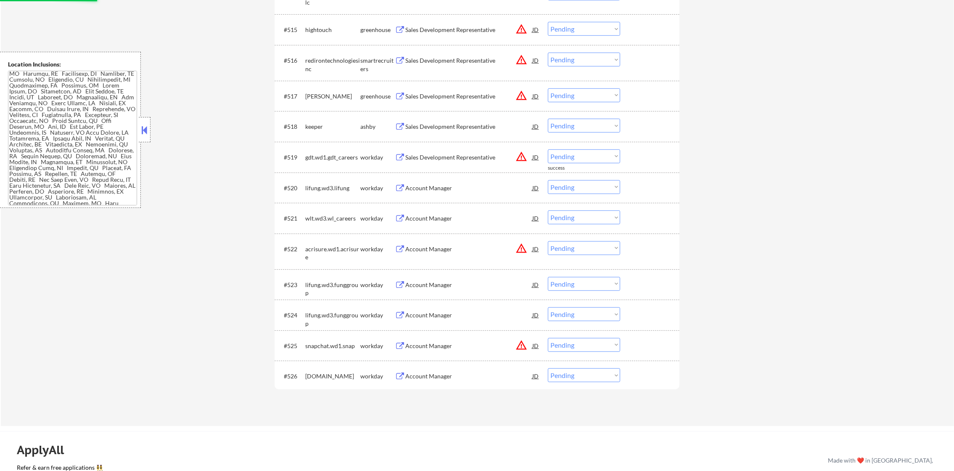
scroll to position [765, 0]
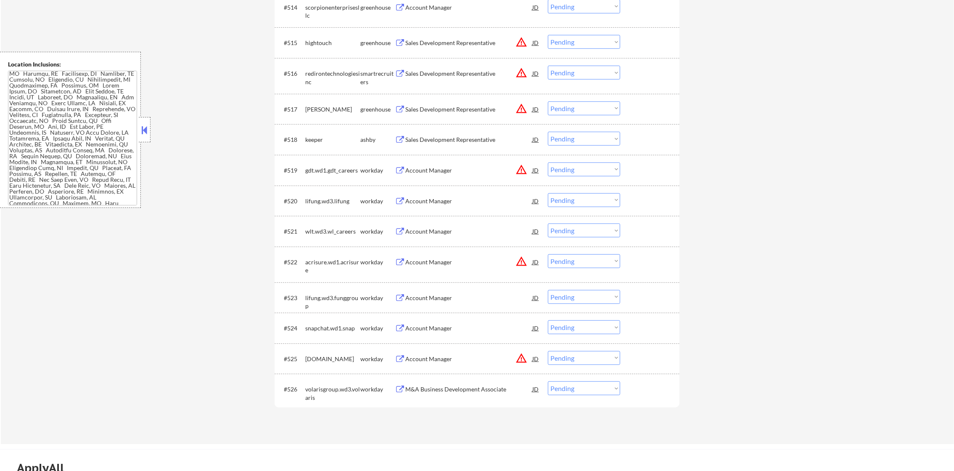
click at [479, 137] on div "Sales Development Representative" at bounding box center [468, 139] width 127 height 8
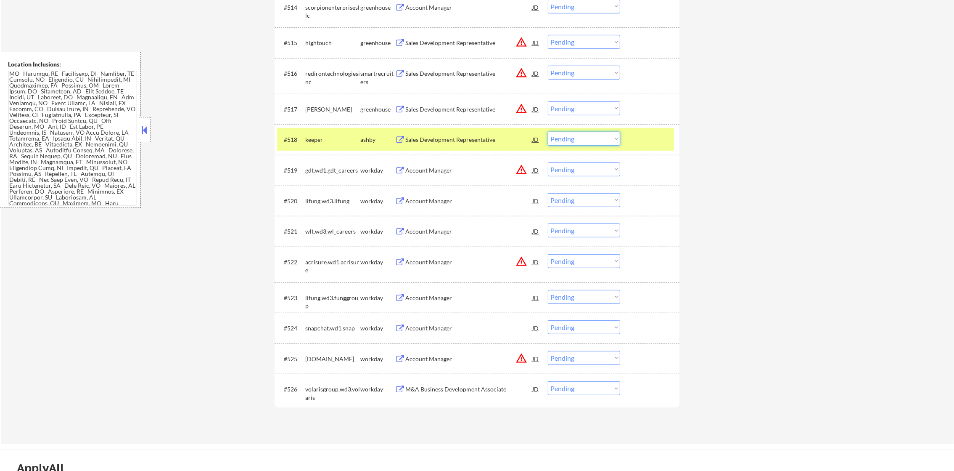
click at [576, 139] on select "Choose an option... Pending Applied Excluded (Questions) Excluded (Expired) Exc…" at bounding box center [584, 139] width 72 height 14
click at [548, 132] on select "Choose an option... Pending Applied Excluded (Questions) Excluded (Expired) Exc…" at bounding box center [584, 139] width 72 height 14
click at [326, 138] on div "keeper" at bounding box center [332, 139] width 55 height 8
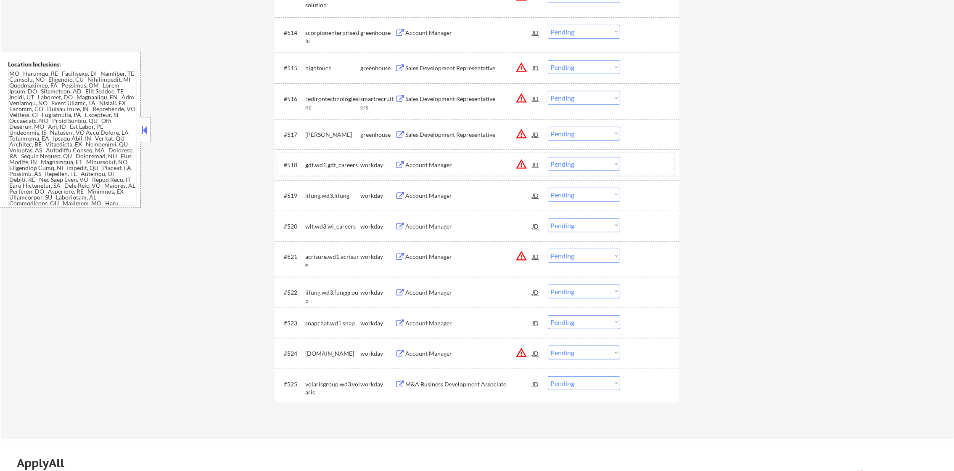
scroll to position [748, 0]
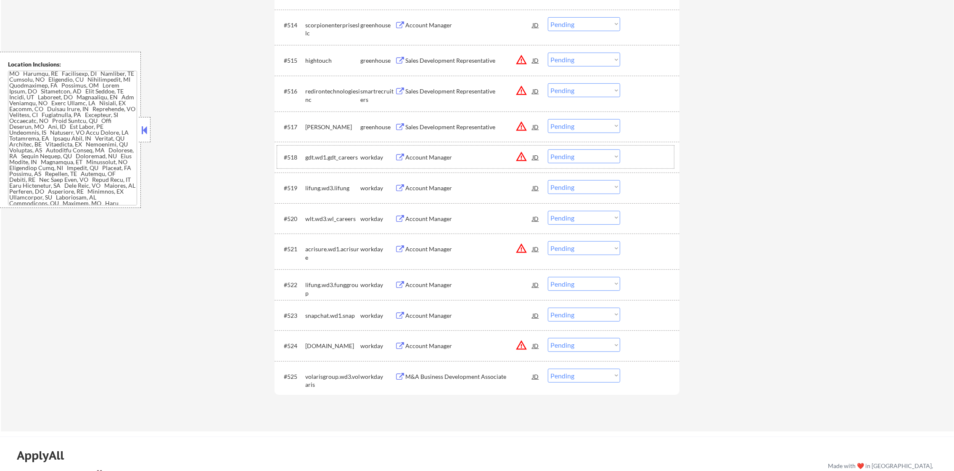
click at [524, 125] on button "warning_amber" at bounding box center [522, 126] width 12 height 12
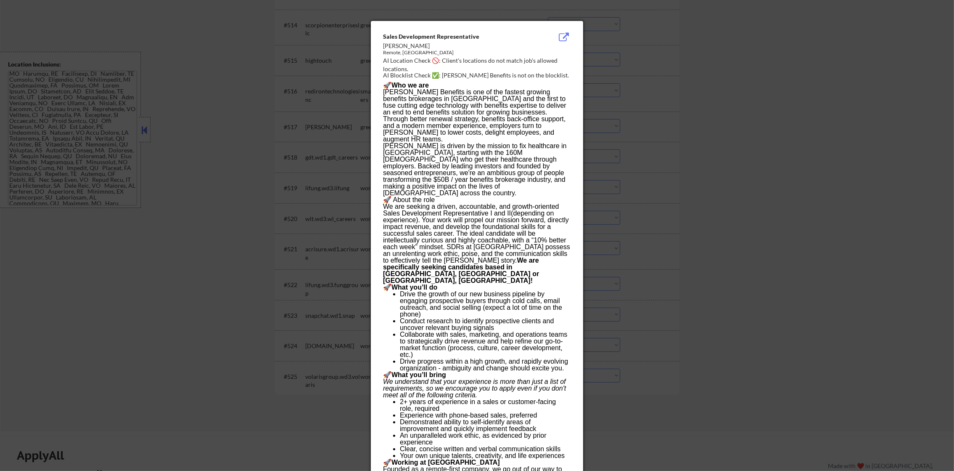
click at [622, 106] on div at bounding box center [477, 235] width 954 height 471
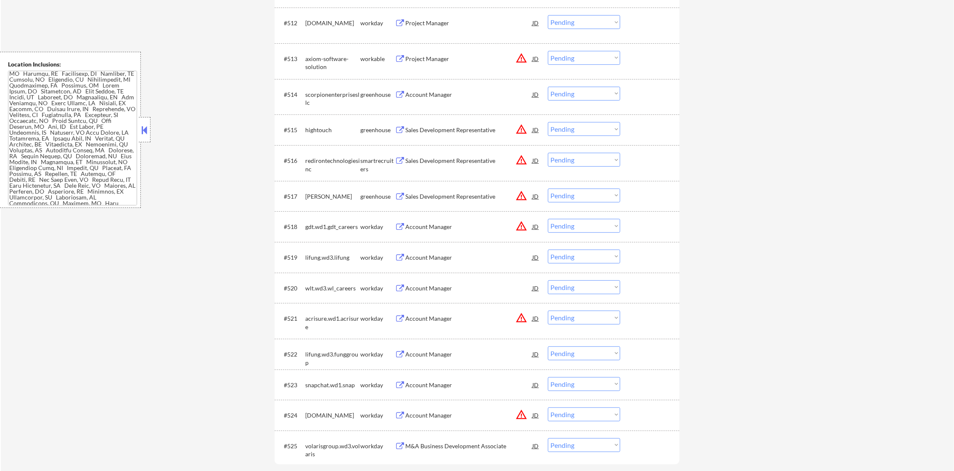
scroll to position [663, 0]
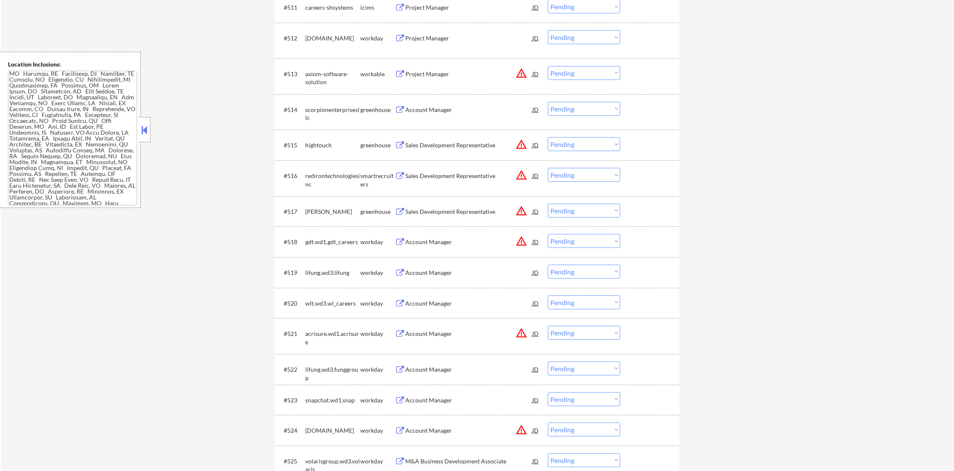
click at [441, 106] on div "Account Manager" at bounding box center [468, 110] width 127 height 8
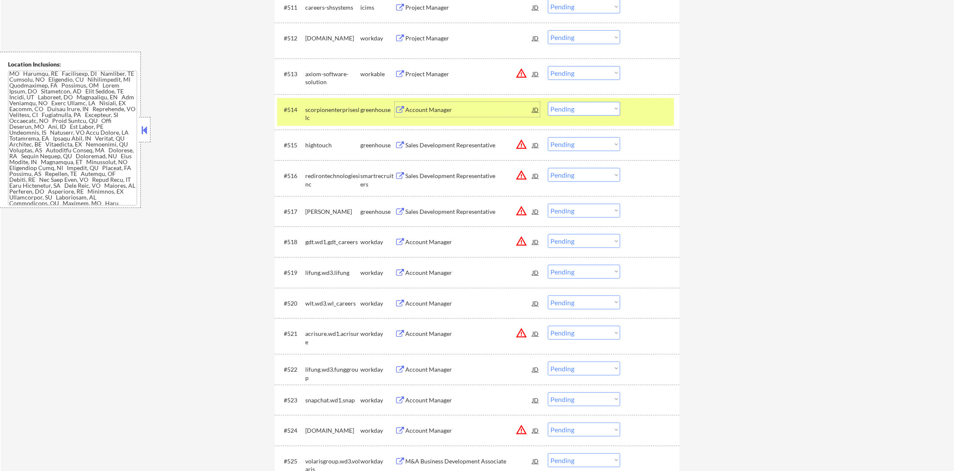
click at [571, 110] on select "Choose an option... Pending Applied Excluded (Questions) Excluded (Expired) Exc…" at bounding box center [584, 109] width 72 height 14
click at [548, 102] on select "Choose an option... Pending Applied Excluded (Questions) Excluded (Expired) Exc…" at bounding box center [584, 109] width 72 height 14
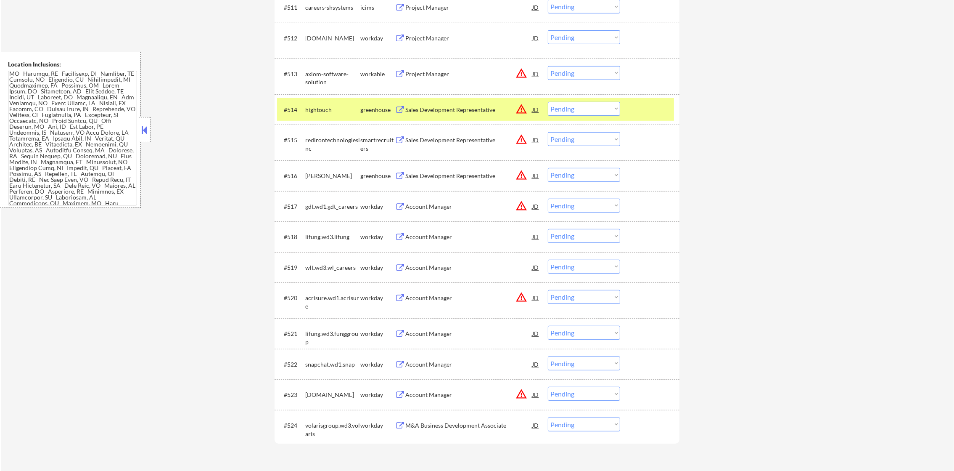
click at [318, 104] on div "hightouch" at bounding box center [332, 109] width 55 height 15
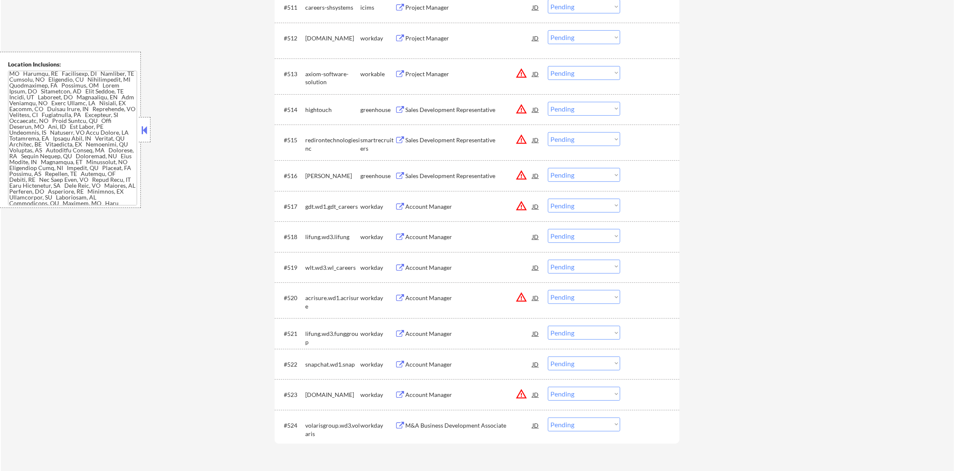
click at [523, 171] on button "warning_amber" at bounding box center [522, 175] width 12 height 12
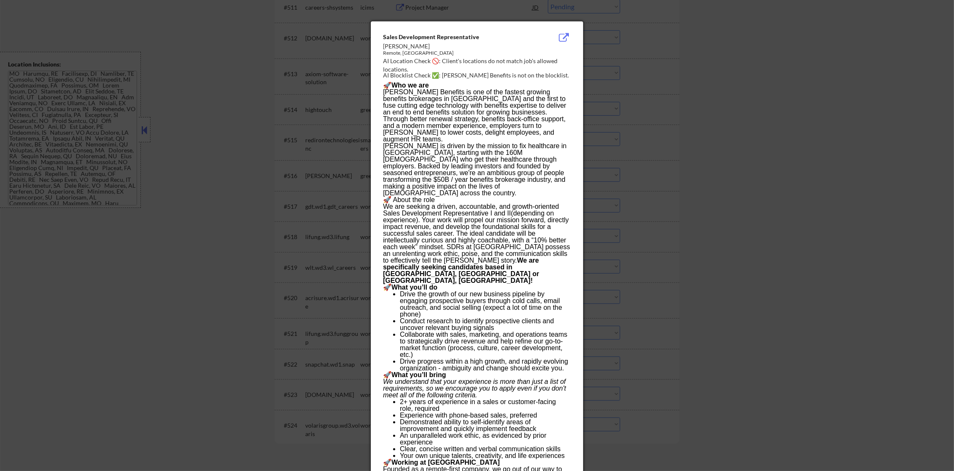
click at [649, 148] on div at bounding box center [477, 235] width 954 height 471
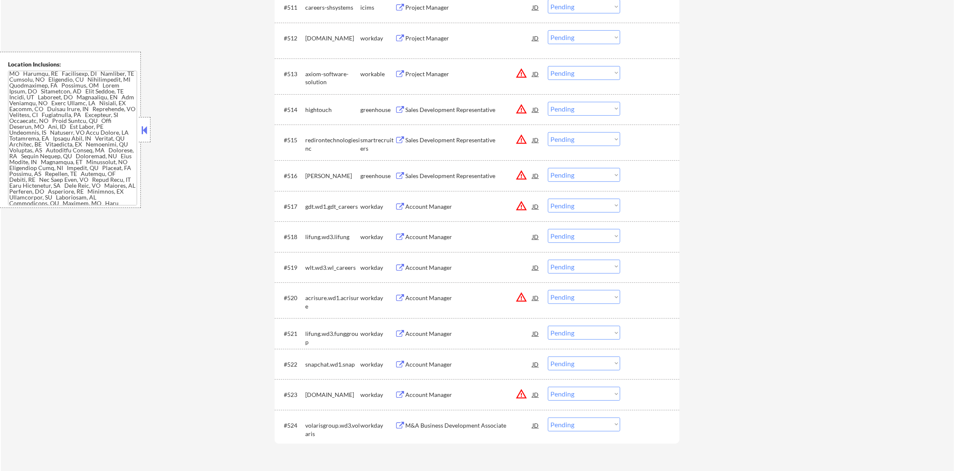
click at [521, 136] on button "warning_amber" at bounding box center [522, 139] width 12 height 12
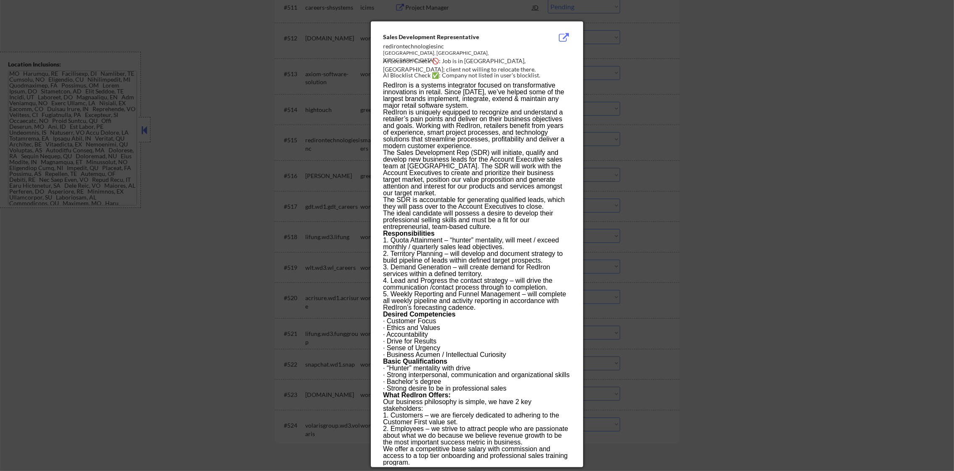
click at [621, 121] on div at bounding box center [477, 235] width 954 height 471
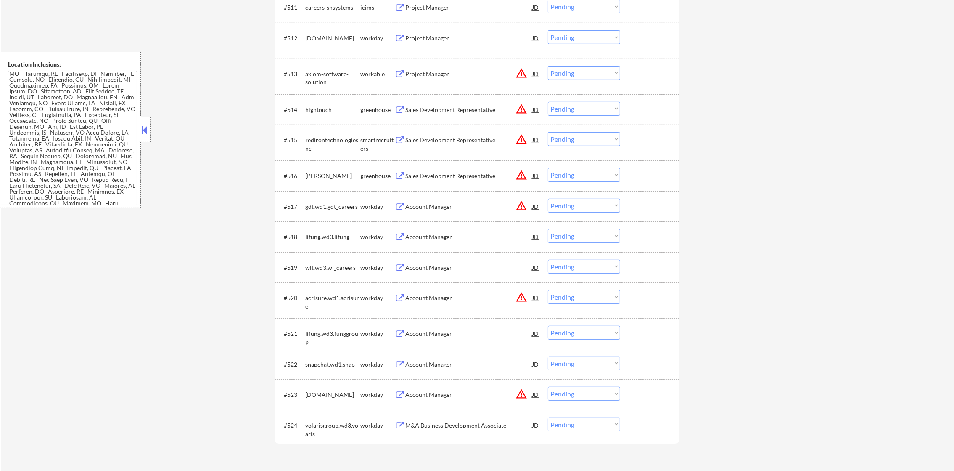
click at [591, 132] on select "Choose an option... Pending Applied Excluded (Questions) Excluded (Expired) Exc…" at bounding box center [584, 139] width 72 height 14
click at [548, 132] on select "Choose an option... Pending Applied Excluded (Questions) Excluded (Expired) Exc…" at bounding box center [584, 139] width 72 height 14
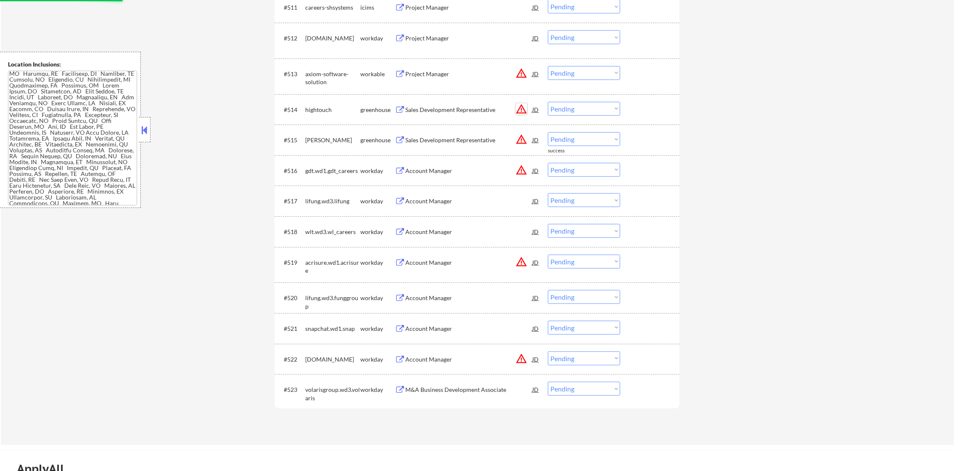
click at [525, 103] on button "warning_amber" at bounding box center [522, 109] width 12 height 12
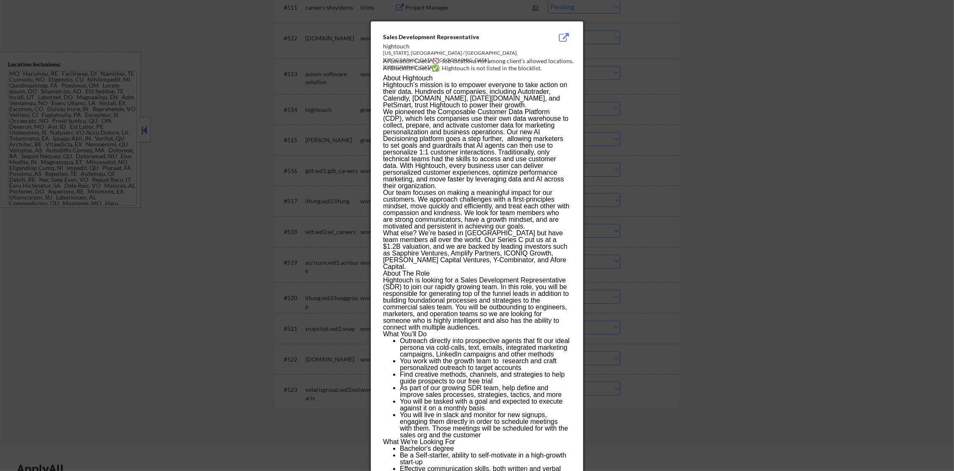
click at [592, 86] on div at bounding box center [477, 235] width 954 height 471
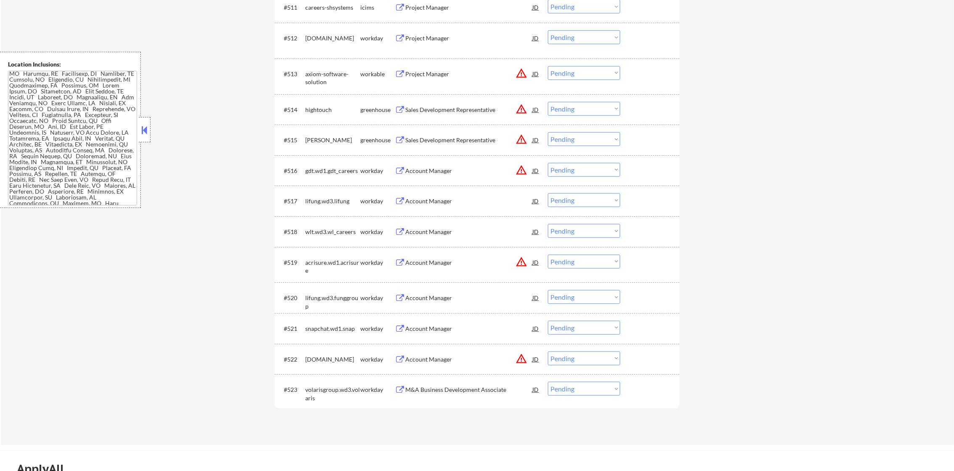
click at [491, 136] on div "Sales Development Representative" at bounding box center [468, 140] width 127 height 8
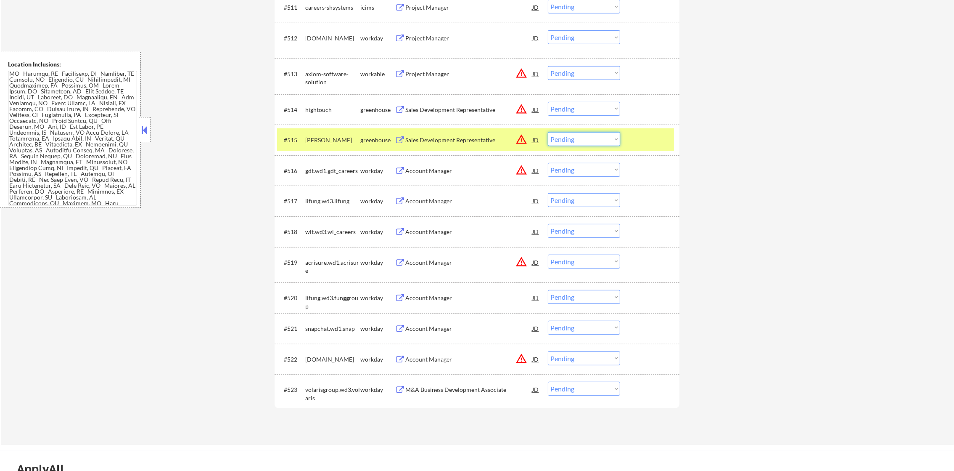
click at [568, 140] on select "Choose an option... Pending Applied Excluded (Questions) Excluded (Expired) Exc…" at bounding box center [584, 139] width 72 height 14
click at [521, 141] on button "warning_amber" at bounding box center [522, 139] width 12 height 12
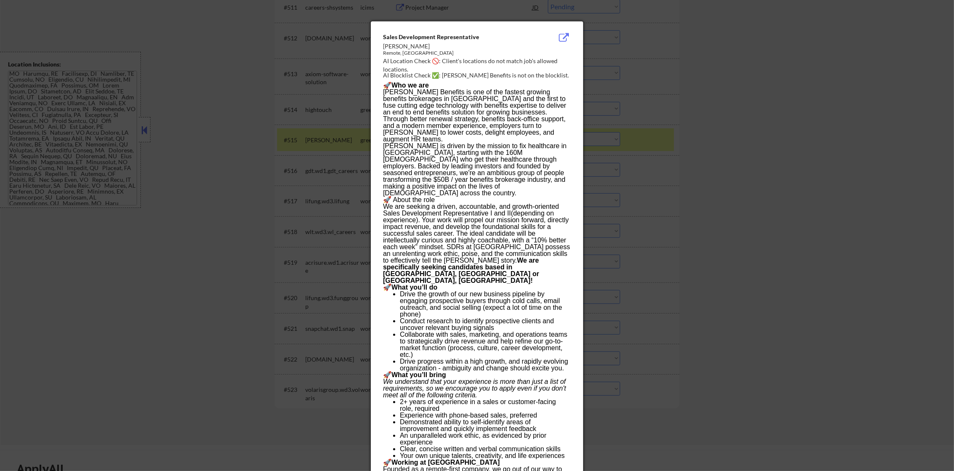
click at [617, 134] on div at bounding box center [477, 235] width 954 height 471
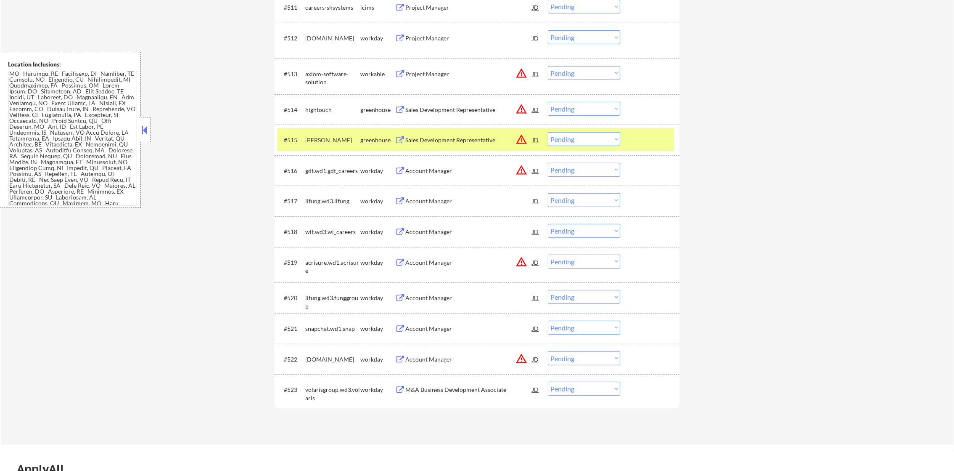
click at [581, 142] on select "Choose an option... Pending Applied Excluded (Questions) Excluded (Expired) Exc…" at bounding box center [584, 139] width 72 height 14
click at [548, 132] on select "Choose an option... Pending Applied Excluded (Questions) Excluded (Expired) Exc…" at bounding box center [584, 139] width 72 height 14
drag, startPoint x: 331, startPoint y: 136, endPoint x: 397, endPoint y: 121, distance: 67.7
click at [330, 136] on div "[PERSON_NAME]" at bounding box center [332, 140] width 55 height 8
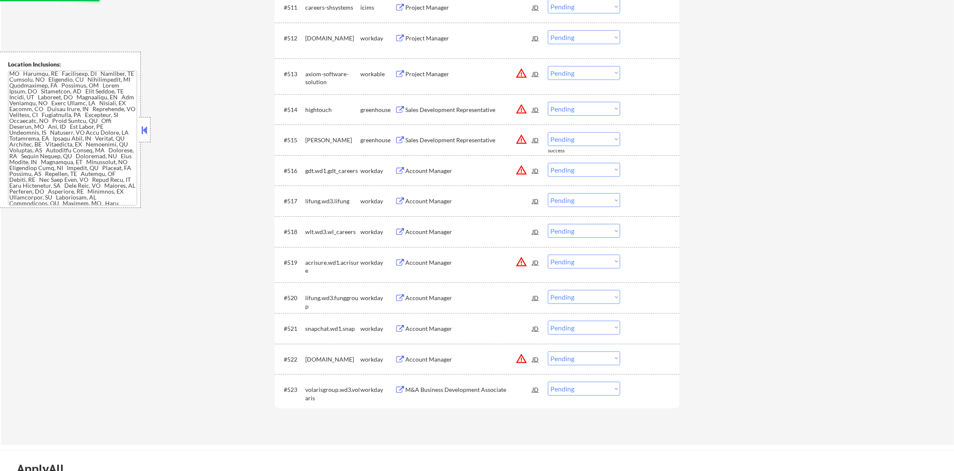
click at [518, 108] on button "warning_amber" at bounding box center [522, 109] width 12 height 12
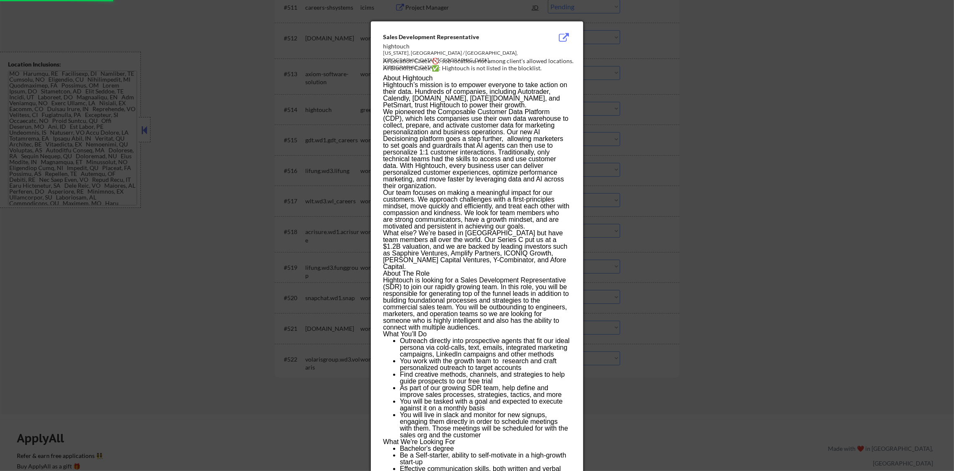
click at [596, 88] on div at bounding box center [477, 235] width 954 height 471
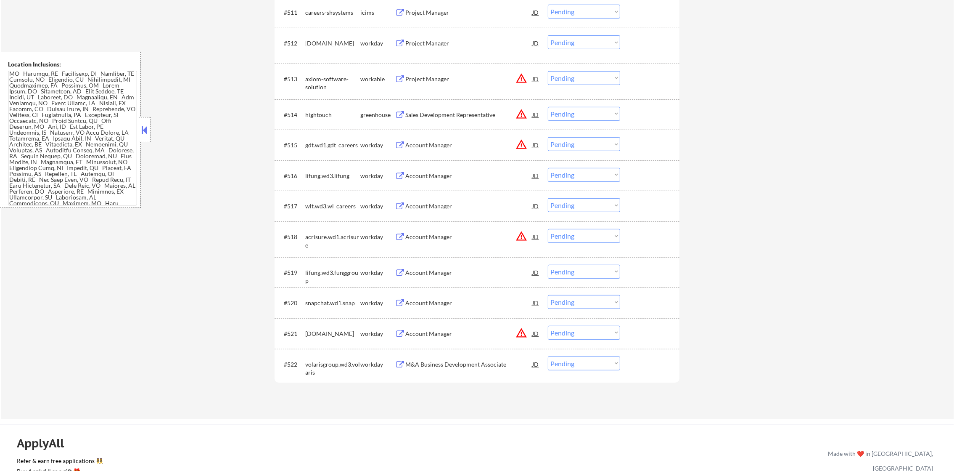
scroll to position [622, 0]
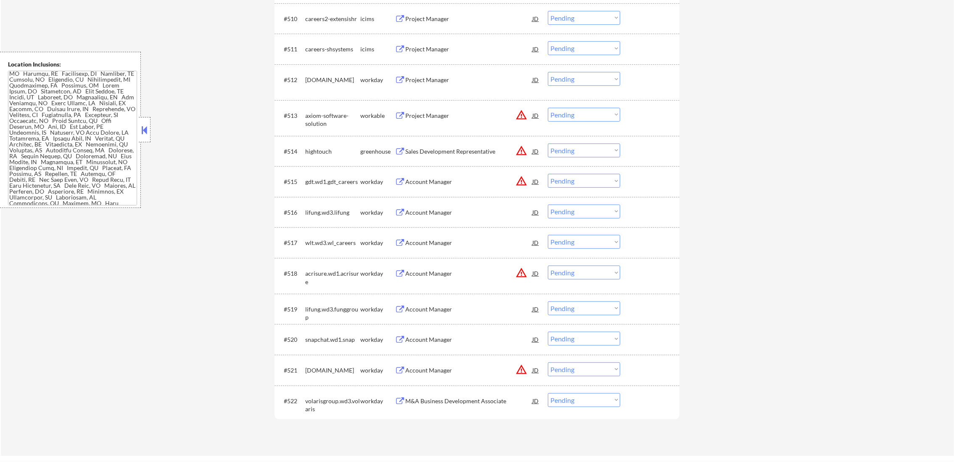
click at [498, 149] on div "Sales Development Representative" at bounding box center [468, 151] width 127 height 8
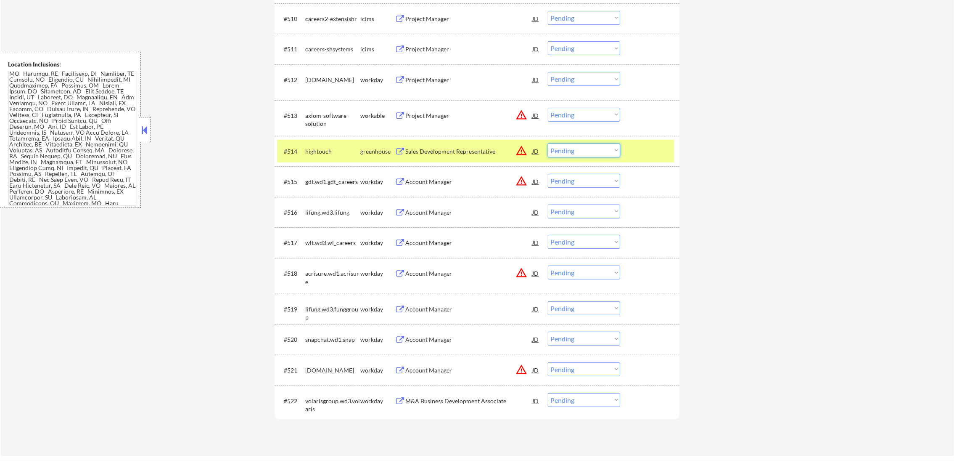
click at [563, 149] on select "Choose an option... Pending Applied Excluded (Questions) Excluded (Expired) Exc…" at bounding box center [584, 150] width 72 height 14
click at [548, 143] on select "Choose an option... Pending Applied Excluded (Questions) Excluded (Expired) Exc…" at bounding box center [584, 150] width 72 height 14
click at [312, 151] on div "hightouch" at bounding box center [332, 151] width 55 height 8
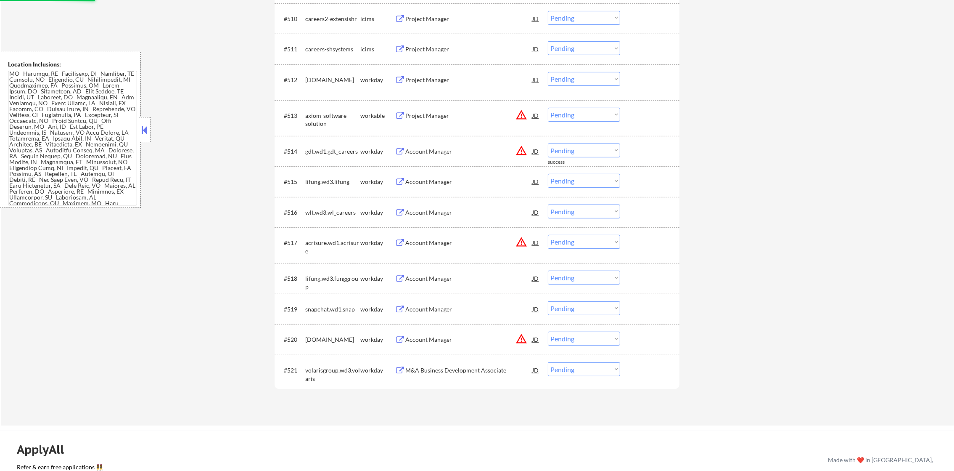
click at [524, 114] on button "warning_amber" at bounding box center [522, 115] width 12 height 12
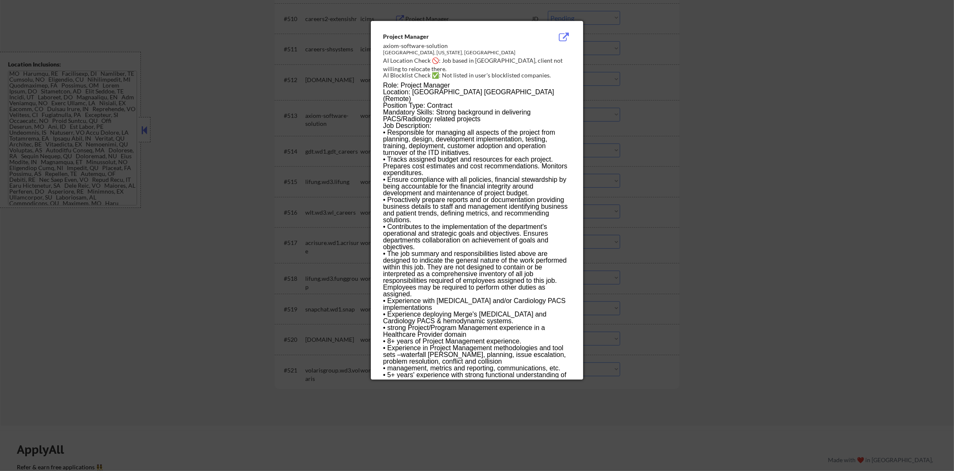
click at [591, 99] on div at bounding box center [477, 235] width 954 height 471
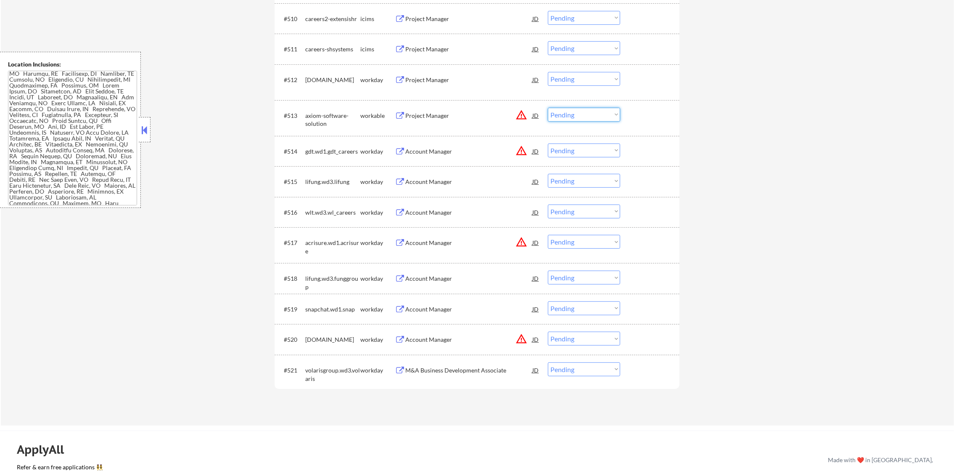
click at [571, 116] on select "Choose an option... Pending Applied Excluded (Questions) Excluded (Expired) Exc…" at bounding box center [584, 115] width 72 height 14
click at [548, 108] on select "Choose an option... Pending Applied Excluded (Questions) Excluded (Expired) Exc…" at bounding box center [584, 115] width 72 height 14
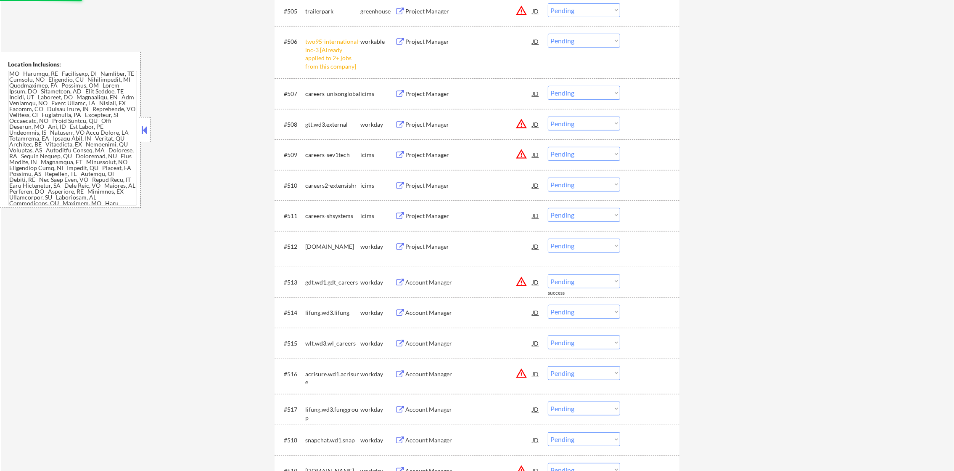
scroll to position [453, 0]
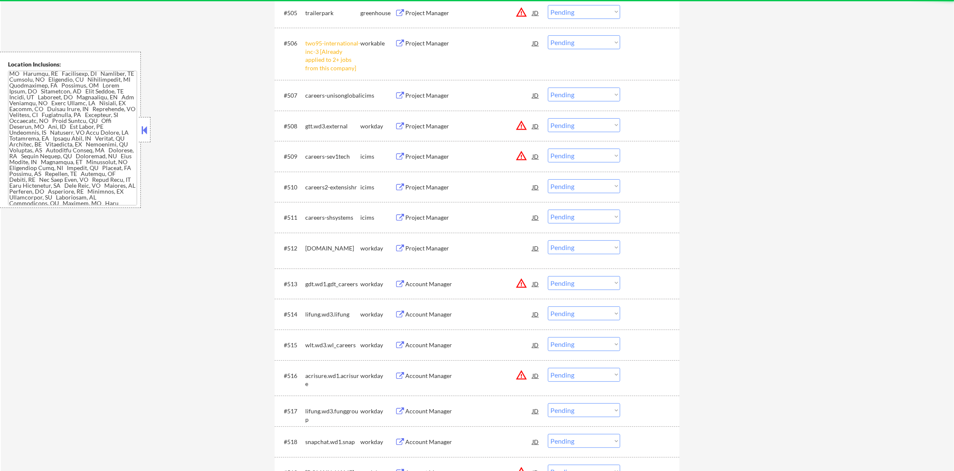
drag, startPoint x: 552, startPoint y: 42, endPoint x: 555, endPoint y: 48, distance: 6.6
click at [552, 42] on select "Choose an option... Pending Applied Excluded (Questions) Excluded (Expired) Exc…" at bounding box center [584, 42] width 72 height 14
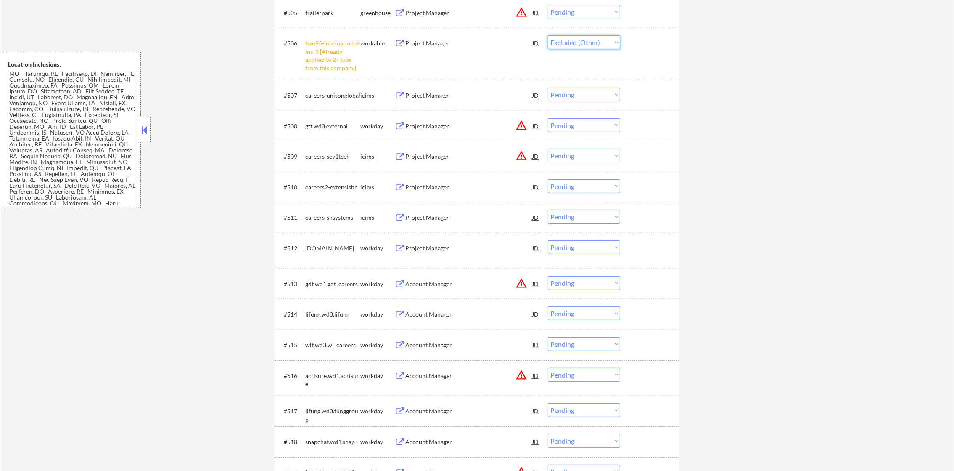
click at [548, 35] on select "Choose an option... Pending Applied Excluded (Questions) Excluded (Expired) Exc…" at bounding box center [584, 42] width 72 height 14
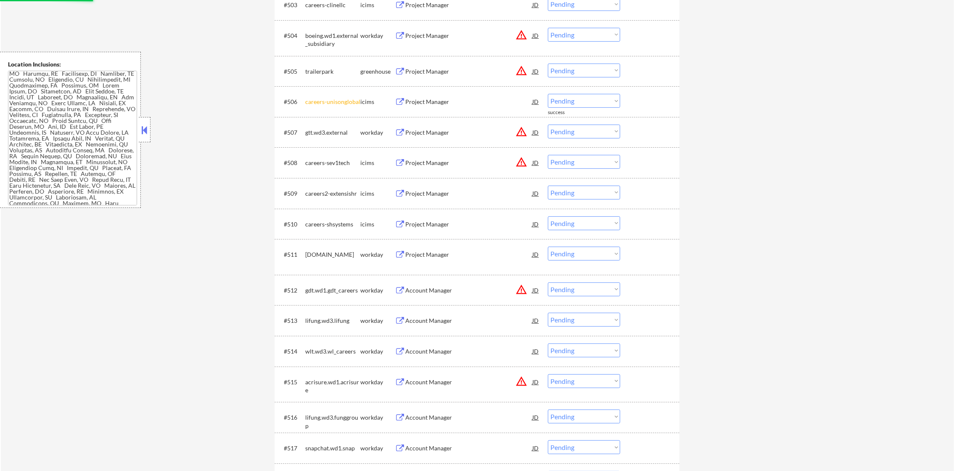
scroll to position [390, 0]
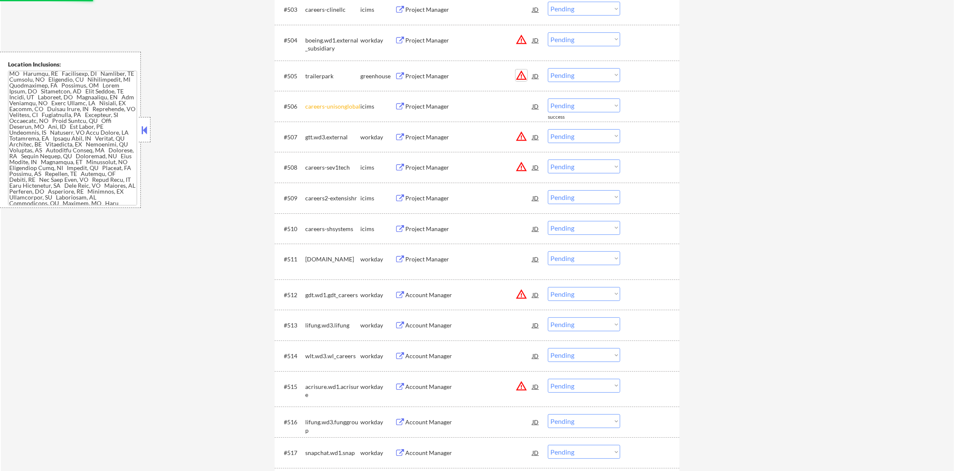
click at [518, 71] on button "warning_amber" at bounding box center [522, 75] width 12 height 12
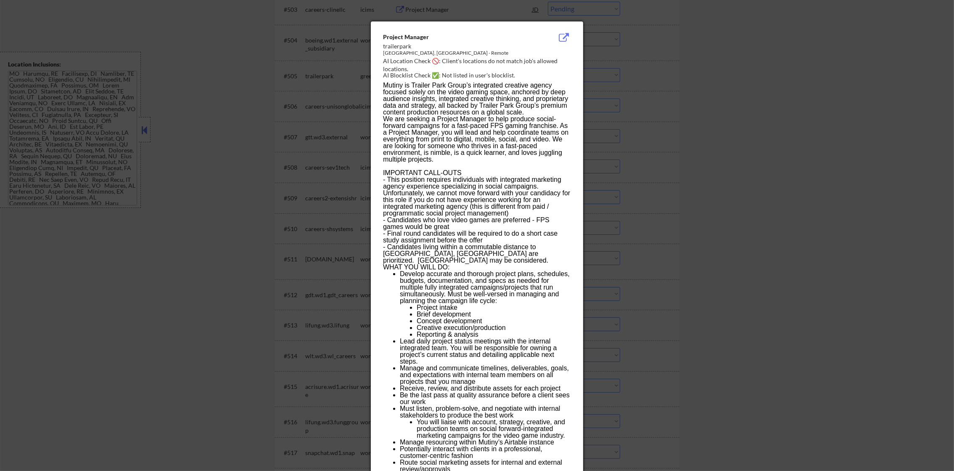
click at [595, 71] on div at bounding box center [477, 235] width 954 height 471
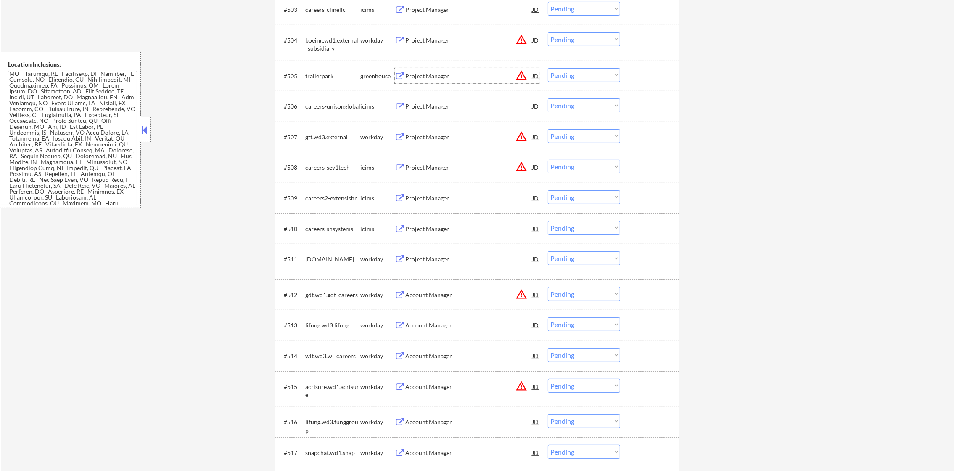
click at [453, 73] on div "Project Manager" at bounding box center [468, 76] width 127 height 8
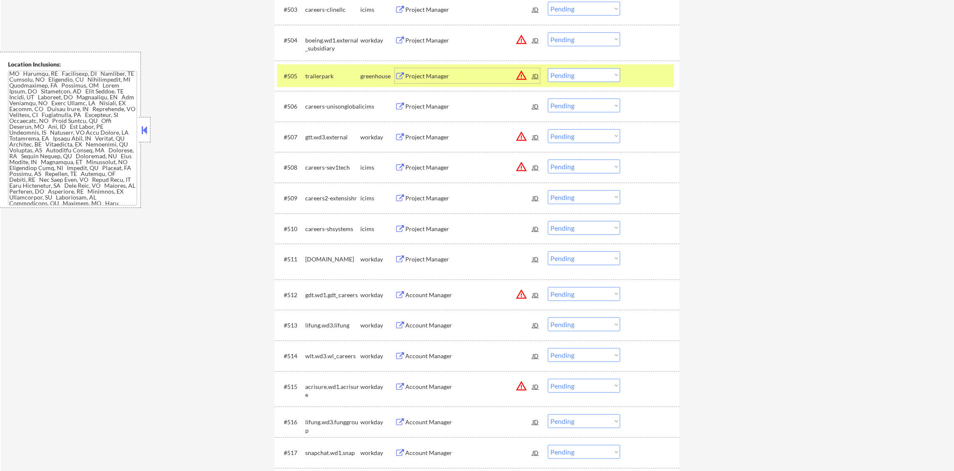
click at [575, 76] on select "Choose an option... Pending Applied Excluded (Questions) Excluded (Expired) Exc…" at bounding box center [584, 75] width 72 height 14
click at [548, 68] on select "Choose an option... Pending Applied Excluded (Questions) Excluded (Expired) Exc…" at bounding box center [584, 75] width 72 height 14
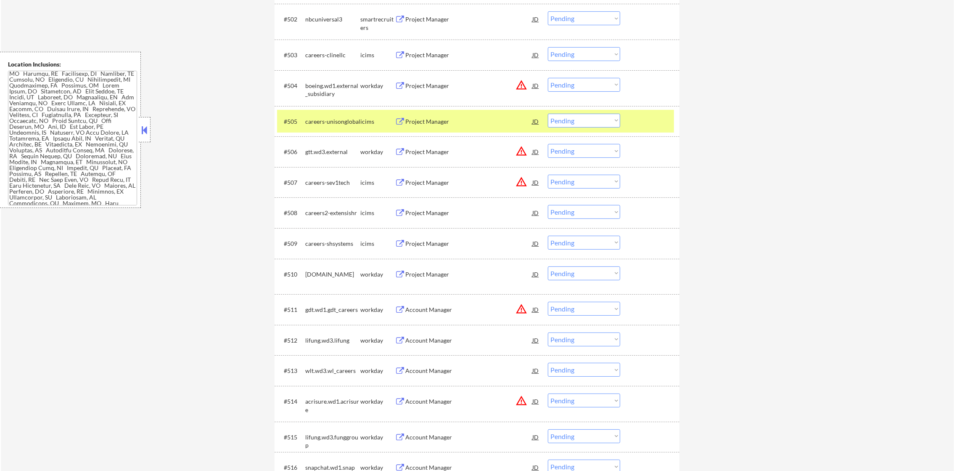
scroll to position [264, 0]
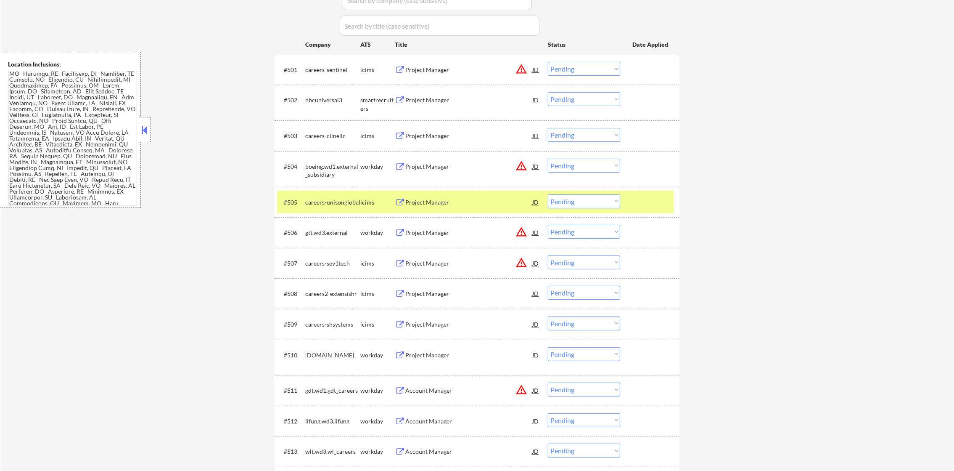
click at [325, 212] on div "#505 careers-unisonglobal icims Project Manager JD warning_amber Choose an opti…" at bounding box center [475, 201] width 397 height 23
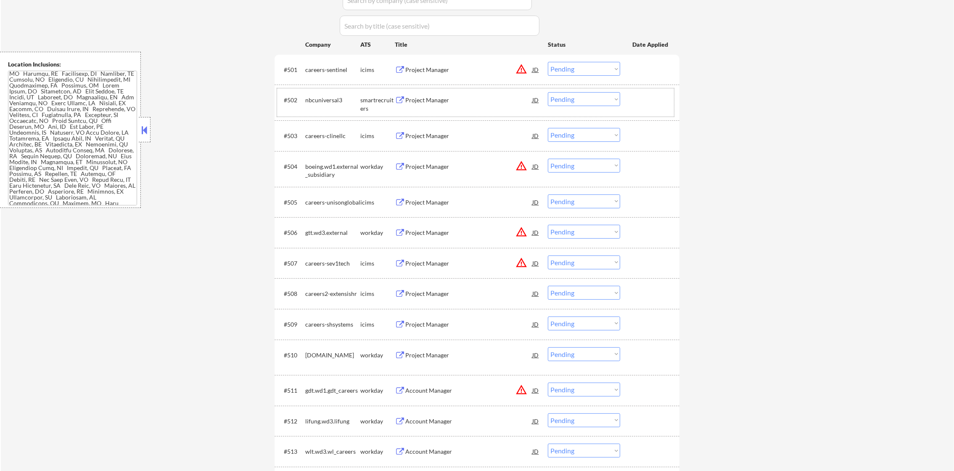
click at [463, 108] on div "#502 nbcuniversal3 smartrecruiters Project Manager JD warning_amber Choose an o…" at bounding box center [475, 102] width 397 height 28
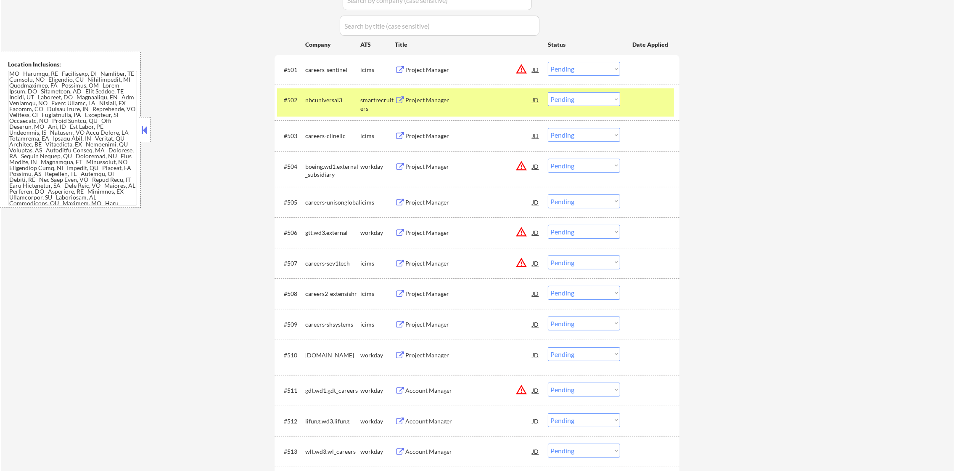
click at [448, 98] on div "Project Manager" at bounding box center [468, 100] width 127 height 8
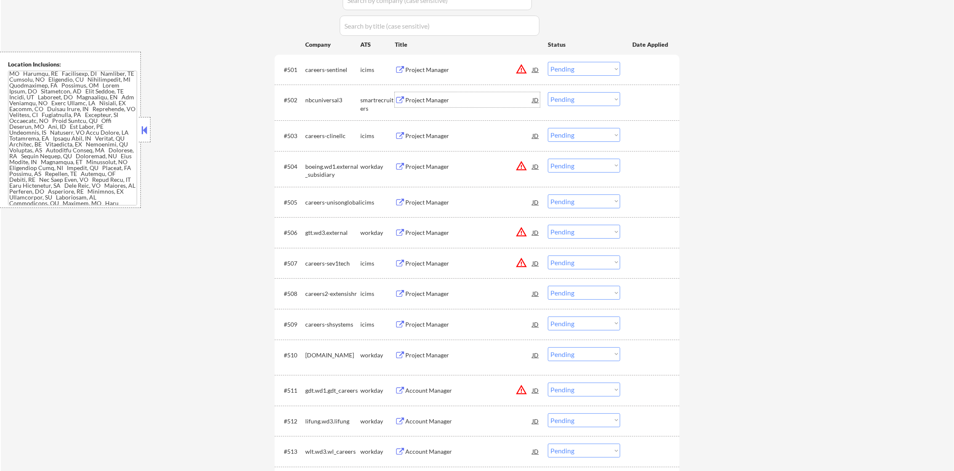
click at [469, 94] on div "Project Manager" at bounding box center [468, 99] width 127 height 15
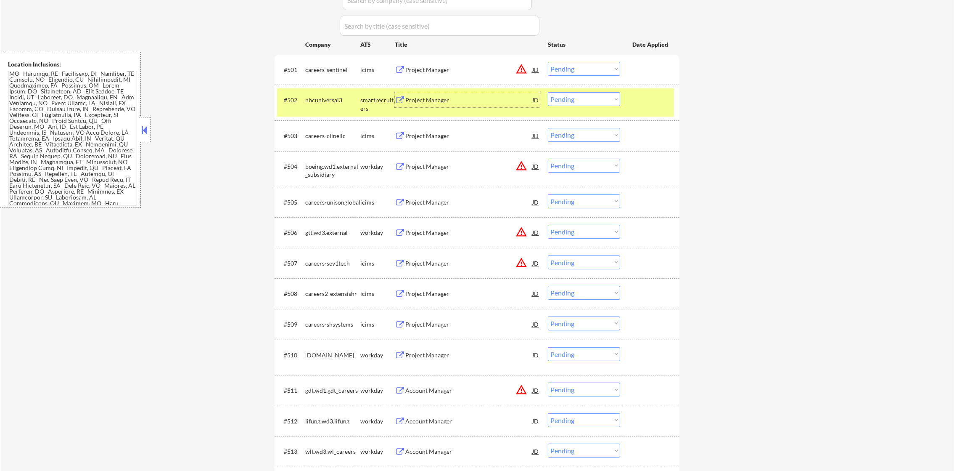
click at [330, 108] on div "#502 nbcuniversal3 smartrecruiters Project Manager JD warning_amber Choose an o…" at bounding box center [475, 102] width 397 height 28
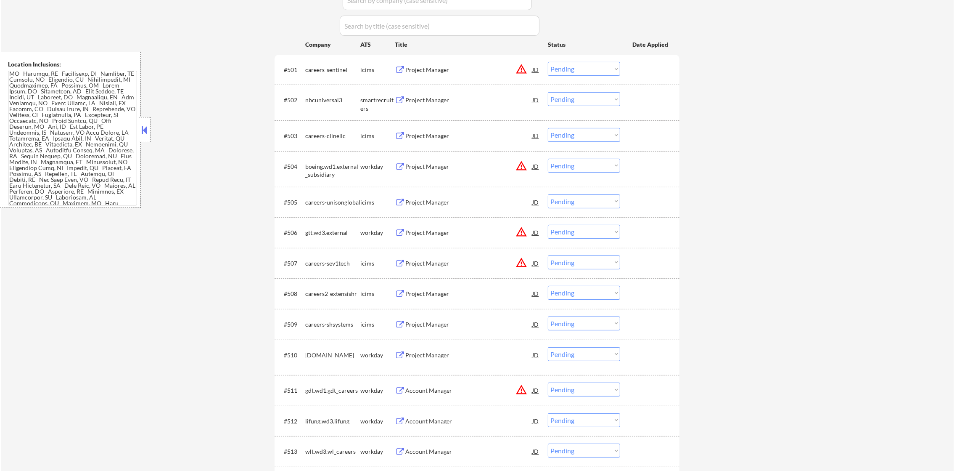
click at [605, 102] on select "Choose an option... Pending Applied Excluded (Questions) Excluded (Expired) Exc…" at bounding box center [584, 99] width 72 height 14
click at [548, 92] on select "Choose an option... Pending Applied Excluded (Questions) Excluded (Expired) Exc…" at bounding box center [584, 99] width 72 height 14
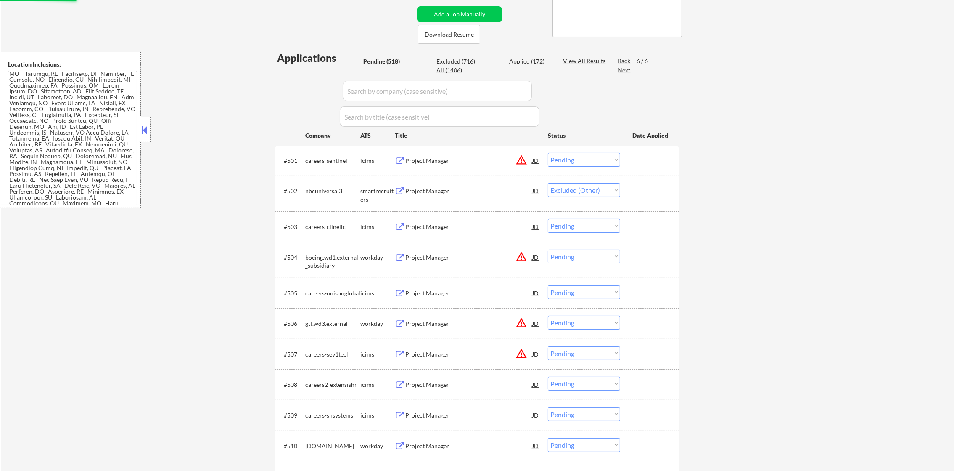
scroll to position [159, 0]
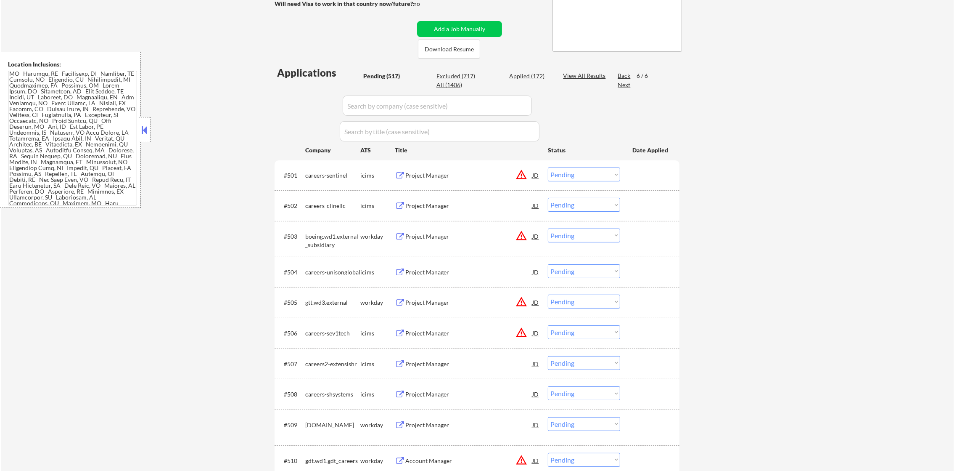
click at [619, 73] on div "Back" at bounding box center [624, 75] width 13 height 8
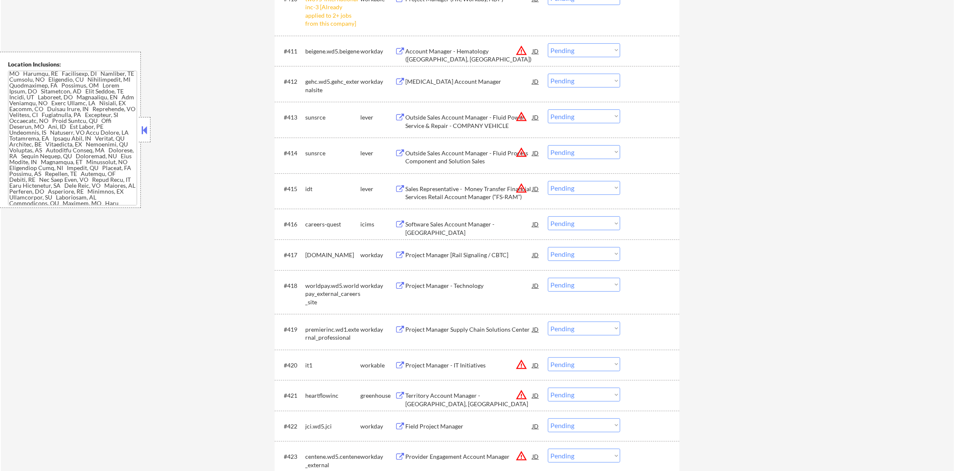
scroll to position [604, 0]
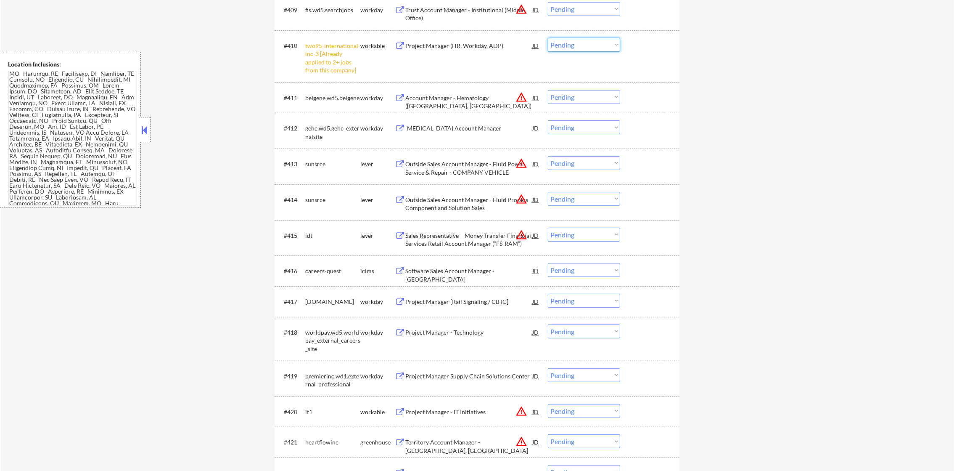
drag, startPoint x: 592, startPoint y: 48, endPoint x: 591, endPoint y: 53, distance: 6.0
click at [592, 48] on select "Choose an option... Pending Applied Excluded (Questions) Excluded (Expired) Exc…" at bounding box center [584, 45] width 72 height 14
click at [548, 38] on select "Choose an option... Pending Applied Excluded (Questions) Excluded (Expired) Exc…" at bounding box center [584, 45] width 72 height 14
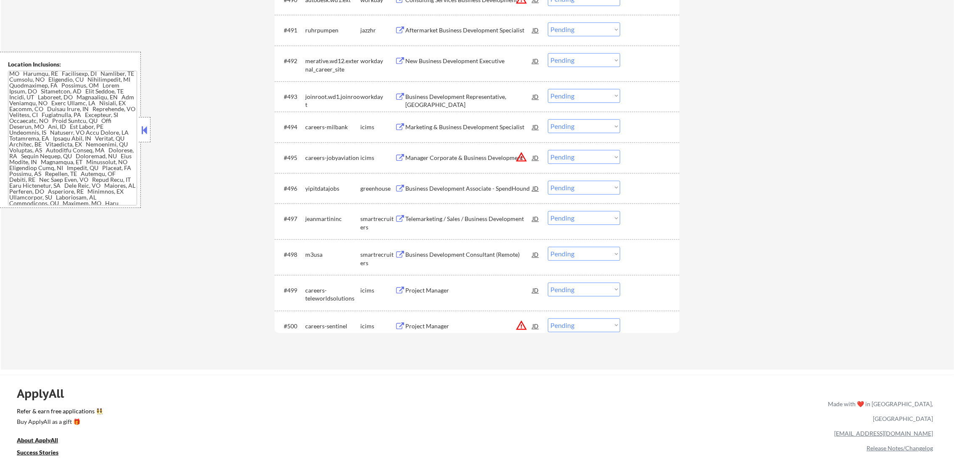
scroll to position [3373, 0]
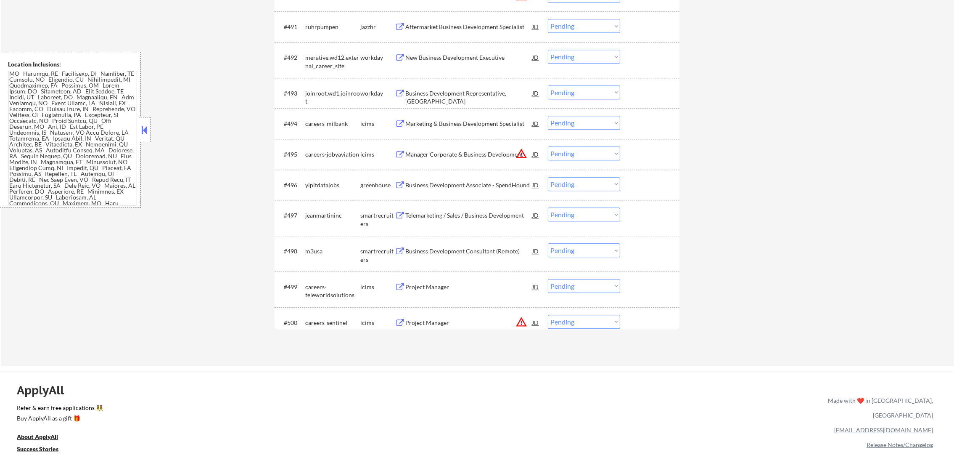
click at [463, 242] on div "#498 m3usa smartrecruiters Business Development Consultant (Remote) JD Choose a…" at bounding box center [475, 253] width 397 height 28
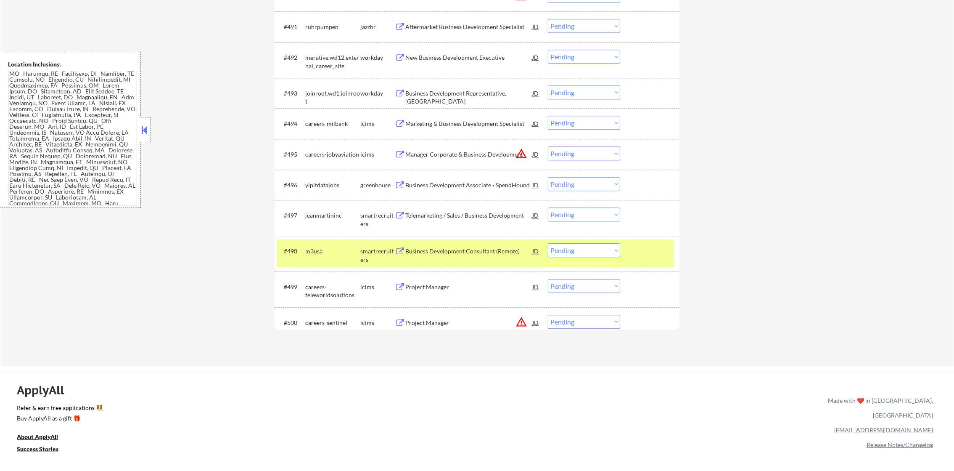
click at [463, 259] on div "#498 m3usa smartrecruiters Business Development Consultant (Remote) JD Choose a…" at bounding box center [475, 253] width 397 height 28
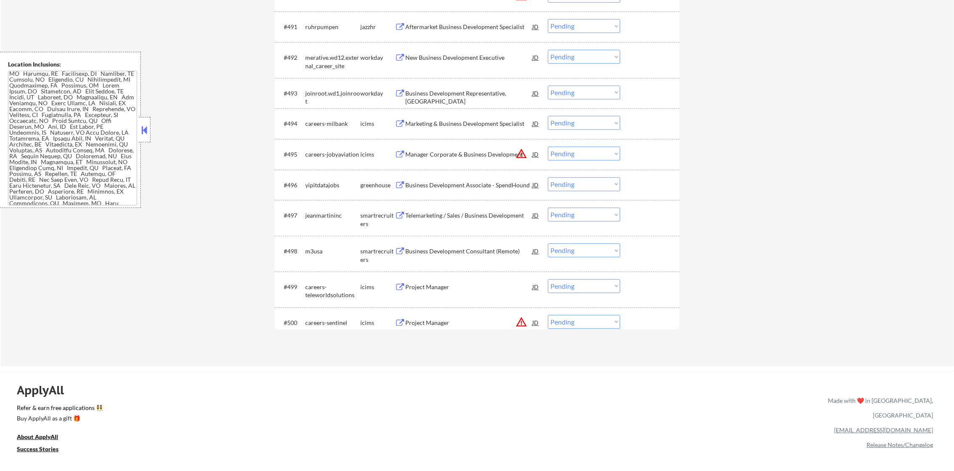
click at [463, 249] on div "Business Development Consultant (Remote)" at bounding box center [468, 251] width 127 height 8
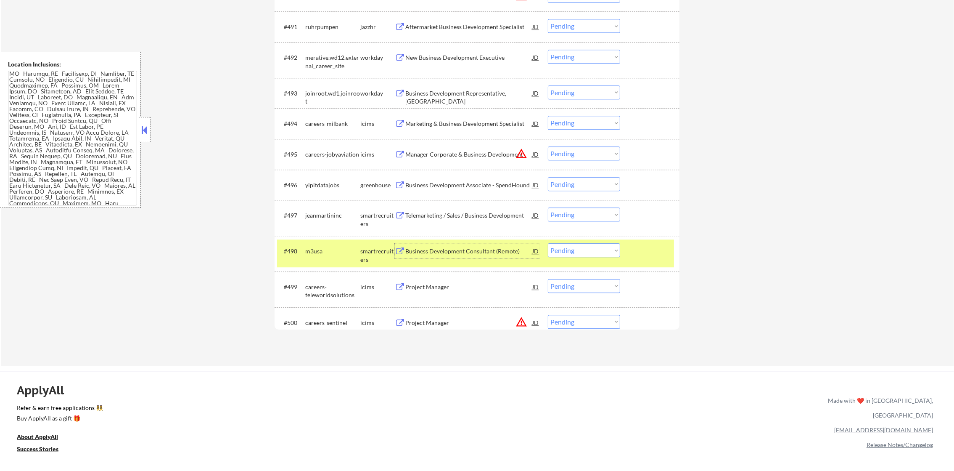
click at [576, 246] on select "Choose an option... Pending Applied Excluded (Questions) Excluded (Expired) Exc…" at bounding box center [584, 250] width 72 height 14
click at [548, 243] on select "Choose an option... Pending Applied Excluded (Questions) Excluded (Expired) Exc…" at bounding box center [584, 250] width 72 height 14
click at [311, 248] on div "m3usa" at bounding box center [332, 251] width 55 height 8
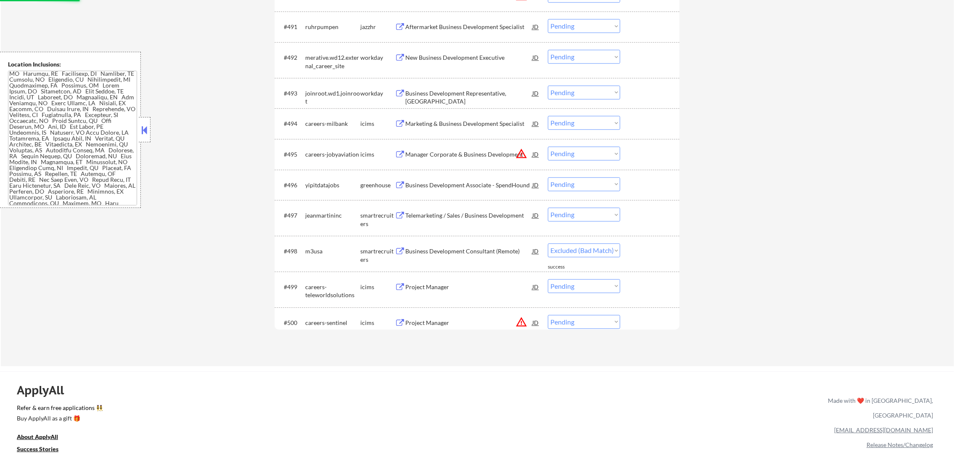
click at [442, 214] on div "Telemarketing / Sales / Business Development" at bounding box center [468, 215] width 127 height 8
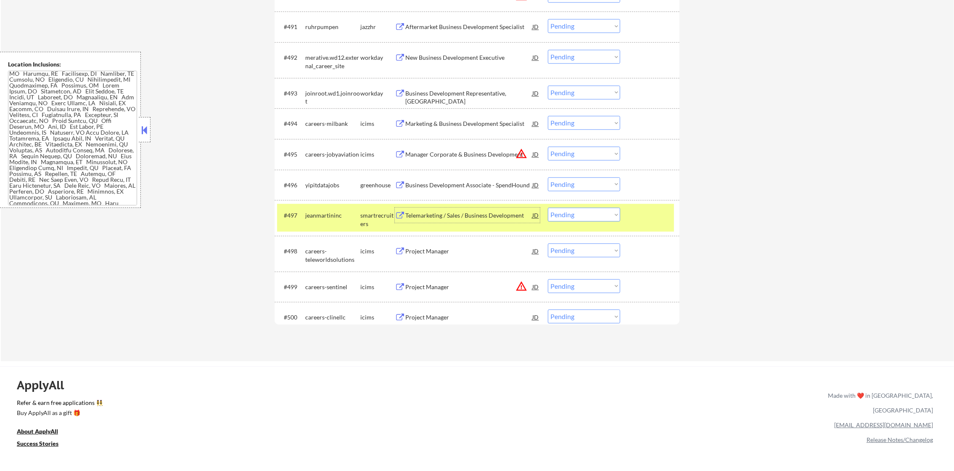
click at [562, 209] on select "Choose an option... Pending Applied Excluded (Questions) Excluded (Expired) Exc…" at bounding box center [584, 214] width 72 height 14
click at [548, 207] on select "Choose an option... Pending Applied Excluded (Questions) Excluded (Expired) Exc…" at bounding box center [584, 214] width 72 height 14
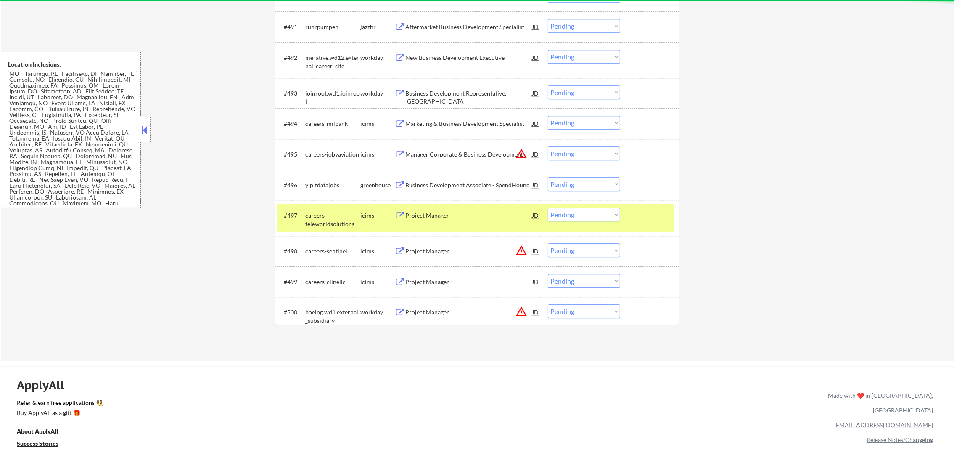
click at [337, 212] on div "careers-teleworldsolutions" at bounding box center [332, 219] width 55 height 16
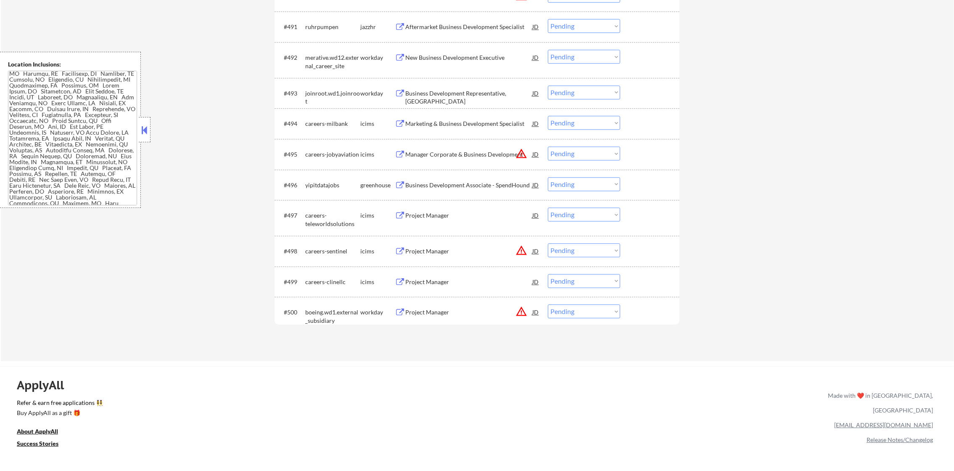
click at [460, 182] on div "Business Development Associate - SpendHound" at bounding box center [468, 185] width 127 height 8
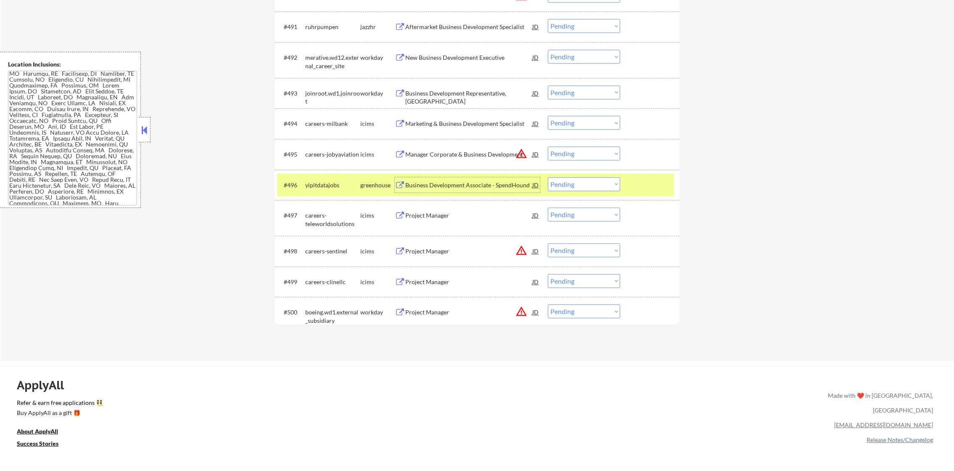
click at [561, 190] on select "Choose an option... Pending Applied Excluded (Questions) Excluded (Expired) Exc…" at bounding box center [584, 184] width 72 height 14
click at [548, 177] on select "Choose an option... Pending Applied Excluded (Questions) Excluded (Expired) Exc…" at bounding box center [584, 184] width 72 height 14
click at [320, 185] on div "yipitdatajobs" at bounding box center [332, 185] width 55 height 8
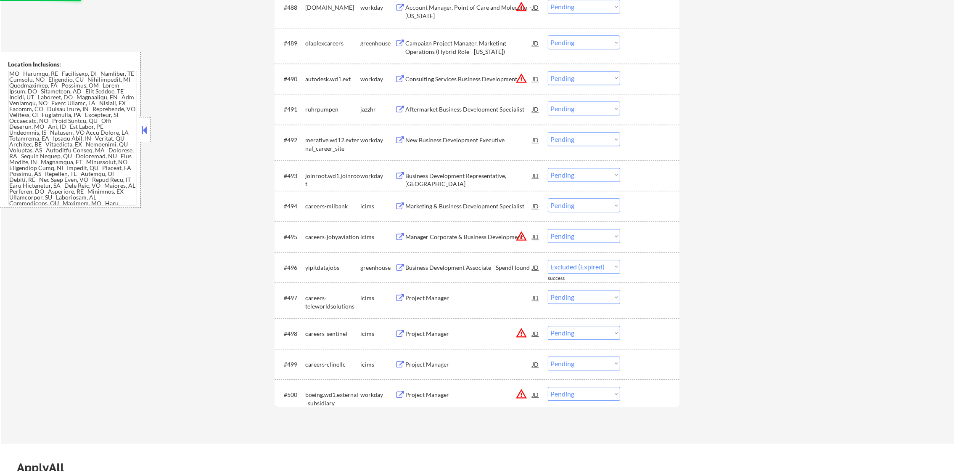
scroll to position [3289, 0]
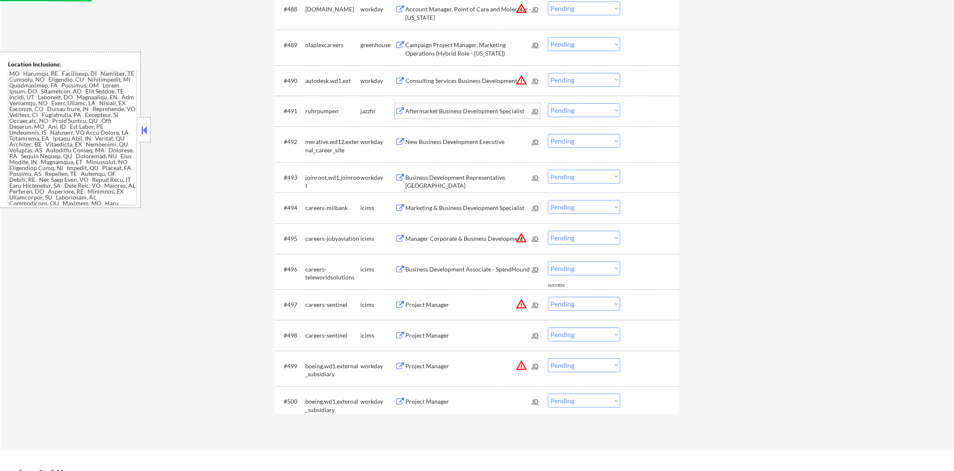
click at [459, 104] on div "Aftermarket Business Development Specialist" at bounding box center [468, 110] width 127 height 15
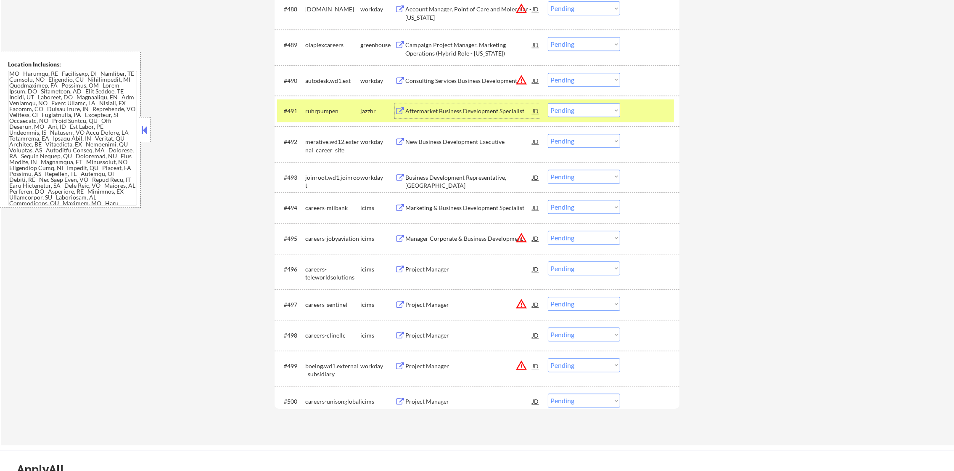
drag, startPoint x: 582, startPoint y: 108, endPoint x: 582, endPoint y: 116, distance: 8.0
click at [583, 108] on select "Choose an option... Pending Applied Excluded (Questions) Excluded (Expired) Exc…" at bounding box center [584, 110] width 72 height 14
click at [548, 103] on select "Choose an option... Pending Applied Excluded (Questions) Excluded (Expired) Exc…" at bounding box center [584, 110] width 72 height 14
click at [314, 105] on div "ruhrpumpen" at bounding box center [332, 110] width 55 height 15
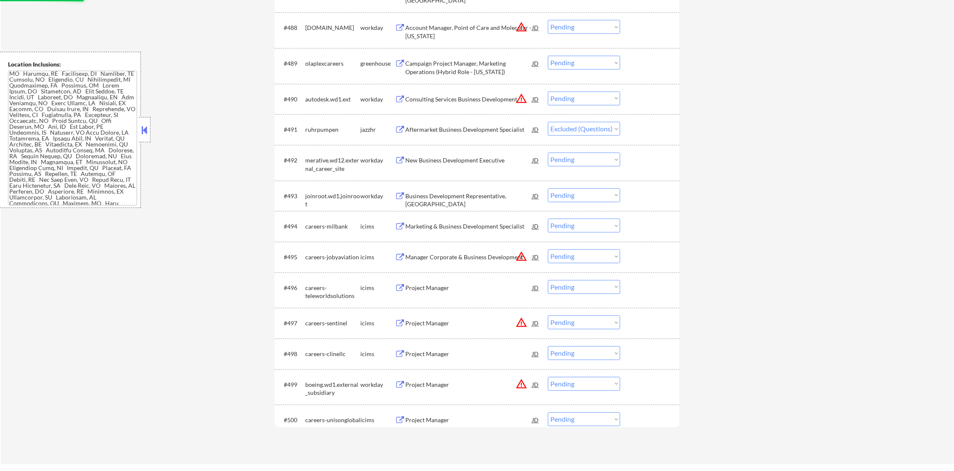
scroll to position [3247, 0]
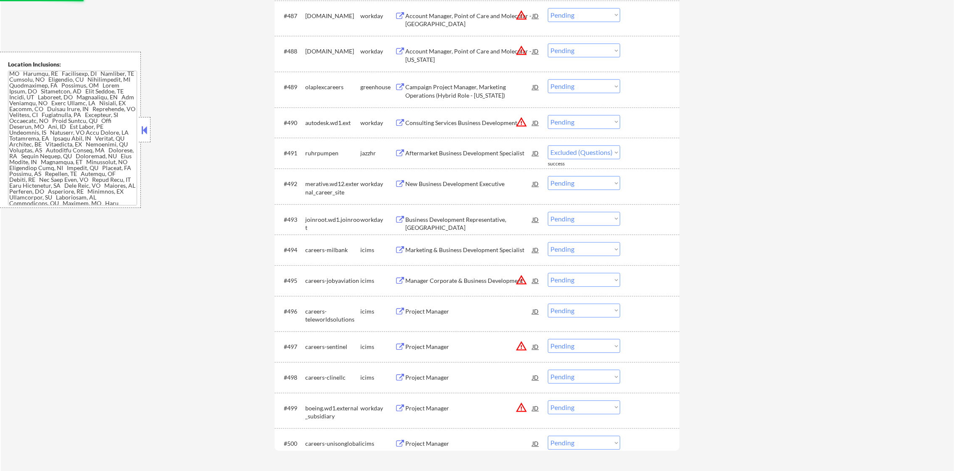
click at [488, 84] on div "Campaign Project Manager, Marketing Operations (Hybrid Role - [US_STATE])" at bounding box center [468, 91] width 127 height 16
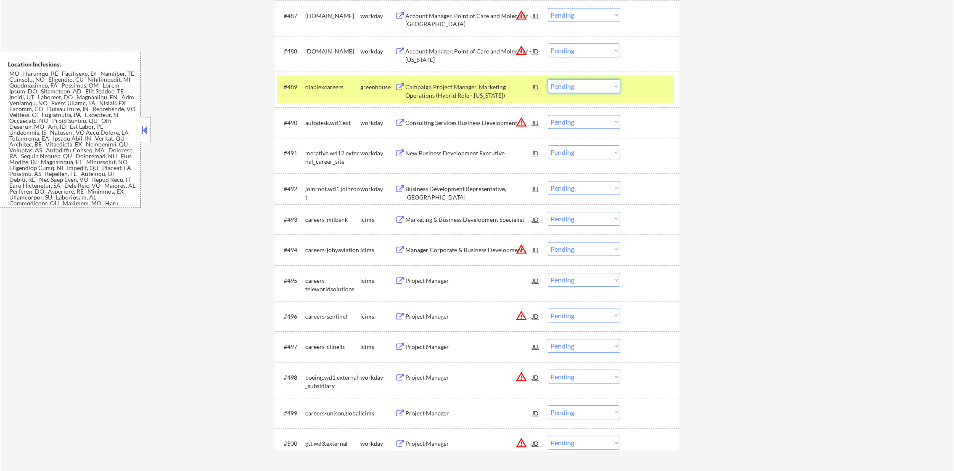
click at [563, 87] on select "Choose an option... Pending Applied Excluded (Questions) Excluded (Expired) Exc…" at bounding box center [584, 86] width 72 height 14
click at [548, 79] on select "Choose an option... Pending Applied Excluded (Questions) Excluded (Expired) Exc…" at bounding box center [584, 86] width 72 height 14
click at [328, 86] on div "olaplexcareers" at bounding box center [332, 87] width 55 height 8
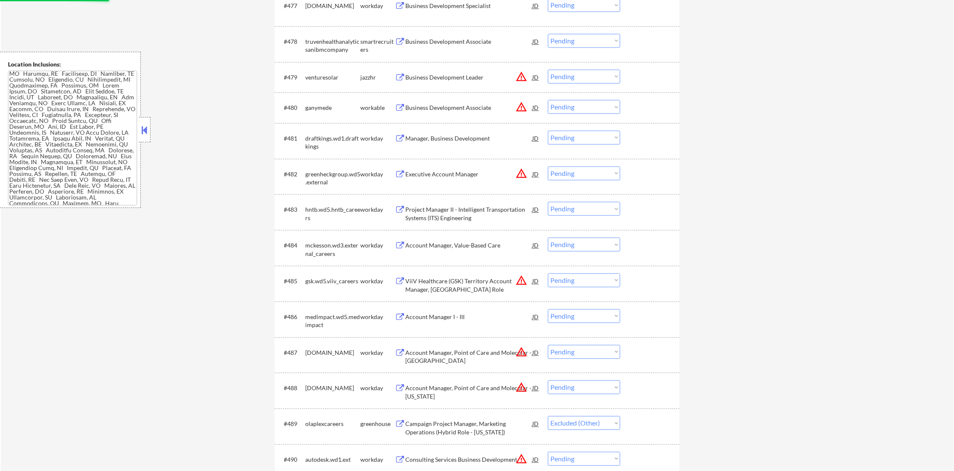
scroll to position [2868, 0]
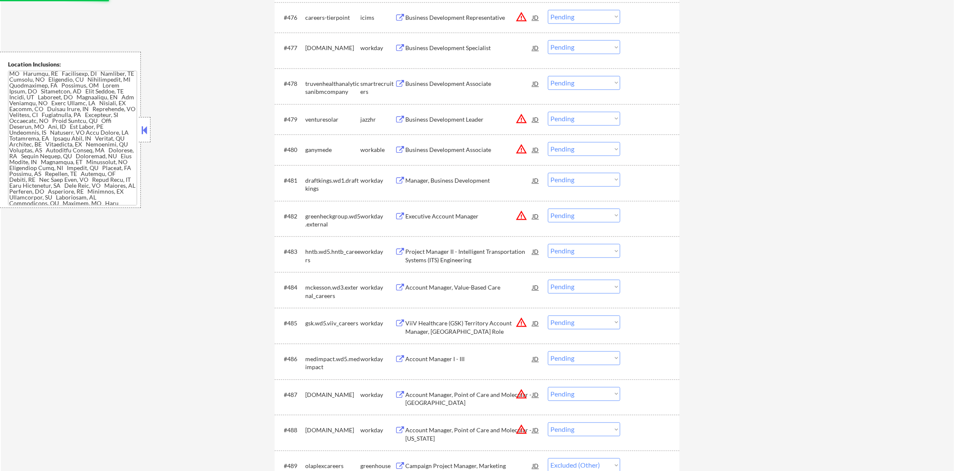
click at [520, 118] on button "warning_amber" at bounding box center [522, 119] width 12 height 12
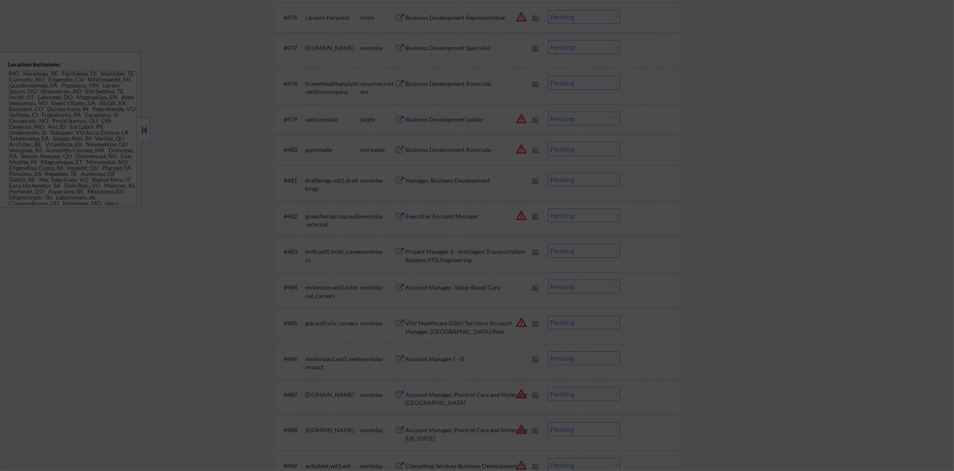
click at [611, 168] on div at bounding box center [477, 235] width 954 height 471
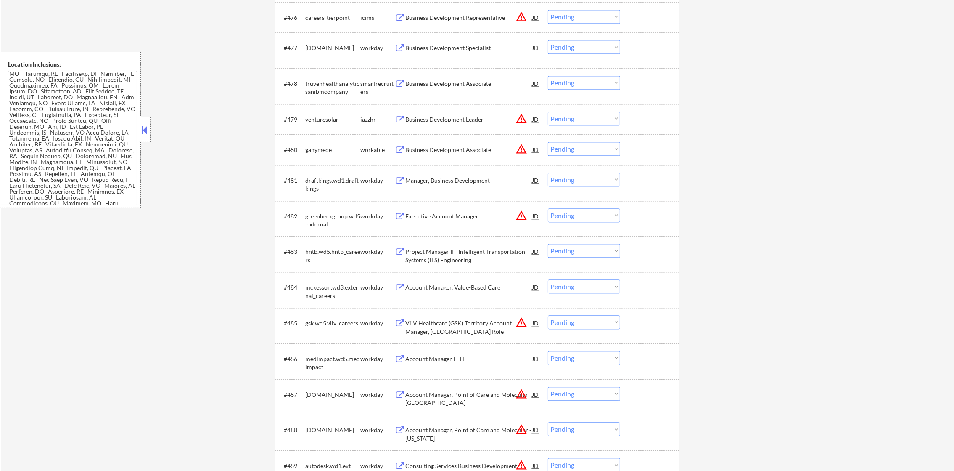
click at [516, 119] on button "warning_amber" at bounding box center [522, 119] width 12 height 12
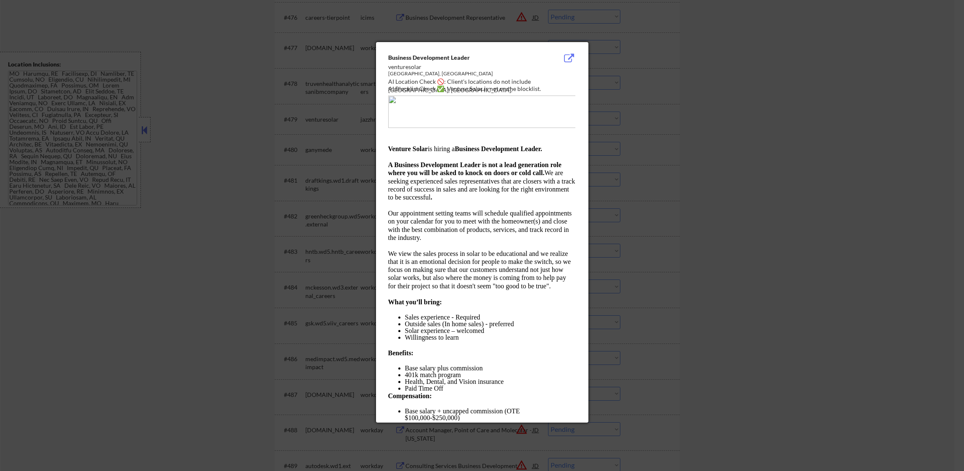
click at [698, 129] on div at bounding box center [482, 235] width 964 height 471
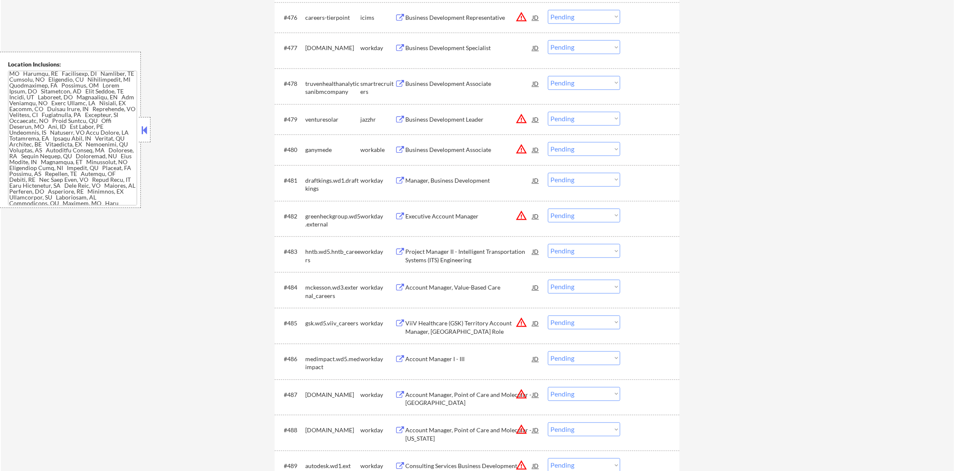
click at [521, 146] on button "warning_amber" at bounding box center [522, 149] width 12 height 12
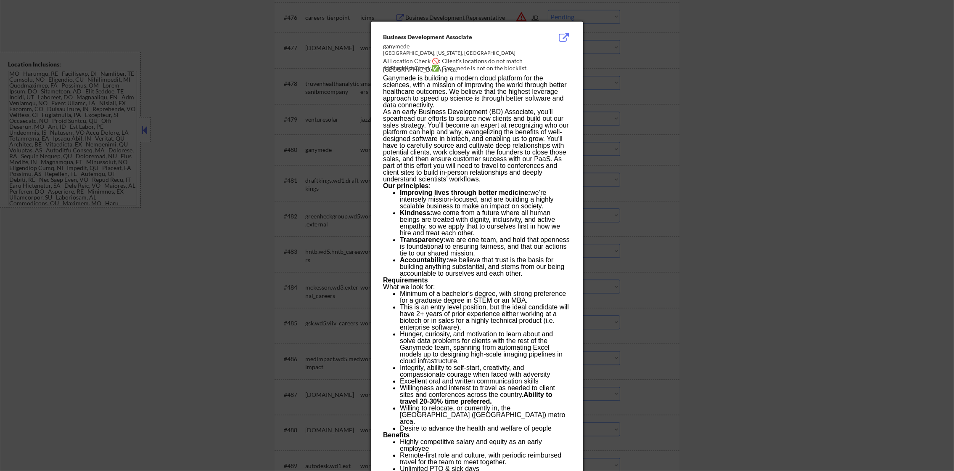
click at [617, 146] on div at bounding box center [477, 235] width 954 height 471
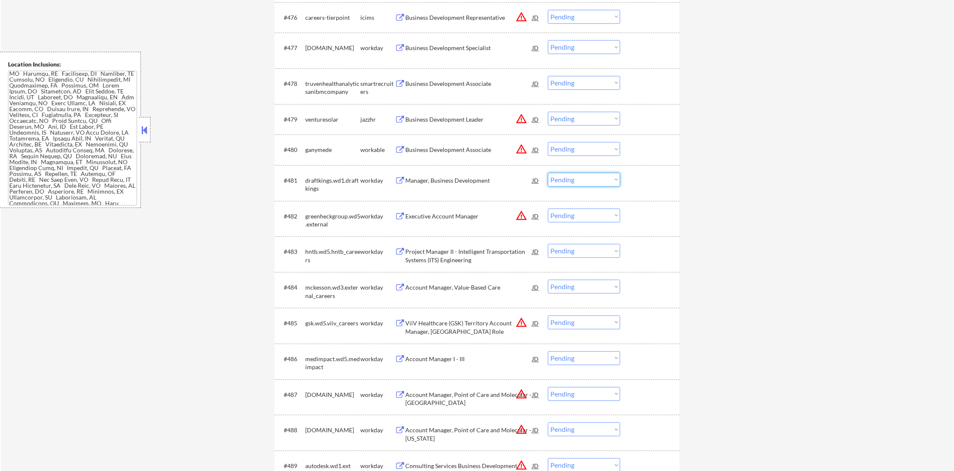
click at [592, 177] on select "Choose an option... Pending Applied Excluded (Questions) Excluded (Expired) Exc…" at bounding box center [584, 179] width 72 height 14
click at [588, 154] on select "Choose an option... Pending Applied Excluded (Questions) Excluded (Expired) Exc…" at bounding box center [584, 149] width 72 height 14
click at [548, 142] on select "Choose an option... Pending Applied Excluded (Questions) Excluded (Expired) Exc…" at bounding box center [584, 149] width 72 height 14
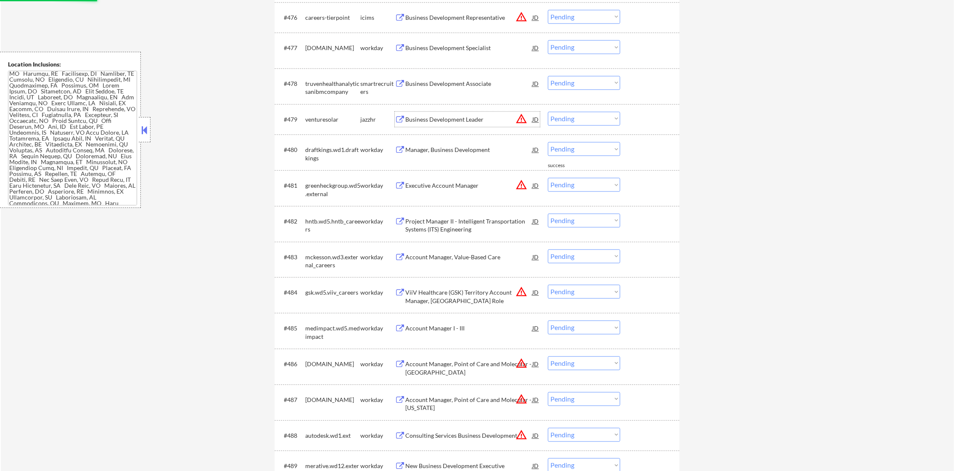
click at [487, 119] on div "Business Development Leader" at bounding box center [468, 119] width 127 height 8
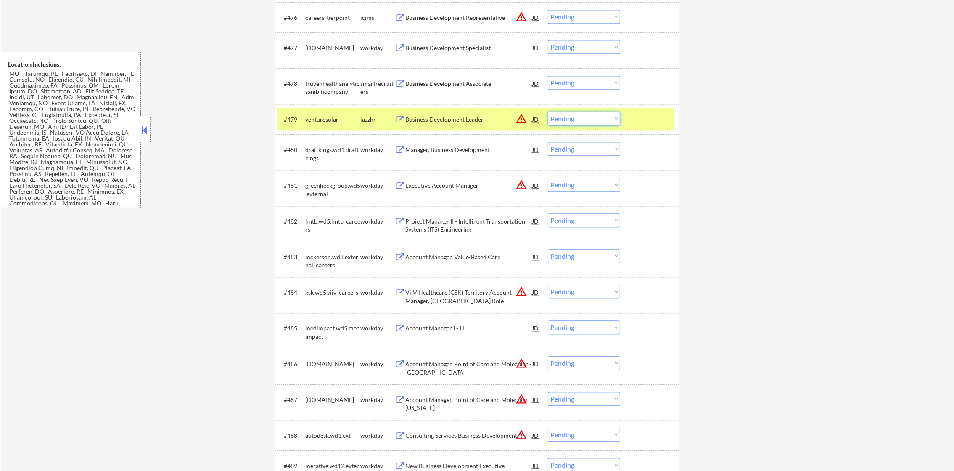
click at [576, 118] on select "Choose an option... Pending Applied Excluded (Questions) Excluded (Expired) Exc…" at bounding box center [584, 118] width 72 height 14
click at [548, 111] on select "Choose an option... Pending Applied Excluded (Questions) Excluded (Expired) Exc…" at bounding box center [584, 118] width 72 height 14
click at [307, 119] on div "venturesolar" at bounding box center [332, 119] width 55 height 8
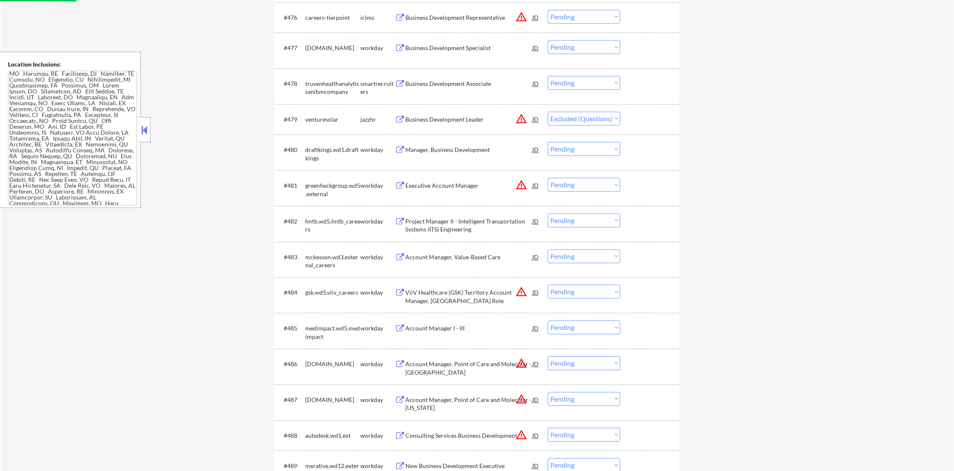
click at [473, 79] on div "Business Development Associate" at bounding box center [468, 83] width 127 height 8
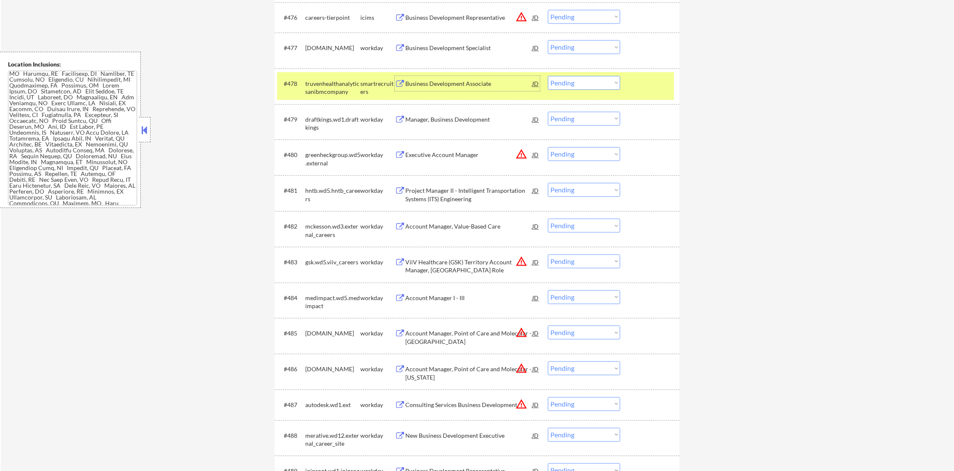
drag, startPoint x: 557, startPoint y: 78, endPoint x: 558, endPoint y: 91, distance: 13.1
click at [557, 78] on select "Choose an option... Pending Applied Excluded (Questions) Excluded (Expired) Exc…" at bounding box center [584, 83] width 72 height 14
click at [548, 76] on select "Choose an option... Pending Applied Excluded (Questions) Excluded (Expired) Exc…" at bounding box center [584, 83] width 72 height 14
click at [335, 85] on div "truvenhealthanalyticsanibmcompany" at bounding box center [332, 87] width 55 height 16
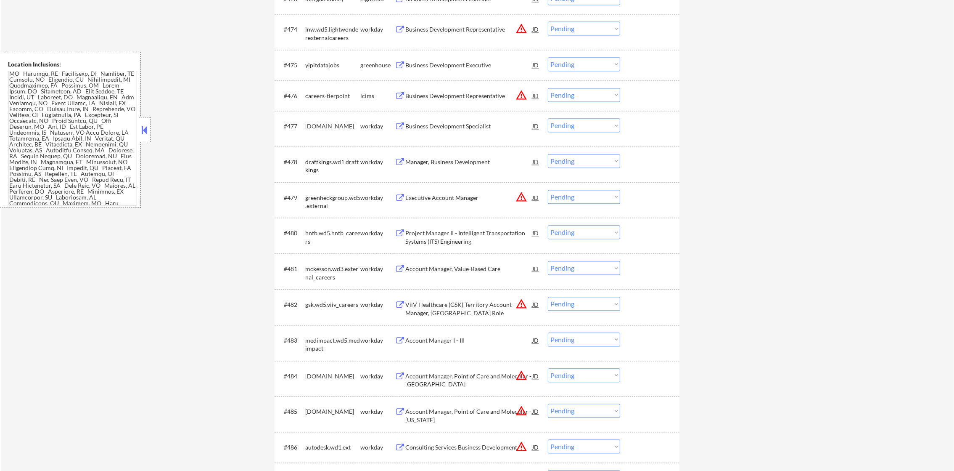
scroll to position [2763, 0]
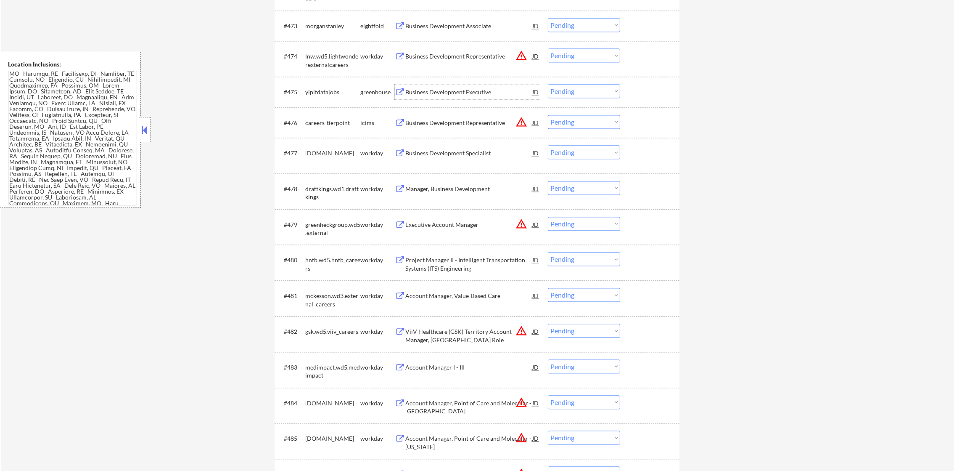
click at [471, 88] on div "Business Development Executive" at bounding box center [468, 92] width 127 height 8
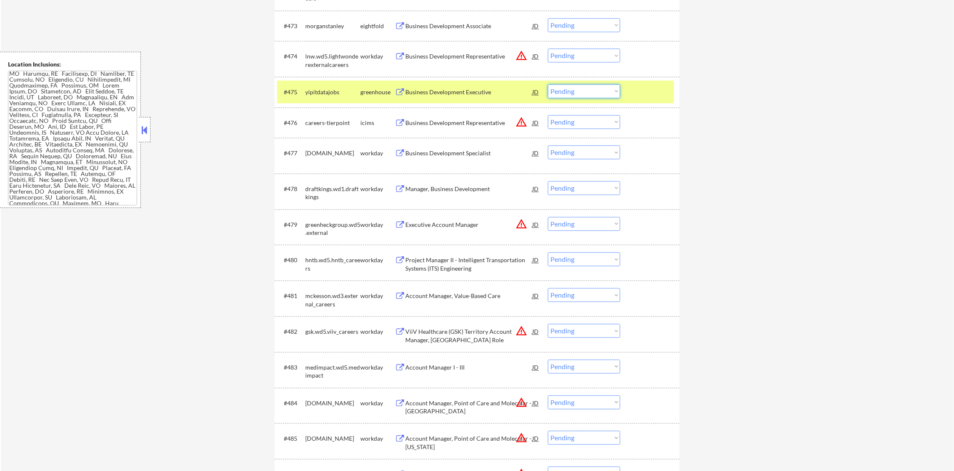
click at [575, 96] on select "Choose an option... Pending Applied Excluded (Questions) Excluded (Expired) Exc…" at bounding box center [584, 91] width 72 height 14
click at [548, 84] on select "Choose an option... Pending Applied Excluded (Questions) Excluded (Expired) Exc…" at bounding box center [584, 91] width 72 height 14
click at [307, 96] on div "yipitdatajobs" at bounding box center [332, 92] width 55 height 8
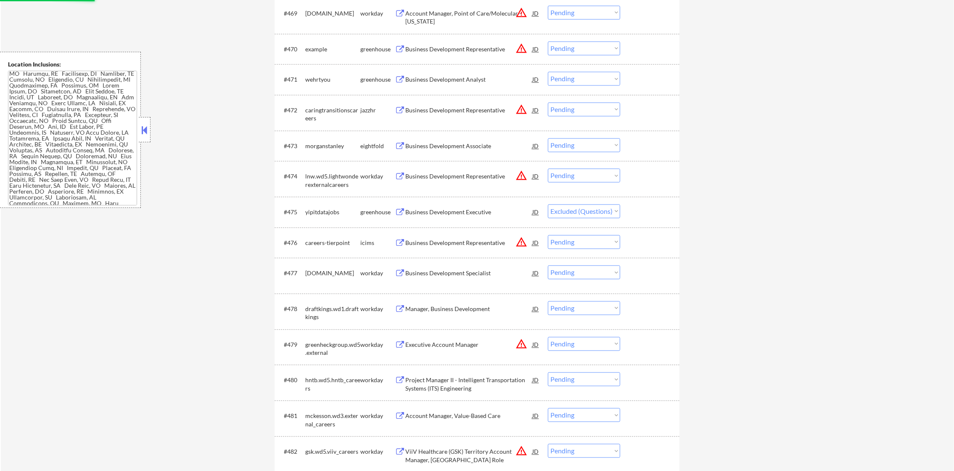
scroll to position [2637, 0]
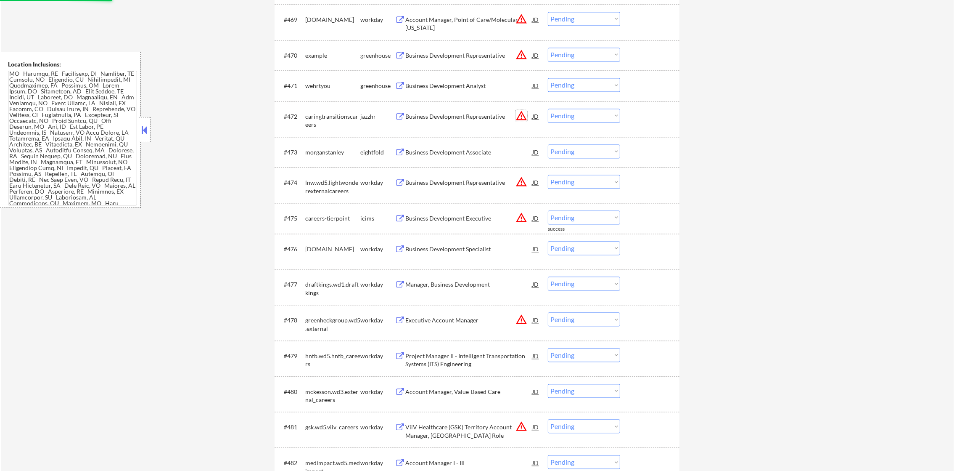
click at [518, 113] on button "warning_amber" at bounding box center [522, 116] width 12 height 12
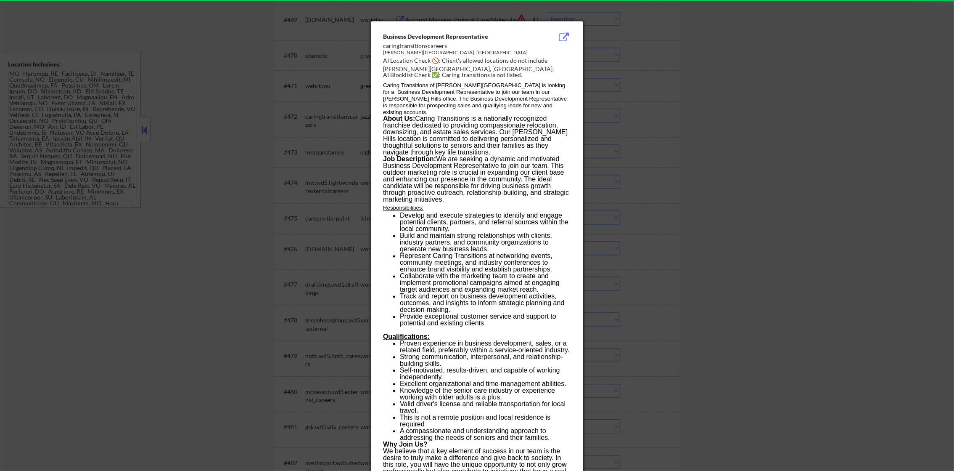
click at [599, 99] on div at bounding box center [477, 235] width 954 height 471
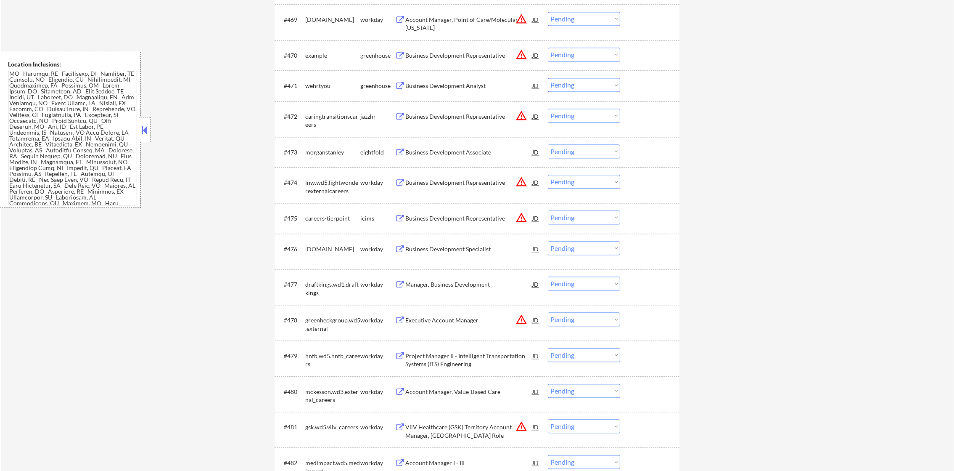
click at [464, 118] on div "Business Development Representative" at bounding box center [468, 116] width 127 height 8
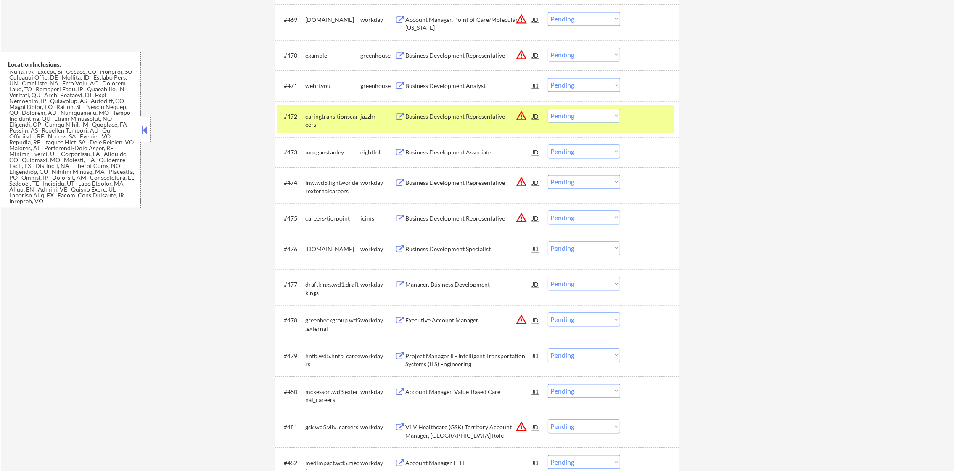
scroll to position [449, 0]
click at [559, 117] on select "Choose an option... Pending Applied Excluded (Questions) Excluded (Expired) Exc…" at bounding box center [584, 115] width 72 height 14
click at [548, 108] on select "Choose an option... Pending Applied Excluded (Questions) Excluded (Expired) Exc…" at bounding box center [584, 115] width 72 height 14
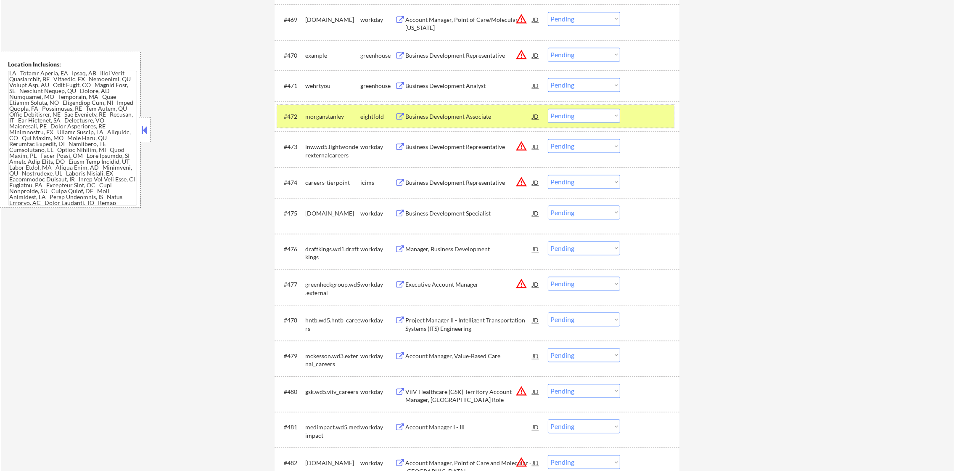
click at [331, 113] on div "morganstanley" at bounding box center [332, 116] width 55 height 8
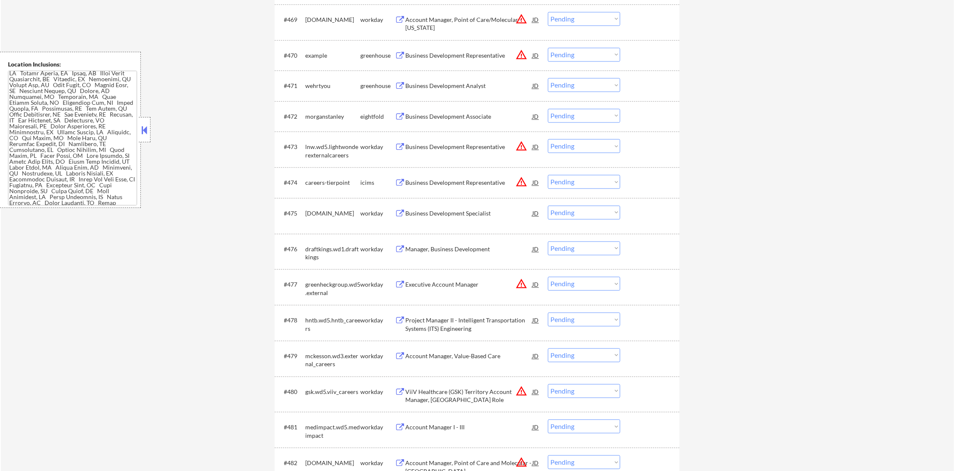
click at [448, 85] on div "Business Development Analyst" at bounding box center [468, 86] width 127 height 8
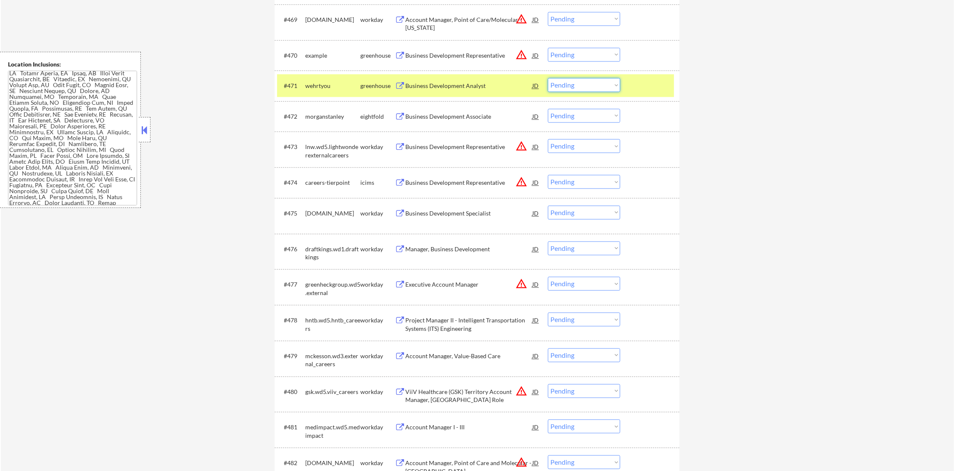
drag, startPoint x: 554, startPoint y: 83, endPoint x: 555, endPoint y: 92, distance: 9.0
click at [554, 83] on select "Choose an option... Pending Applied Excluded (Questions) Excluded (Expired) Exc…" at bounding box center [584, 85] width 72 height 14
click at [548, 78] on select "Choose an option... Pending Applied Excluded (Questions) Excluded (Expired) Exc…" at bounding box center [584, 85] width 72 height 14
click at [299, 83] on div "#471 wehrtyou greenhouse Business Development Analyst JD warning_amber Choose a…" at bounding box center [475, 85] width 397 height 23
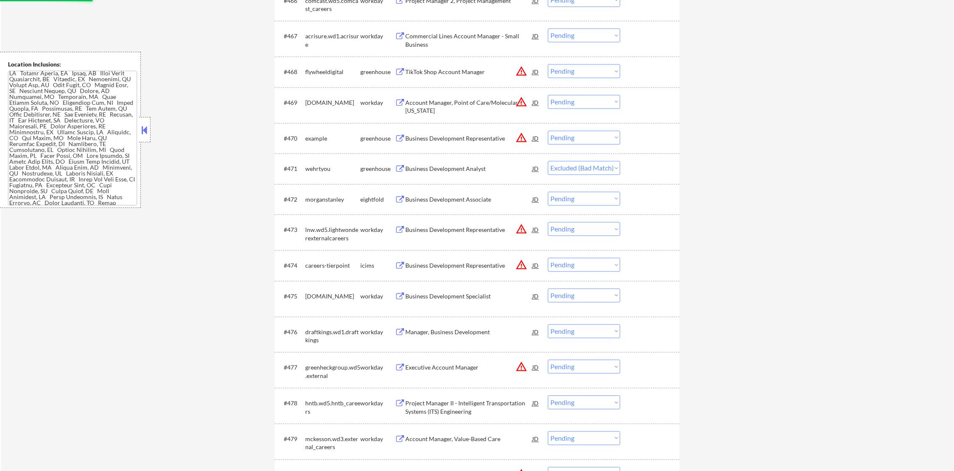
scroll to position [2553, 0]
click at [516, 135] on button "warning_amber" at bounding box center [522, 139] width 12 height 12
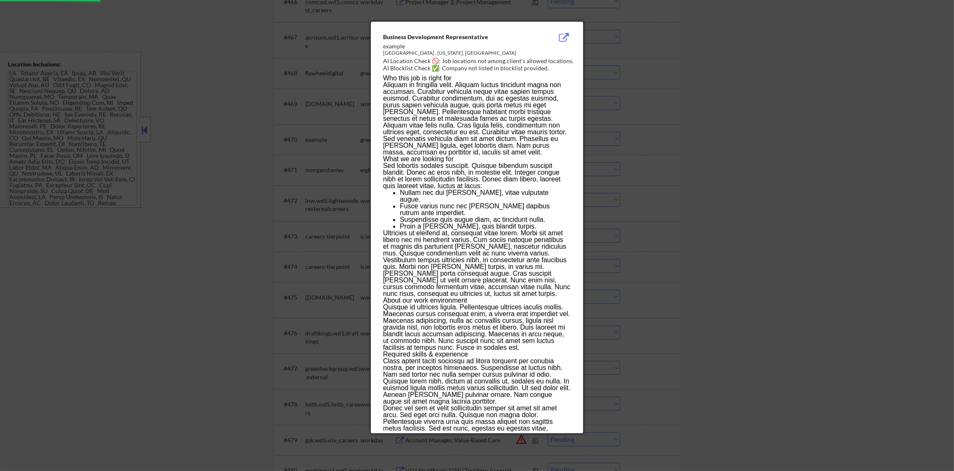
click at [592, 135] on div at bounding box center [477, 235] width 954 height 471
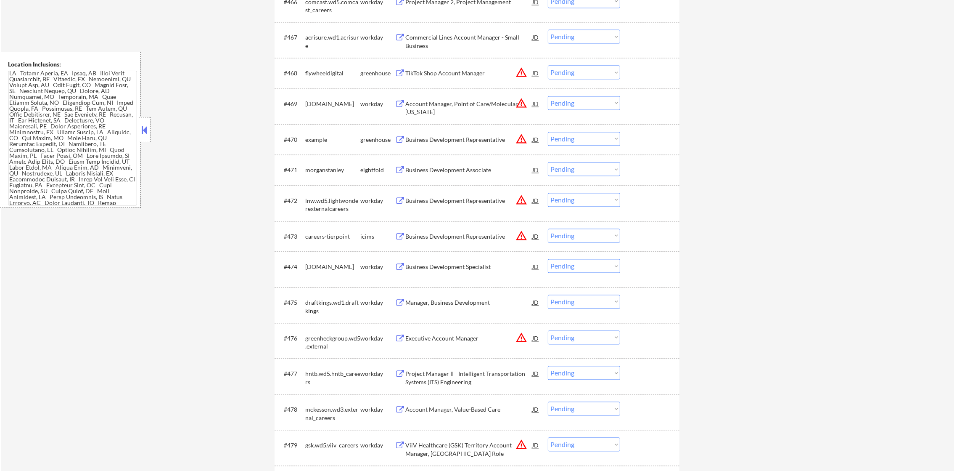
click at [465, 135] on div "Business Development Representative" at bounding box center [468, 139] width 127 height 8
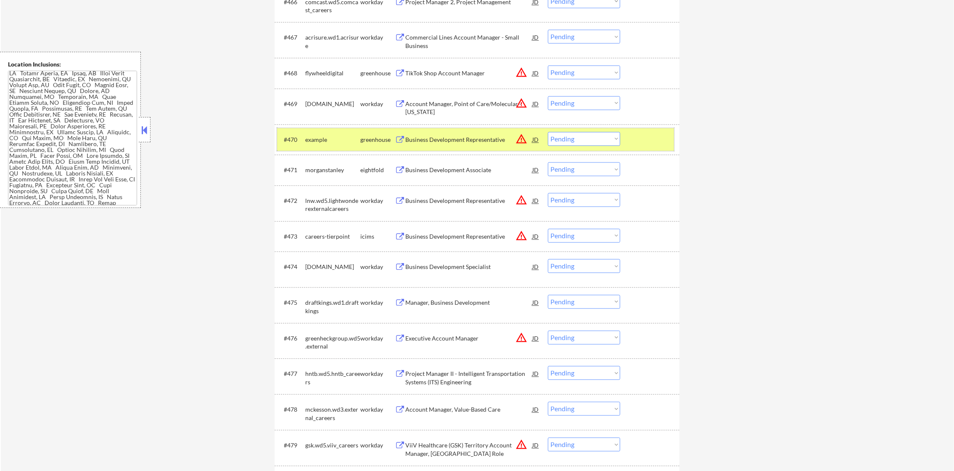
click at [331, 143] on div "example" at bounding box center [332, 139] width 55 height 15
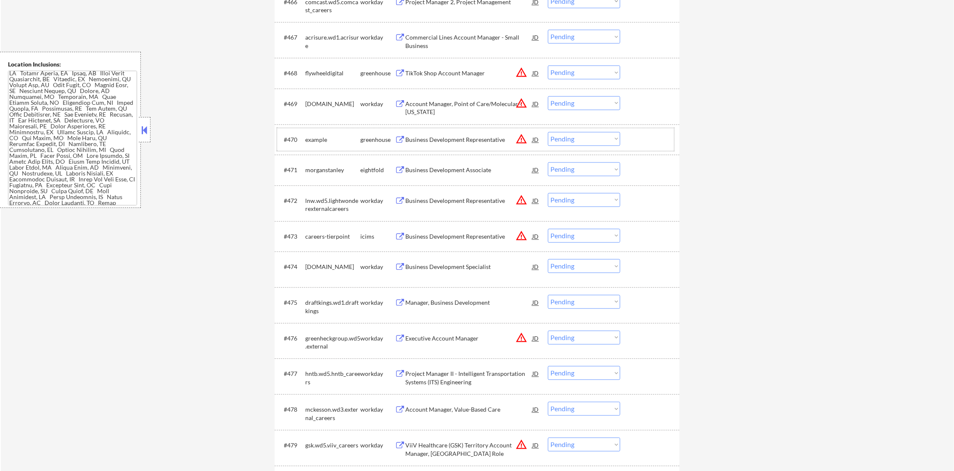
click at [569, 138] on select "Choose an option... Pending Applied Excluded (Questions) Excluded (Expired) Exc…" at bounding box center [584, 139] width 72 height 14
click at [548, 132] on select "Choose an option... Pending Applied Excluded (Questions) Excluded (Expired) Exc…" at bounding box center [584, 139] width 72 height 14
